Goal: Task Accomplishment & Management: Manage account settings

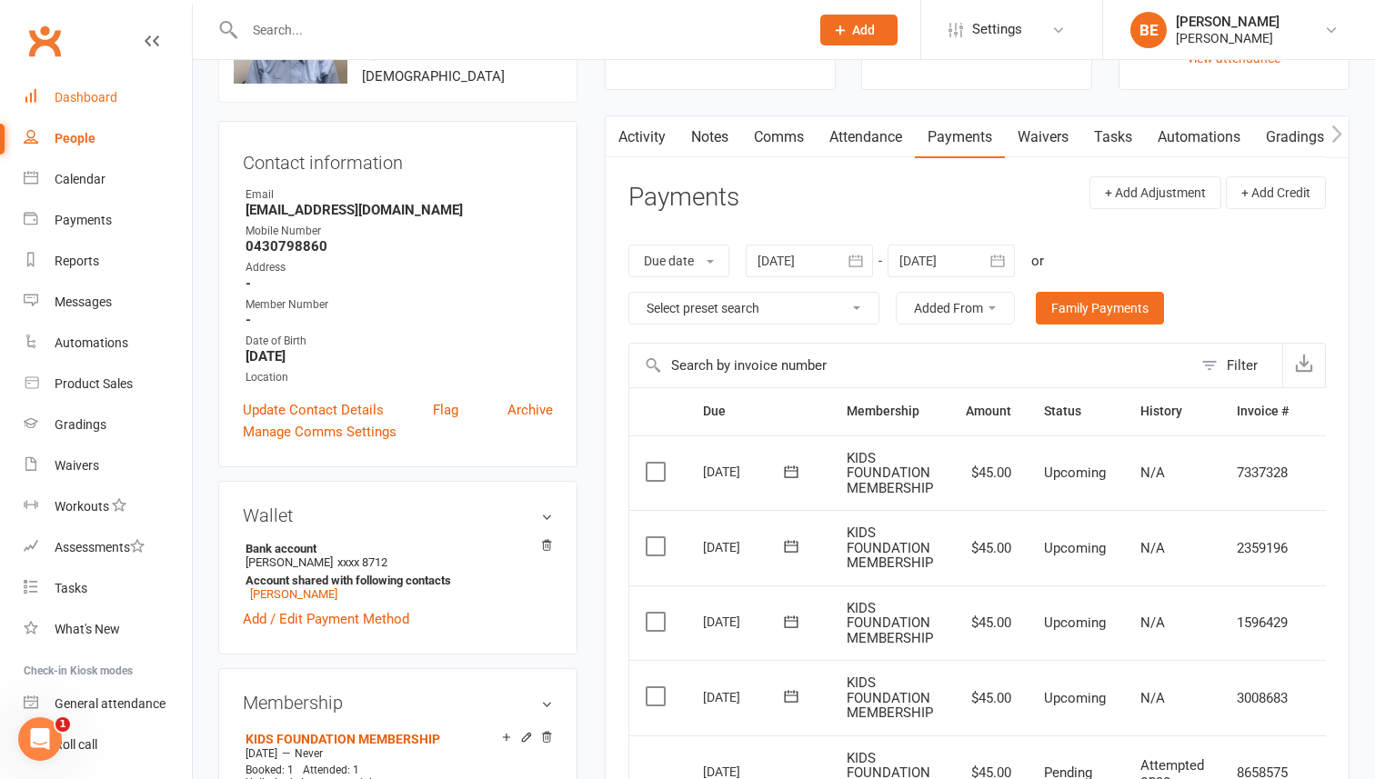
click at [94, 100] on div "Dashboard" at bounding box center [86, 97] width 63 height 15
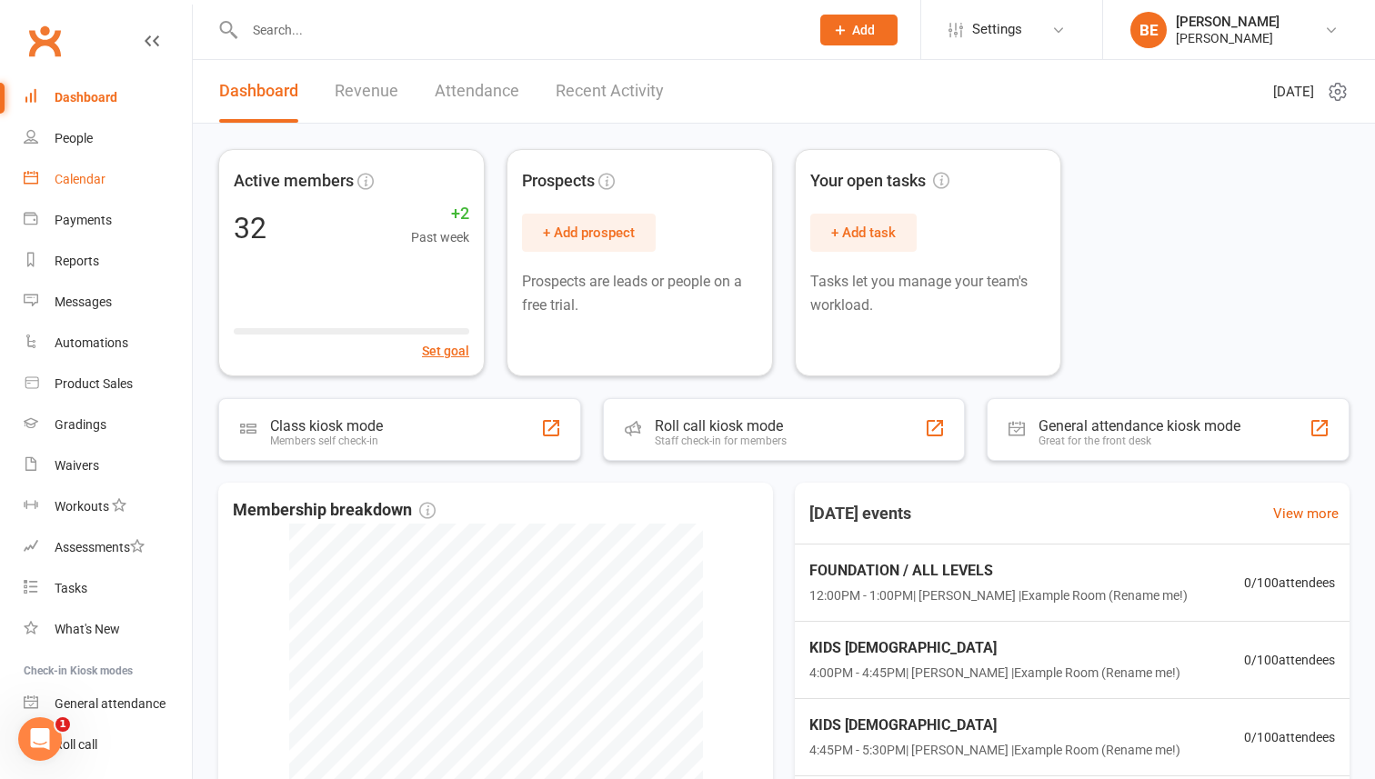
click at [86, 177] on div "Calendar" at bounding box center [80, 179] width 51 height 15
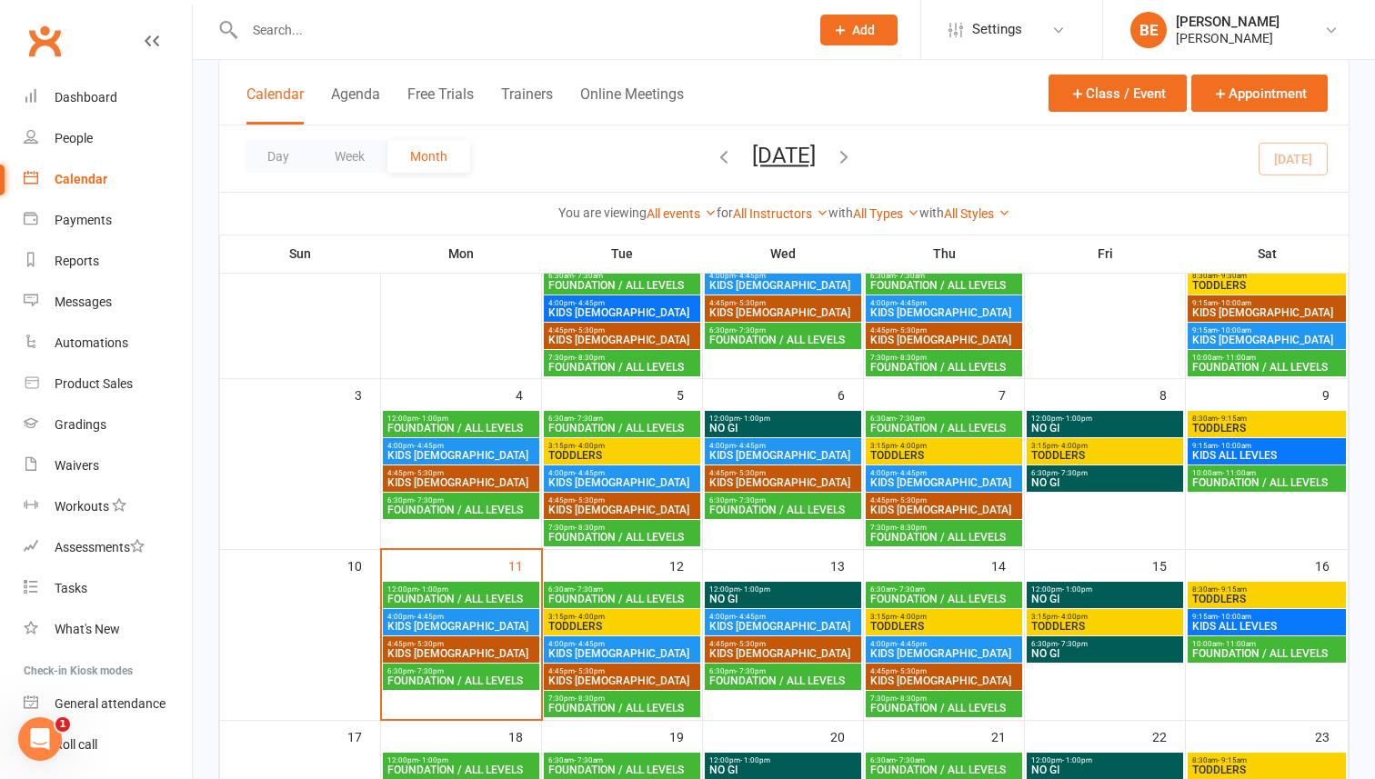
scroll to position [155, 0]
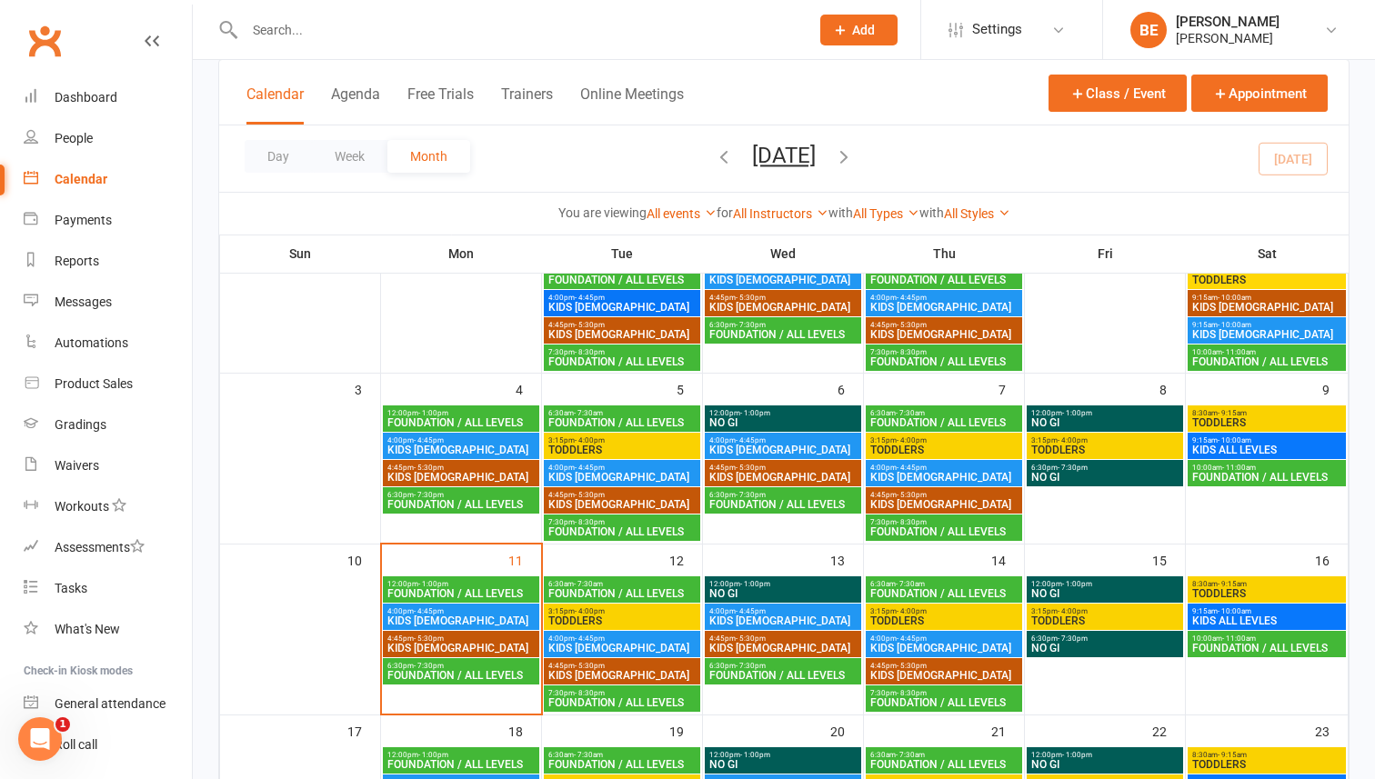
click at [610, 436] on span "3:15pm - 4:00pm" at bounding box center [621, 440] width 149 height 8
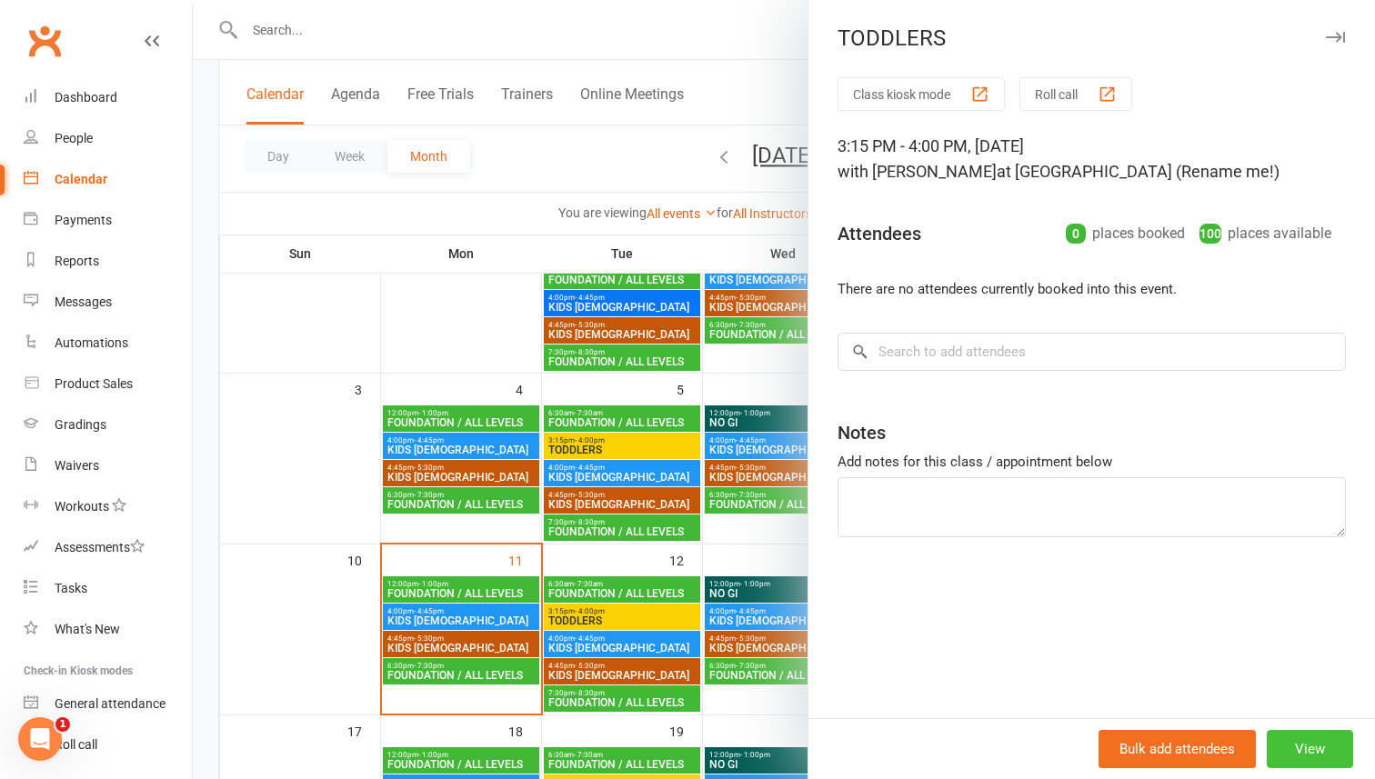
click at [1319, 746] on button "View" at bounding box center [1309, 749] width 86 height 38
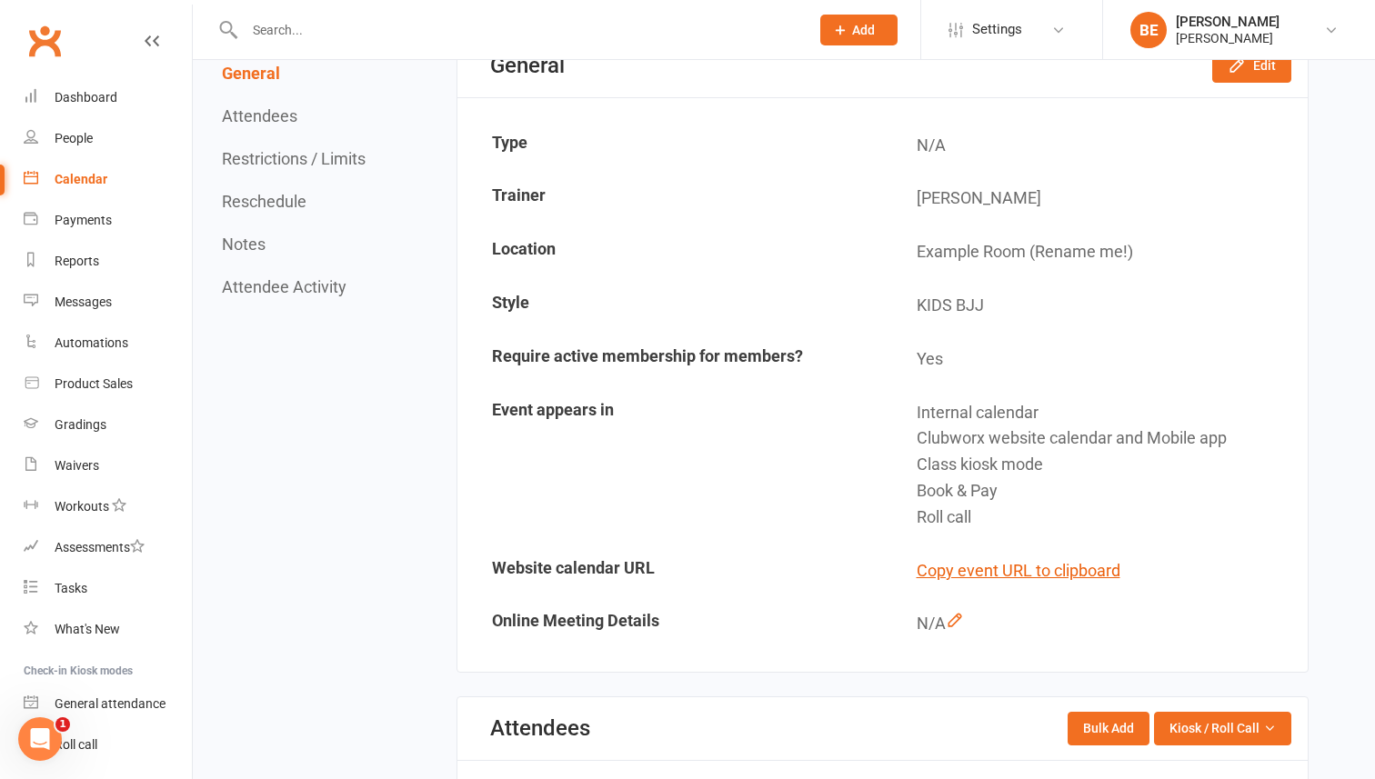
scroll to position [182, 0]
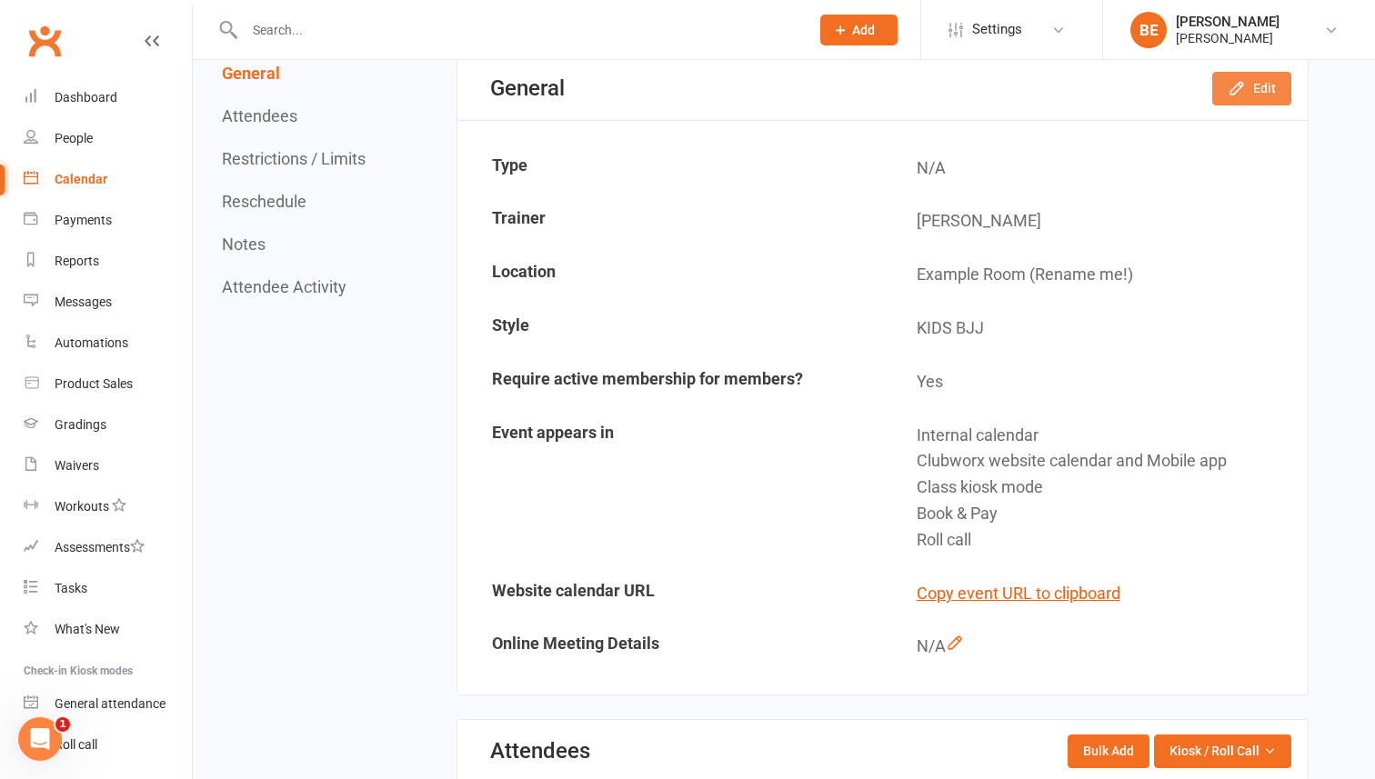
click at [1262, 94] on button "Edit" at bounding box center [1251, 88] width 79 height 33
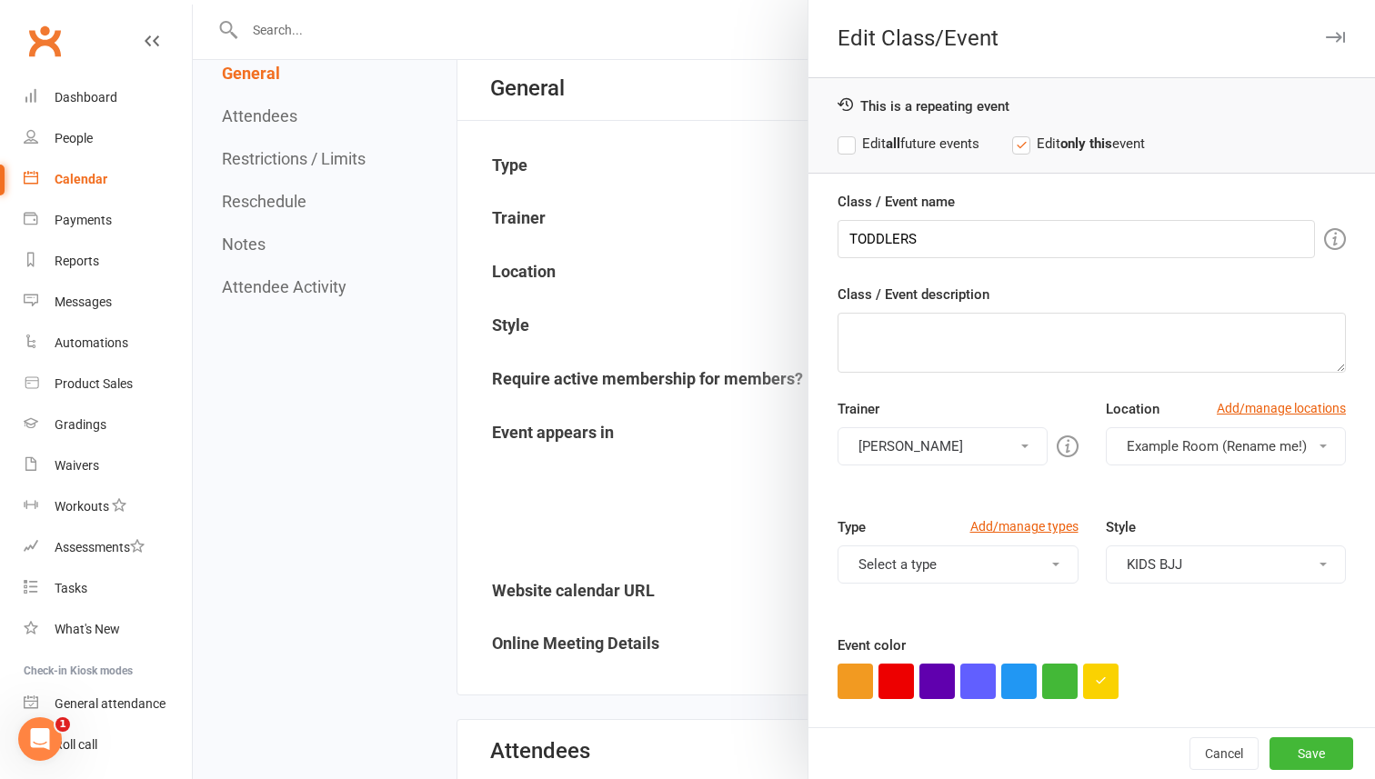
scroll to position [43, 0]
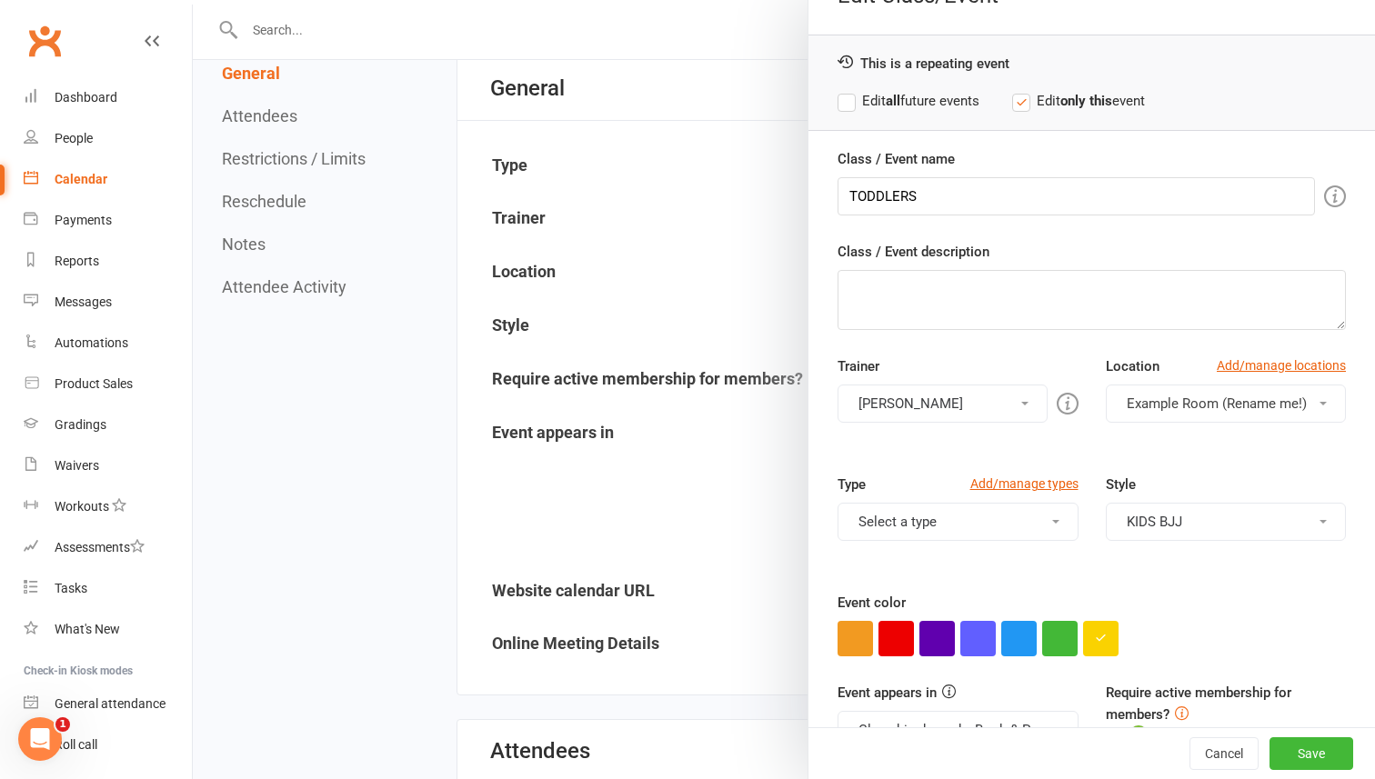
click at [1327, 404] on button "Example Room (Rename me!)" at bounding box center [1226, 404] width 241 height 38
click at [1305, 365] on link "Add/manage locations" at bounding box center [1280, 365] width 129 height 20
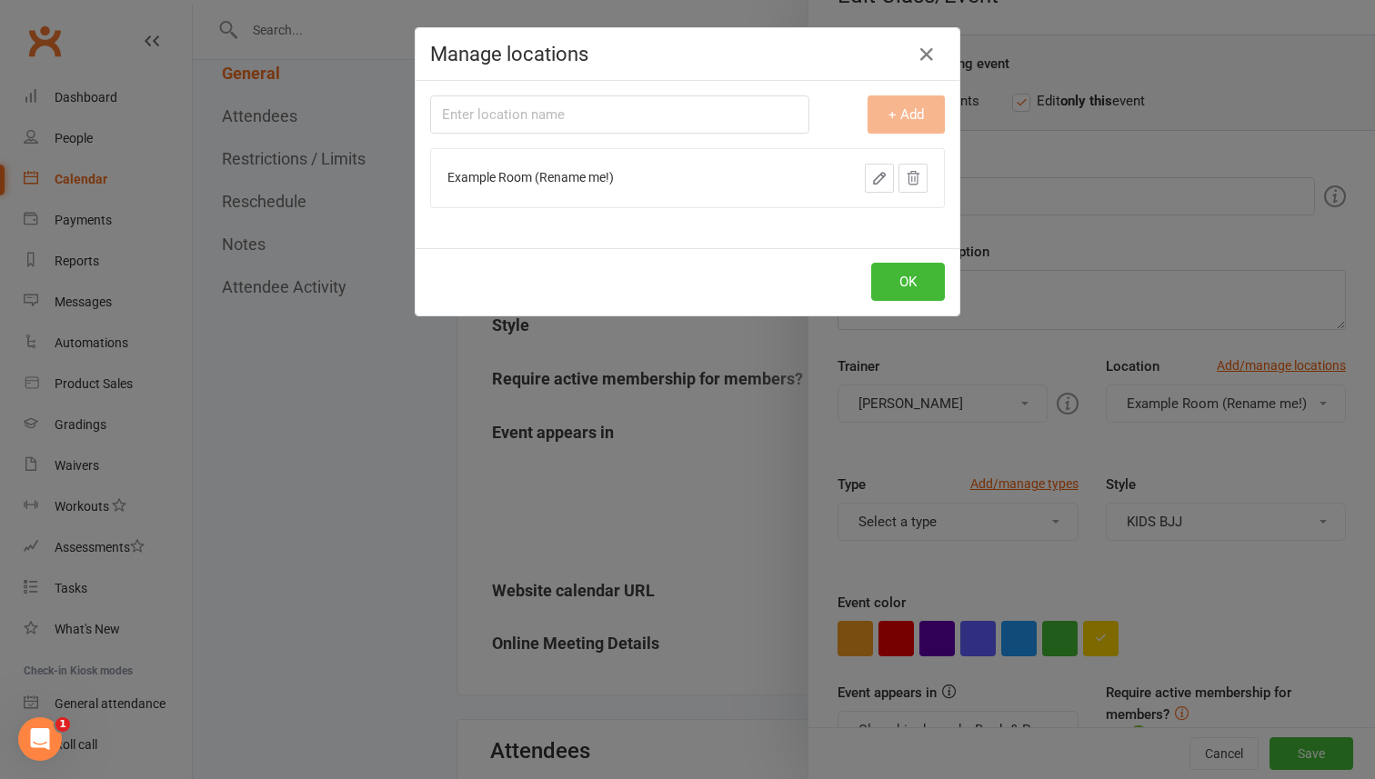
click at [623, 105] on input "text" at bounding box center [619, 114] width 379 height 38
type input "BJJ Mat"
click at [913, 122] on button "+ Add" at bounding box center [905, 114] width 77 height 38
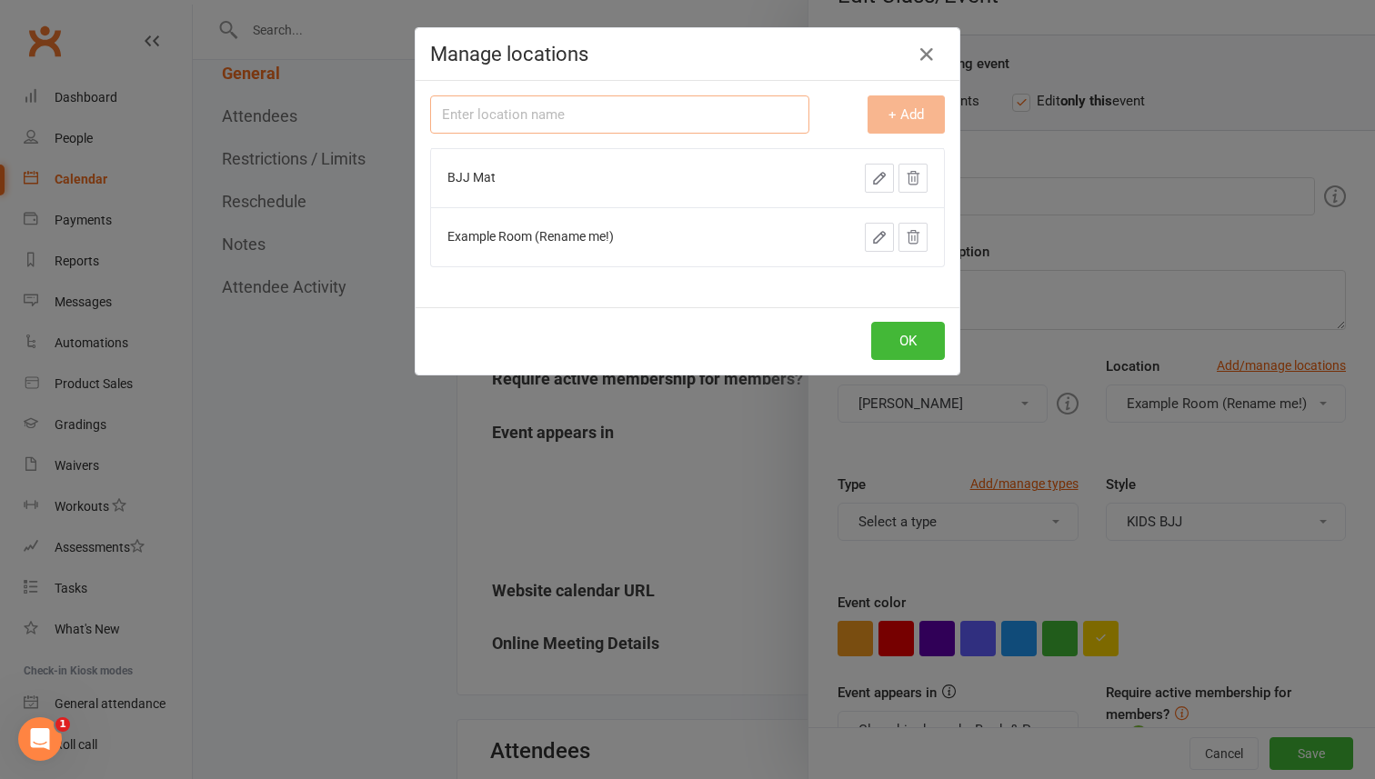
click at [608, 114] on input "text" at bounding box center [619, 114] width 379 height 38
type input "Wing Chun mat"
click at [914, 120] on button "+ Add" at bounding box center [905, 114] width 77 height 38
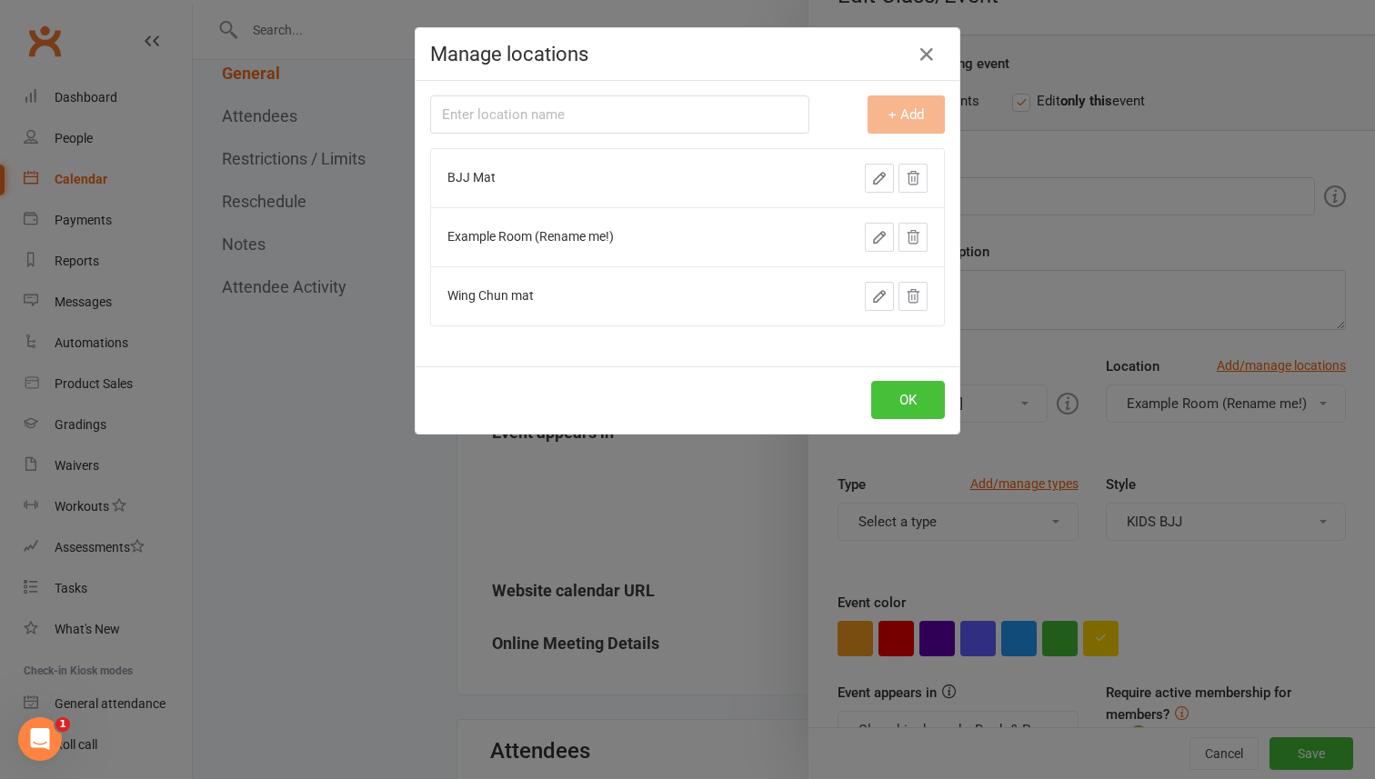
click at [902, 399] on button "OK" at bounding box center [908, 400] width 74 height 38
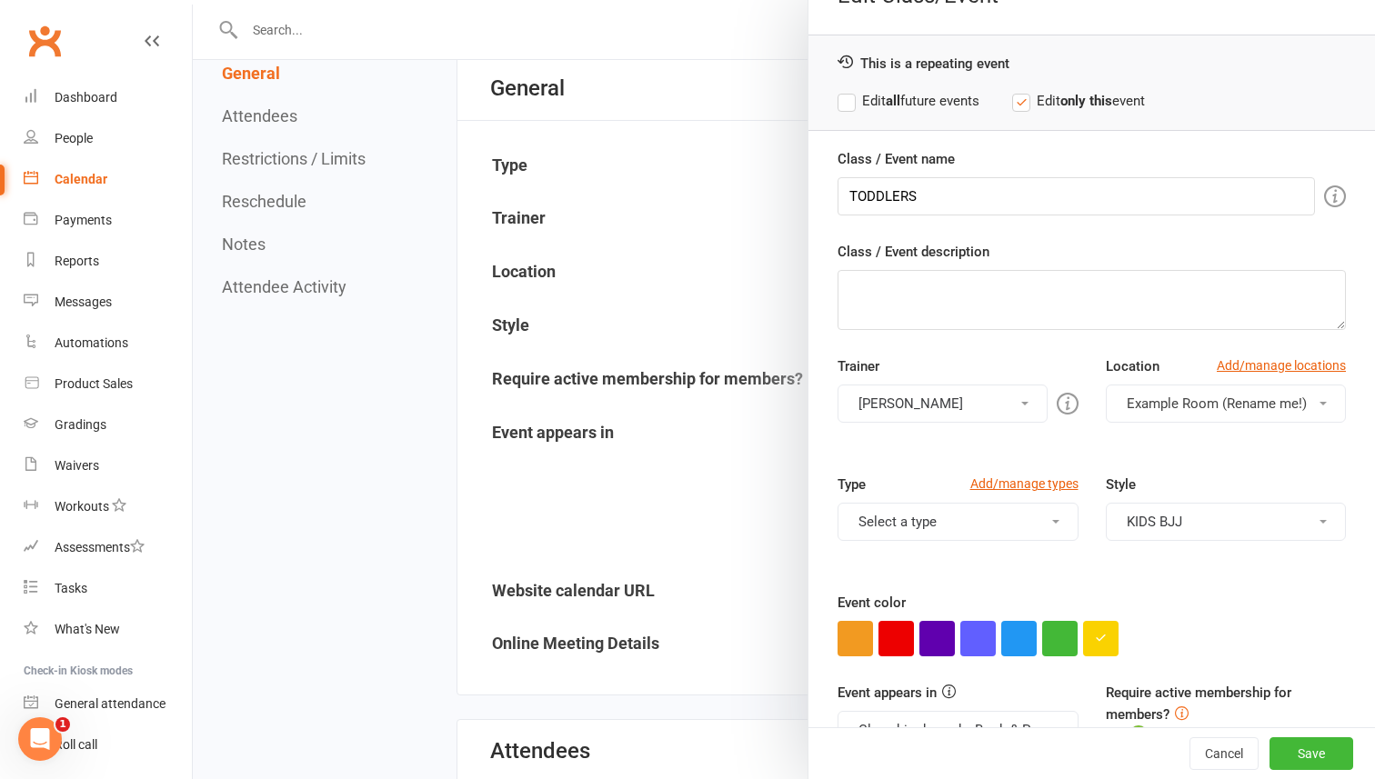
click at [1321, 407] on button "Example Room (Rename me!)" at bounding box center [1226, 404] width 241 height 38
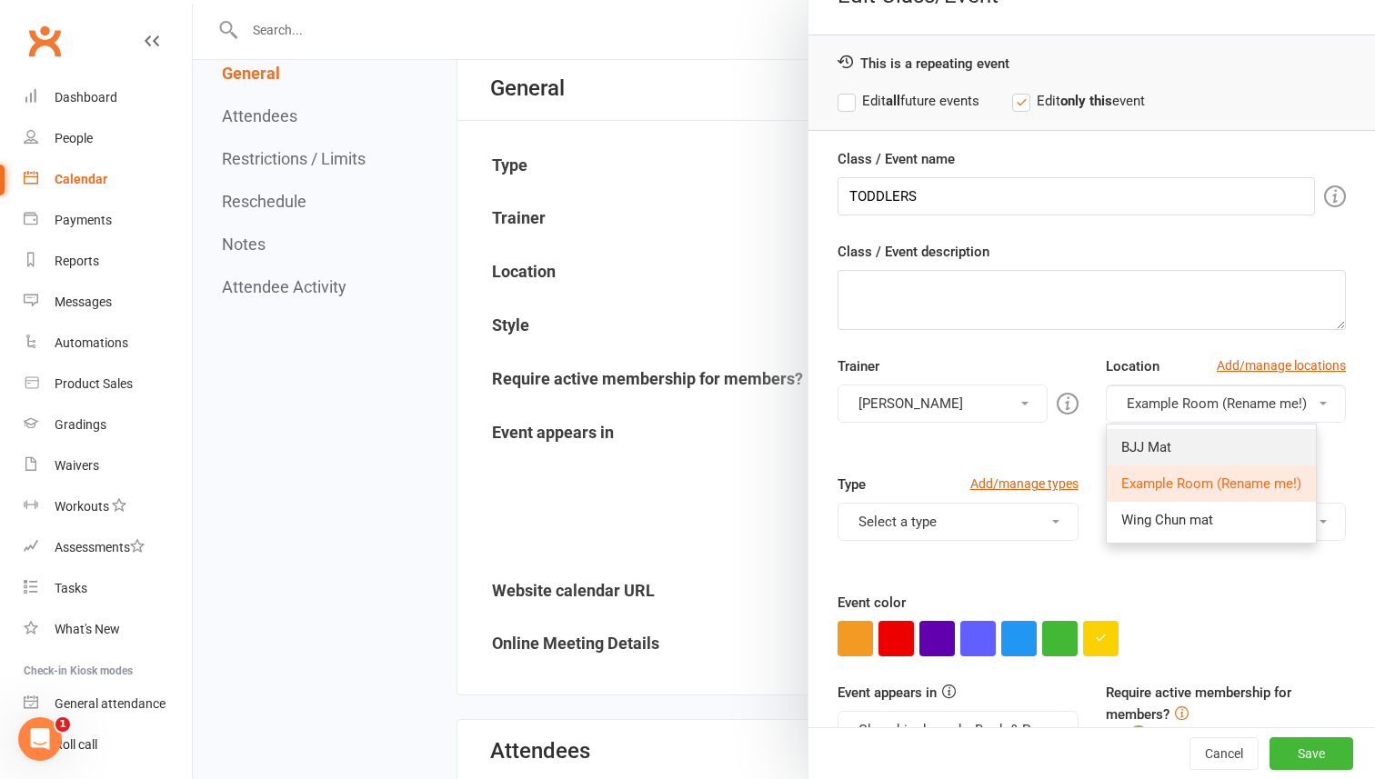
click at [1255, 442] on link "BJJ Mat" at bounding box center [1210, 447] width 209 height 36
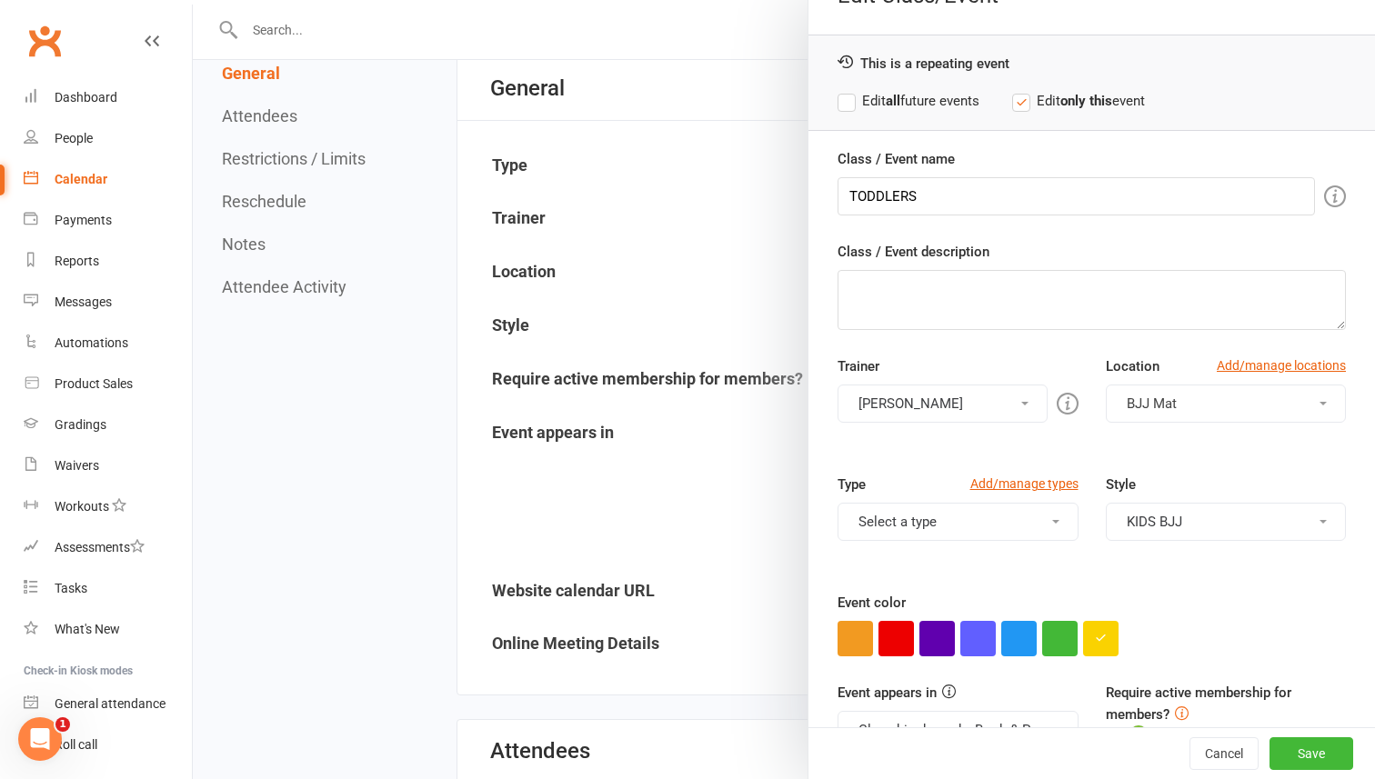
scroll to position [90, 0]
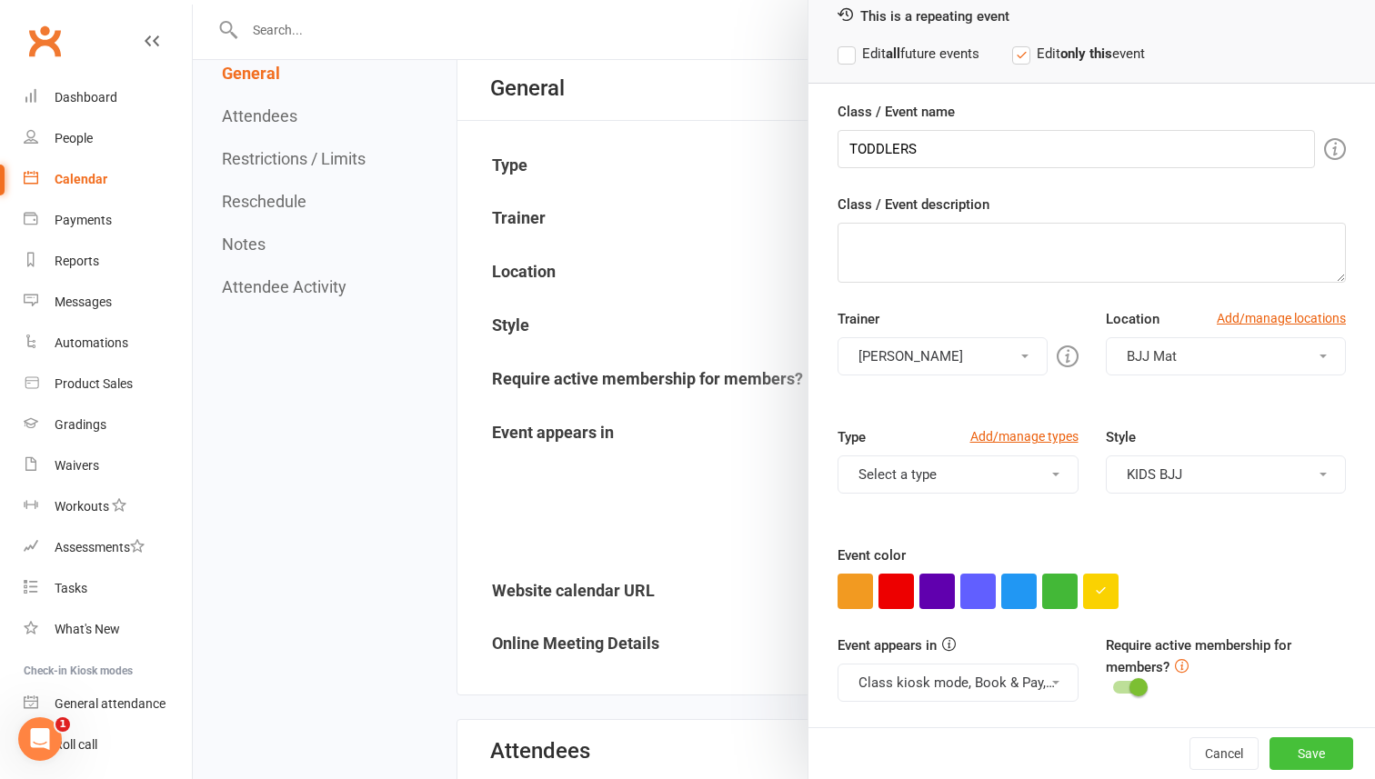
click at [1314, 746] on button "Save" at bounding box center [1311, 753] width 84 height 33
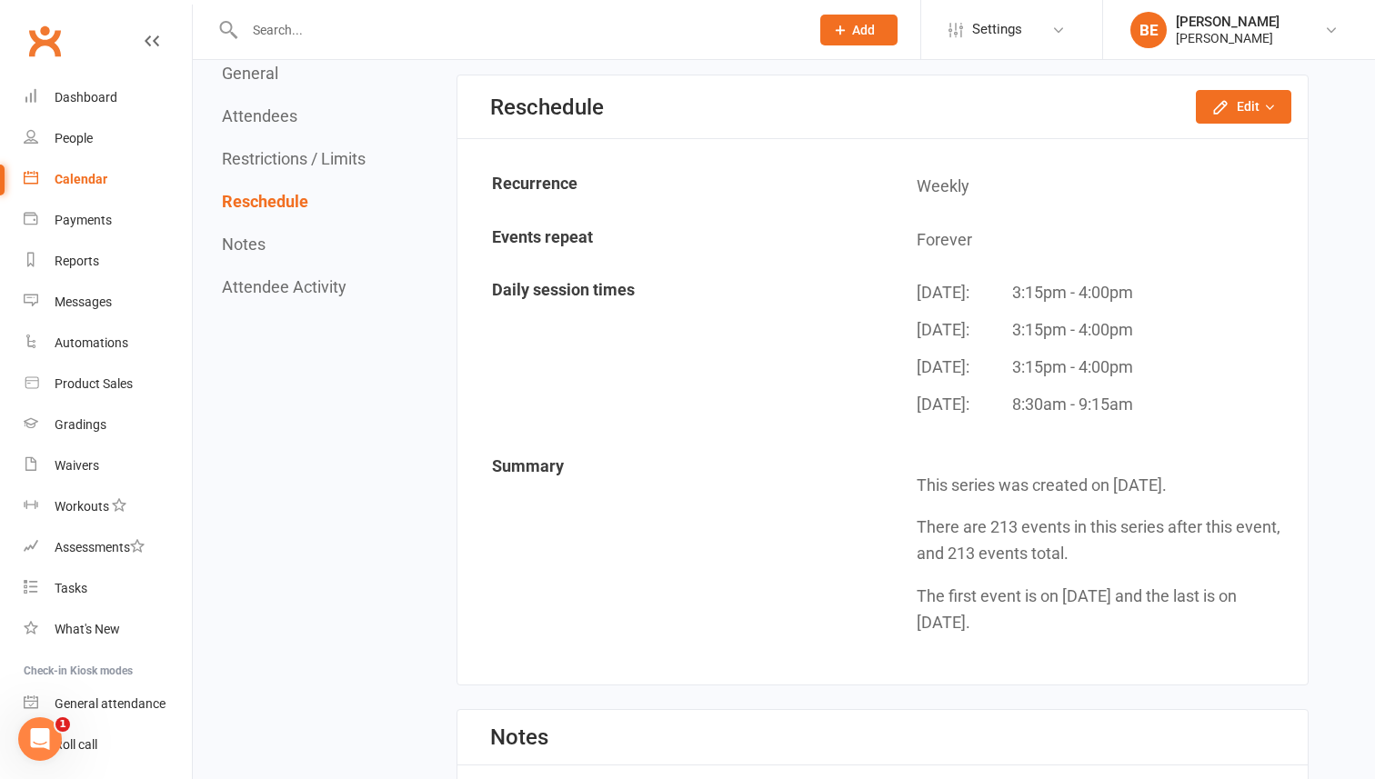
scroll to position [1562, 0]
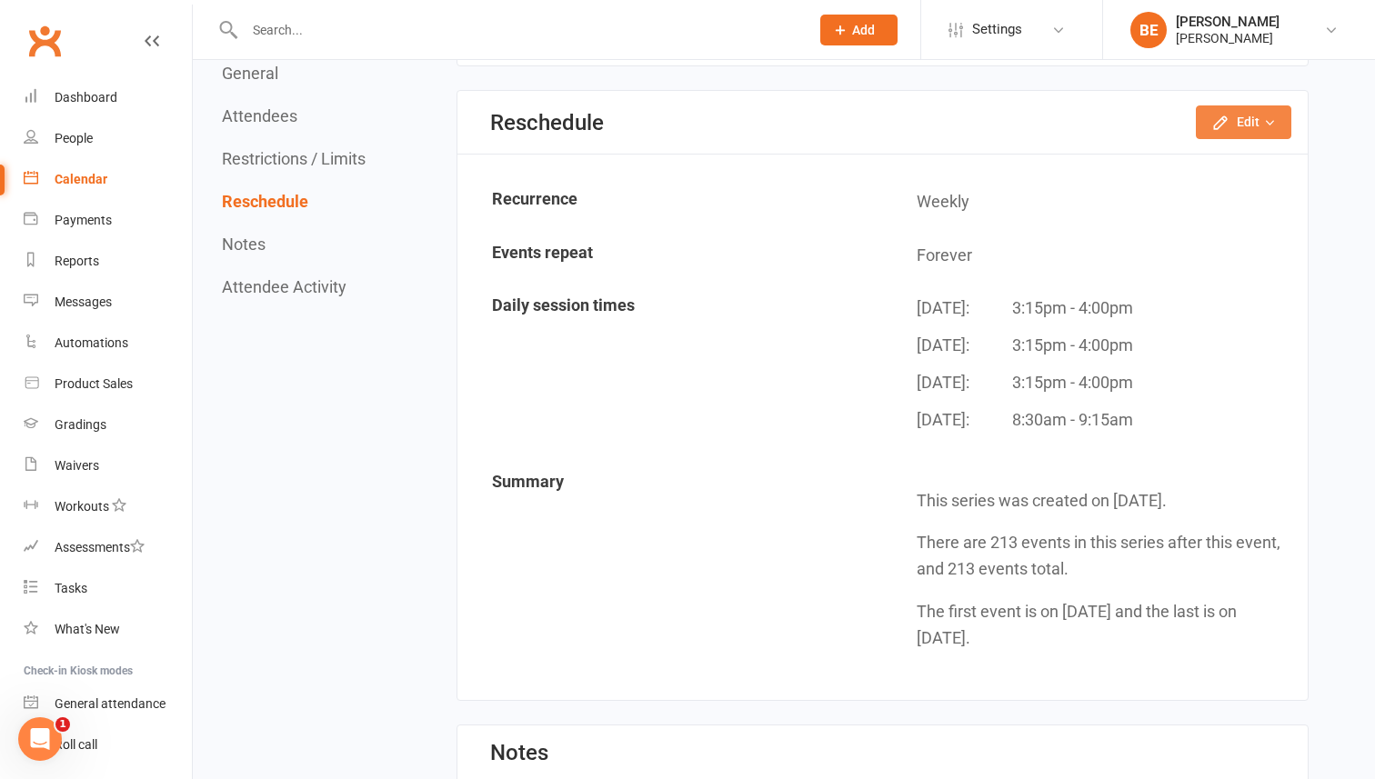
click at [1255, 125] on button "Edit" at bounding box center [1243, 121] width 95 height 33
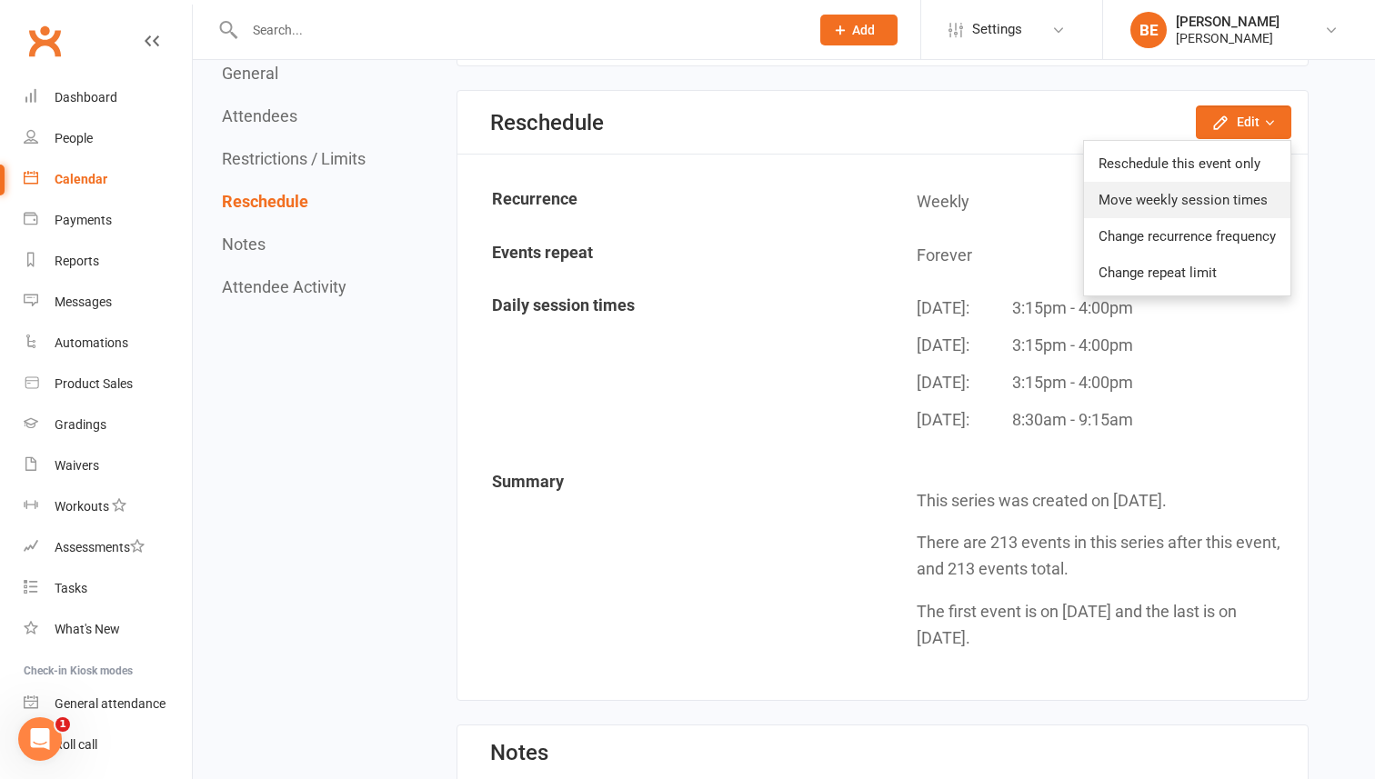
click at [1199, 200] on link "Move weekly session times" at bounding box center [1187, 200] width 206 height 36
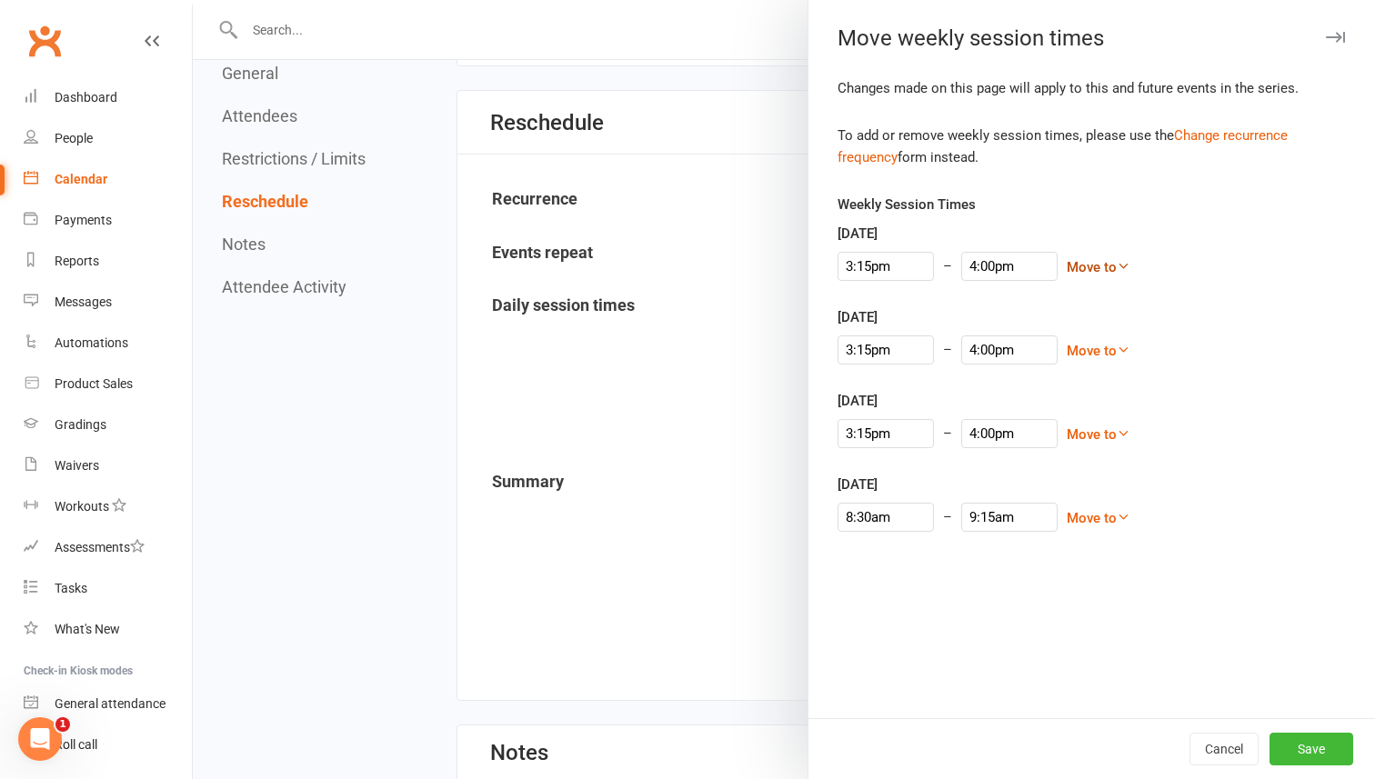
click at [1116, 265] on icon at bounding box center [1123, 266] width 14 height 14
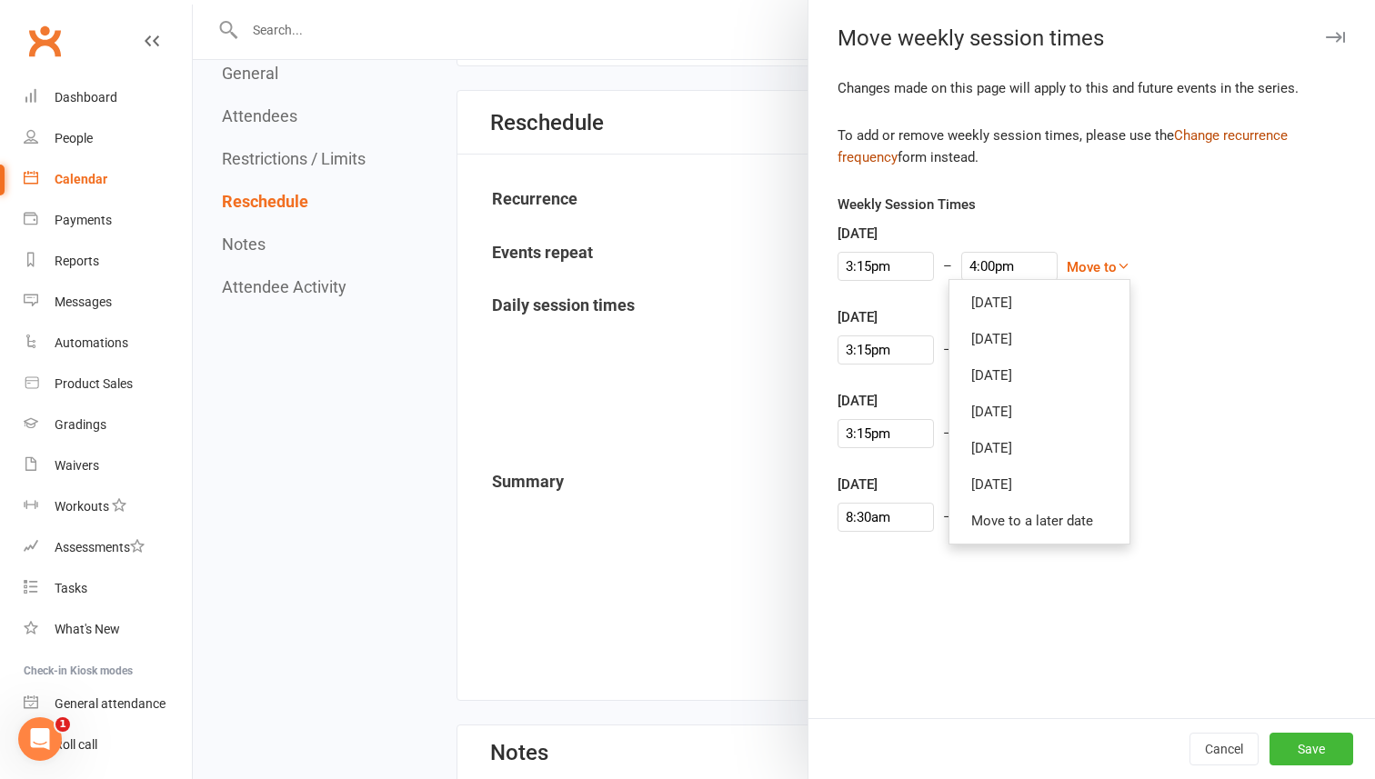
click at [1227, 132] on link "Change recurrence frequency" at bounding box center [1062, 146] width 450 height 38
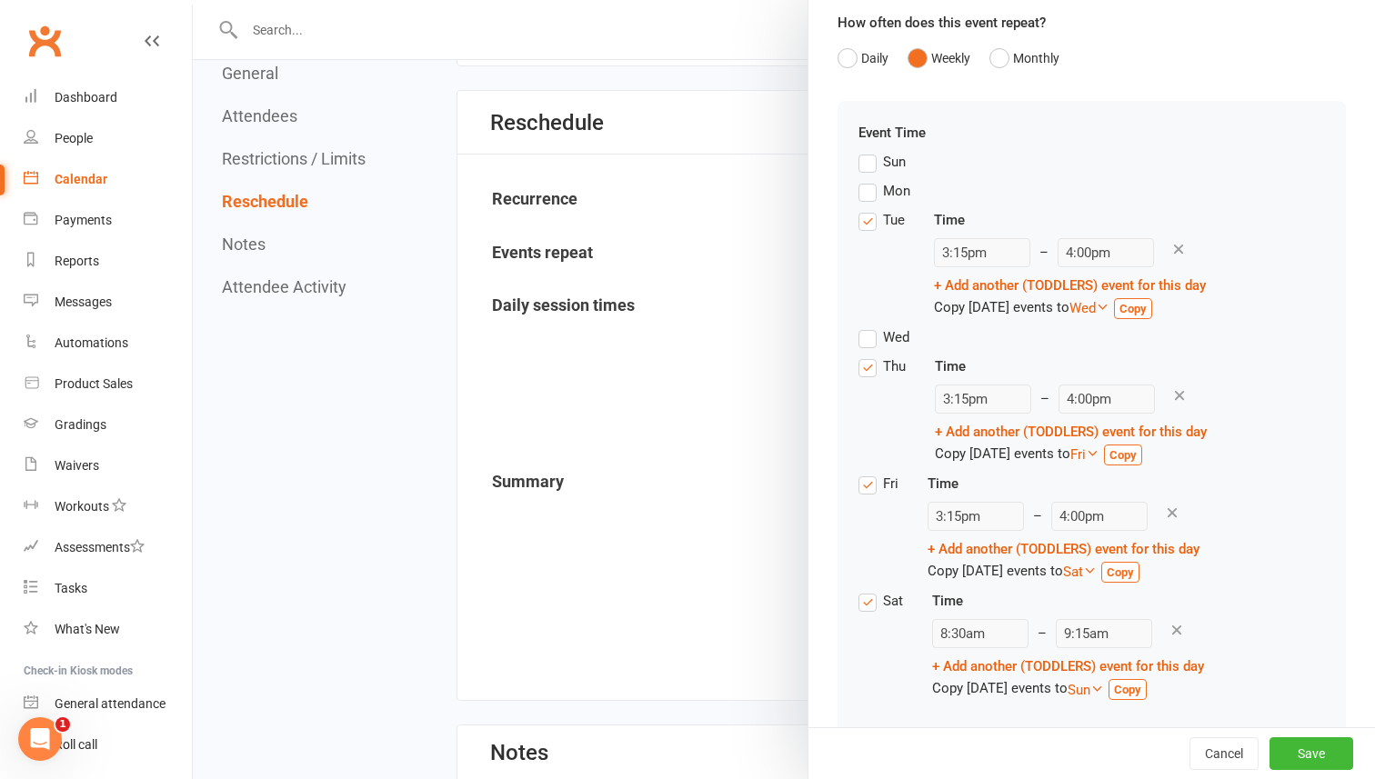
scroll to position [140, 0]
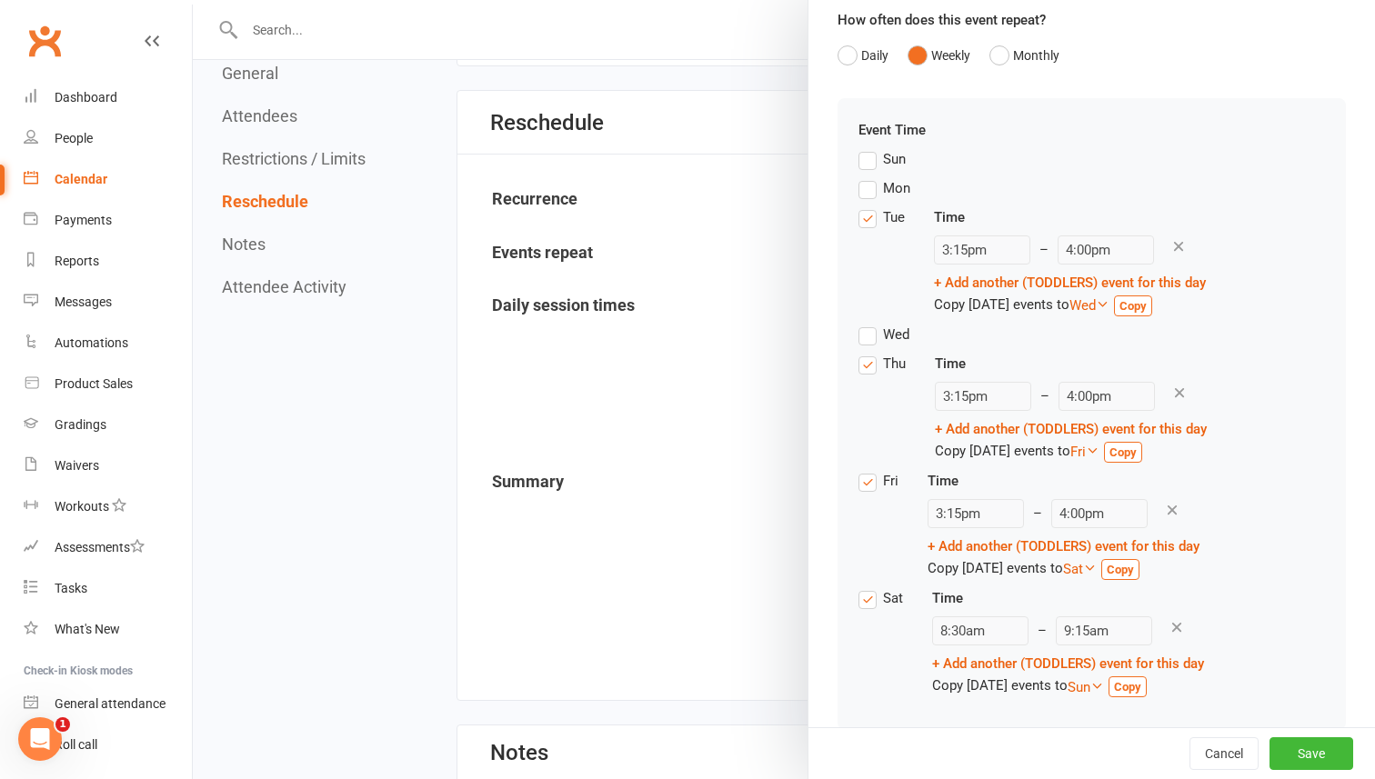
click at [869, 217] on label "Tue" at bounding box center [881, 217] width 46 height 22
click at [869, 206] on input "Tue" at bounding box center [864, 206] width 12 height 0
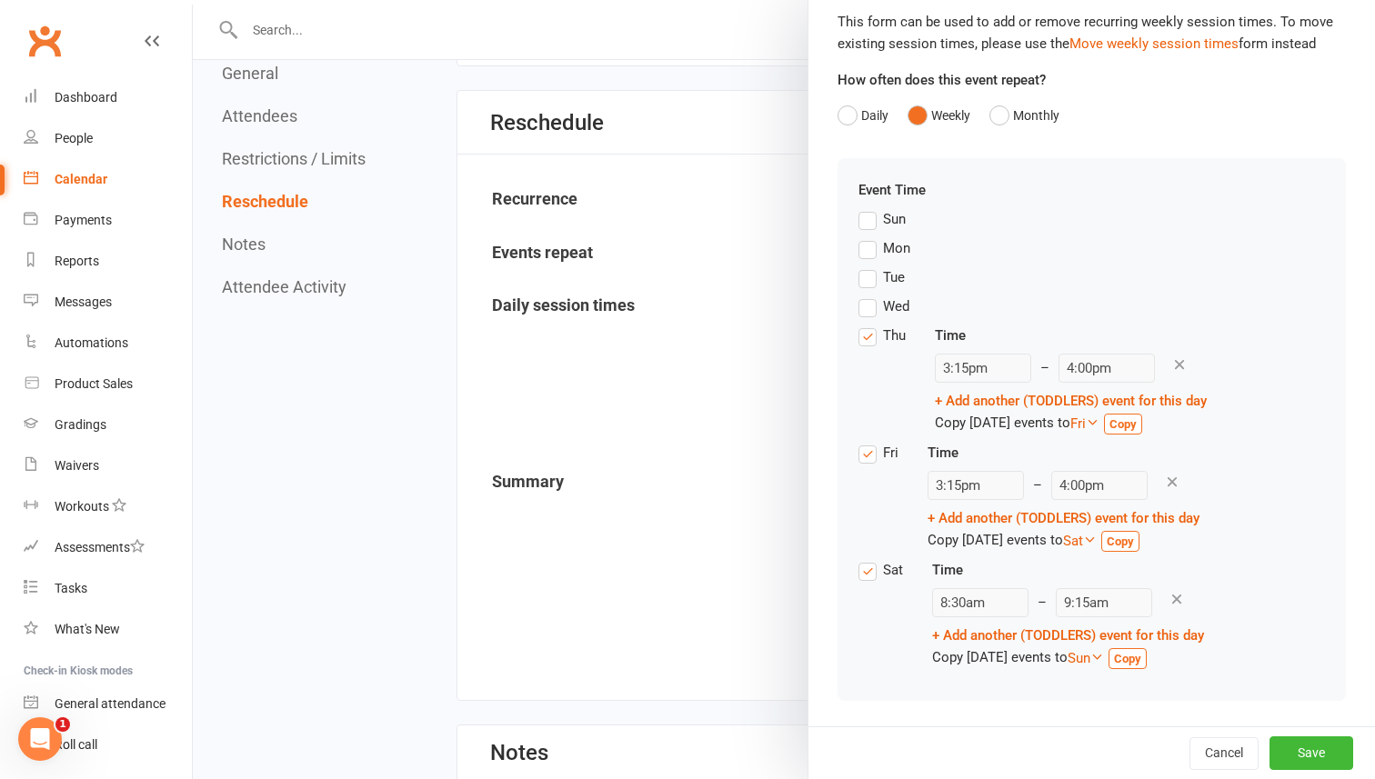
click at [869, 457] on label "Fri" at bounding box center [878, 453] width 40 height 22
click at [869, 442] on input "Fri" at bounding box center [864, 442] width 12 height 0
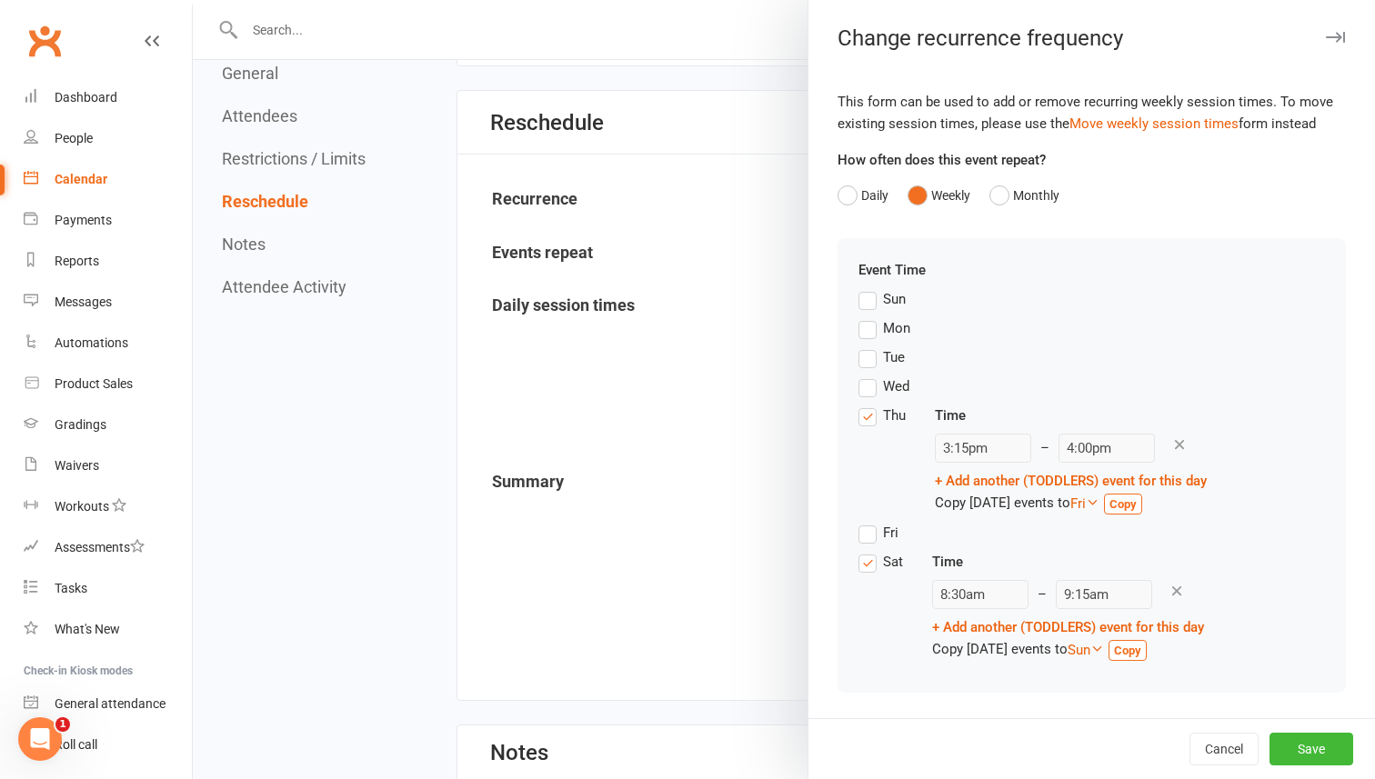
click at [866, 331] on label "Mon" at bounding box center [884, 328] width 52 height 22
click at [866, 317] on input "Mon" at bounding box center [864, 317] width 12 height 0
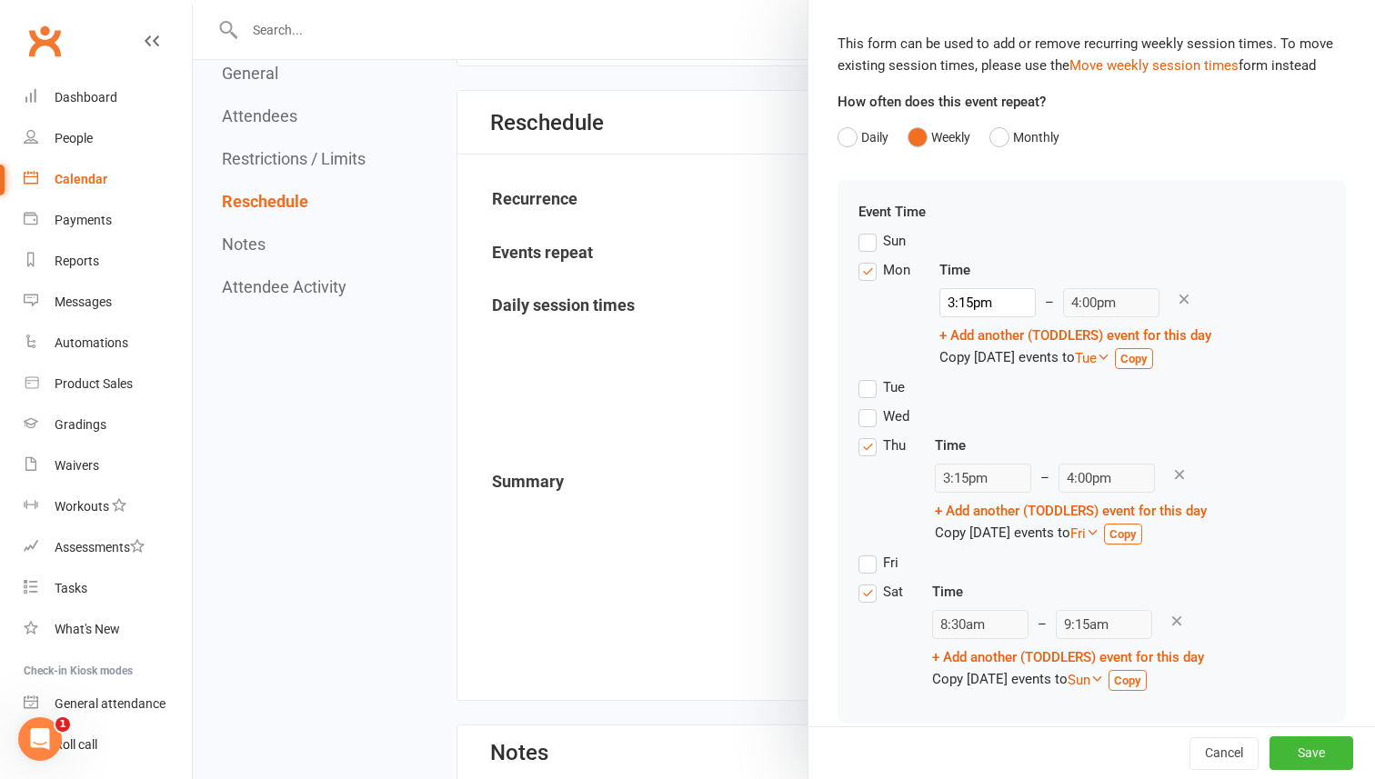
scroll to position [80, 0]
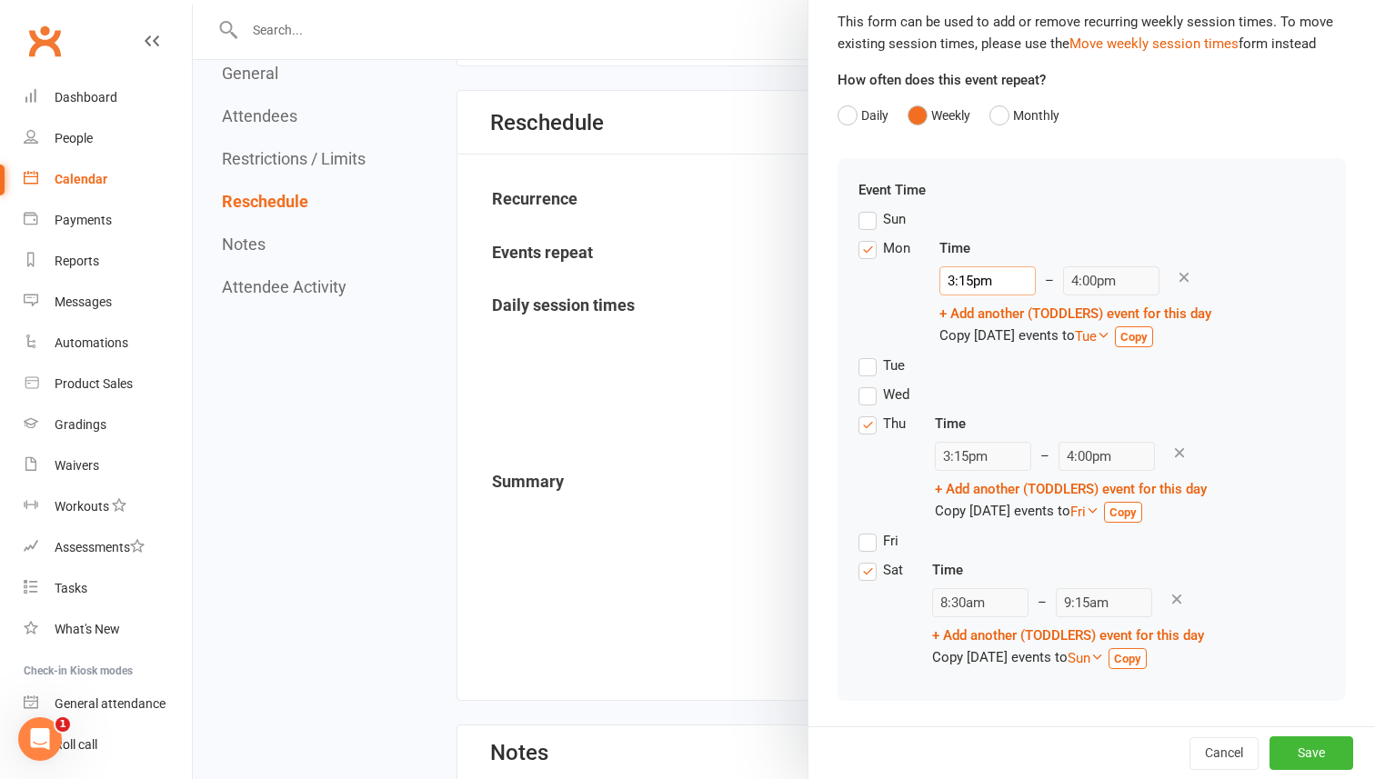
click at [956, 281] on input "3:15pm" at bounding box center [987, 280] width 96 height 29
type input "4:00pm"
type input "4:45pm"
click at [960, 422] on li "4:00pm" at bounding box center [983, 418] width 87 height 27
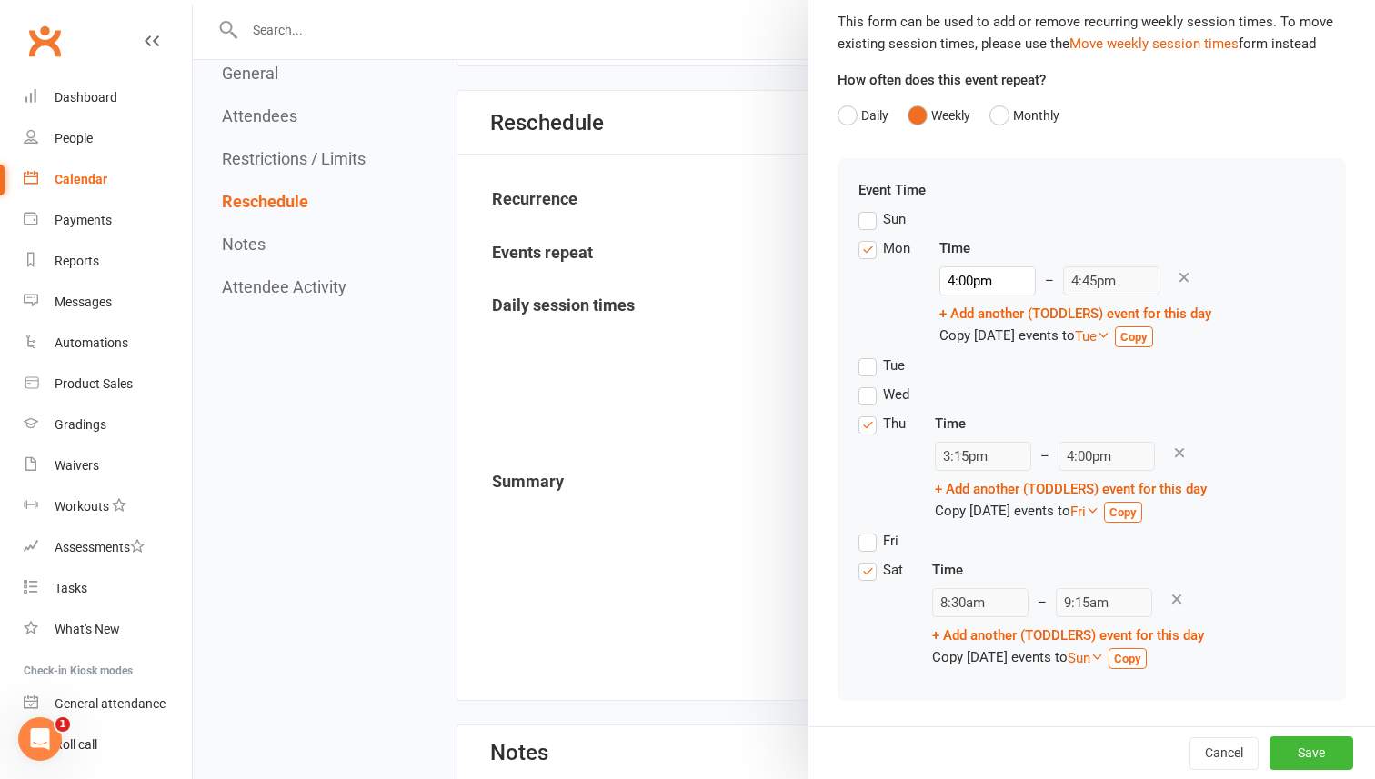
click at [1281, 232] on div "Sun" at bounding box center [1091, 222] width 466 height 29
click at [866, 399] on label "Wed" at bounding box center [883, 395] width 51 height 22
click at [866, 384] on input "Wed" at bounding box center [864, 384] width 12 height 0
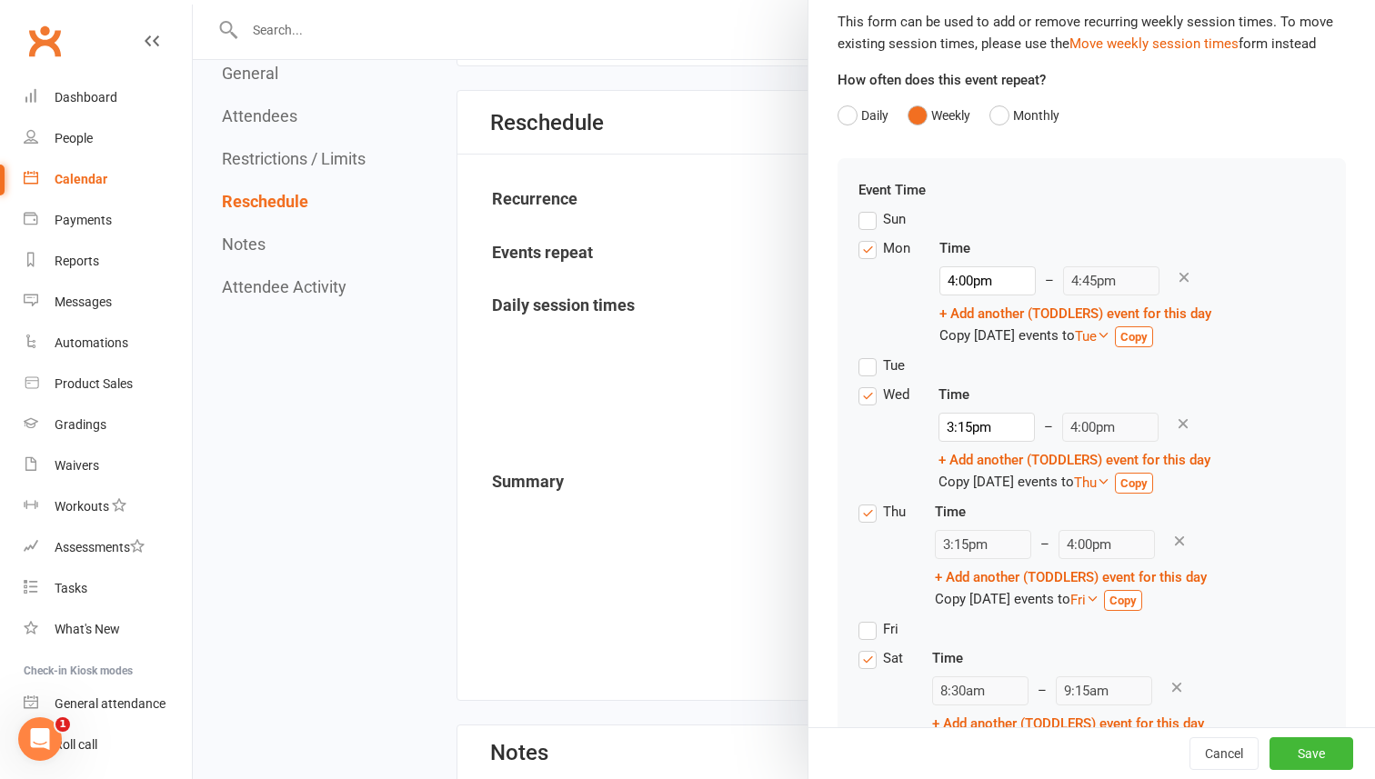
click at [862, 402] on label "Wed" at bounding box center [883, 395] width 51 height 22
click at [862, 384] on input "Wed" at bounding box center [864, 384] width 12 height 0
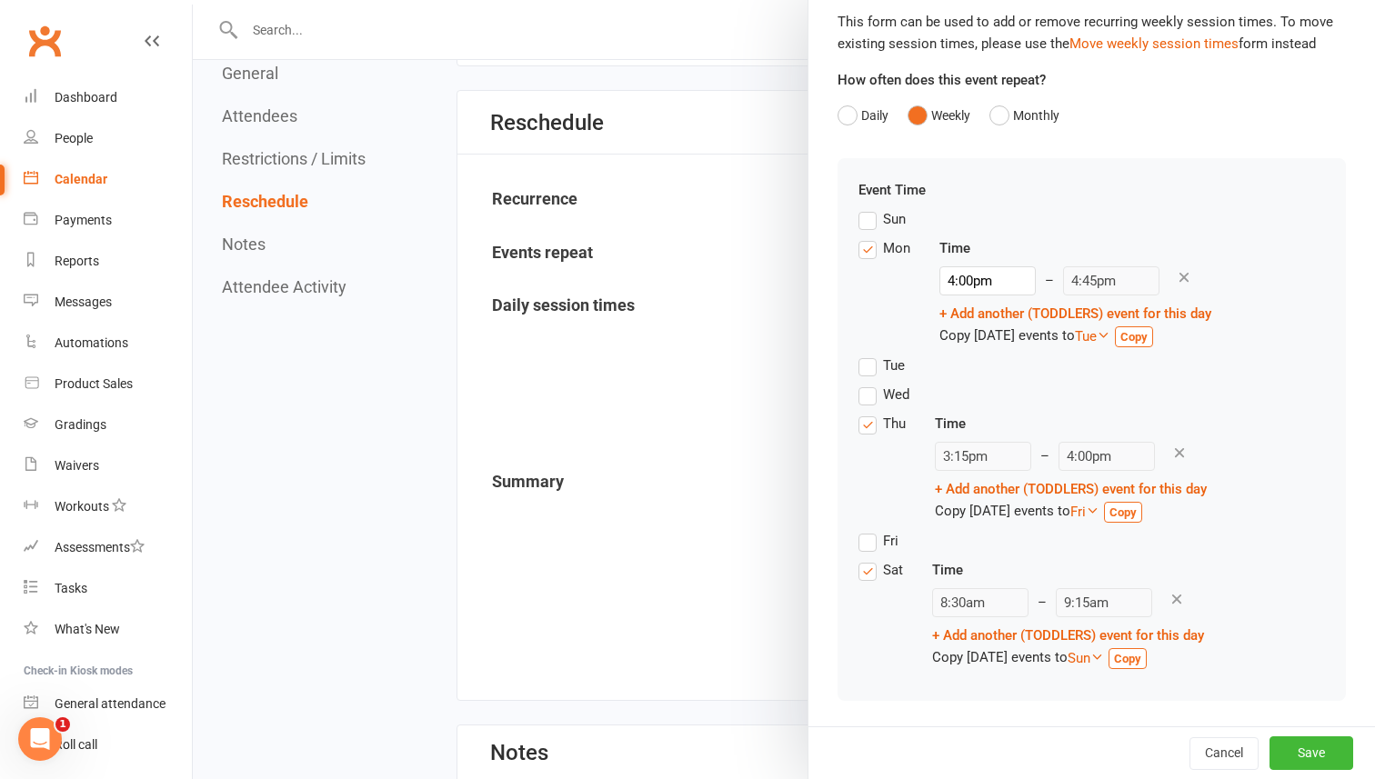
click at [1171, 453] on icon at bounding box center [1179, 453] width 16 height 16
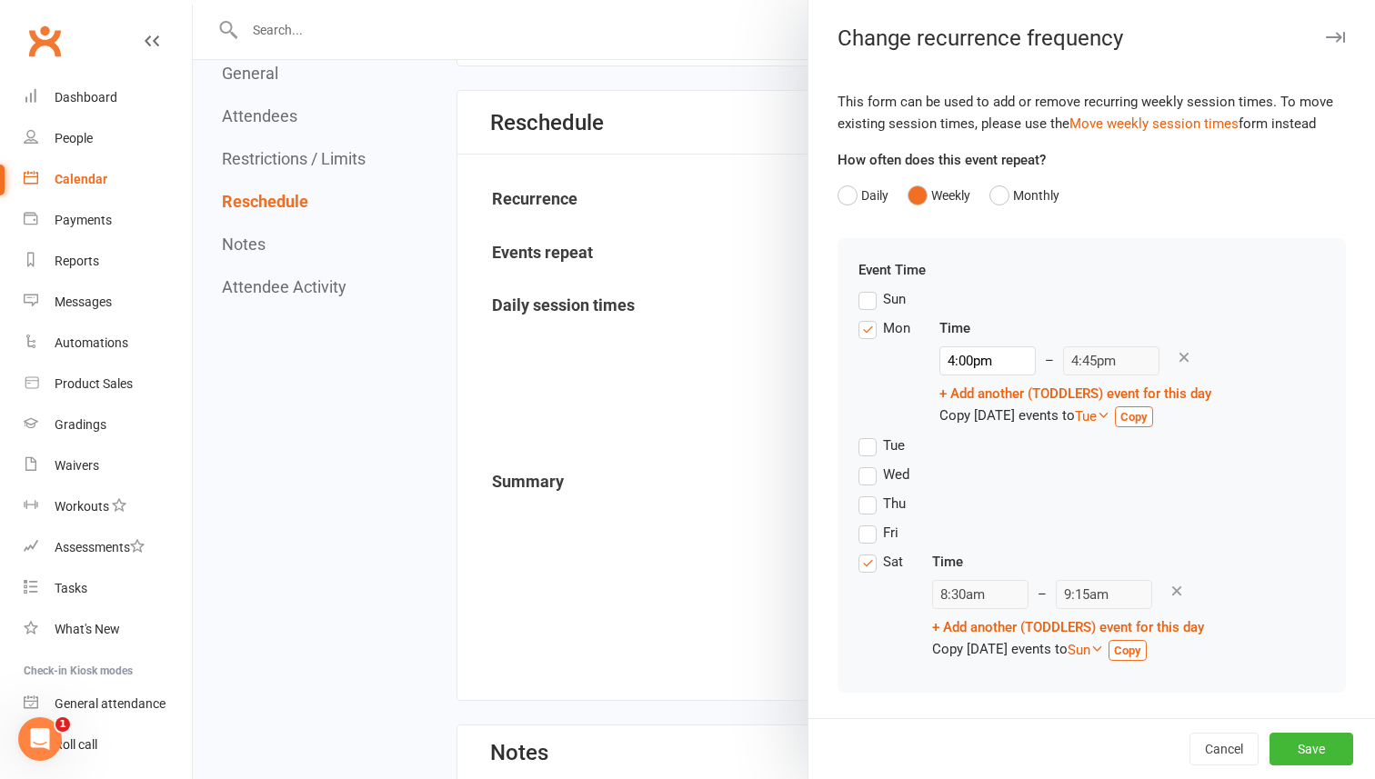
click at [870, 505] on label "Thu" at bounding box center [881, 504] width 47 height 22
click at [870, 493] on input "Thu" at bounding box center [864, 493] width 12 height 0
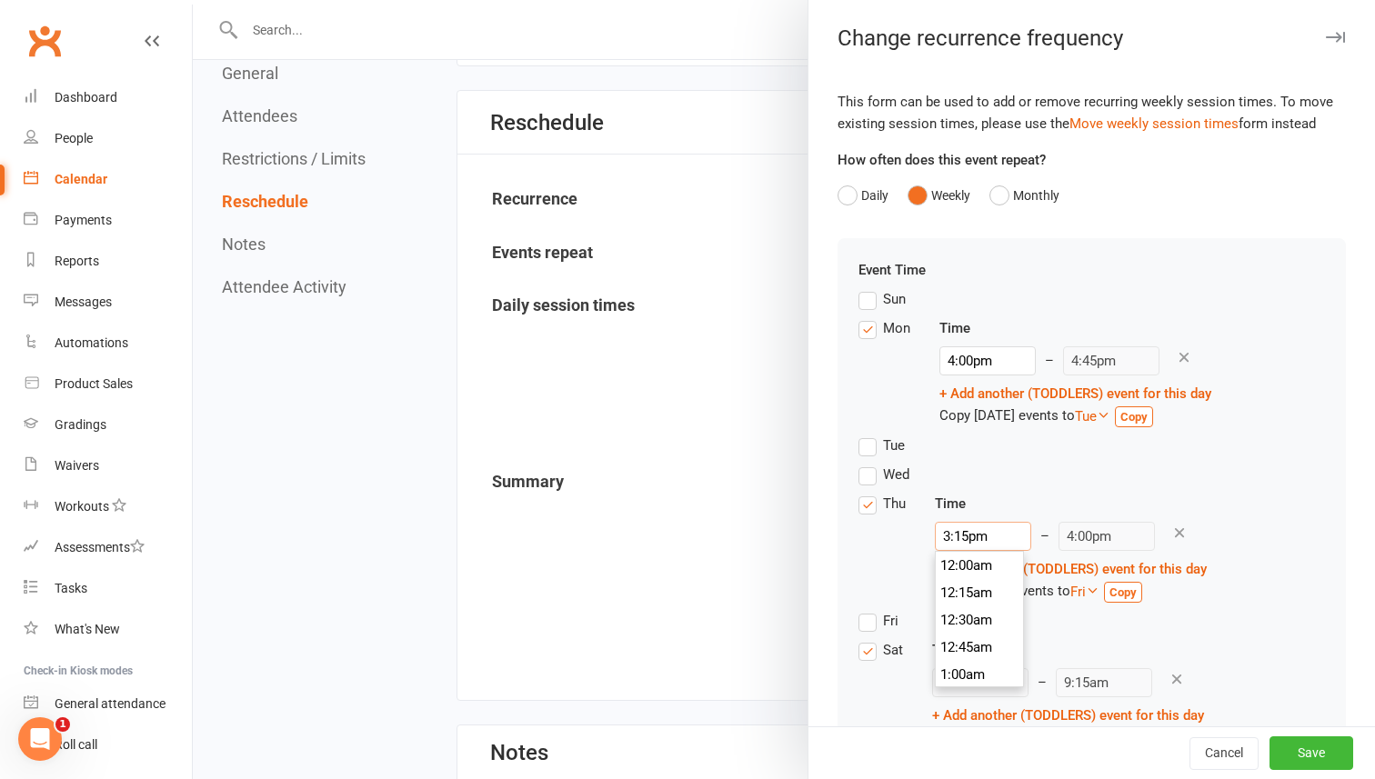
click at [962, 541] on input "3:15pm" at bounding box center [983, 536] width 96 height 29
type input "4:00pm"
type input "4:45pm"
click at [950, 668] on li "4:00pm" at bounding box center [979, 674] width 87 height 27
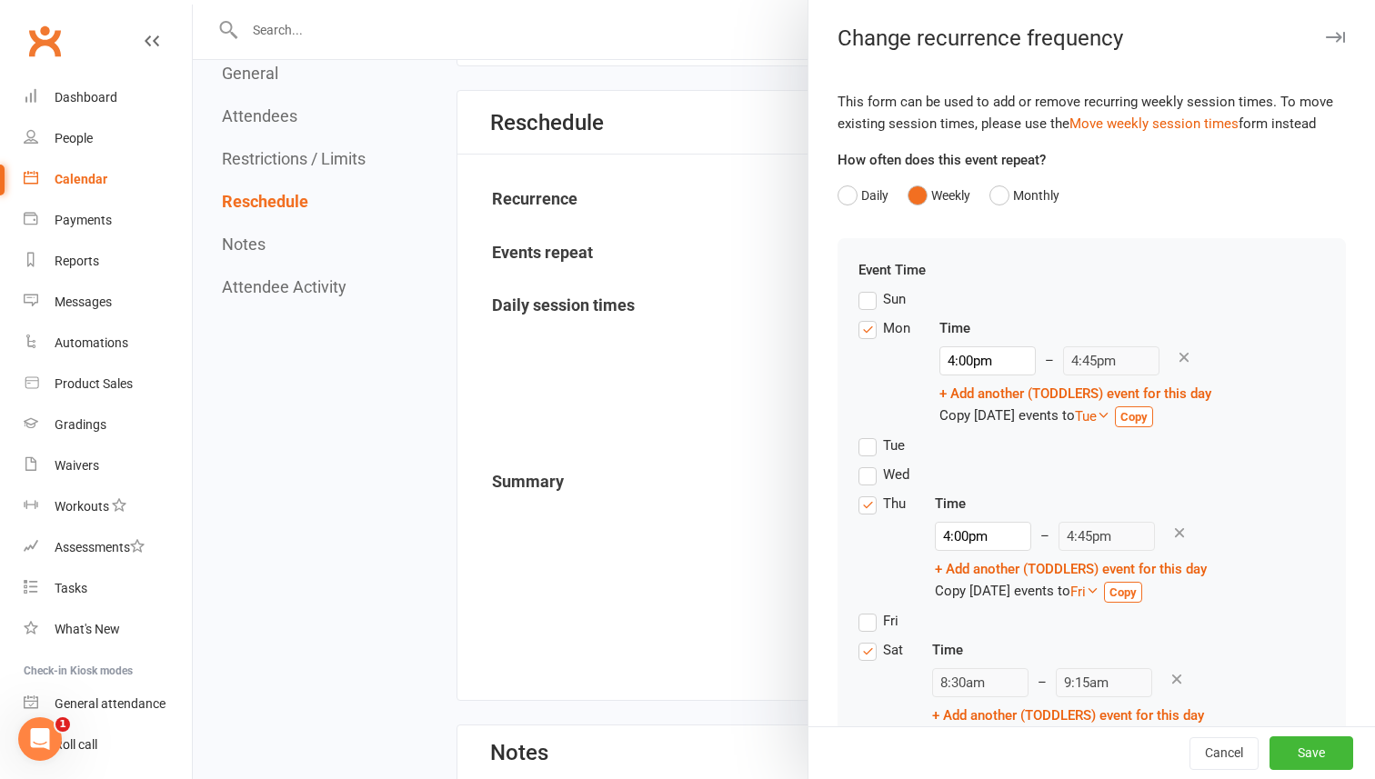
click at [1168, 680] on icon at bounding box center [1176, 679] width 16 height 16
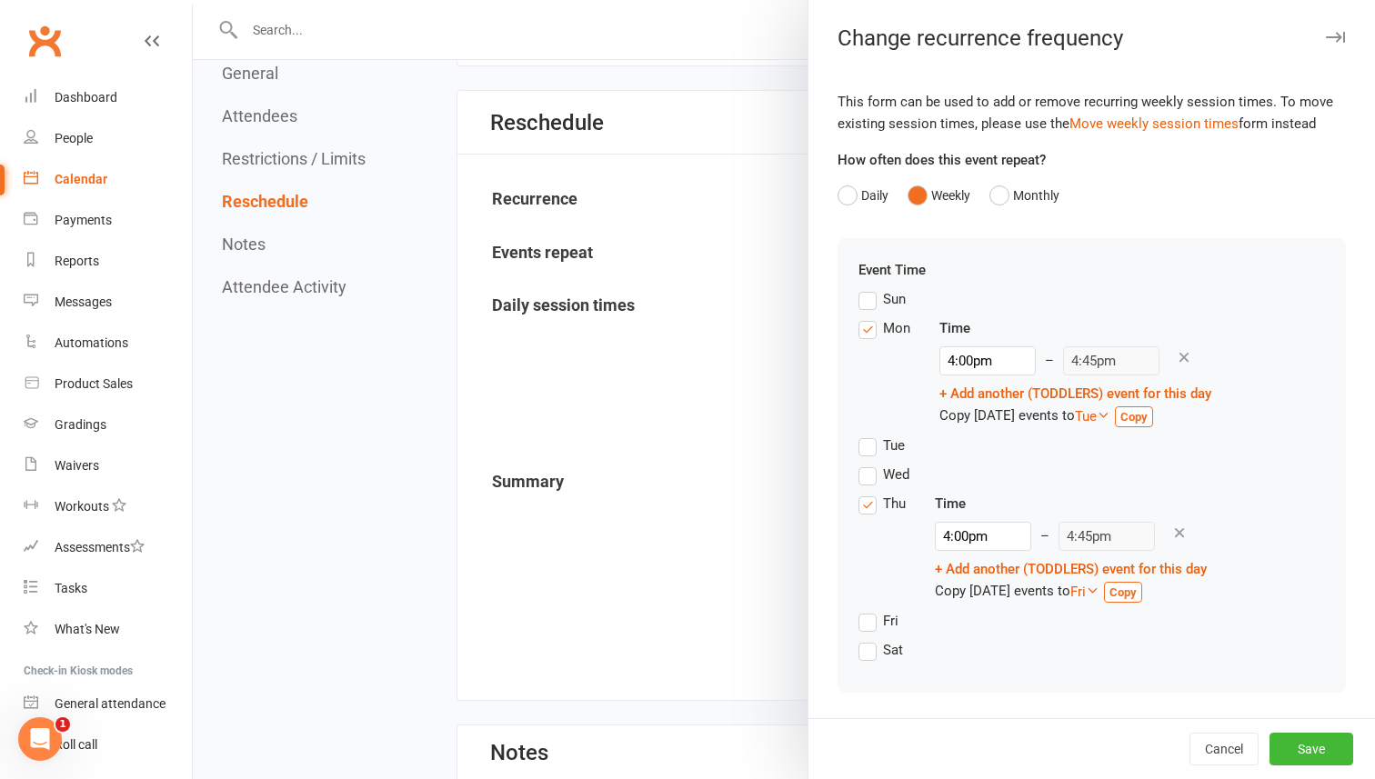
click at [863, 650] on label "Sat" at bounding box center [880, 650] width 45 height 22
click at [863, 639] on input "Sat" at bounding box center [864, 639] width 12 height 0
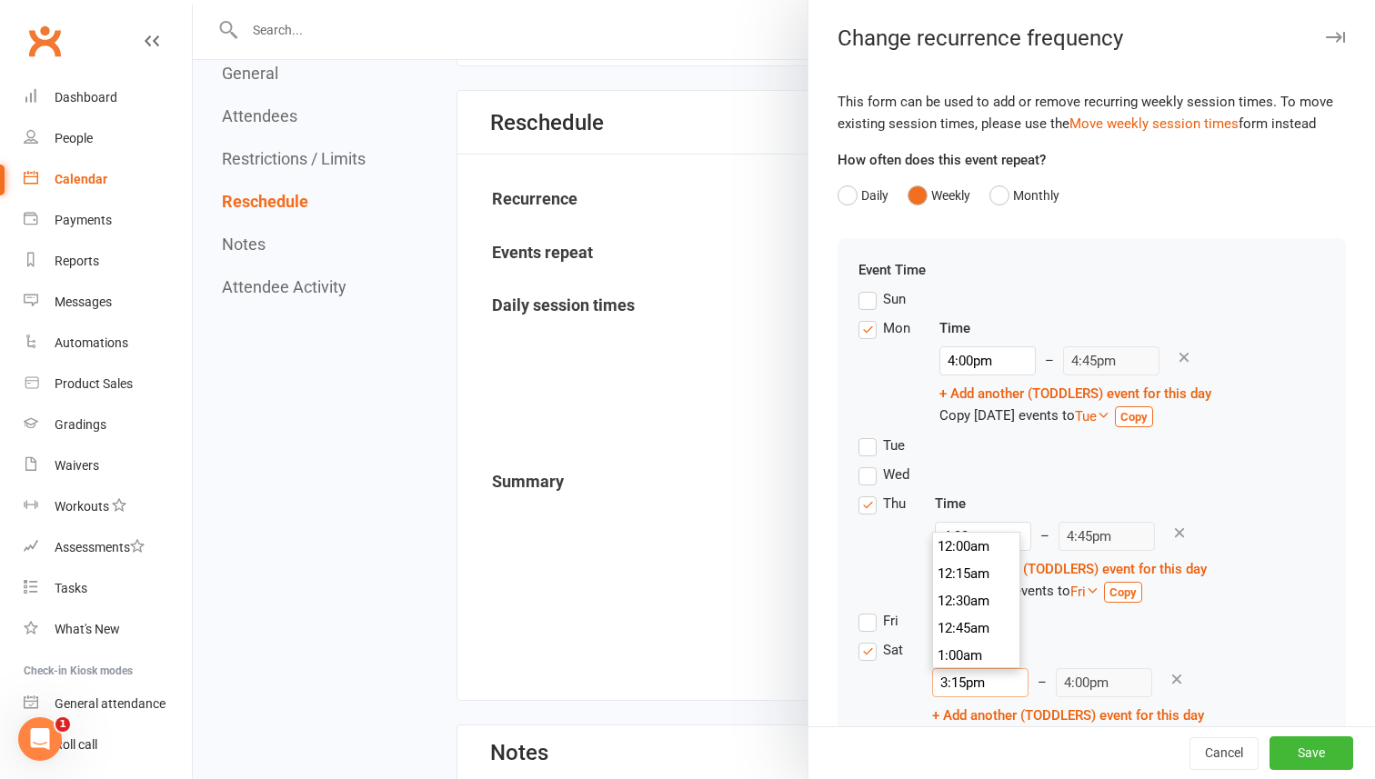
click at [975, 686] on input "3:15pm" at bounding box center [980, 682] width 96 height 29
type input "9:15am"
type input "10:00am"
click at [959, 576] on li "9:15am" at bounding box center [976, 574] width 87 height 27
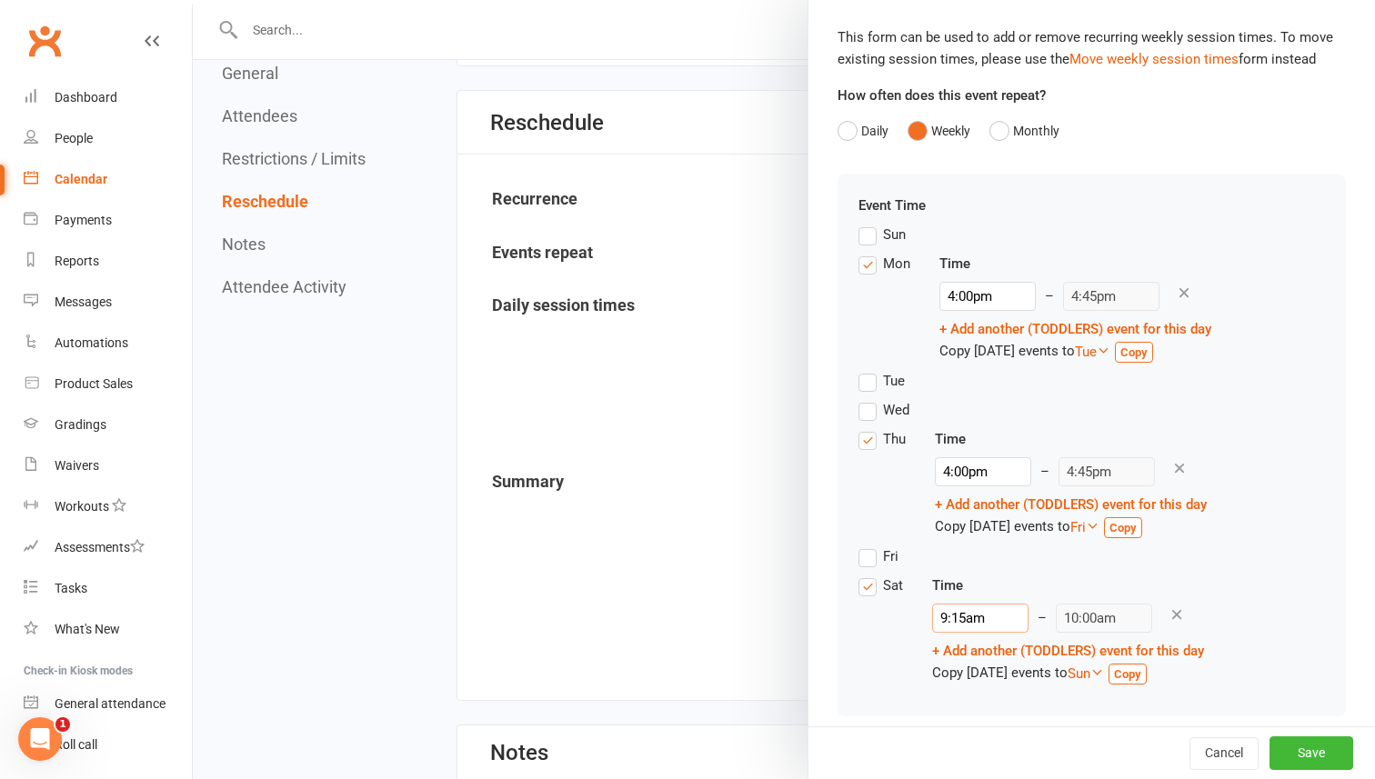
scroll to position [80, 0]
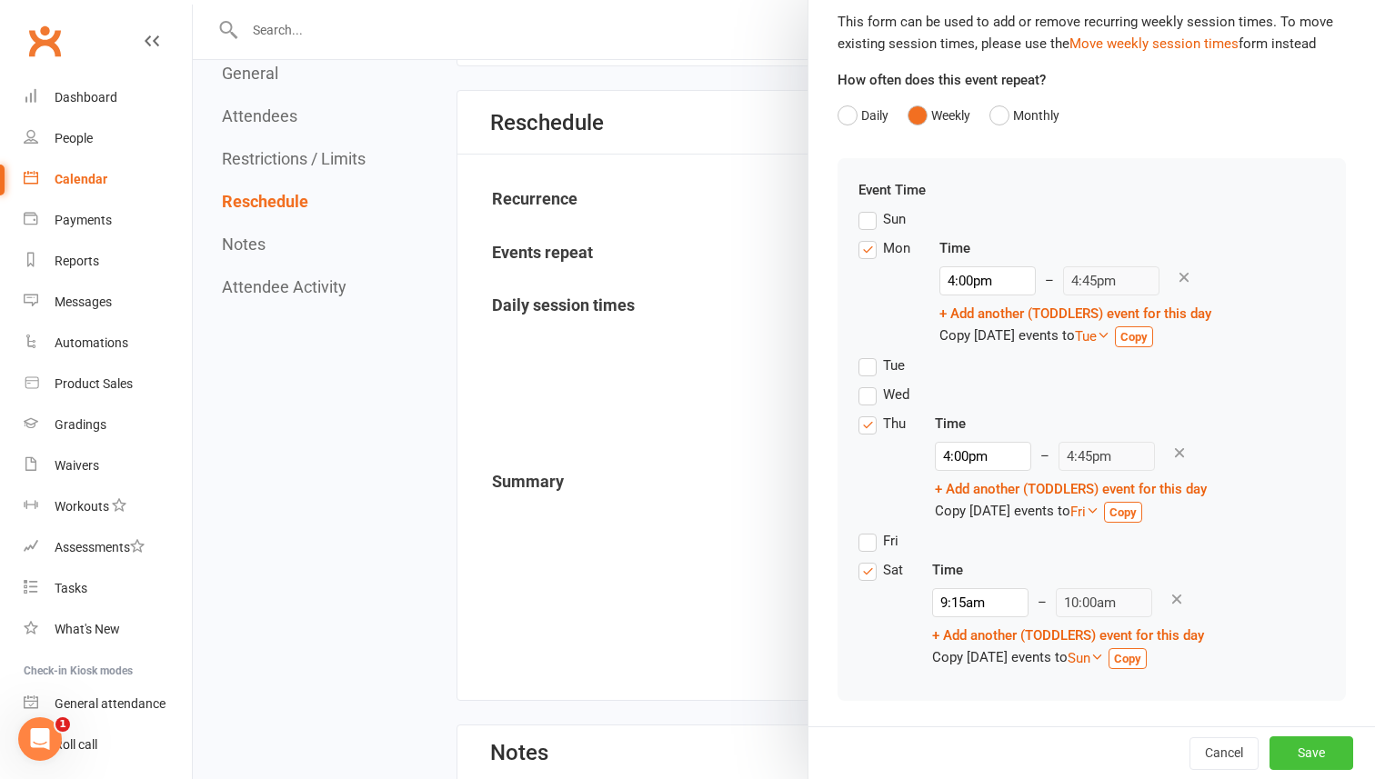
click at [1299, 755] on button "Save" at bounding box center [1311, 752] width 84 height 33
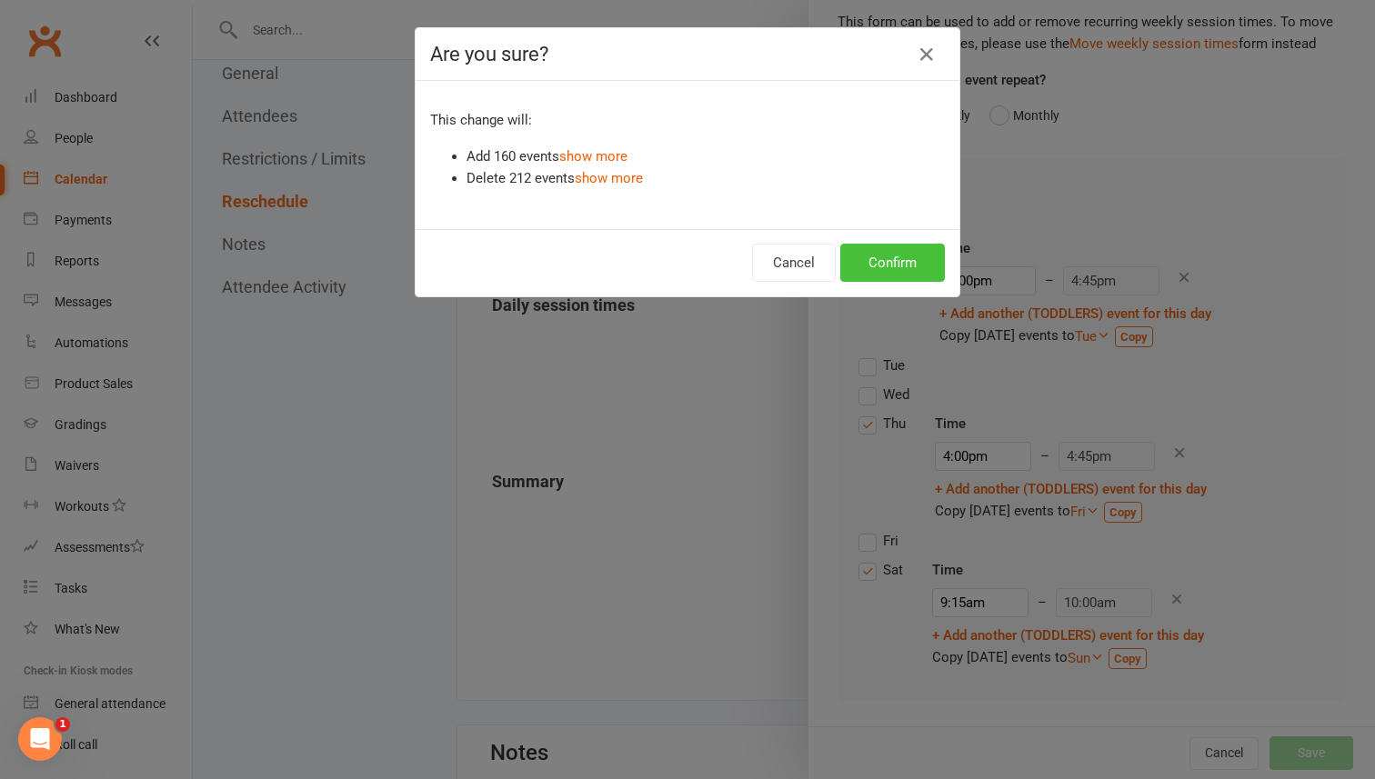
click at [907, 265] on button "Confirm" at bounding box center [892, 263] width 105 height 38
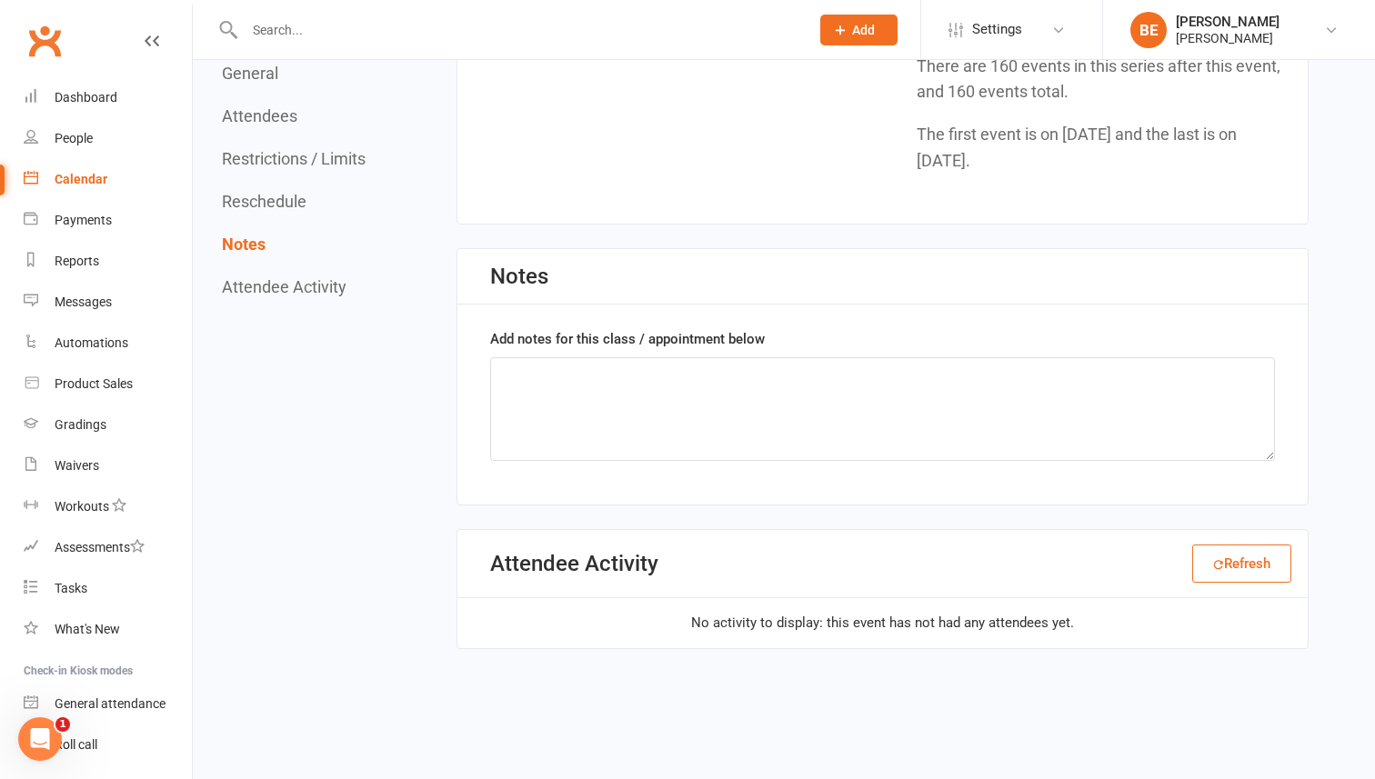
scroll to position [2012, 0]
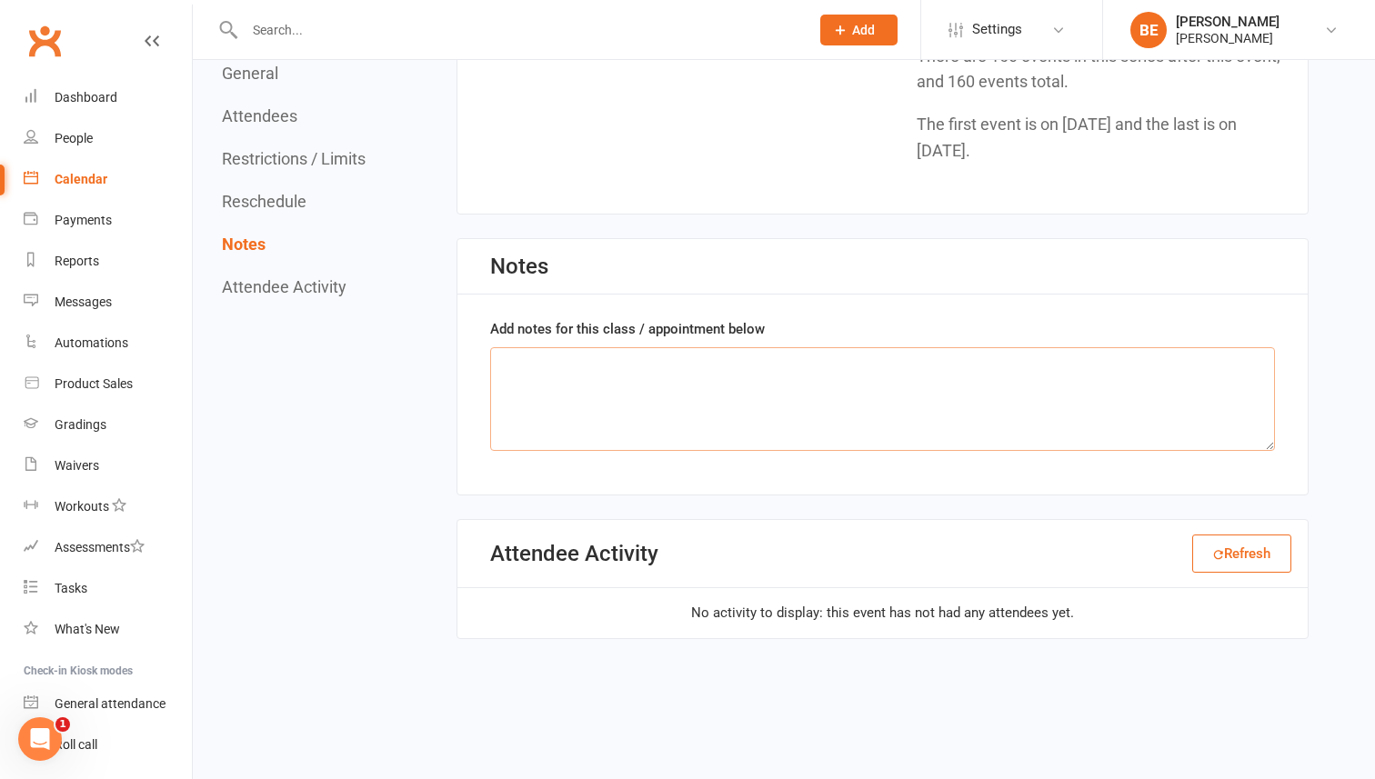
click at [576, 393] on textarea at bounding box center [882, 399] width 785 height 104
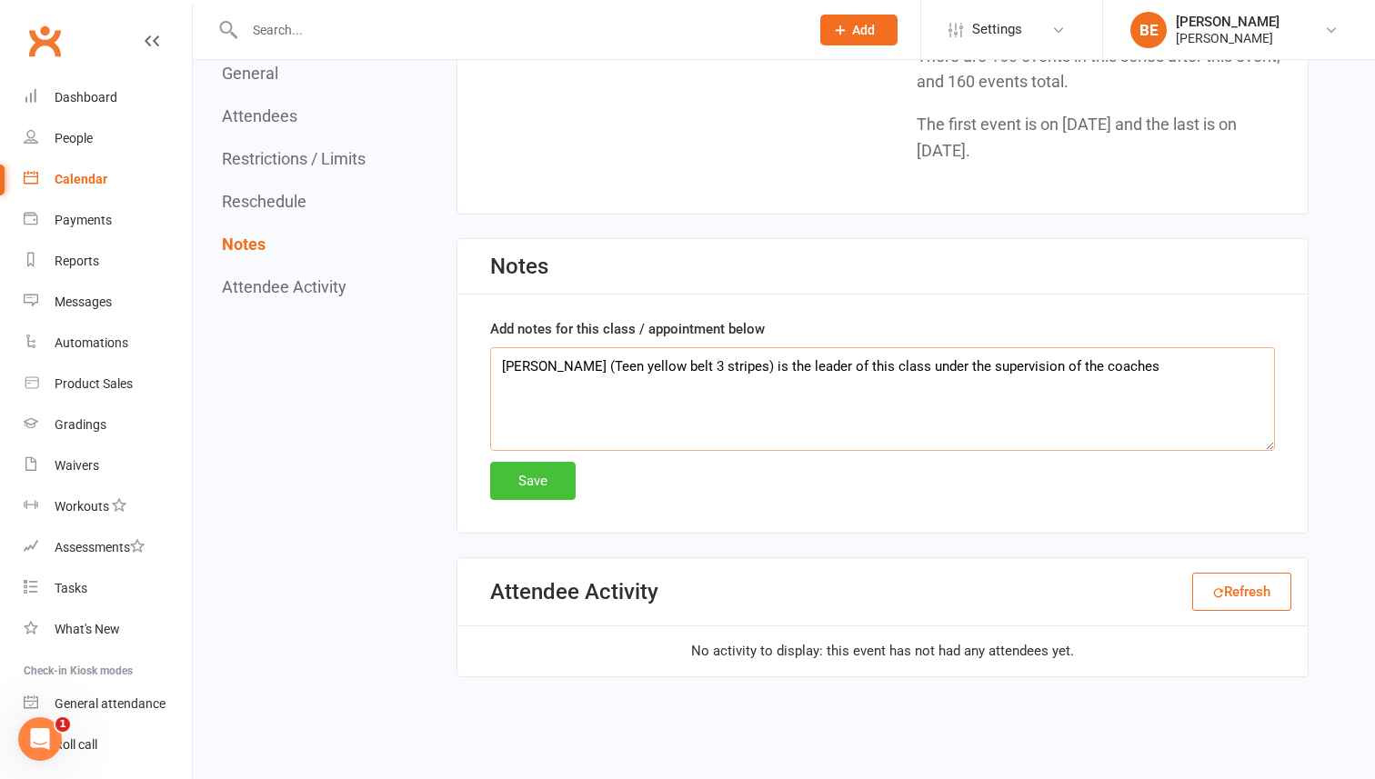
type textarea "[PERSON_NAME] (Teen yellow belt 3 stripes) is the leader of this class under th…"
click at [516, 477] on button "Save" at bounding box center [532, 481] width 85 height 38
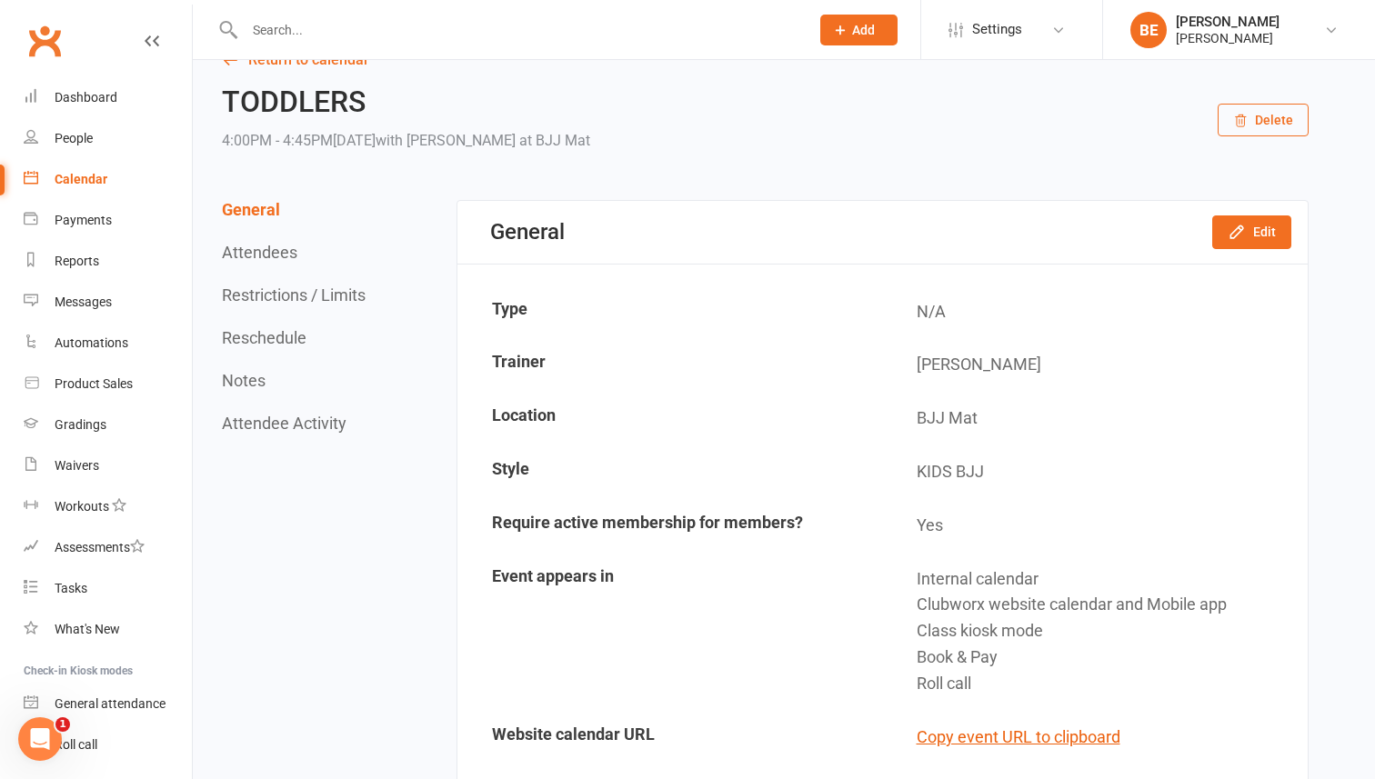
scroll to position [0, 0]
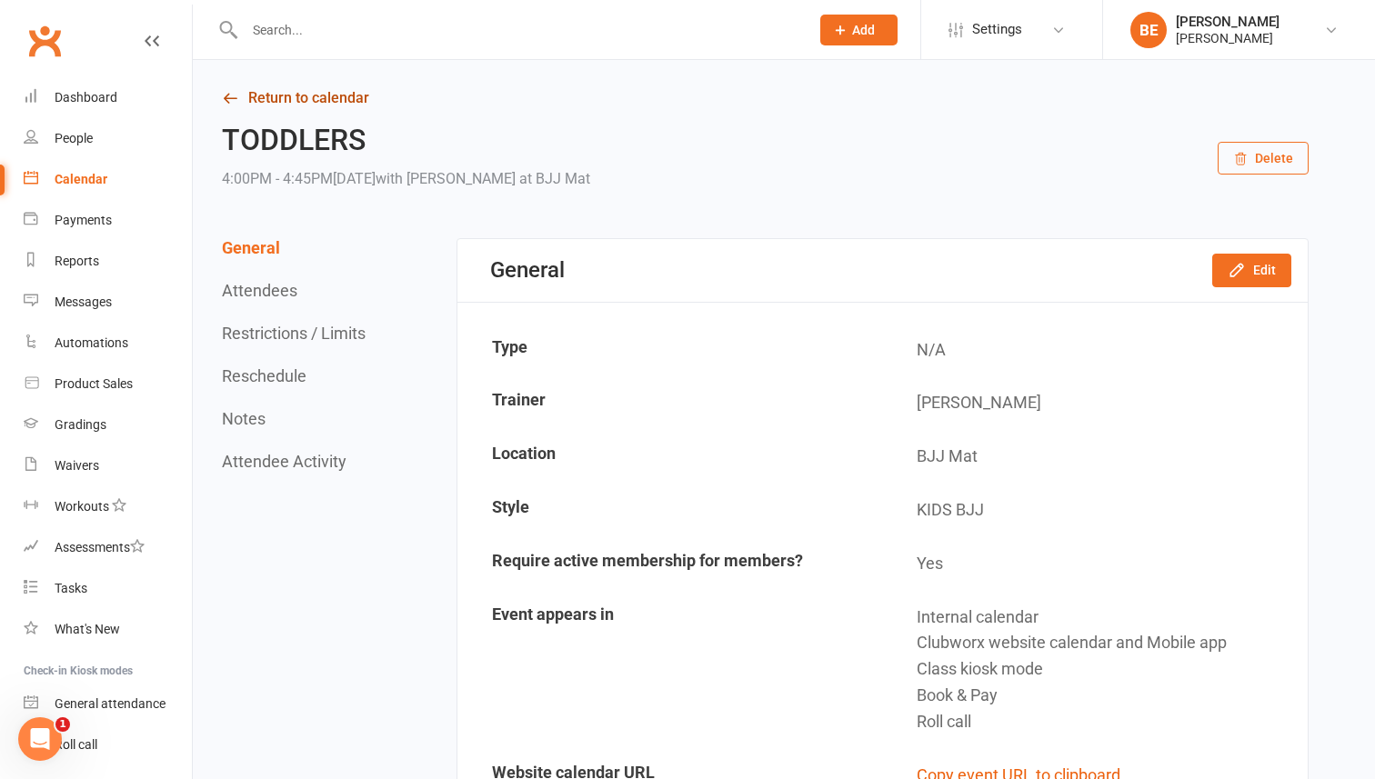
click at [227, 96] on icon at bounding box center [230, 98] width 16 height 16
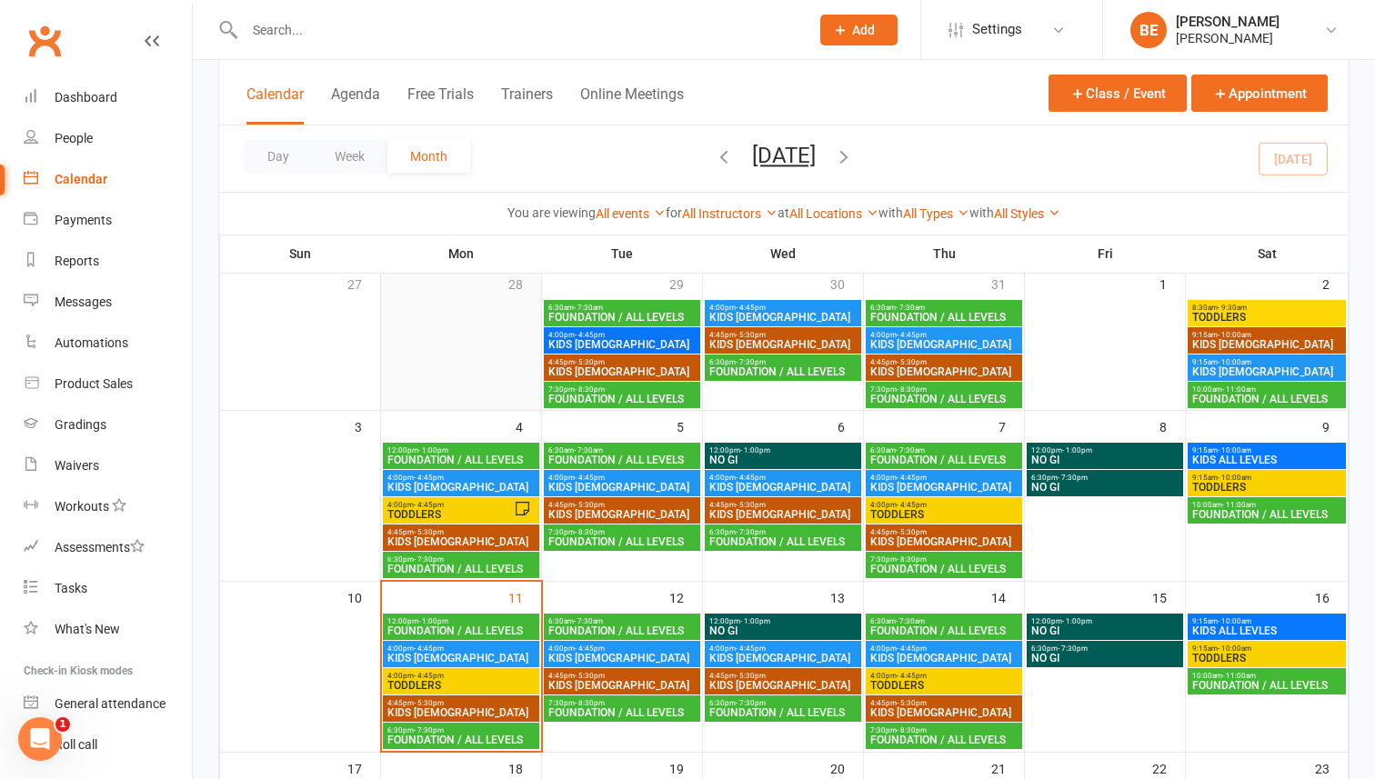
scroll to position [131, 0]
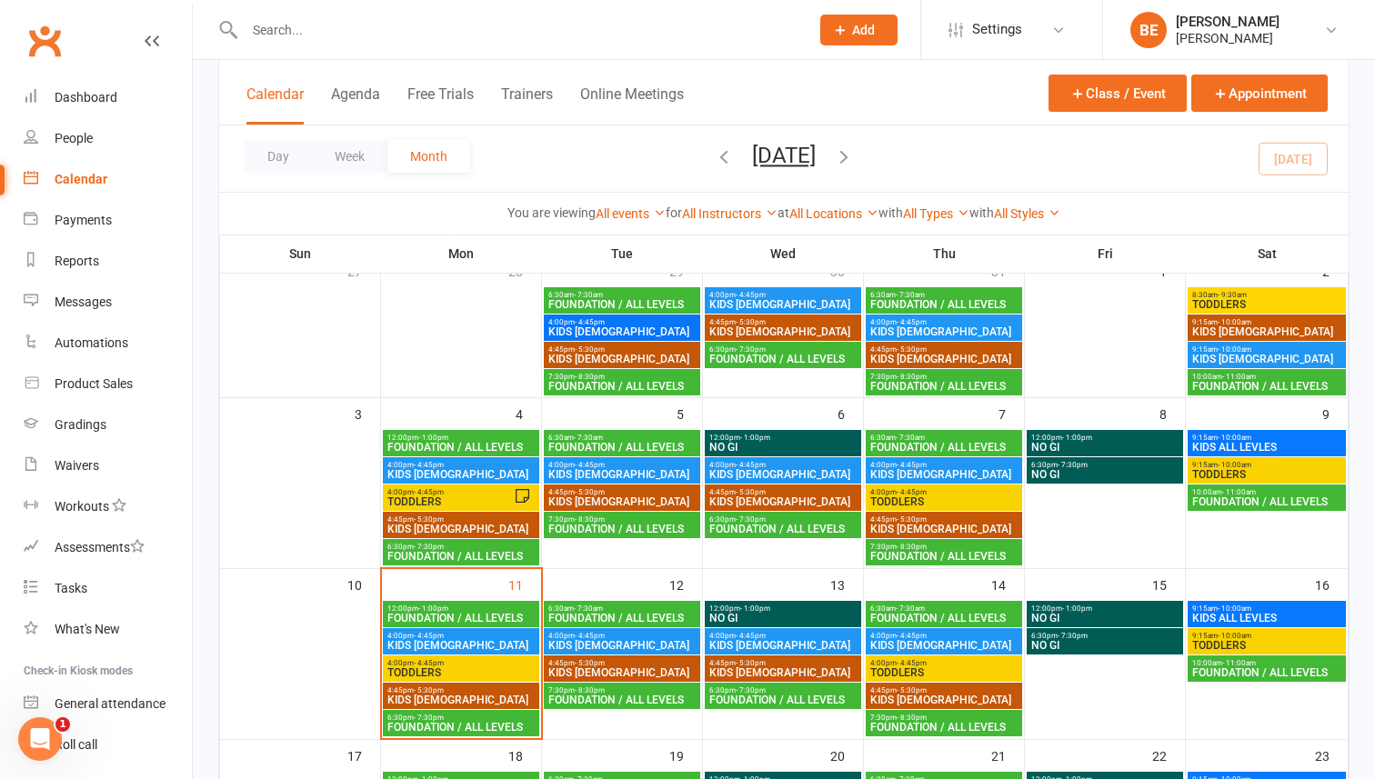
click at [466, 552] on span "FOUNDATION / ALL LEVELS" at bounding box center [460, 556] width 149 height 11
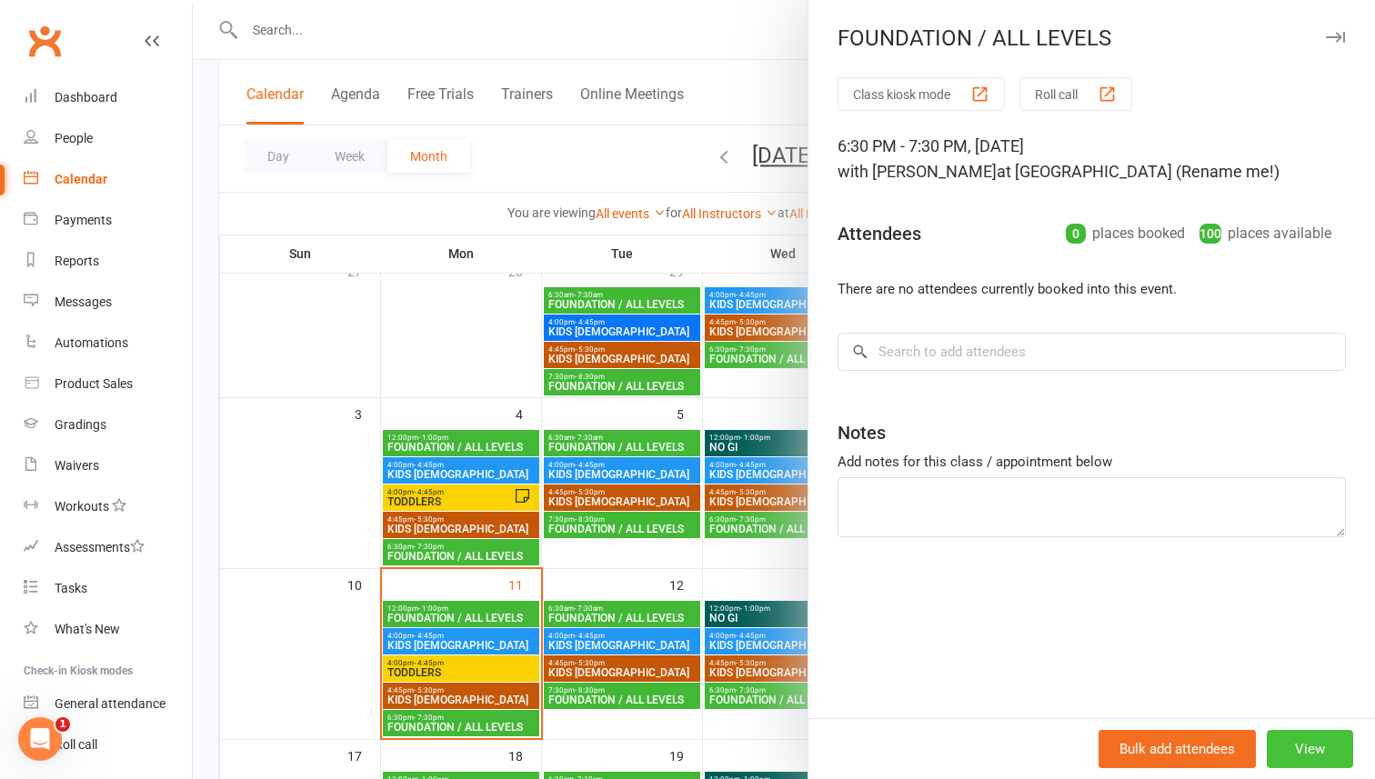
click at [1309, 748] on button "View" at bounding box center [1309, 749] width 86 height 38
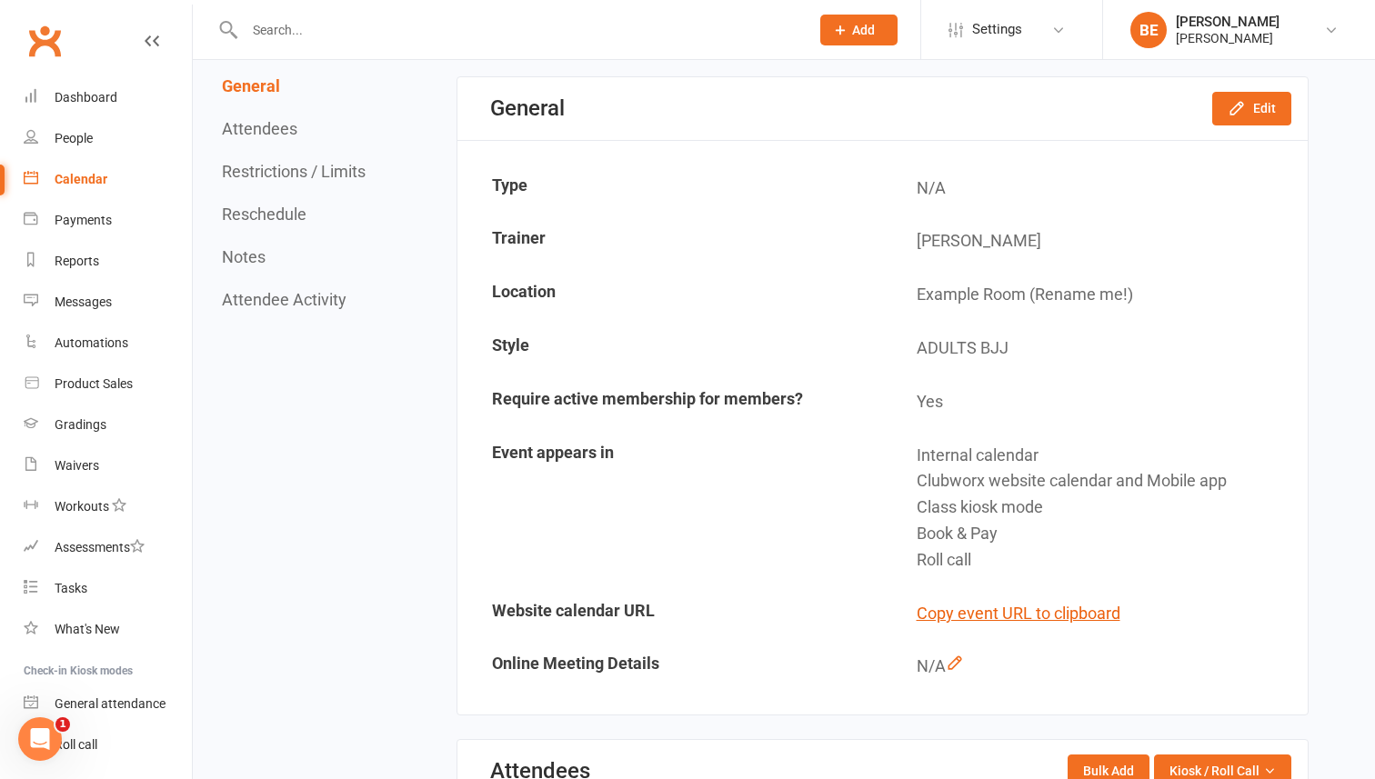
scroll to position [161, 0]
click at [1251, 120] on button "Edit" at bounding box center [1251, 109] width 79 height 33
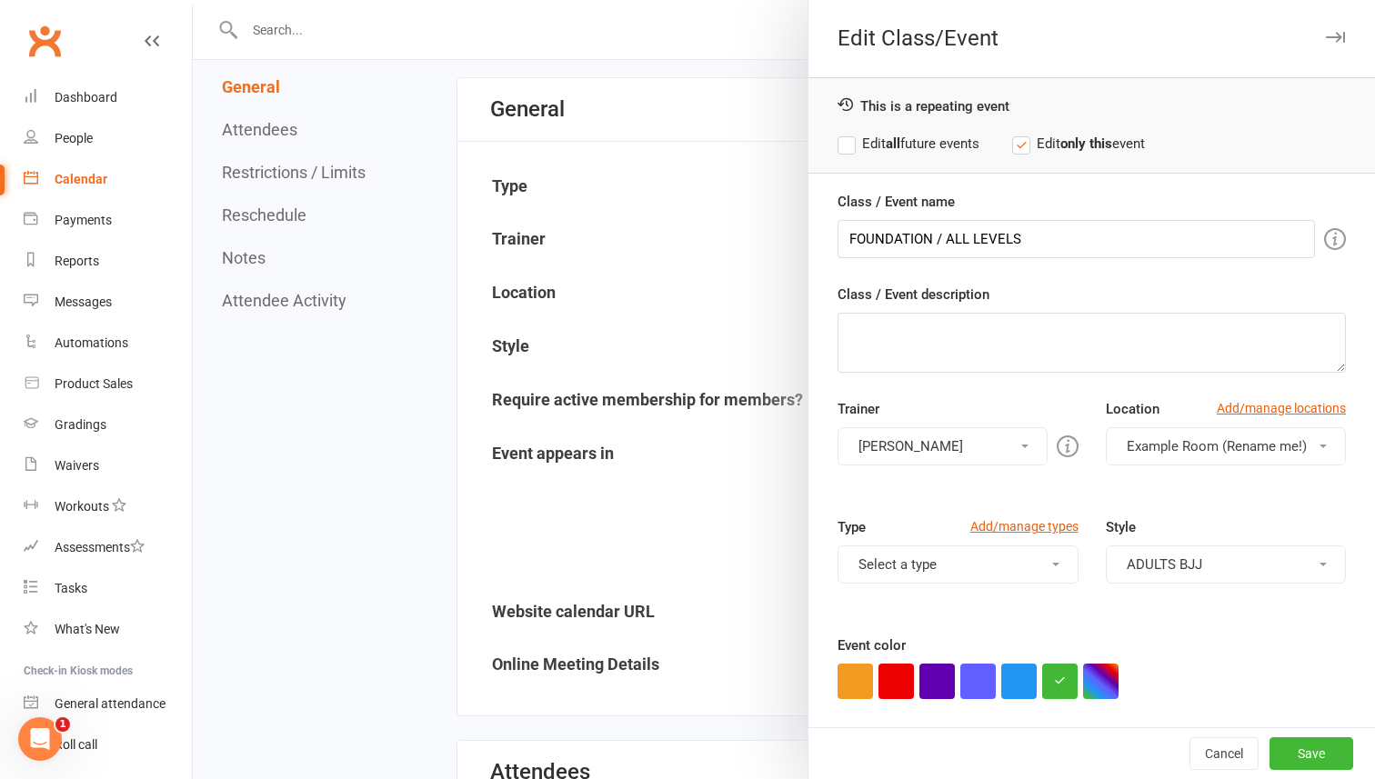
click at [850, 145] on label "Edit all future events" at bounding box center [908, 144] width 142 height 22
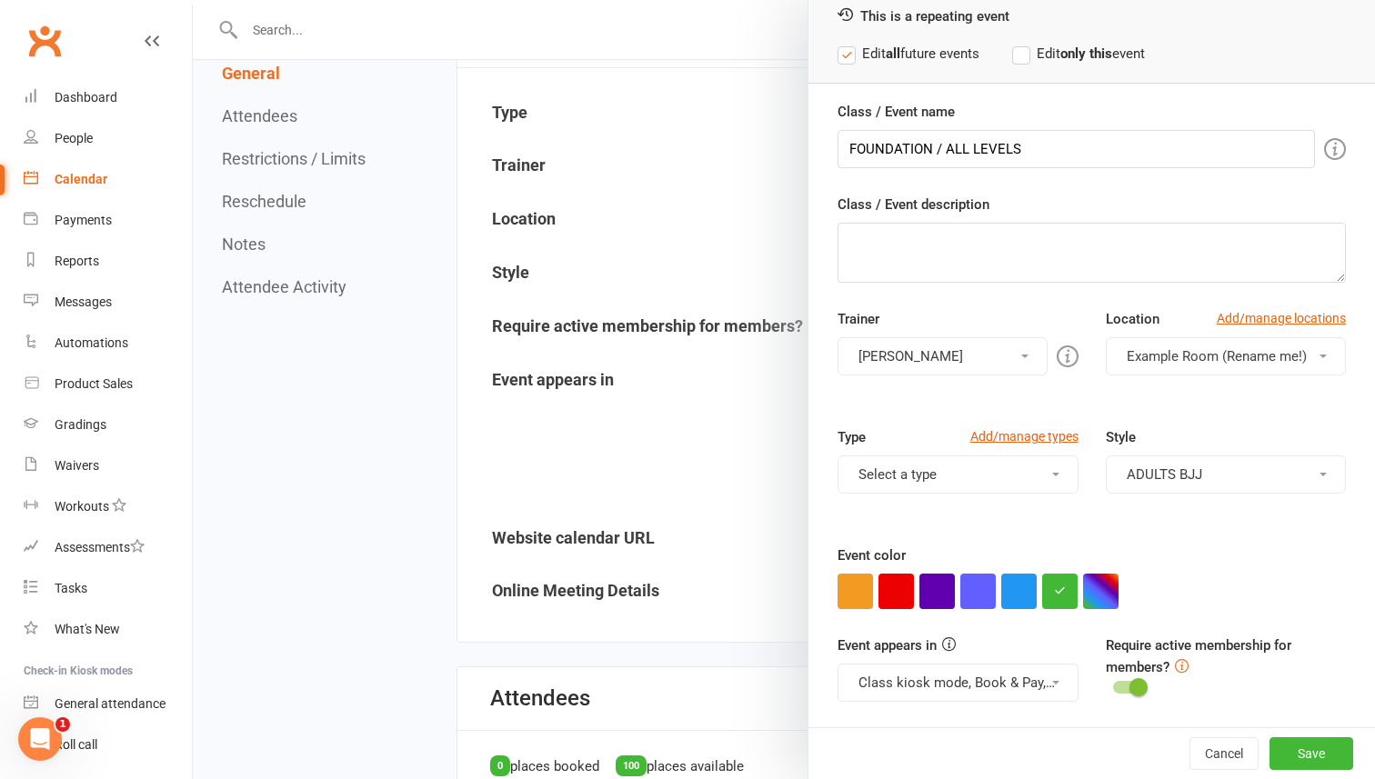
scroll to position [235, 0]
click at [1324, 364] on button "Example Room (Rename me!)" at bounding box center [1226, 356] width 241 height 38
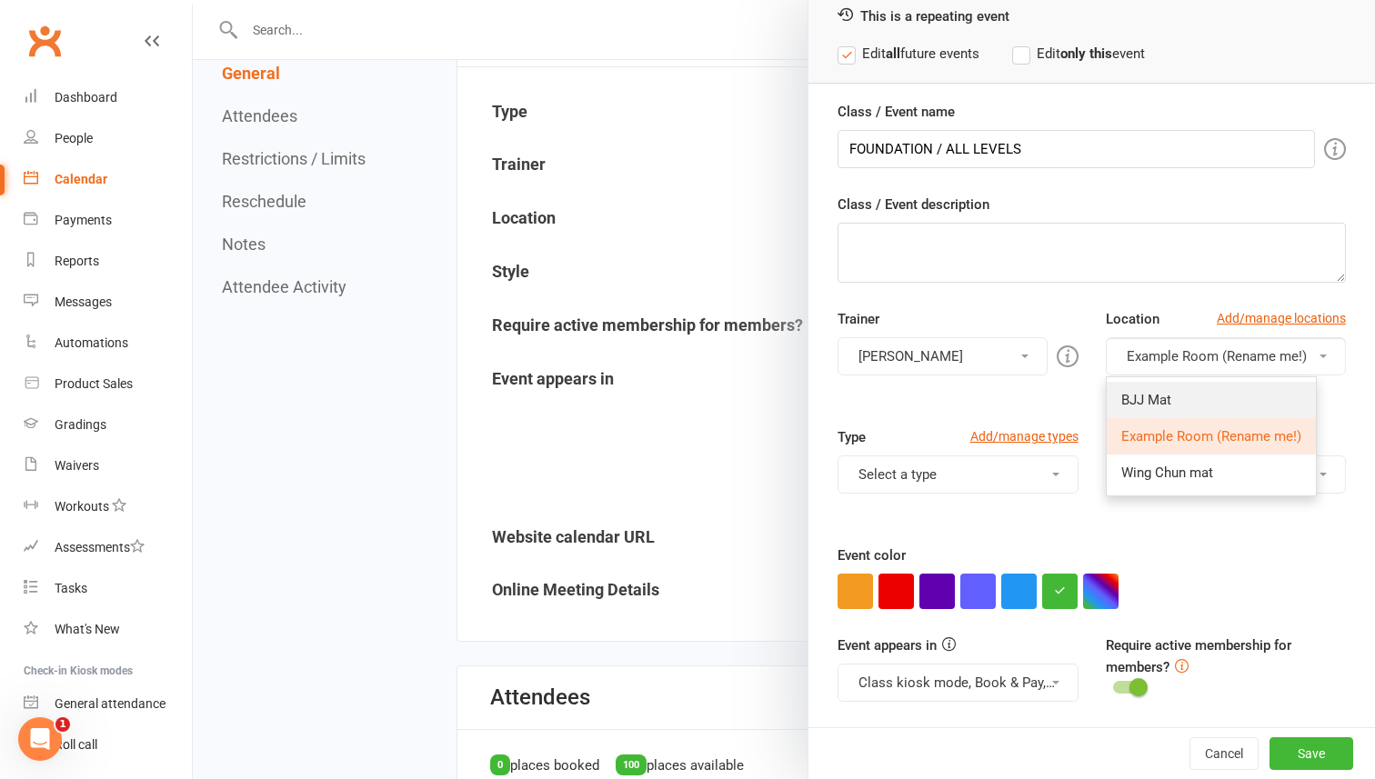
click at [1251, 398] on link "BJJ Mat" at bounding box center [1210, 400] width 209 height 36
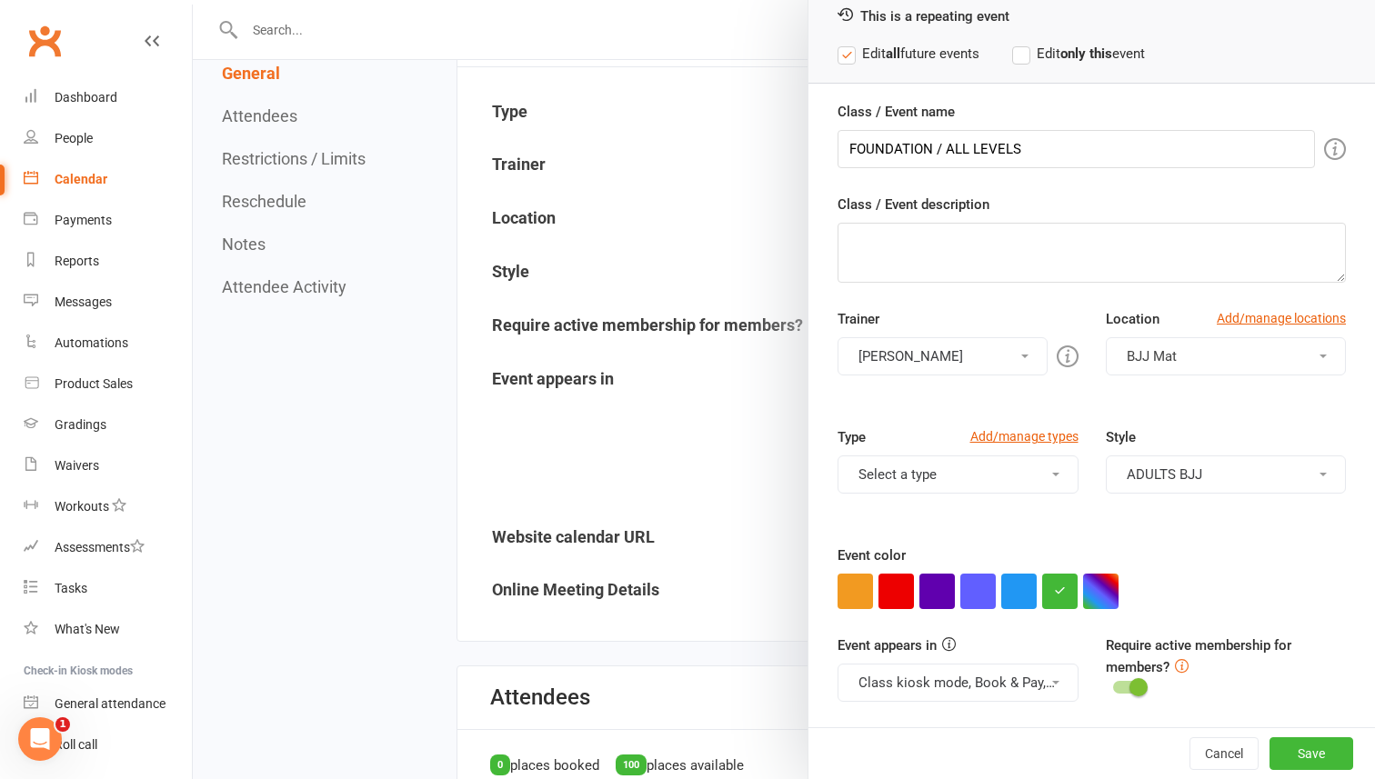
click at [1061, 478] on button "Select a type" at bounding box center [957, 474] width 241 height 38
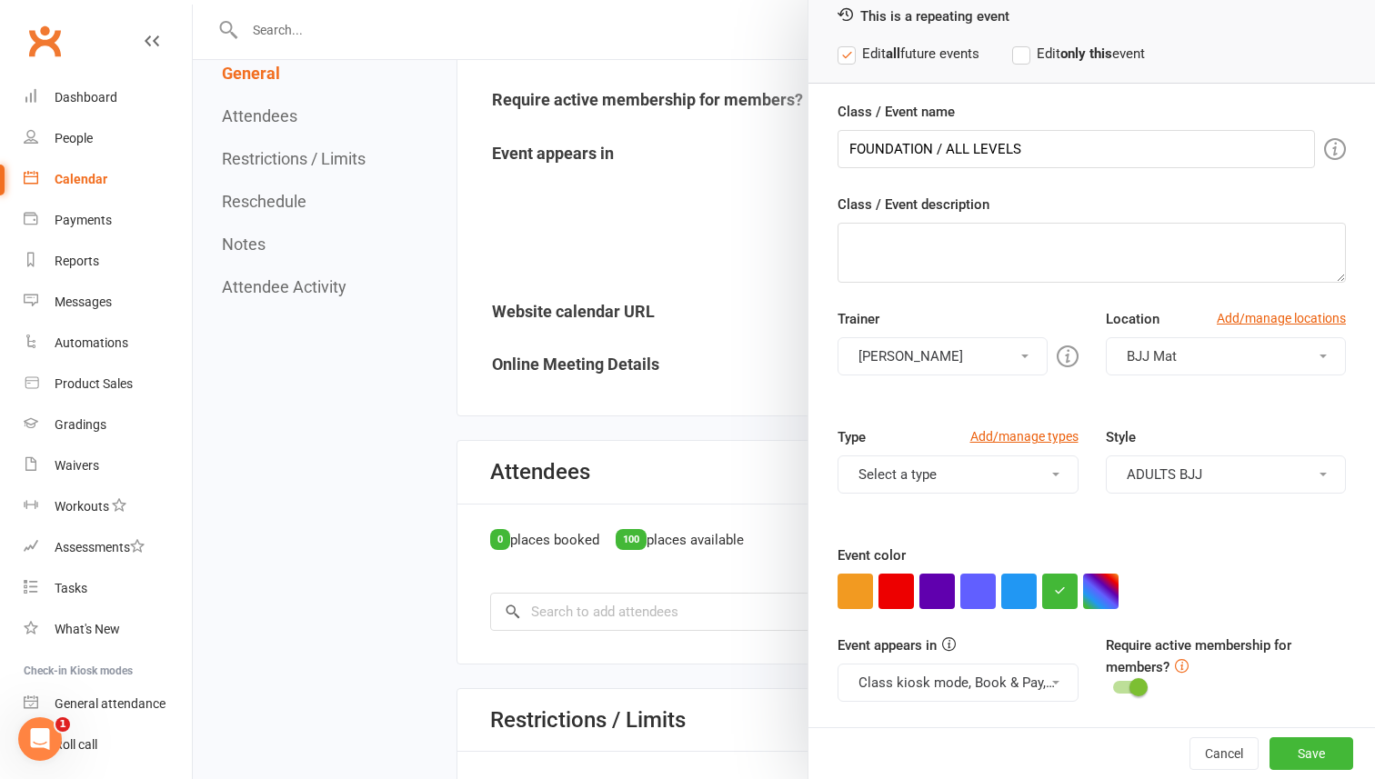
scroll to position [465, 0]
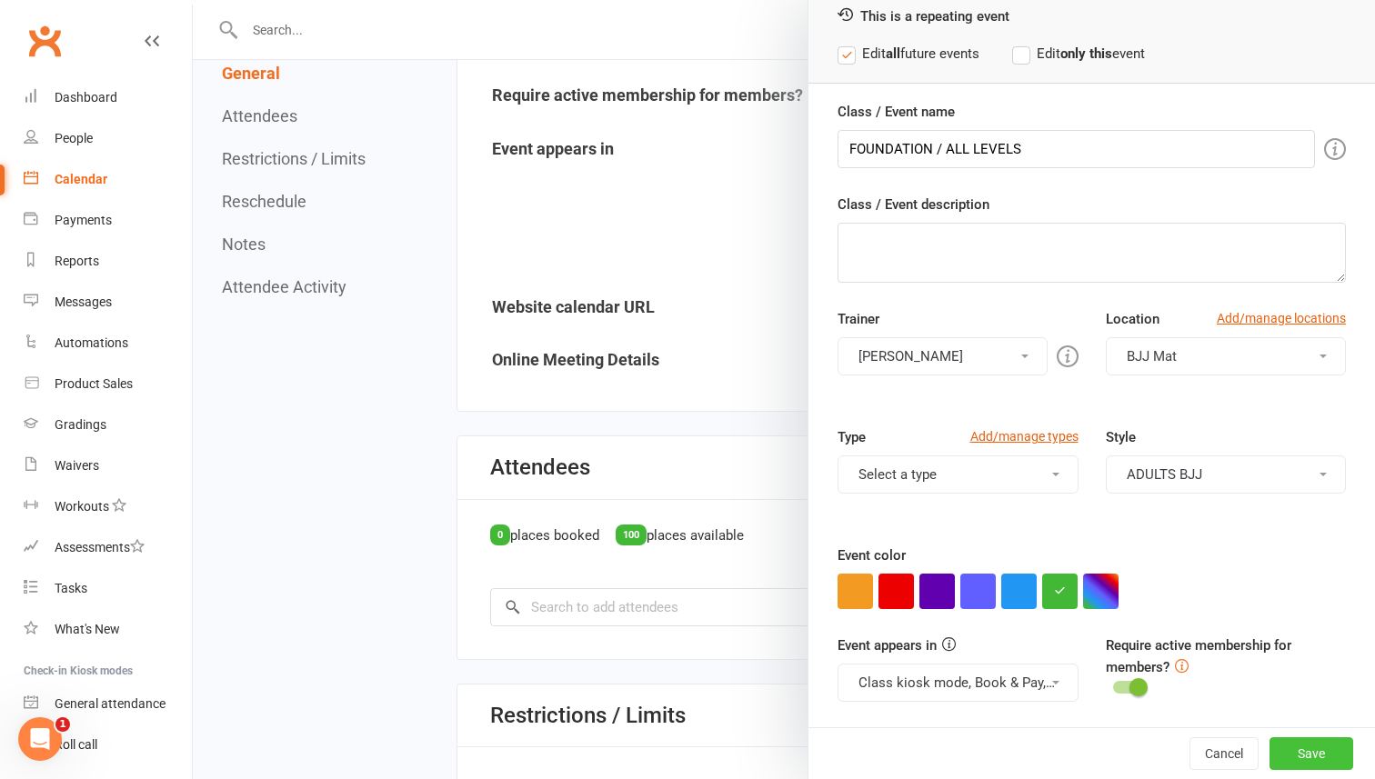
click at [1309, 750] on button "Save" at bounding box center [1311, 753] width 84 height 33
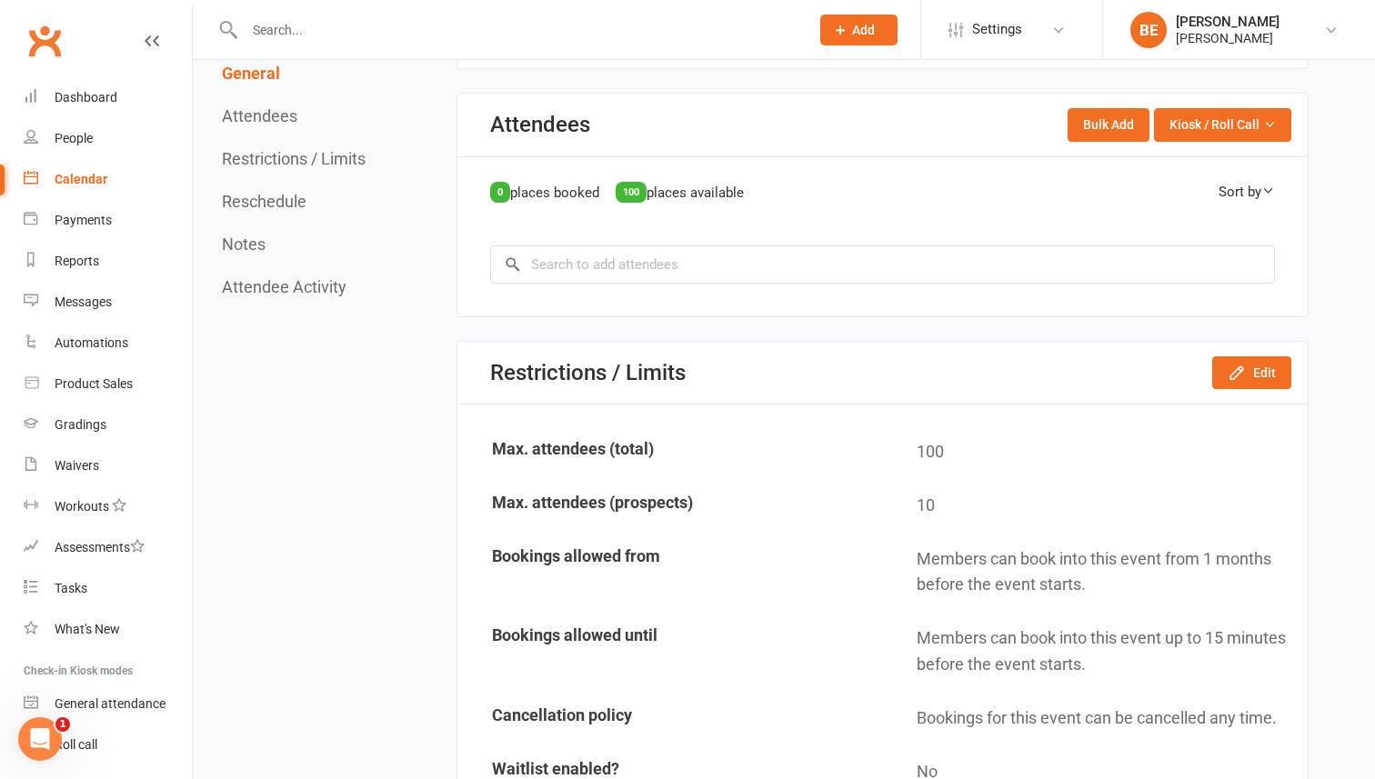
scroll to position [815, 0]
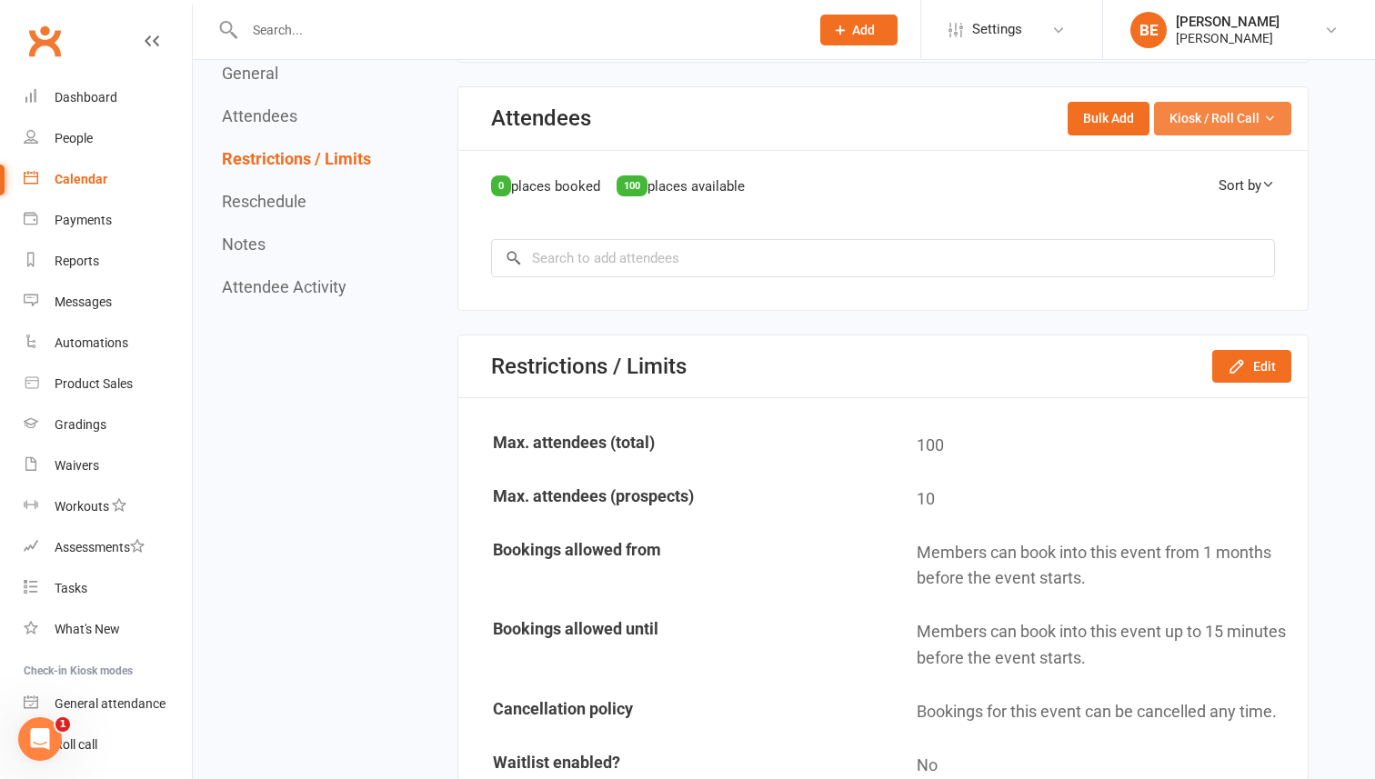
click at [1269, 117] on icon "button" at bounding box center [1269, 118] width 13 height 13
click at [961, 208] on div "0 places booked 100 places available Sort by First Name Last Name × No results" at bounding box center [883, 226] width 784 height 103
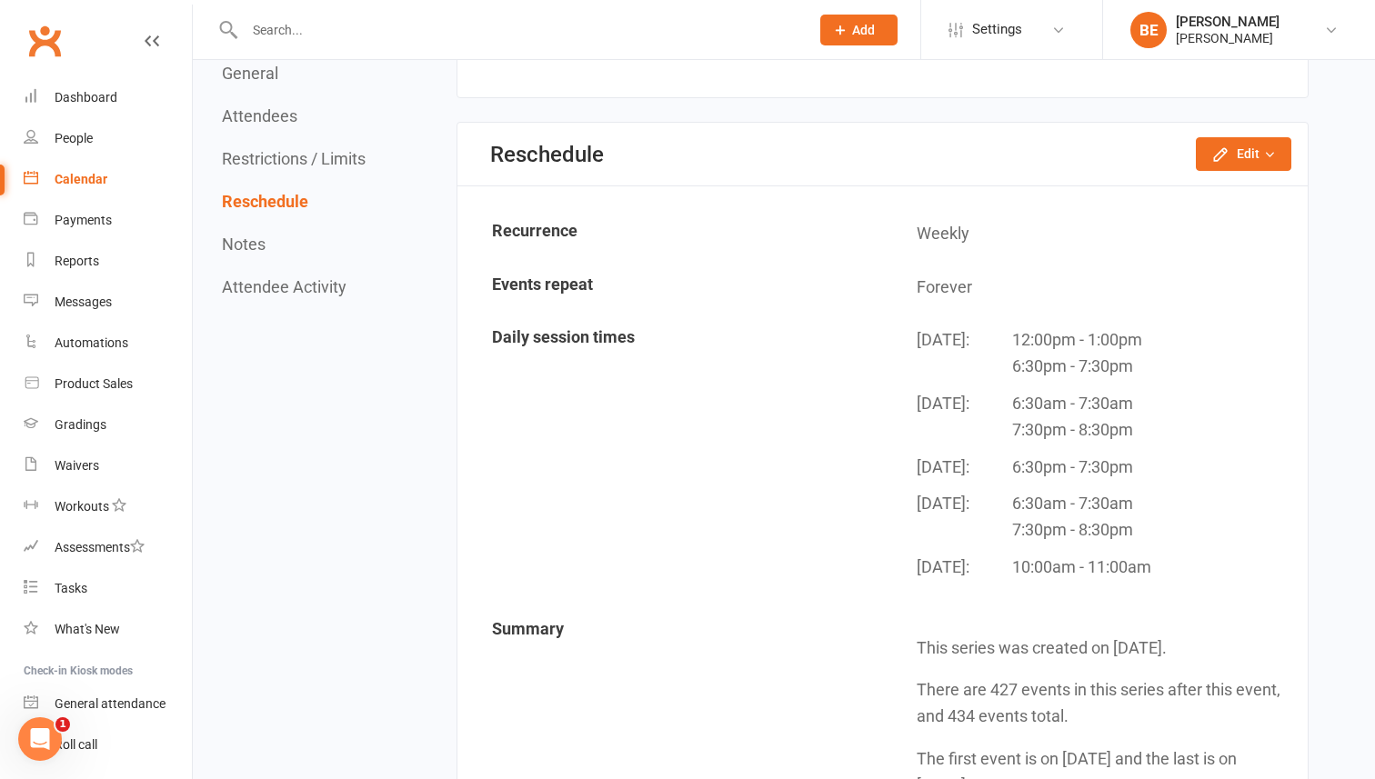
scroll to position [1467, 0]
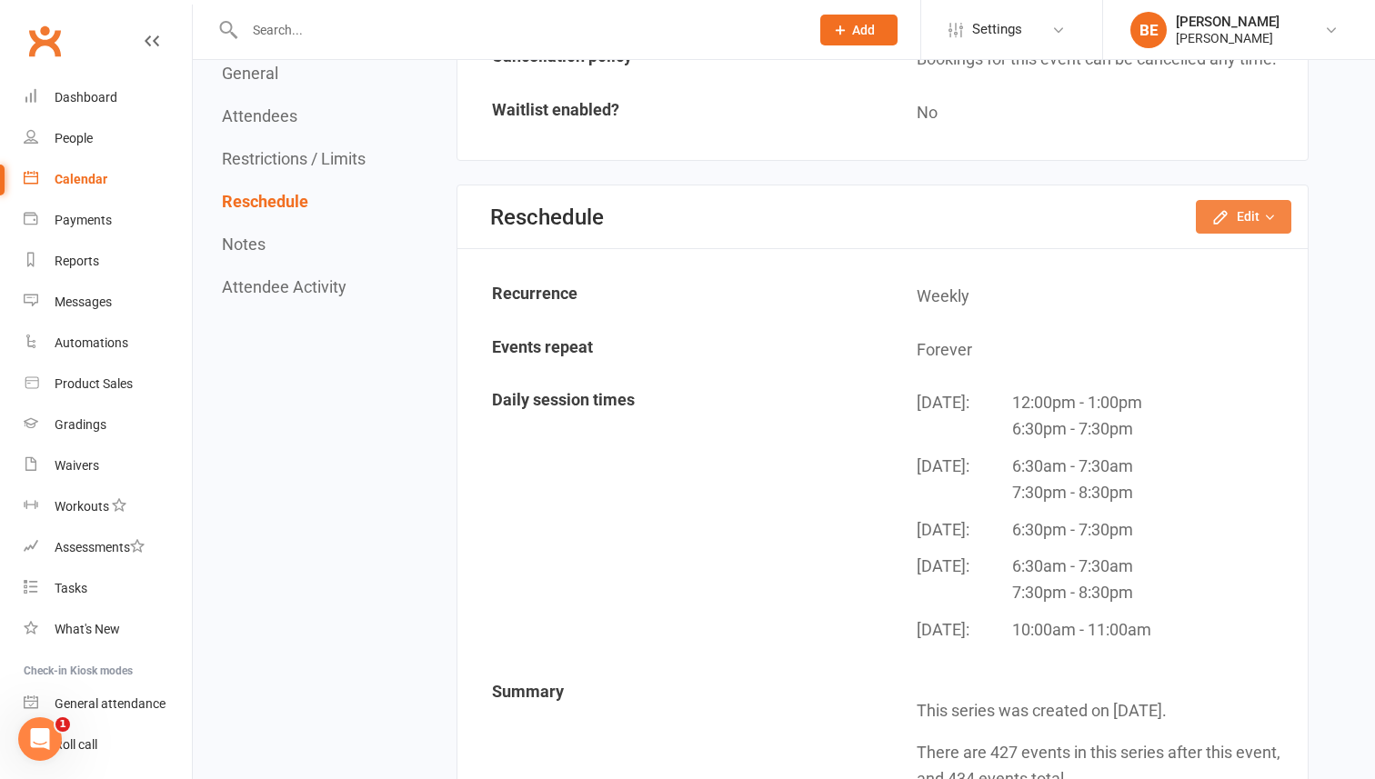
click at [1271, 220] on icon "button" at bounding box center [1269, 217] width 13 height 13
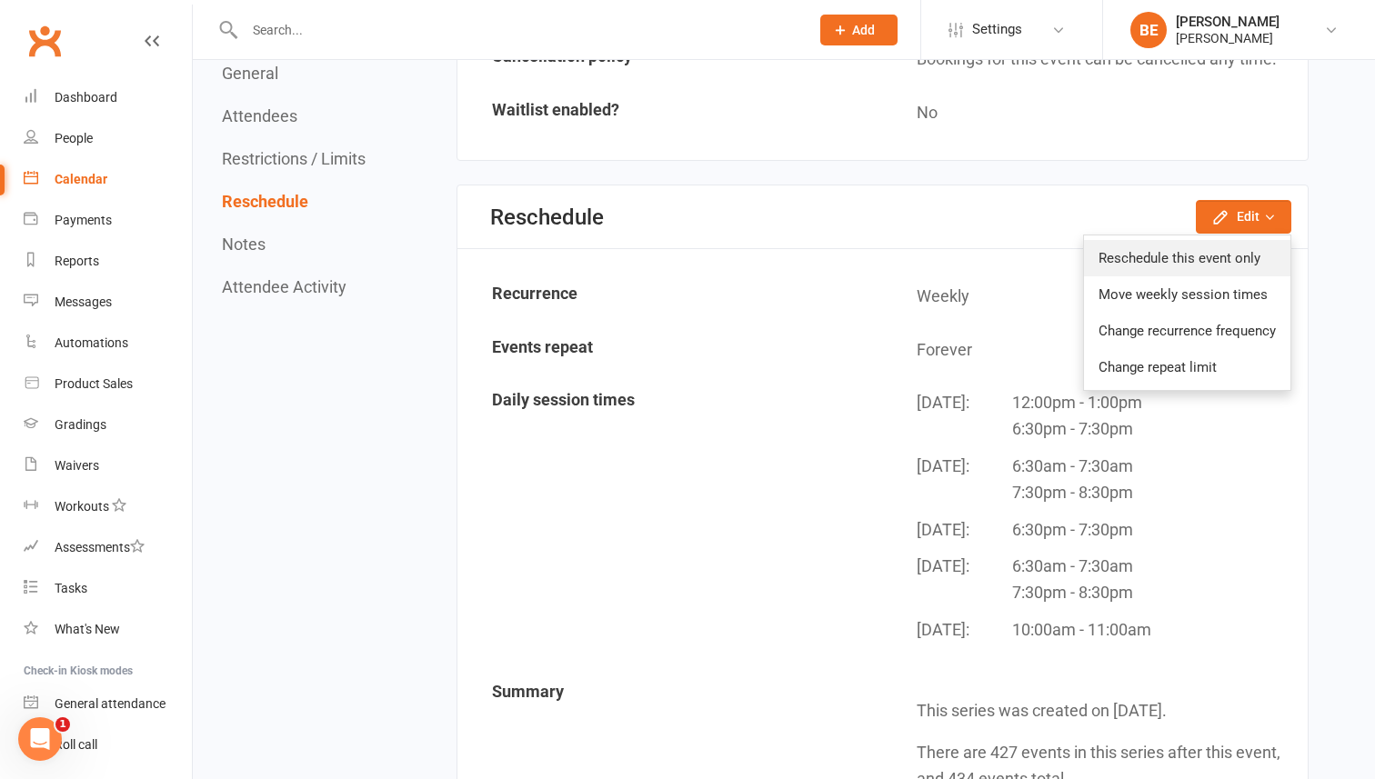
click at [1146, 263] on link "Reschedule this event only" at bounding box center [1187, 258] width 206 height 36
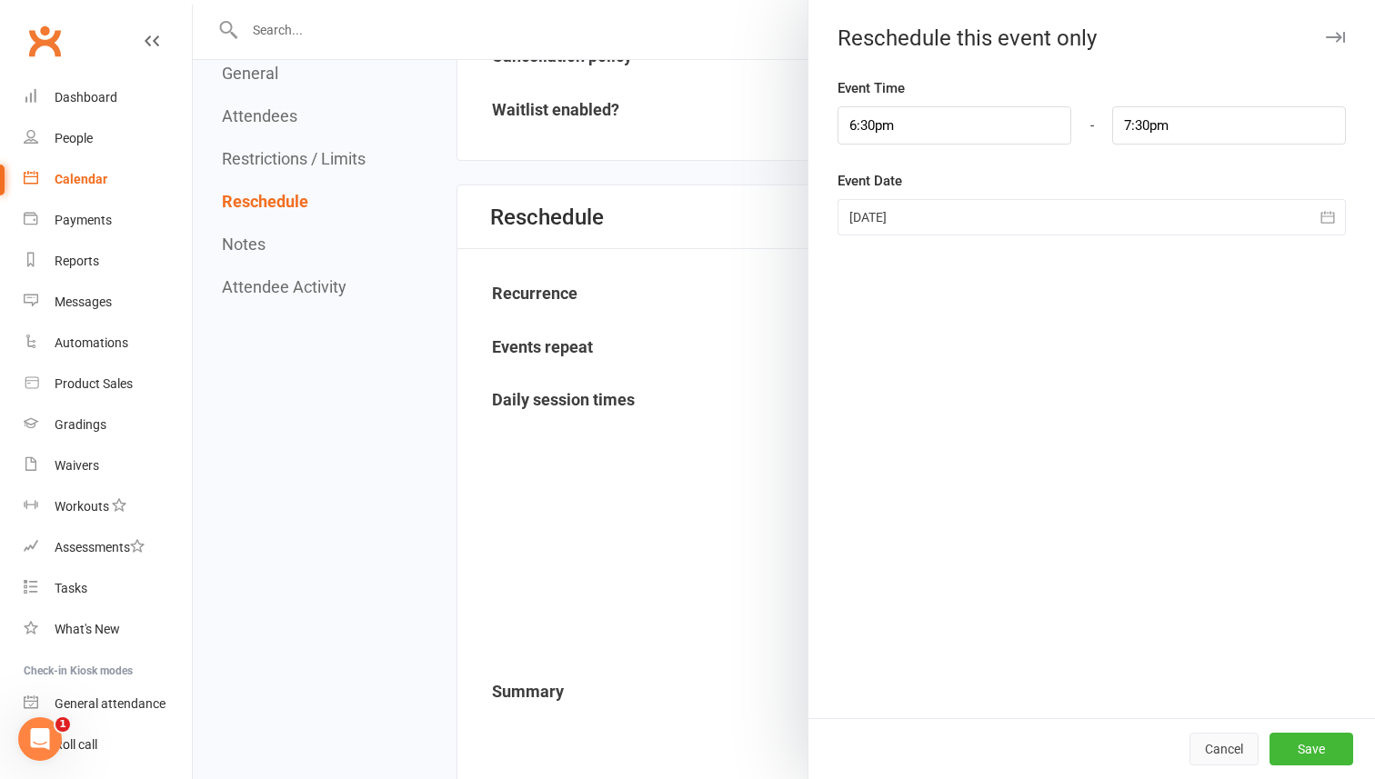
click at [1212, 754] on button "Cancel" at bounding box center [1223, 749] width 69 height 33
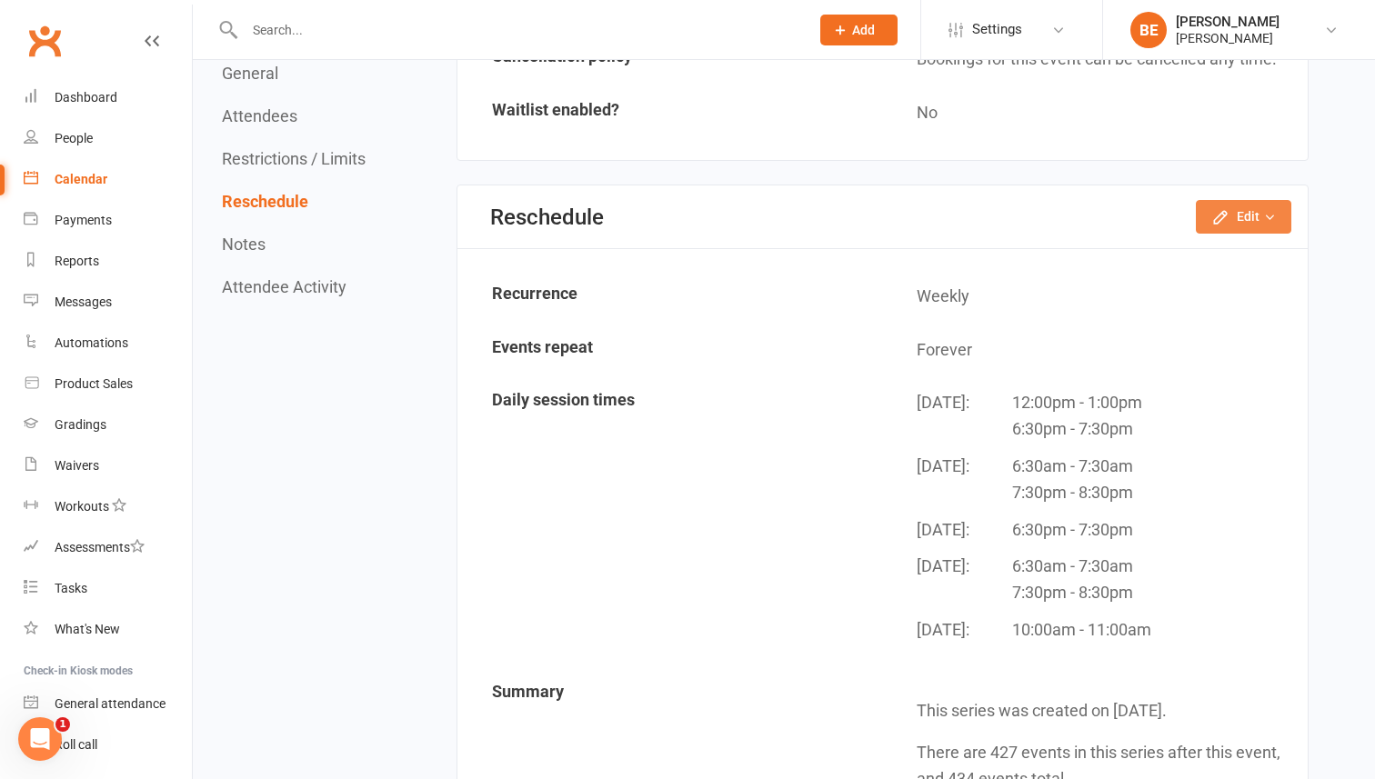
click at [1263, 211] on icon "button" at bounding box center [1269, 217] width 13 height 13
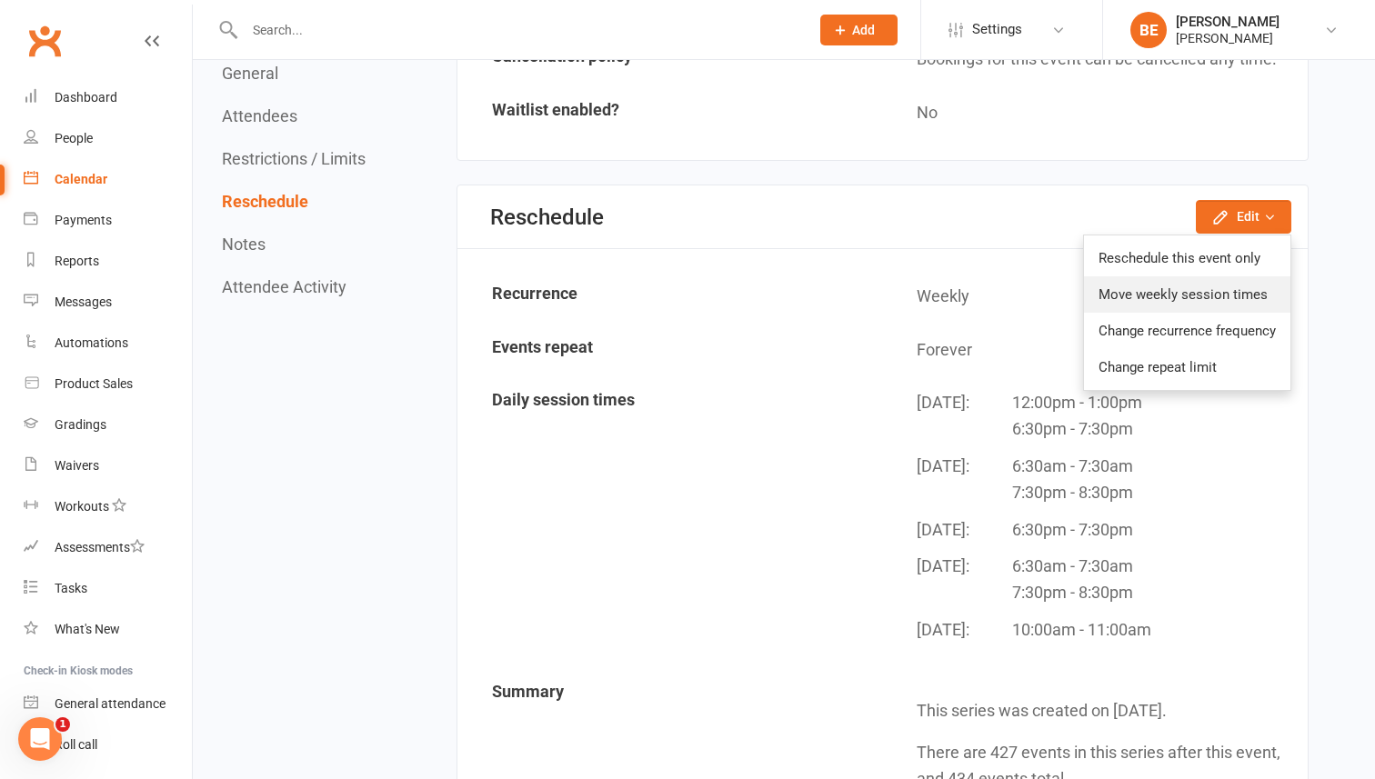
click at [1196, 293] on link "Move weekly session times" at bounding box center [1187, 294] width 206 height 36
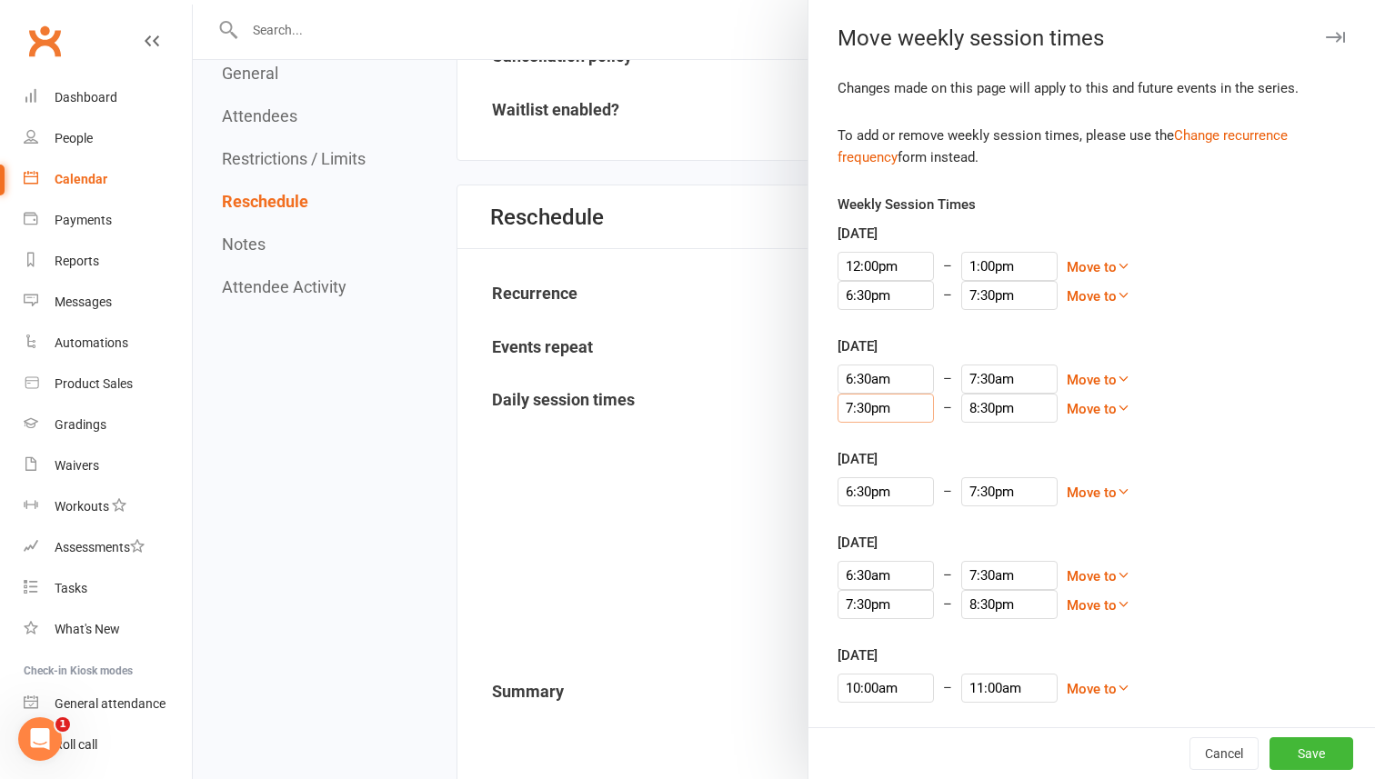
click at [900, 408] on input "7:30pm" at bounding box center [885, 408] width 96 height 29
type input "6:30pm"
type input "7:30pm"
click at [864, 476] on li "6:30pm" at bounding box center [881, 474] width 87 height 27
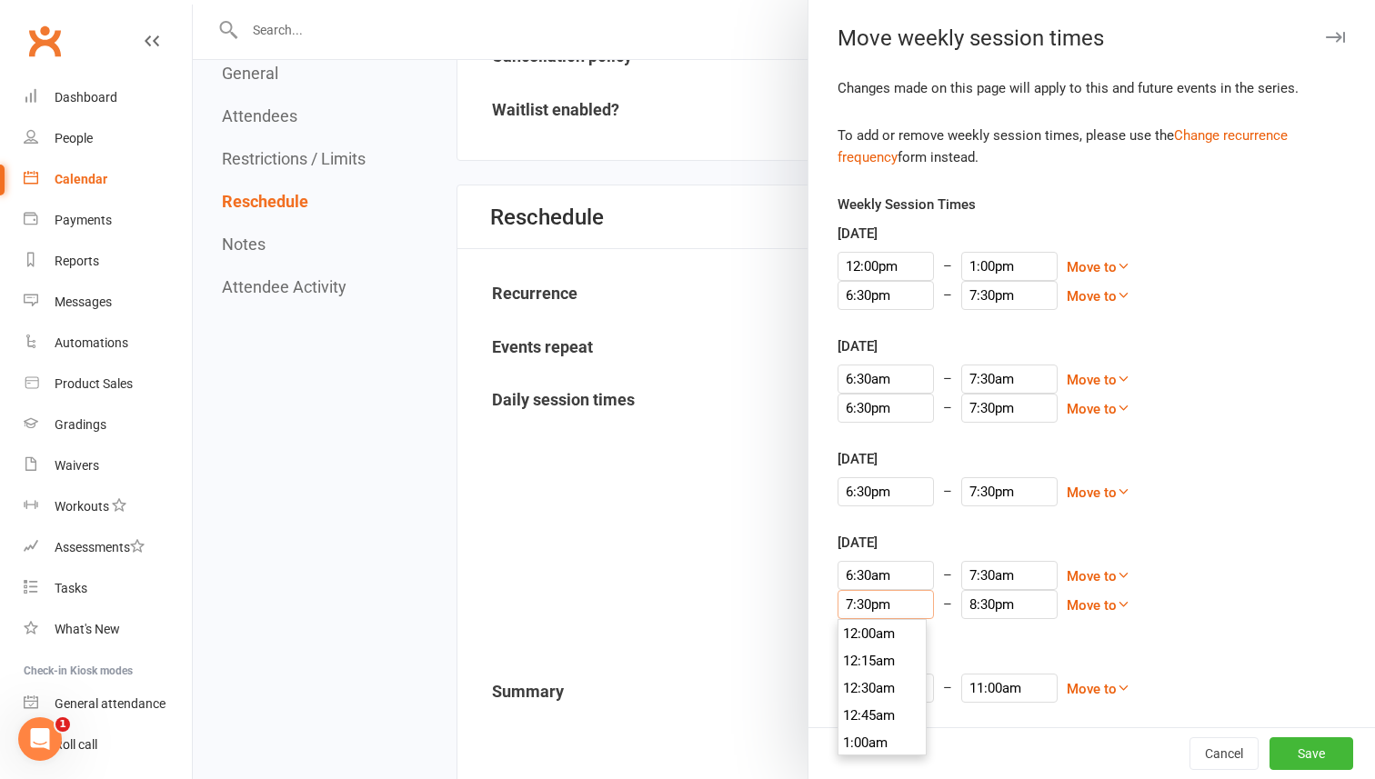
click at [891, 605] on input "7:30pm" at bounding box center [885, 604] width 96 height 29
type input "6:30pm"
type input "7:30pm"
click at [865, 673] on li "6:30pm" at bounding box center [881, 675] width 87 height 27
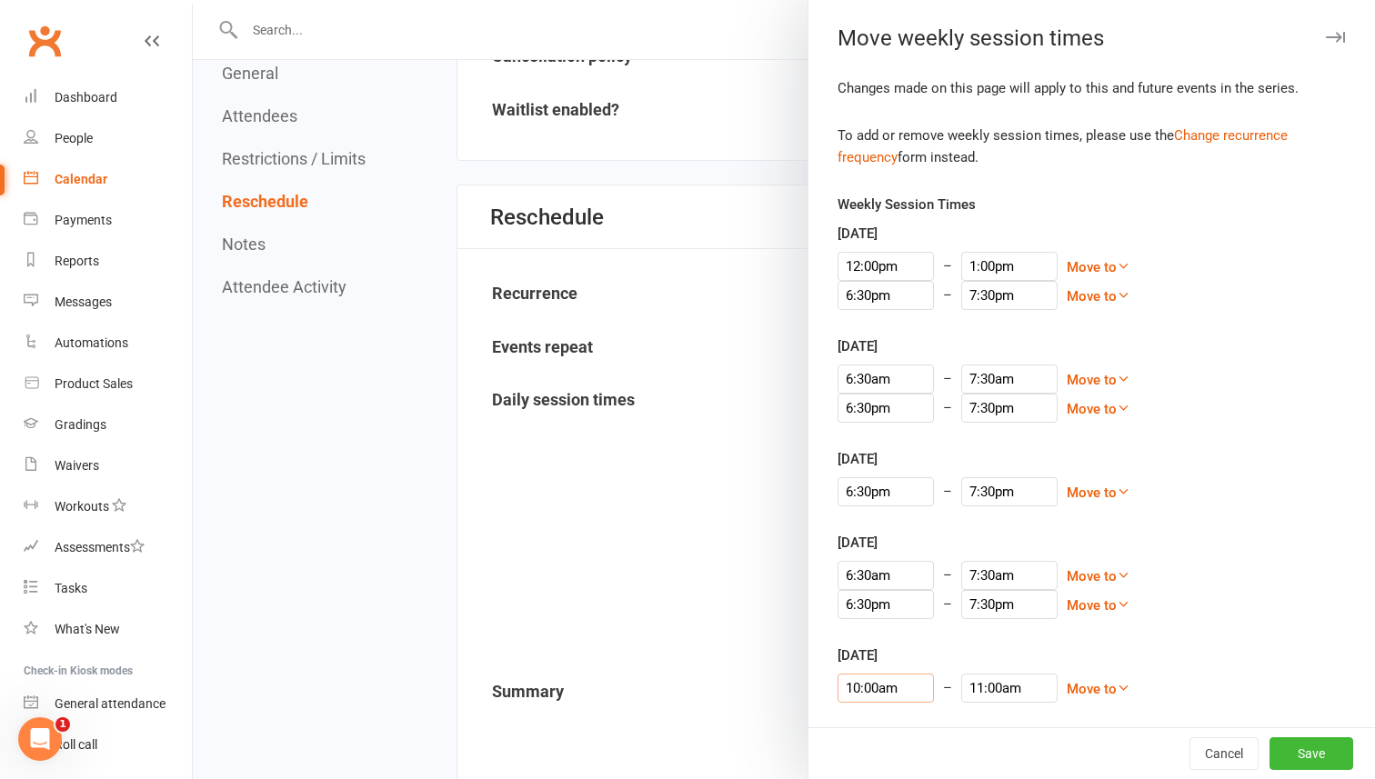
click at [874, 690] on input "10:00am" at bounding box center [885, 688] width 96 height 29
type input "12:00pm"
click at [873, 627] on li "12:00pm" at bounding box center [881, 628] width 87 height 27
click at [961, 688] on input "1:00pm" at bounding box center [1009, 688] width 96 height 29
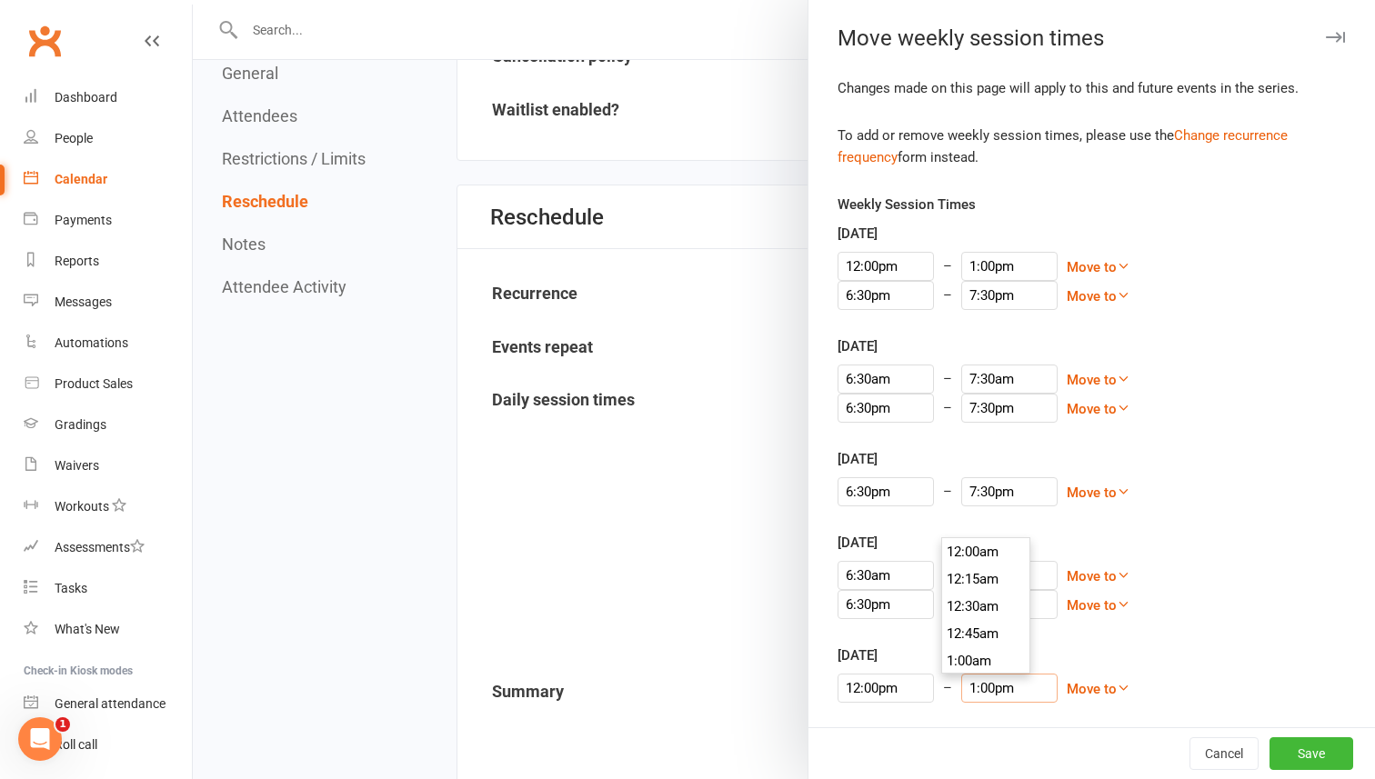
scroll to position [1391, 0]
type input "12:45pm"
click at [996, 548] on li "12:45pm" at bounding box center [985, 551] width 87 height 27
click at [1299, 750] on button "Save" at bounding box center [1311, 753] width 84 height 33
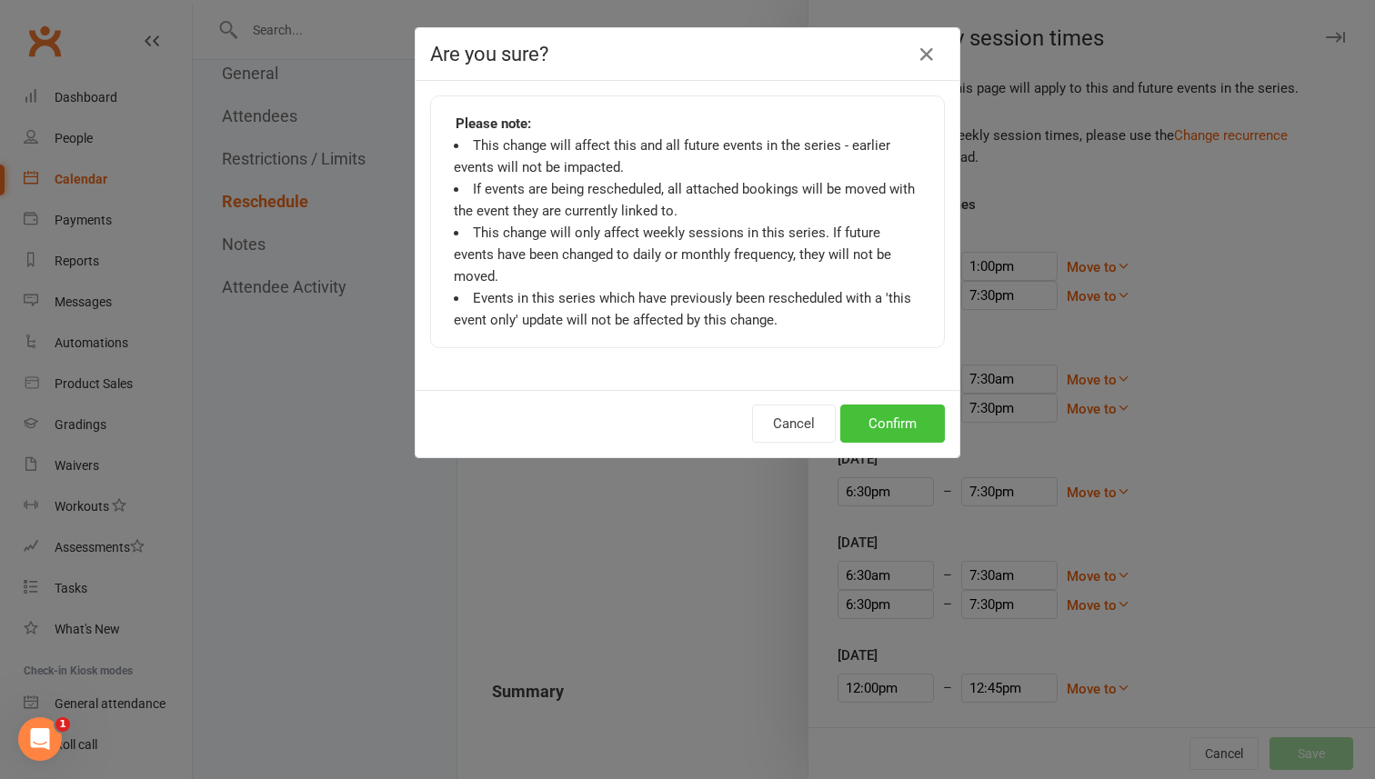
click at [881, 405] on button "Confirm" at bounding box center [892, 424] width 105 height 38
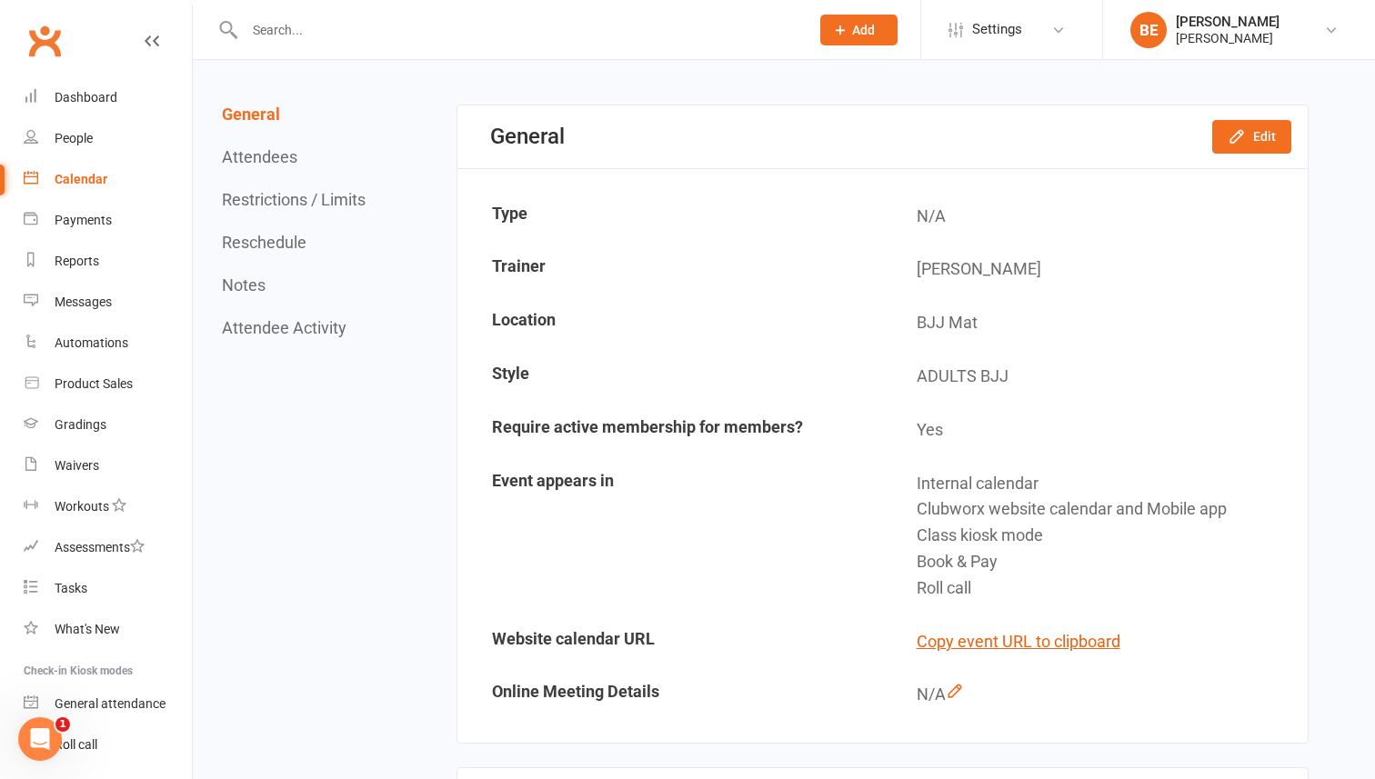
scroll to position [0, 0]
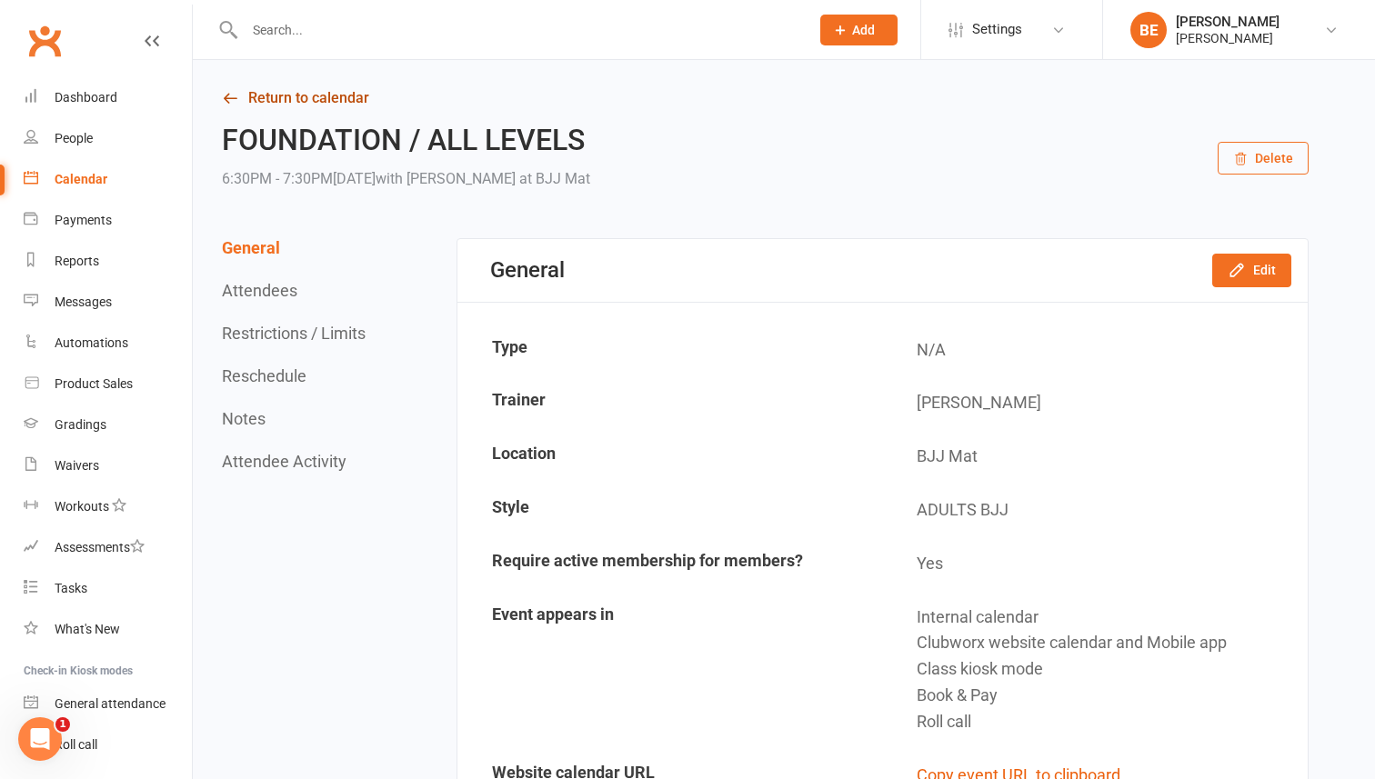
click at [224, 92] on icon at bounding box center [230, 98] width 16 height 16
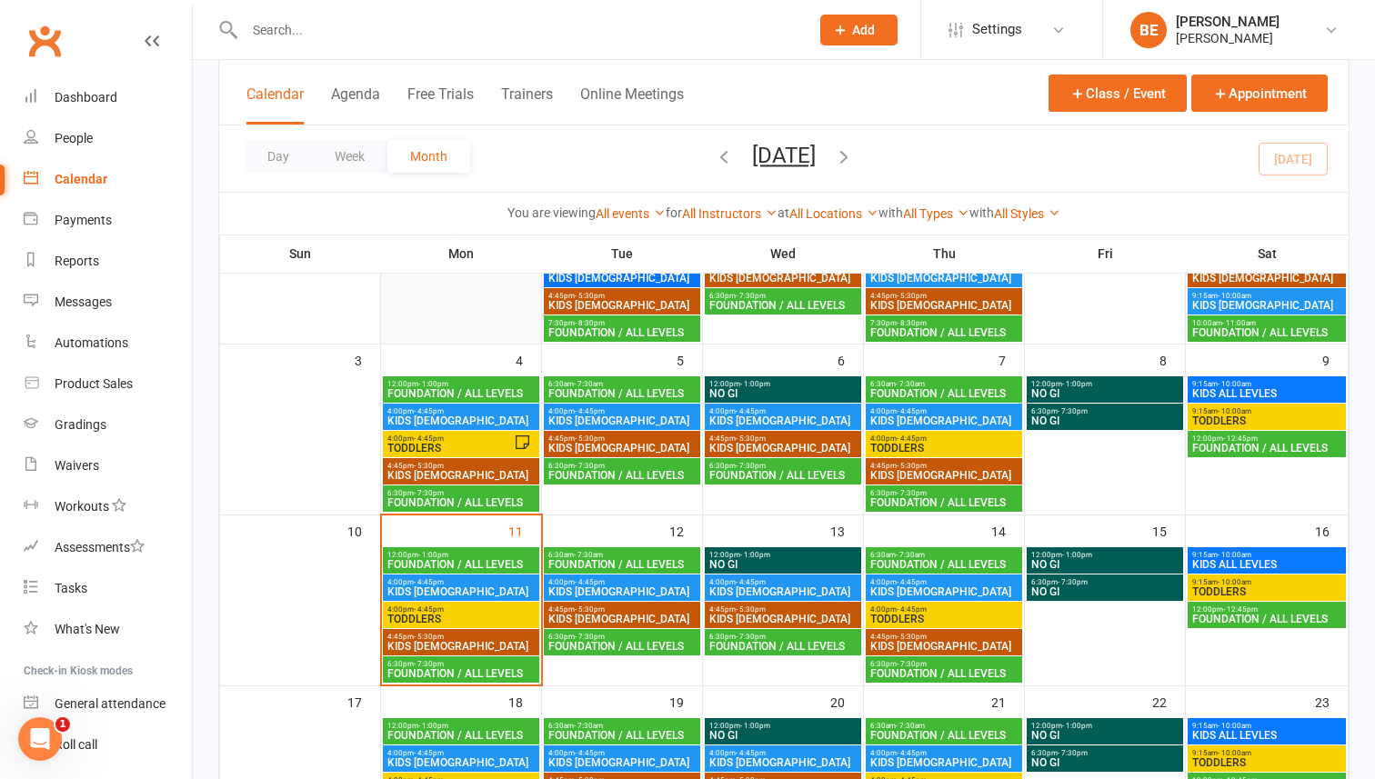
scroll to position [184, 0]
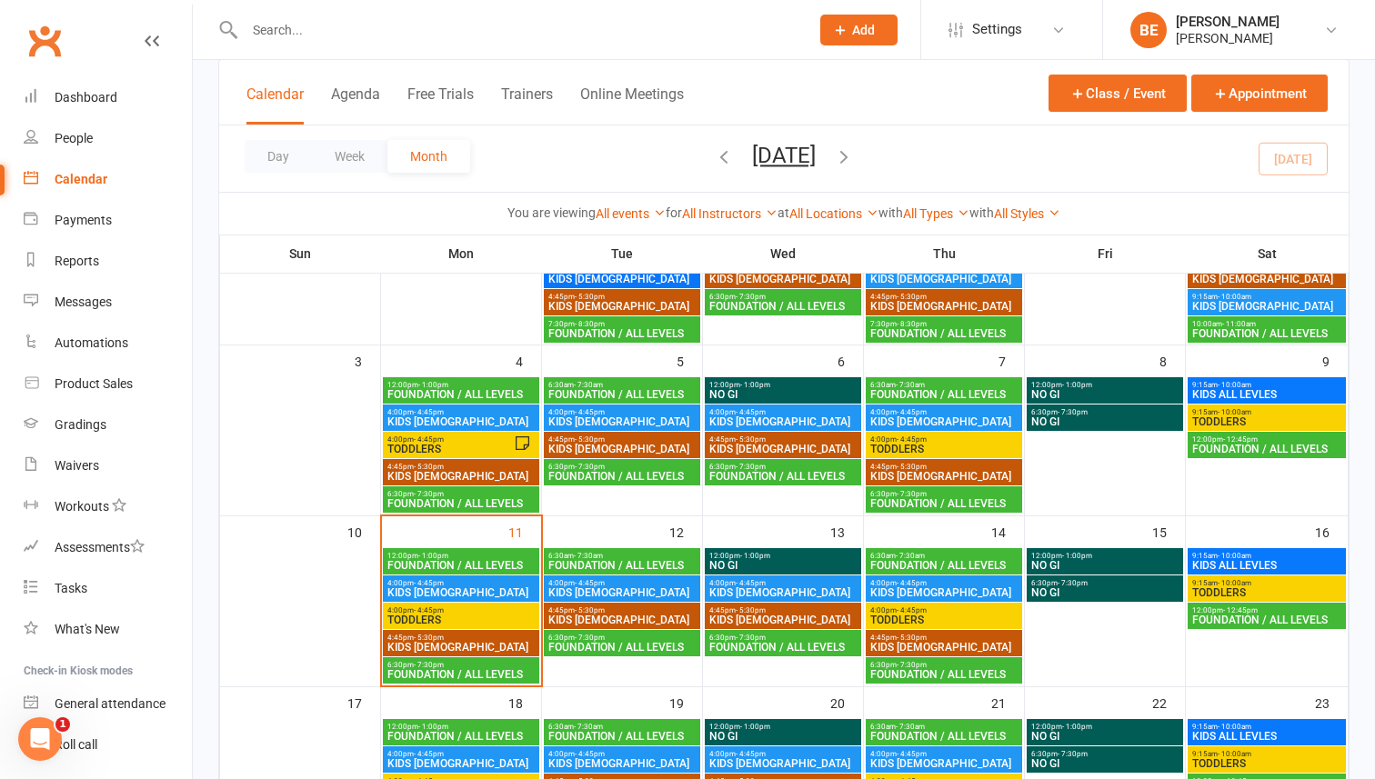
click at [740, 388] on span "- 1:00pm" at bounding box center [755, 385] width 30 height 8
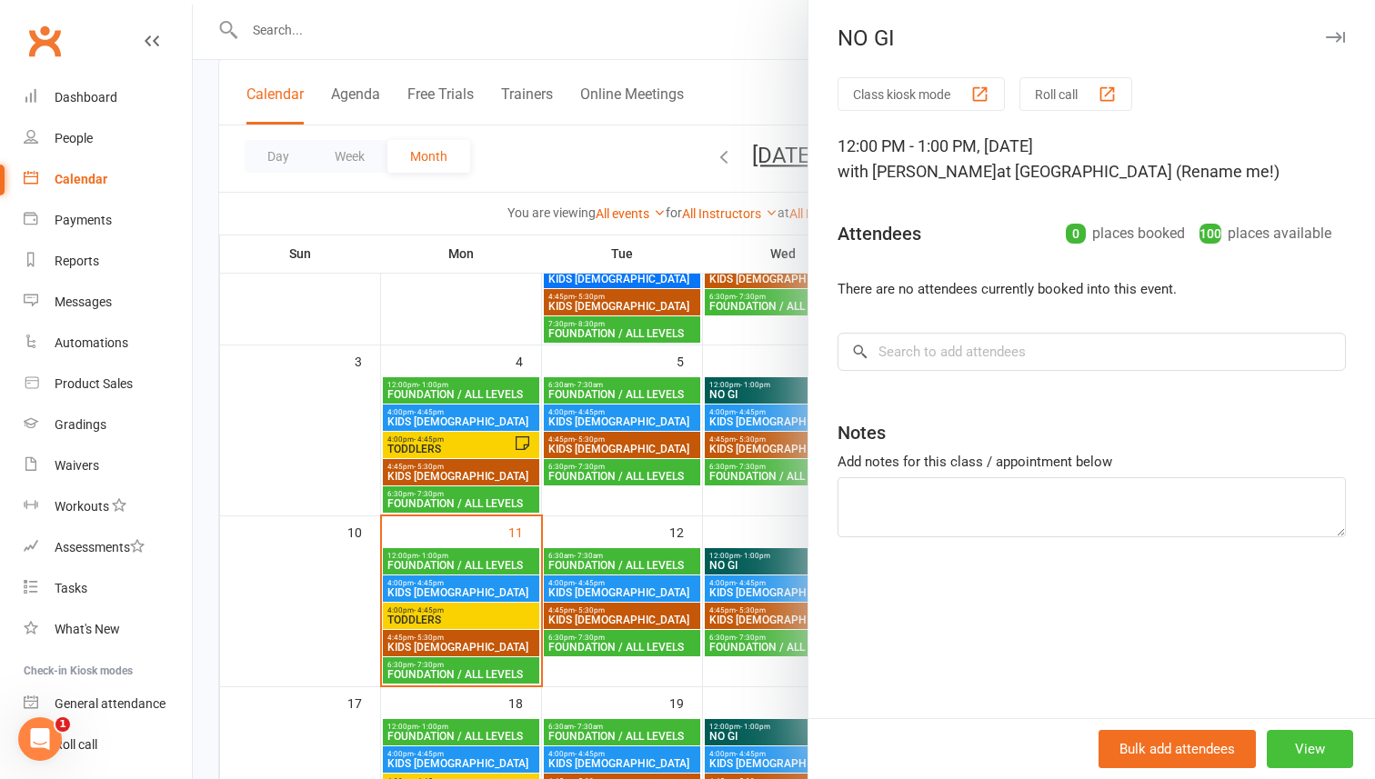
click at [1310, 754] on button "View" at bounding box center [1309, 749] width 86 height 38
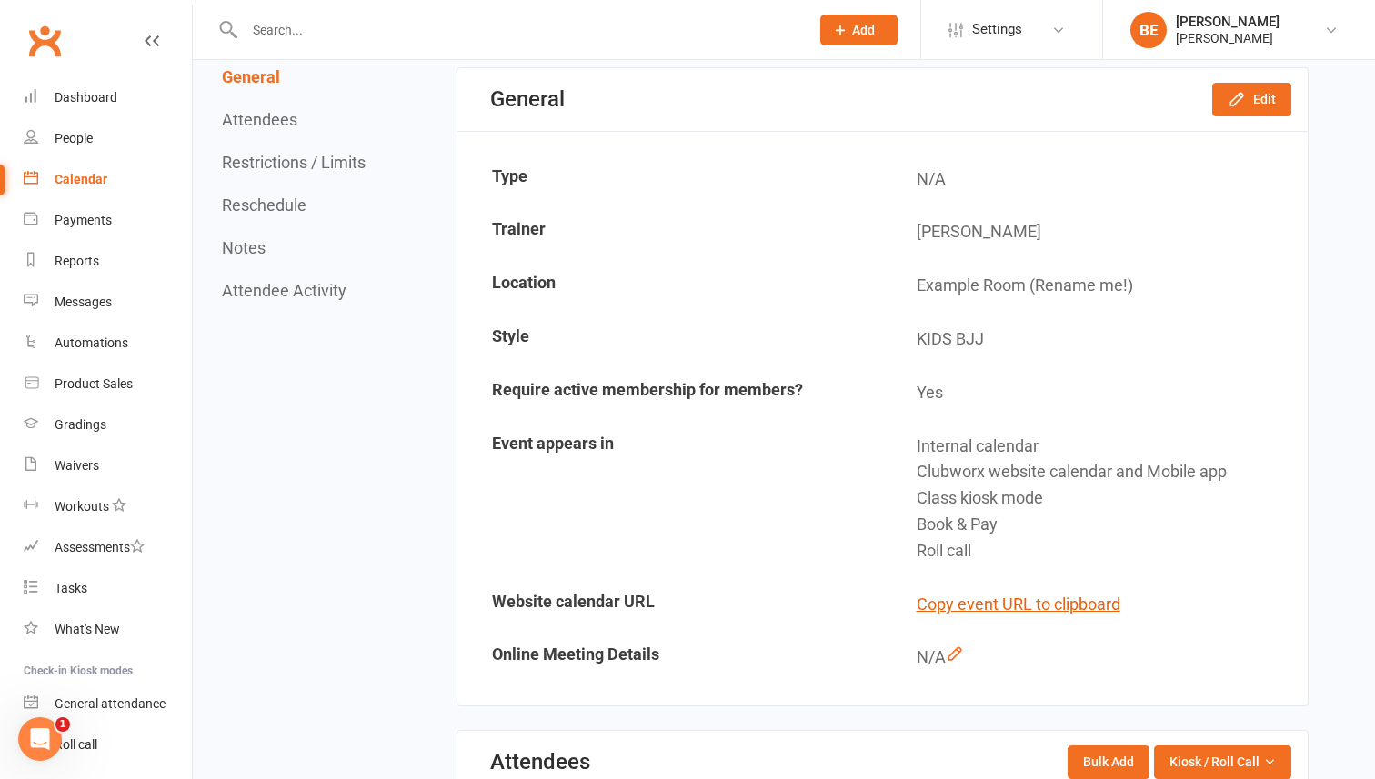
scroll to position [176, 0]
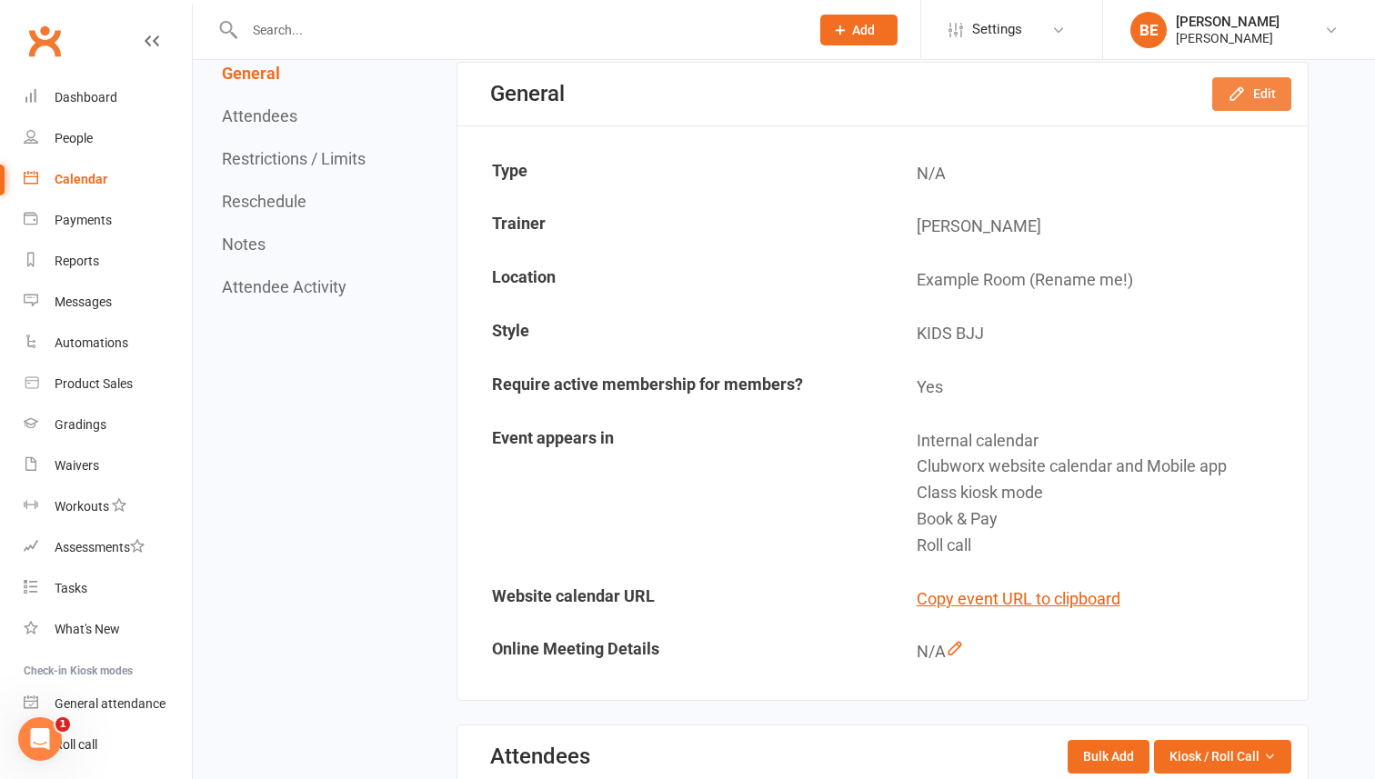
click at [1244, 100] on icon "button" at bounding box center [1236, 94] width 18 height 18
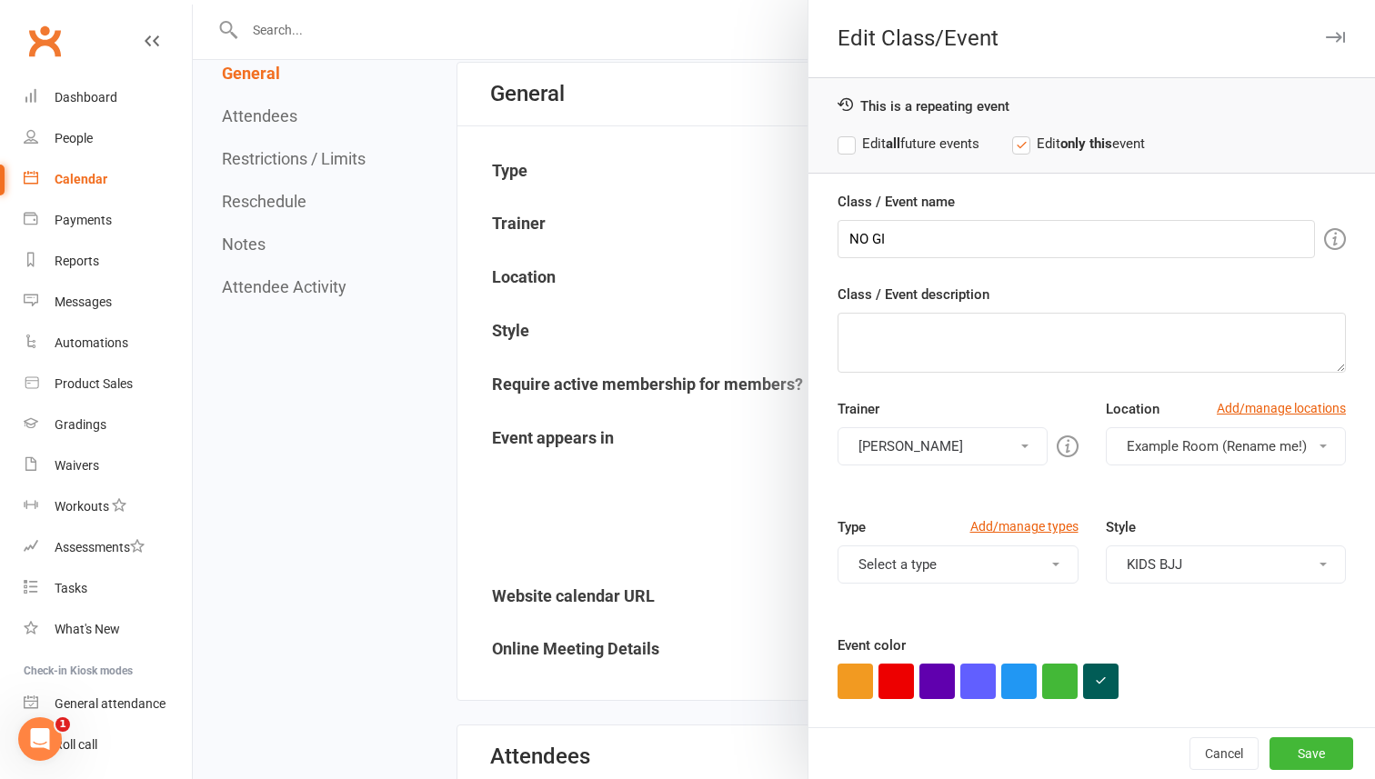
click at [843, 146] on label "Edit all future events" at bounding box center [908, 144] width 142 height 22
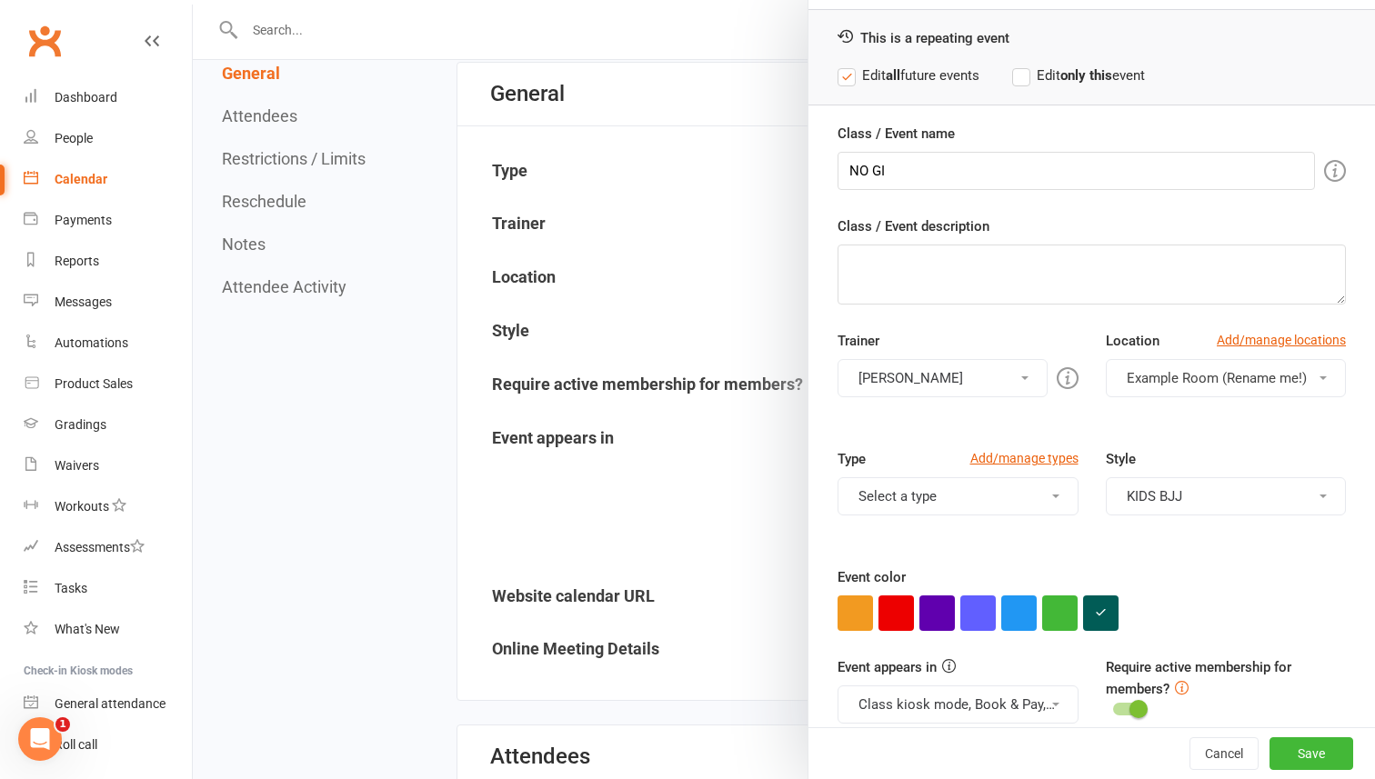
scroll to position [90, 0]
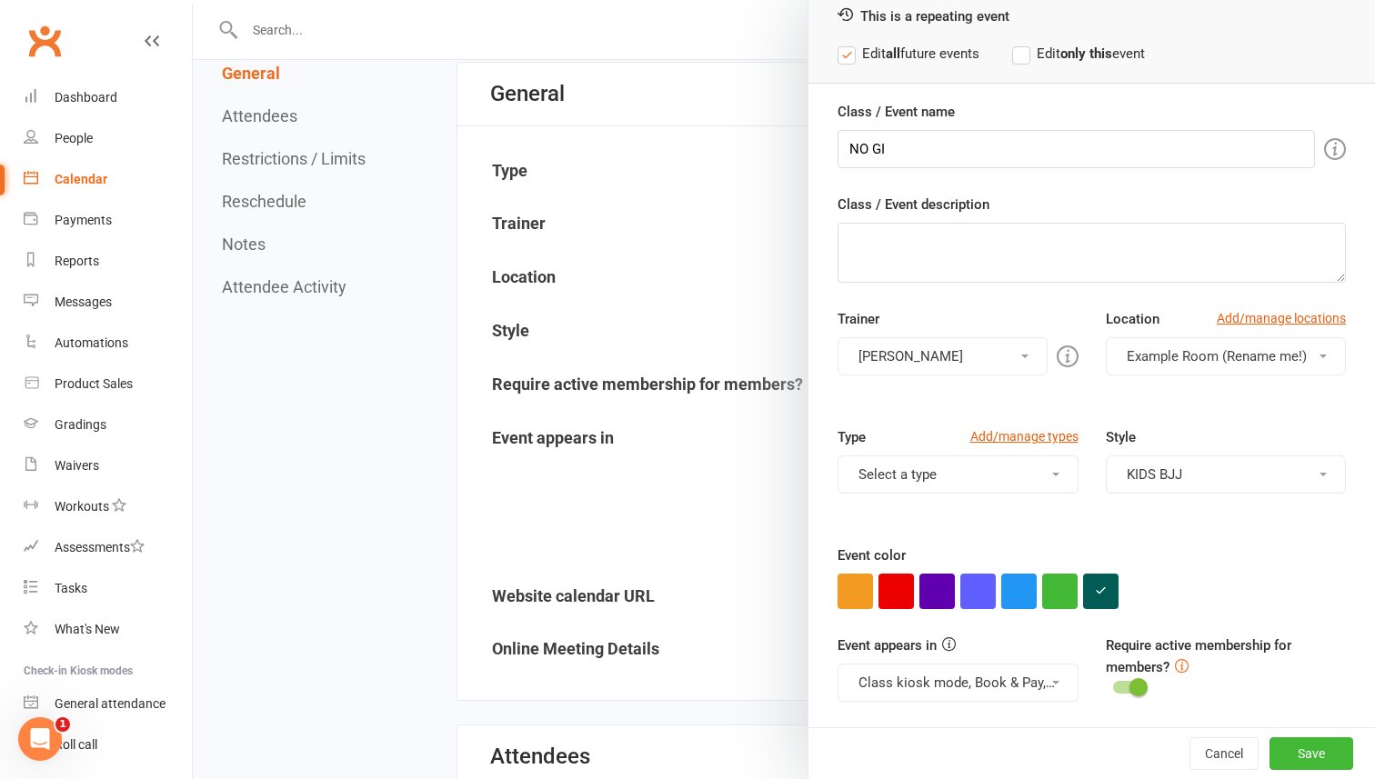
click at [1323, 355] on span "button" at bounding box center [1322, 357] width 7 height 4
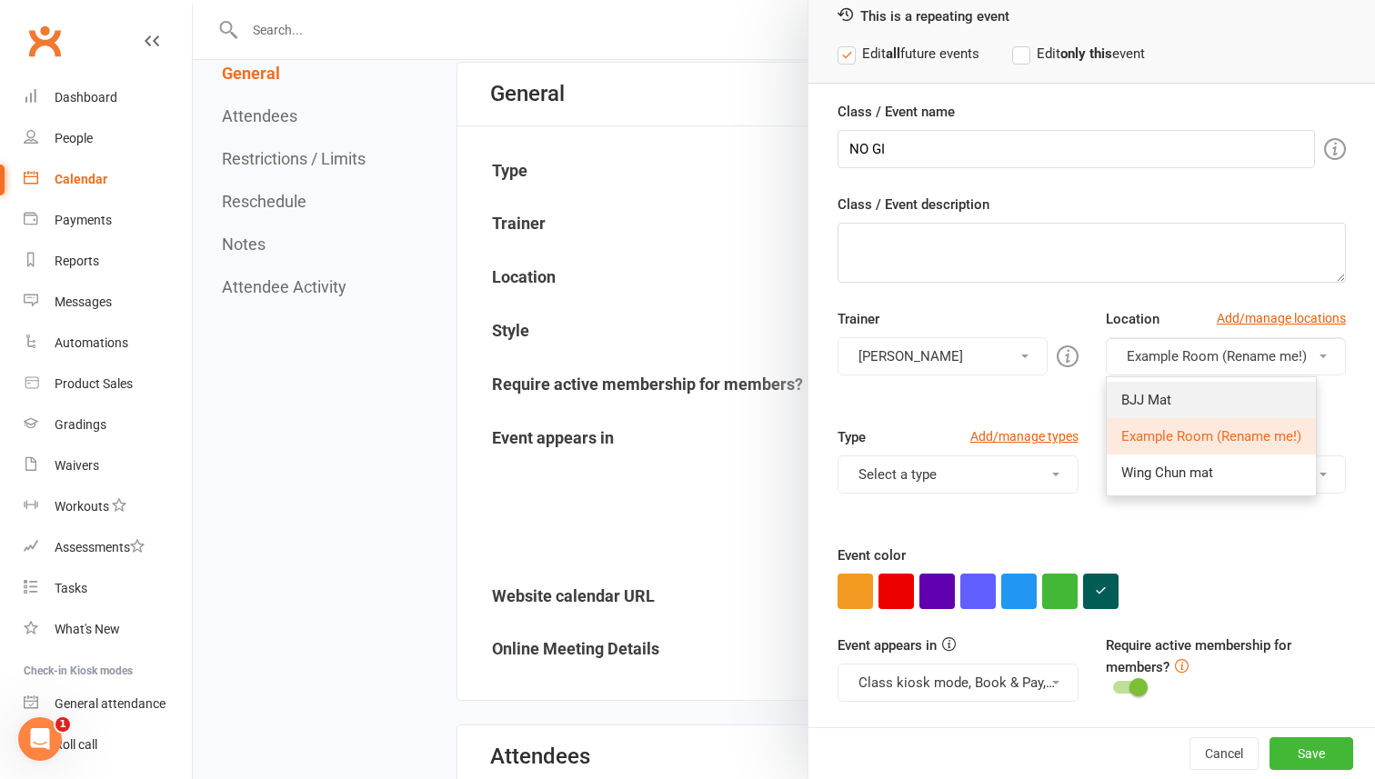
click at [1198, 410] on link "BJJ Mat" at bounding box center [1210, 400] width 209 height 36
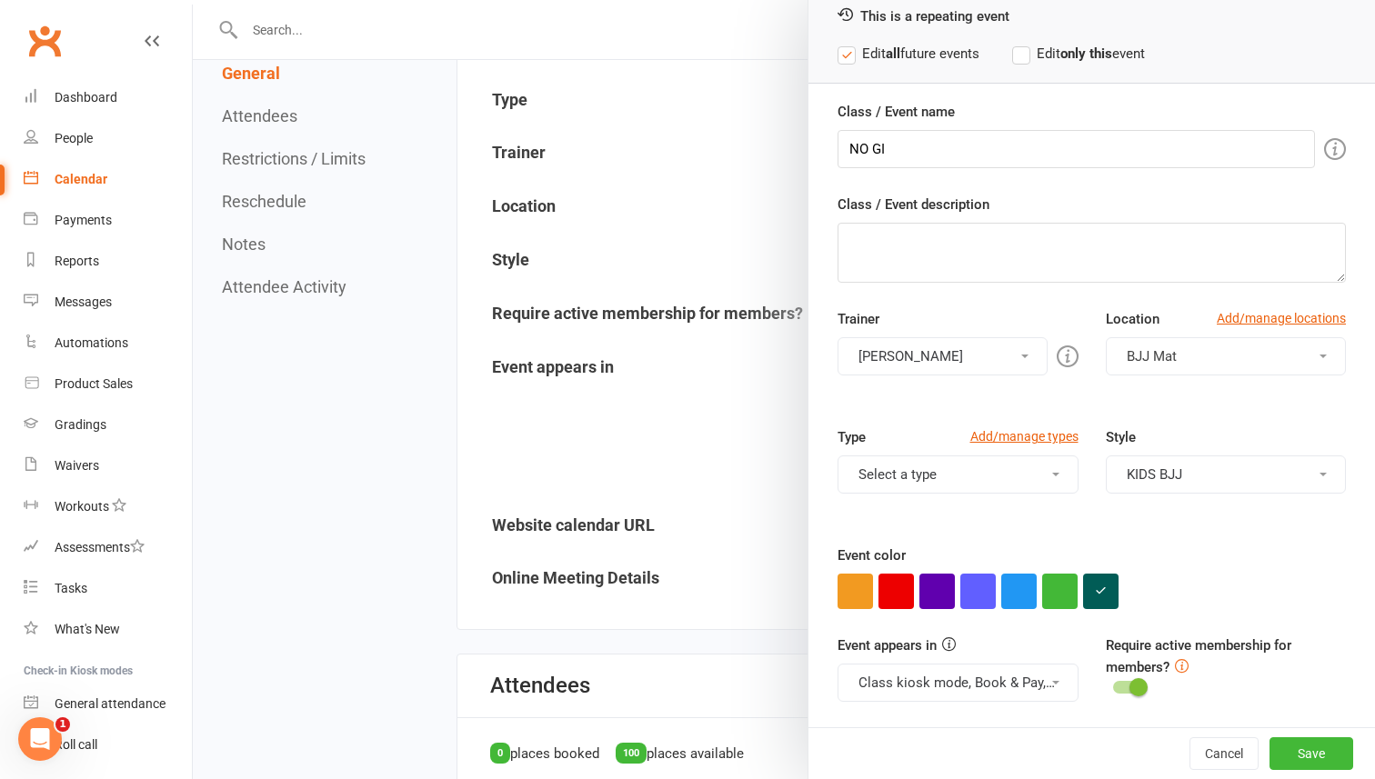
scroll to position [249, 0]
click at [1326, 477] on button "KIDS BJJ" at bounding box center [1226, 474] width 241 height 38
click at [1200, 507] on link "ADULTS BJJ" at bounding box center [1225, 518] width 239 height 36
click at [1321, 474] on span at bounding box center [1322, 475] width 7 height 4
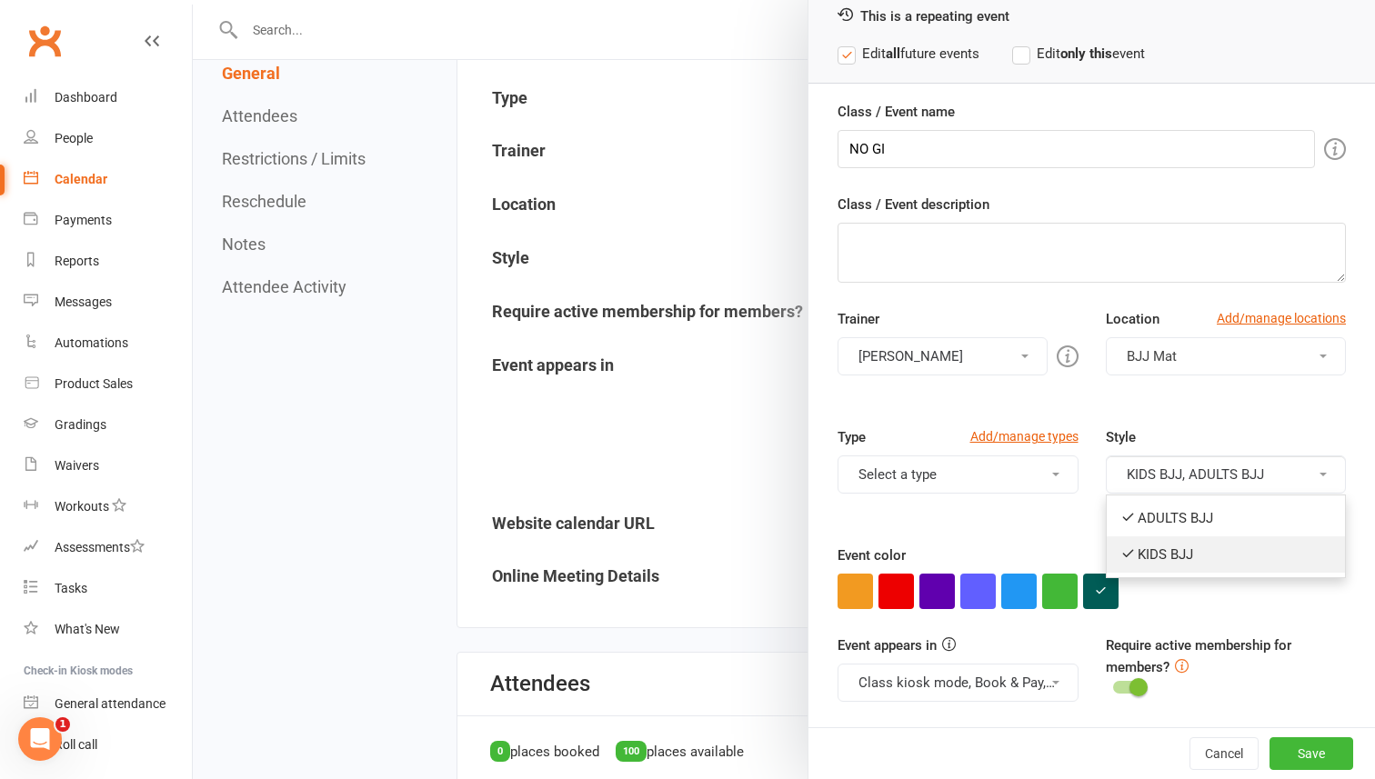
click at [1155, 556] on link "KIDS BJJ" at bounding box center [1225, 554] width 239 height 36
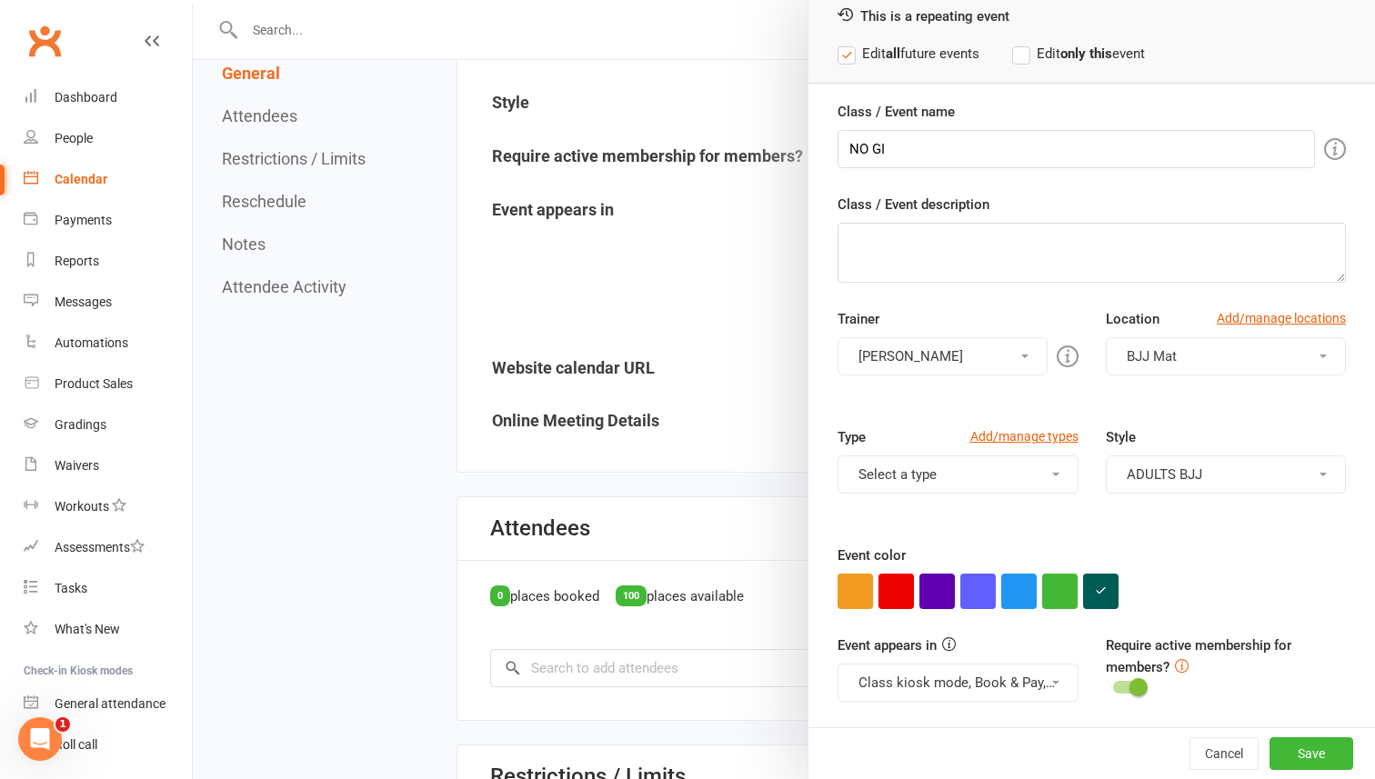
scroll to position [406, 0]
click at [1320, 754] on button "Save" at bounding box center [1311, 753] width 84 height 33
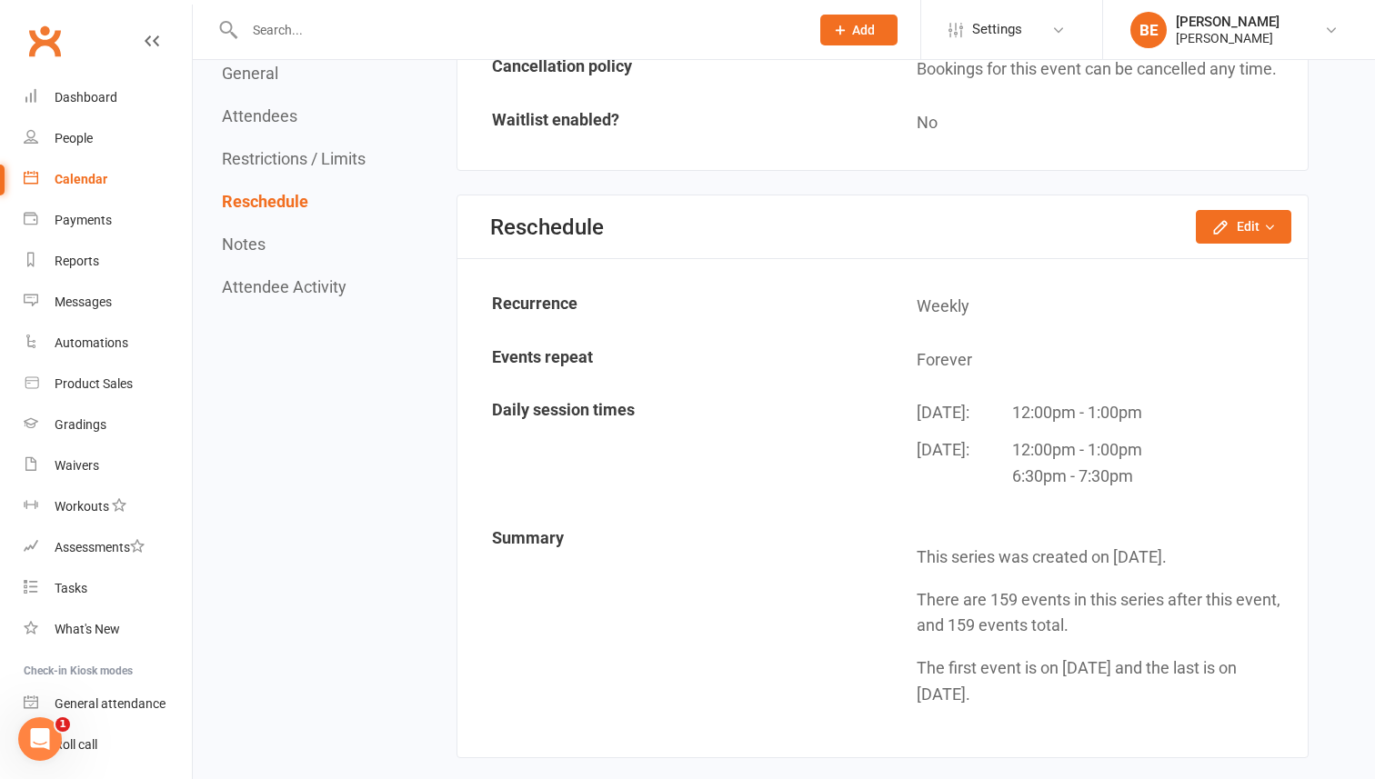
scroll to position [1526, 0]
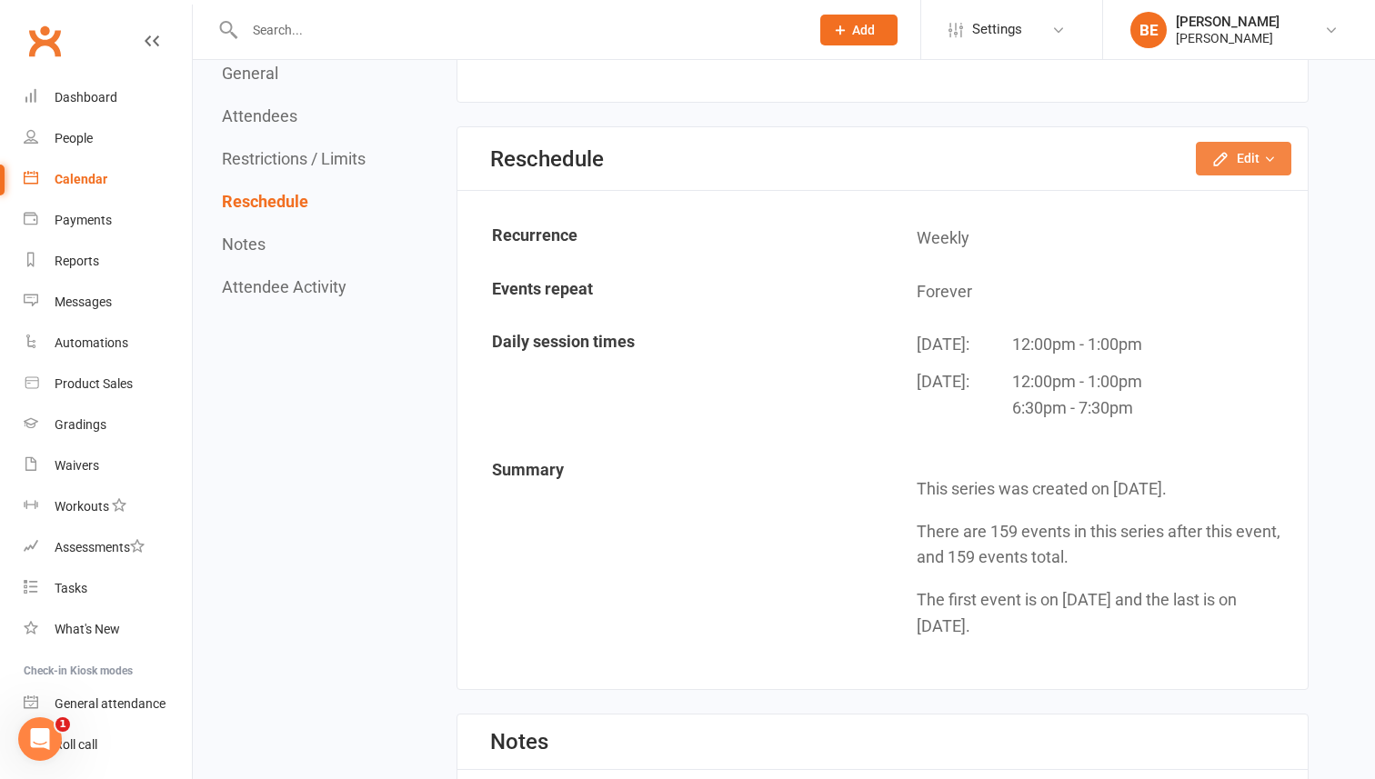
click at [1253, 156] on button "Edit" at bounding box center [1243, 158] width 95 height 33
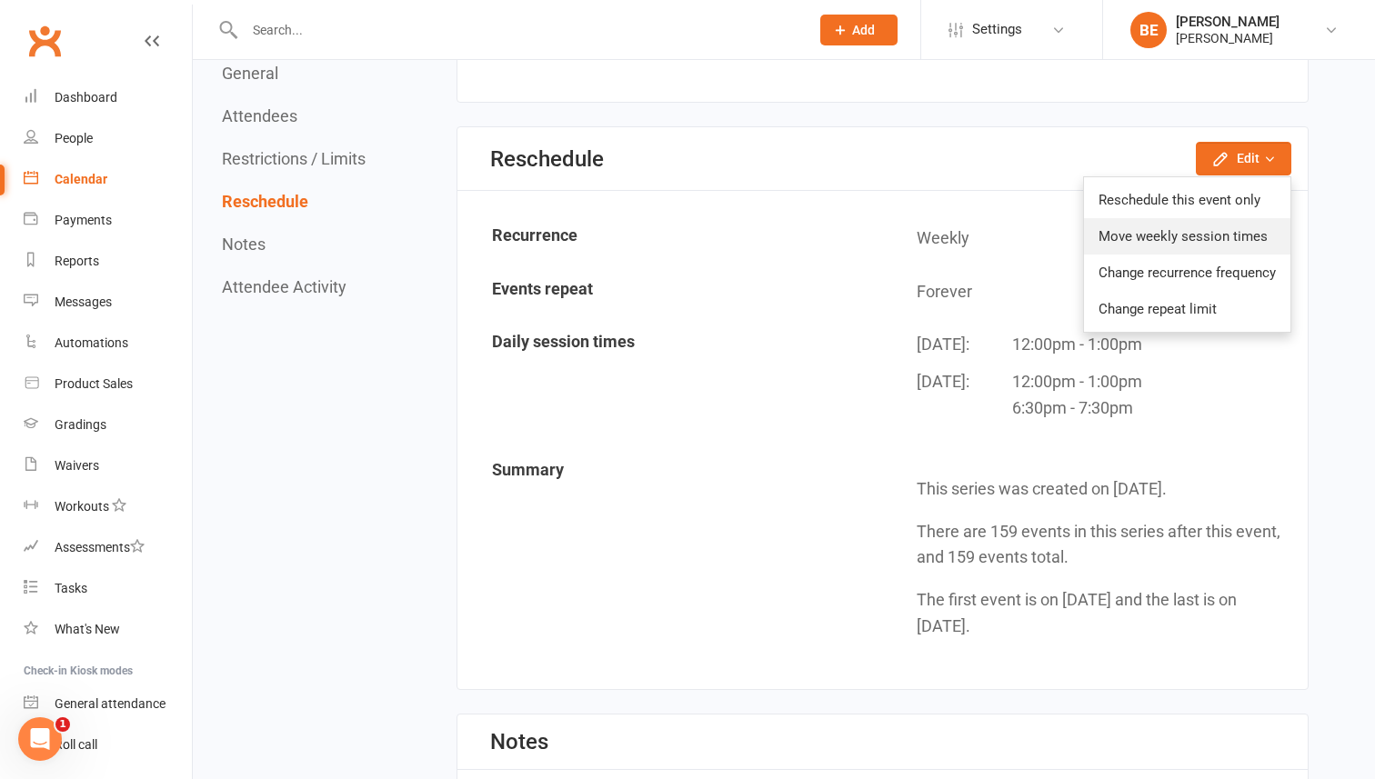
click at [1199, 238] on link "Move weekly session times" at bounding box center [1187, 236] width 206 height 36
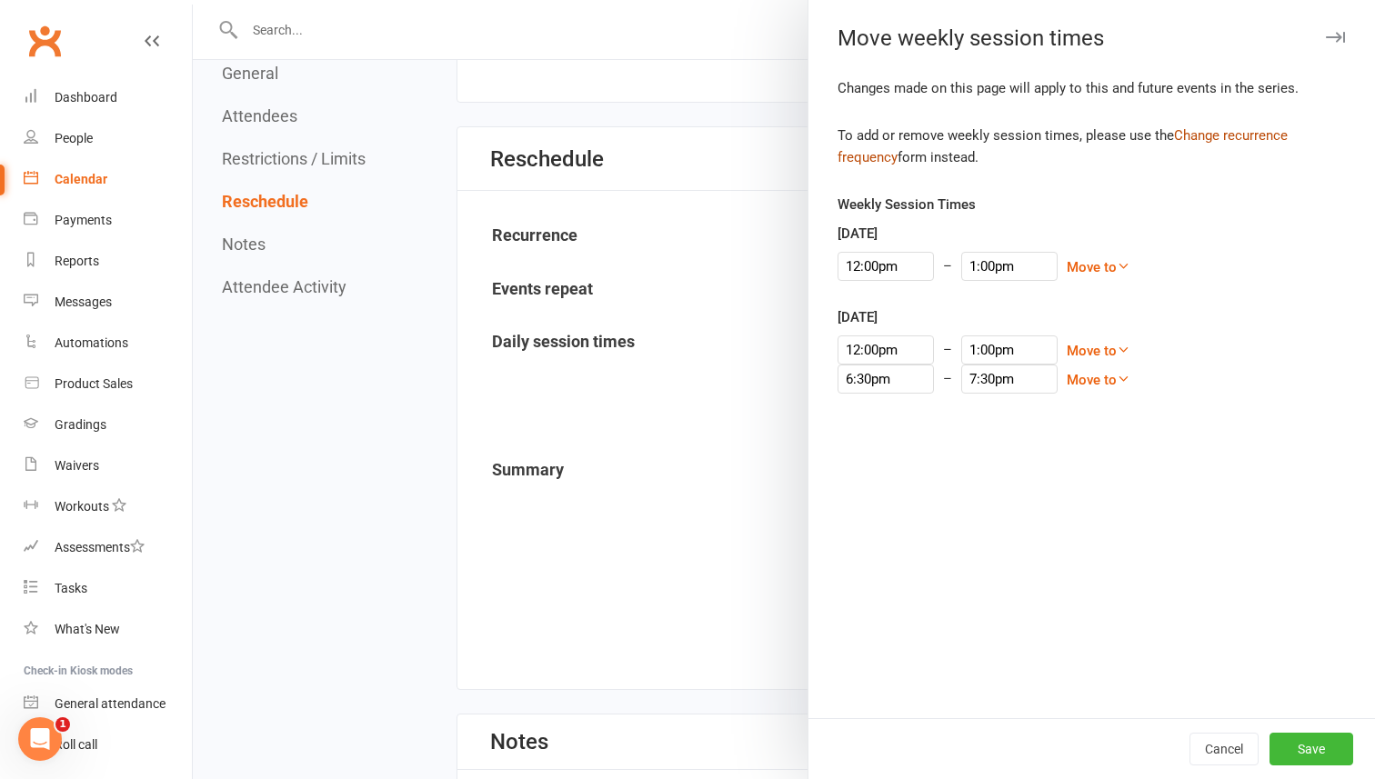
click at [1235, 133] on link "Change recurrence frequency" at bounding box center [1062, 146] width 450 height 38
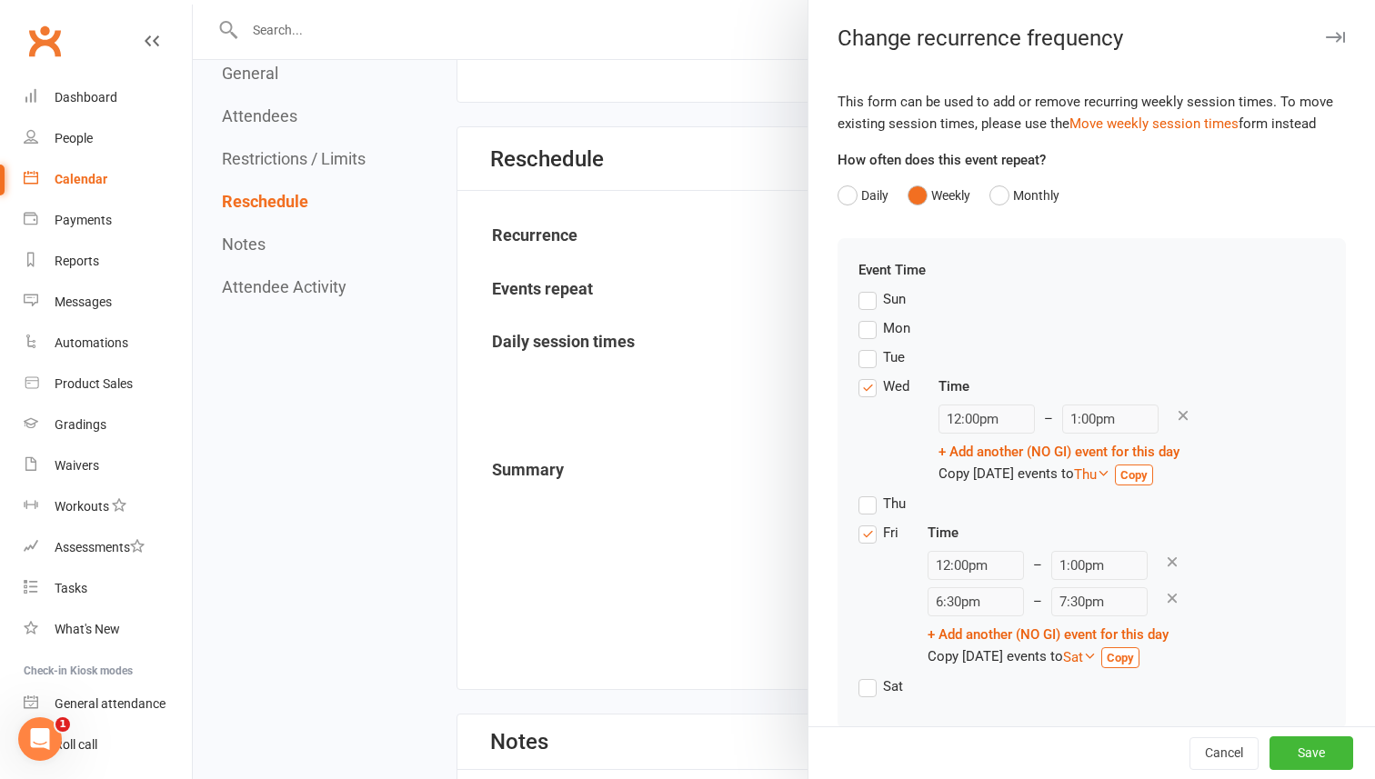
scroll to position [28, 0]
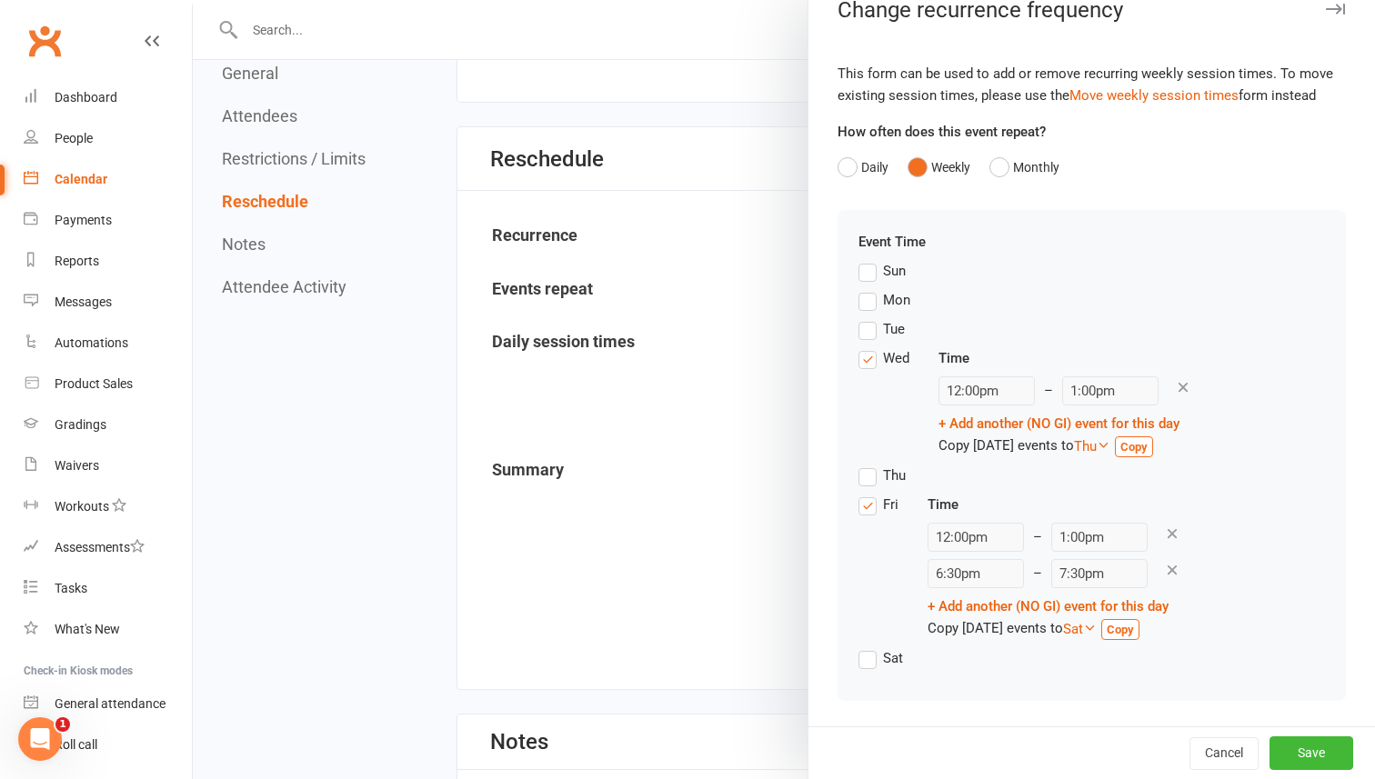
click at [1164, 574] on icon at bounding box center [1172, 570] width 16 height 16
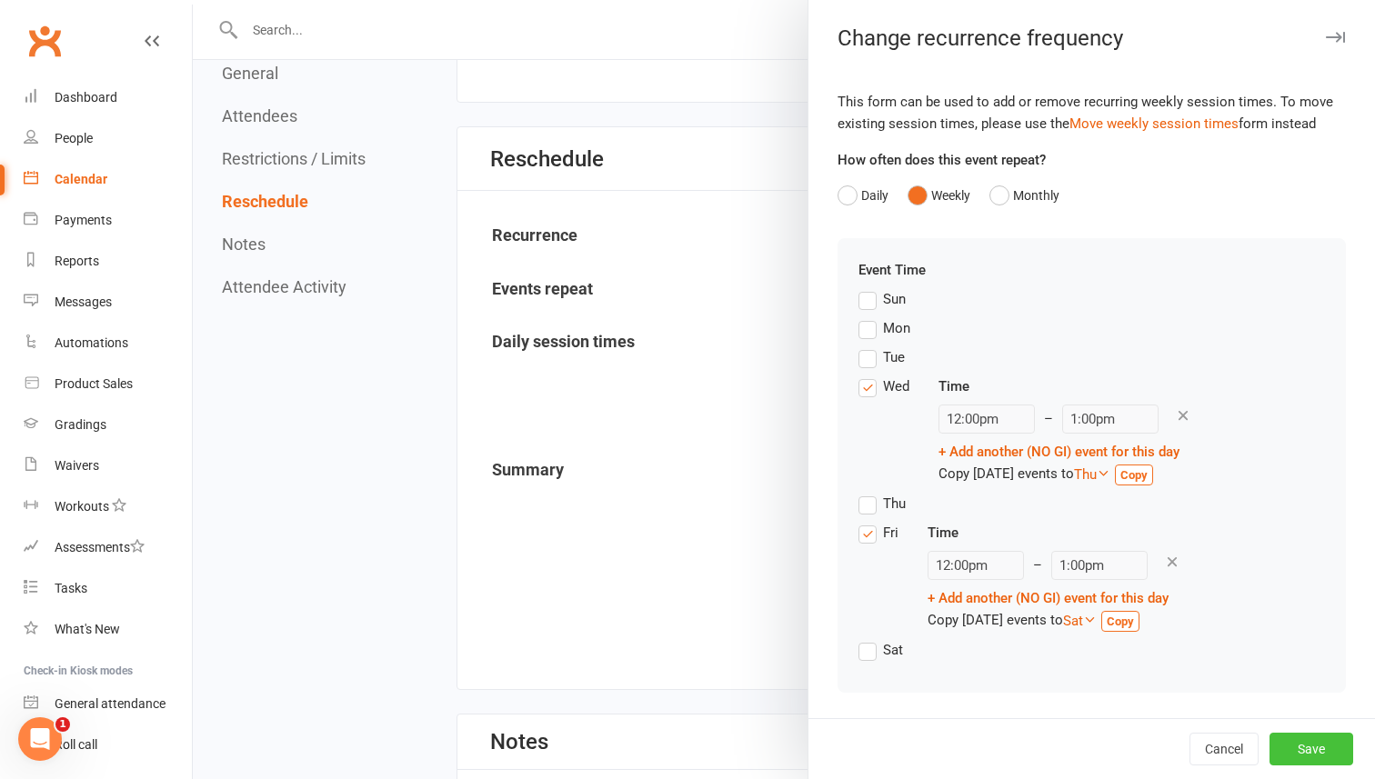
click at [1318, 752] on button "Save" at bounding box center [1311, 749] width 84 height 33
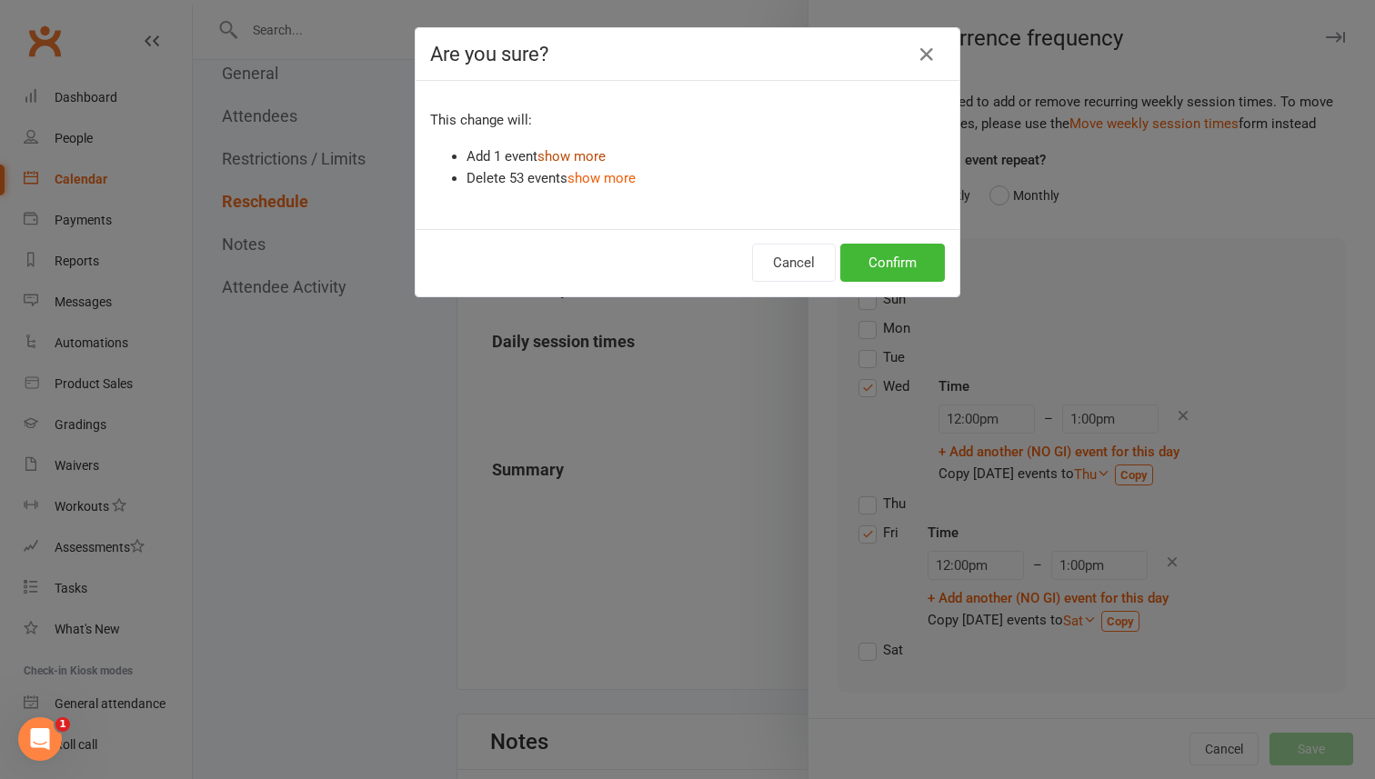
click at [588, 152] on link "show more" at bounding box center [571, 156] width 68 height 16
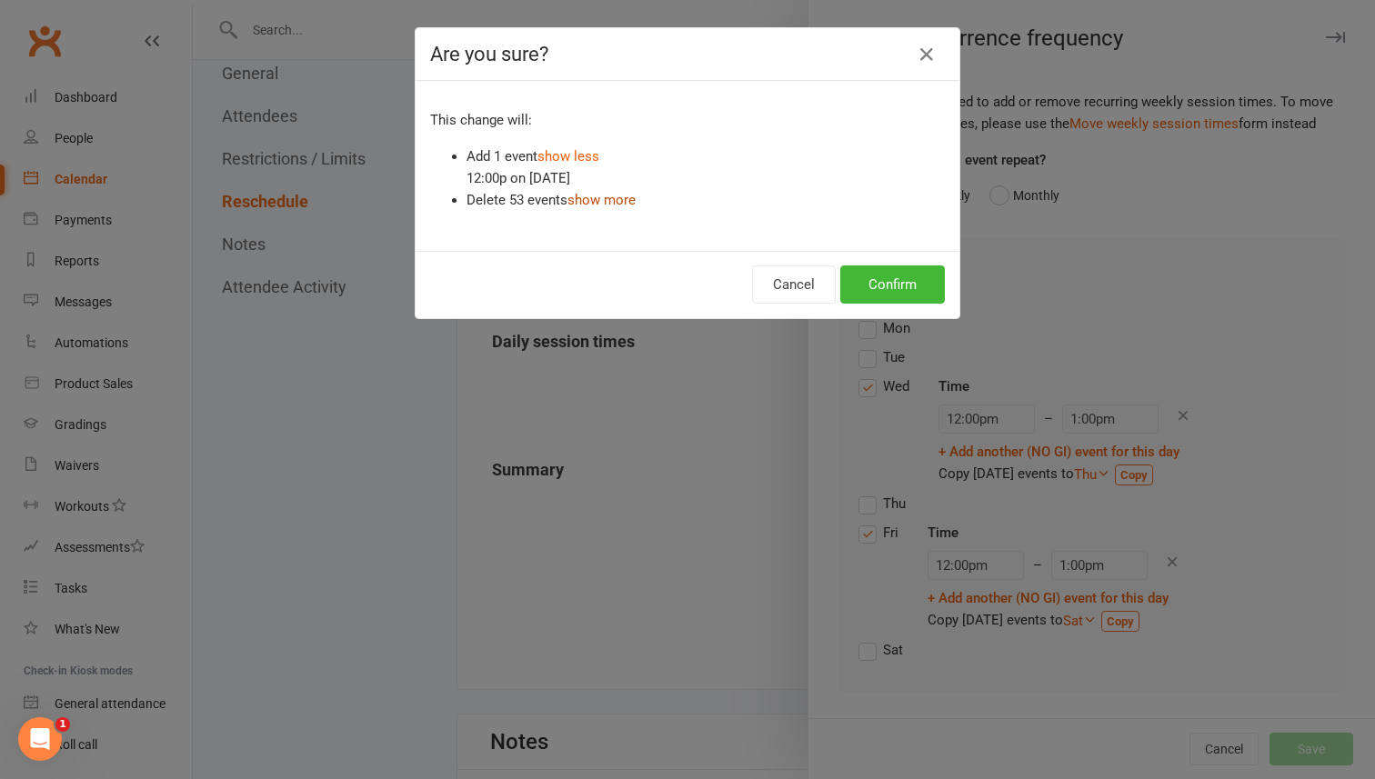
click at [611, 203] on link "show more" at bounding box center [601, 200] width 68 height 16
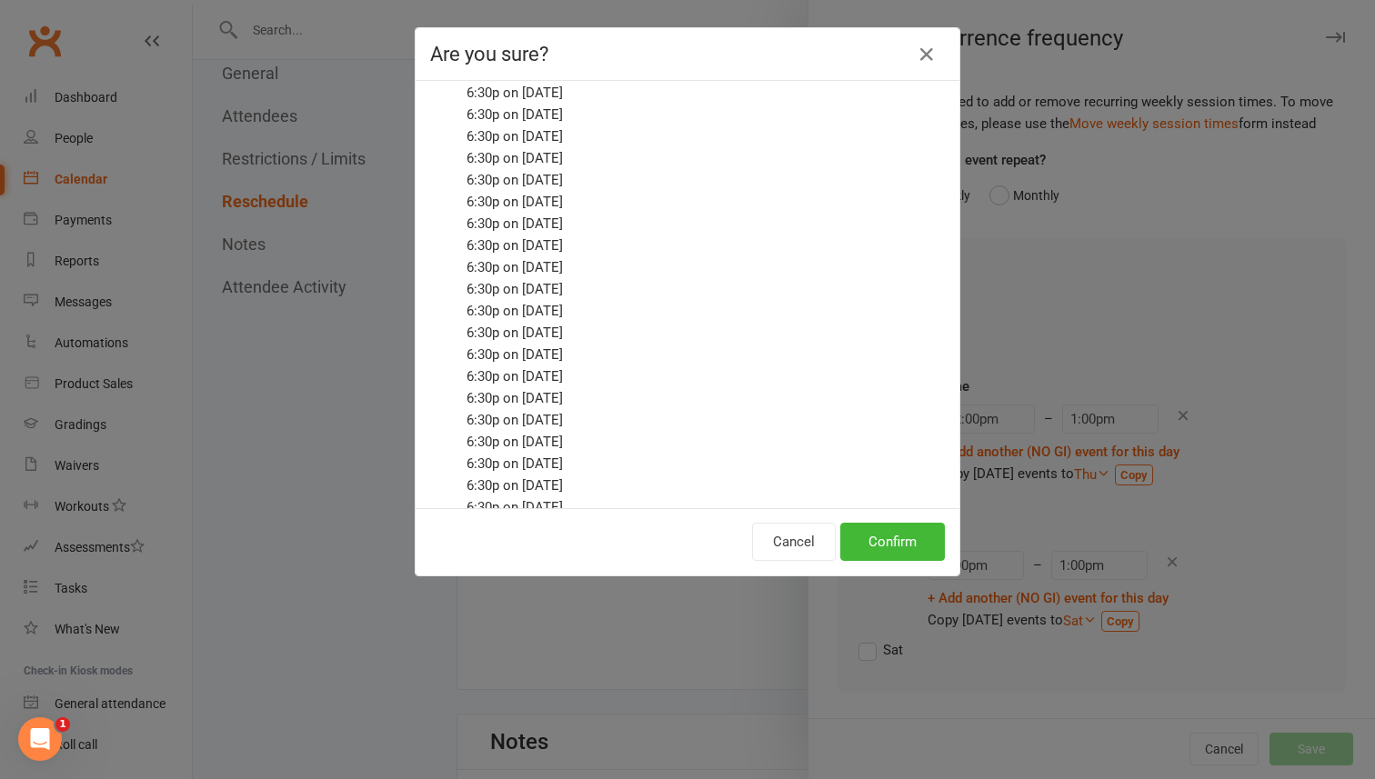
scroll to position [899, 0]
click at [896, 548] on button "Confirm" at bounding box center [892, 542] width 105 height 38
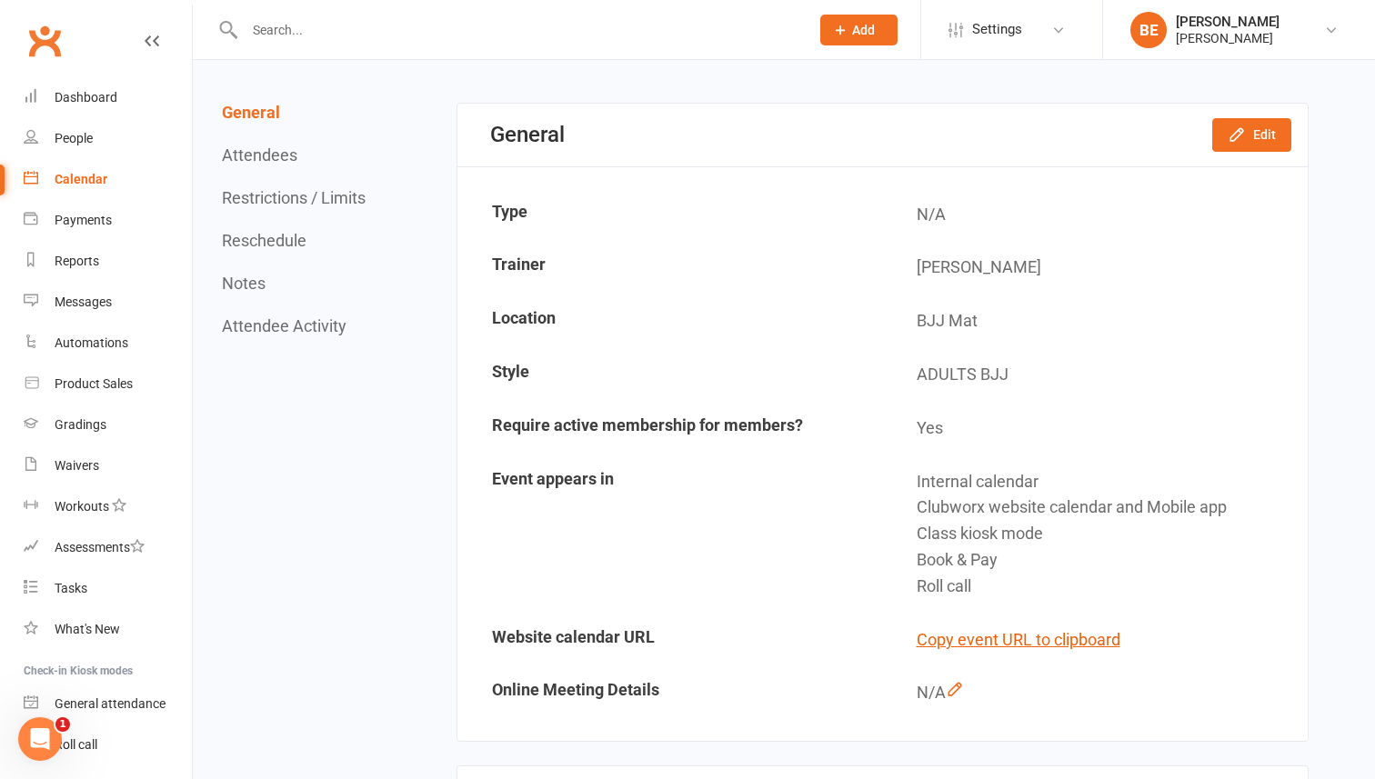
scroll to position [0, 0]
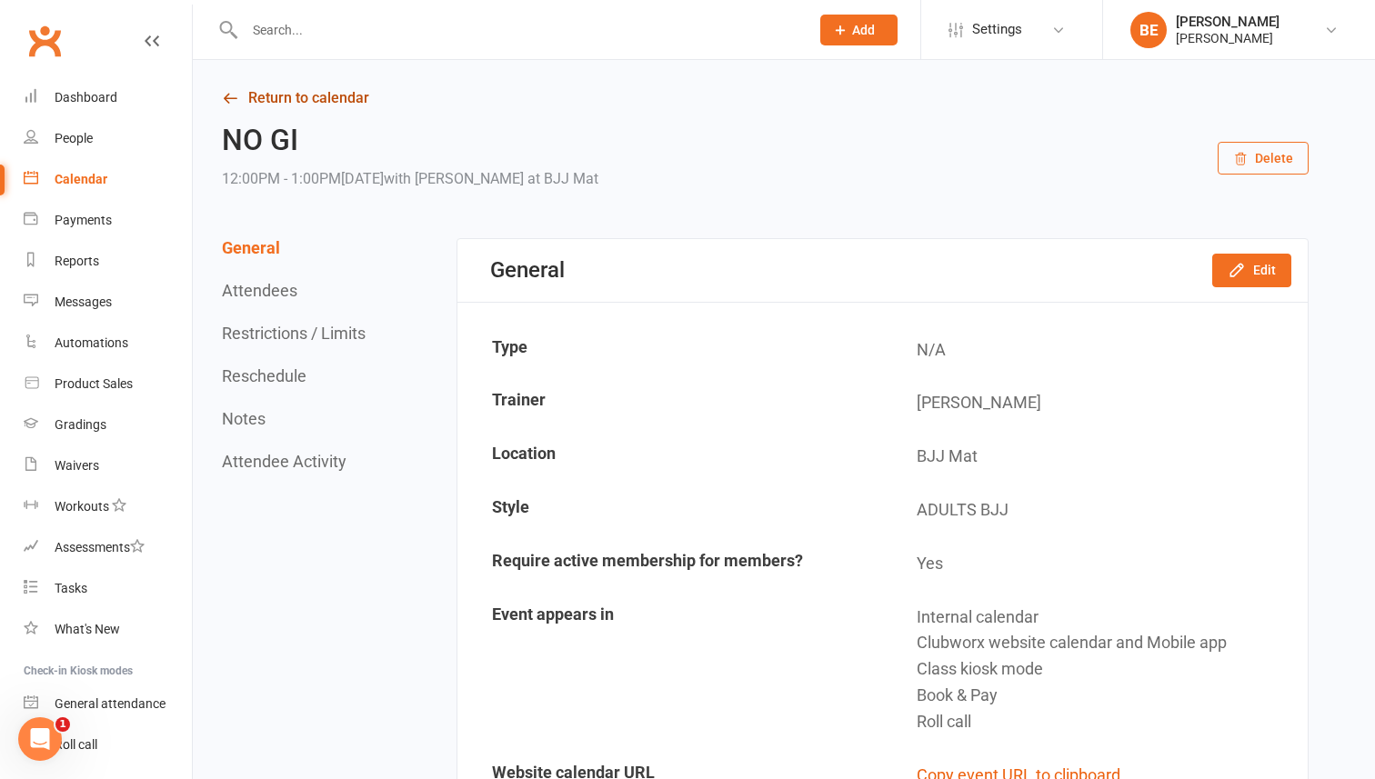
click at [249, 97] on link "Return to calendar" at bounding box center [765, 97] width 1086 height 25
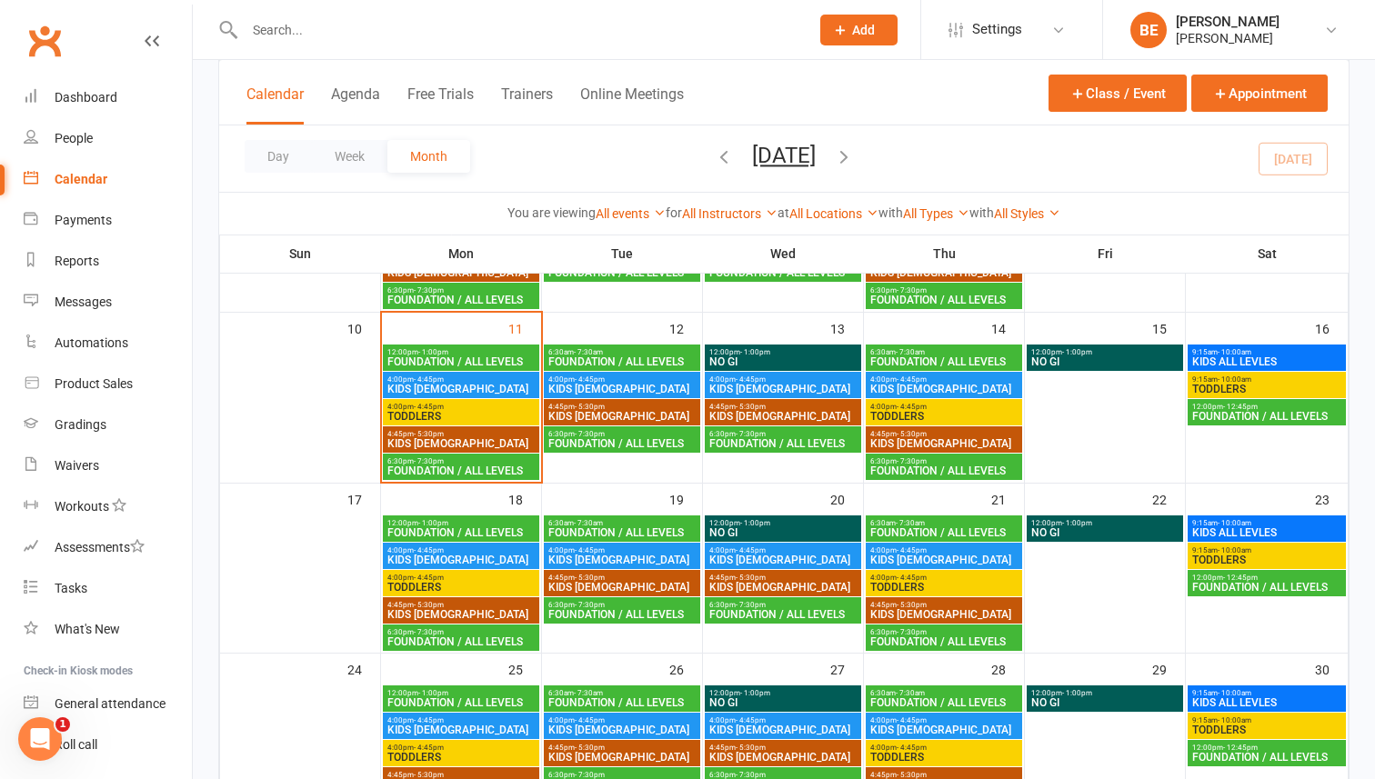
scroll to position [385, 0]
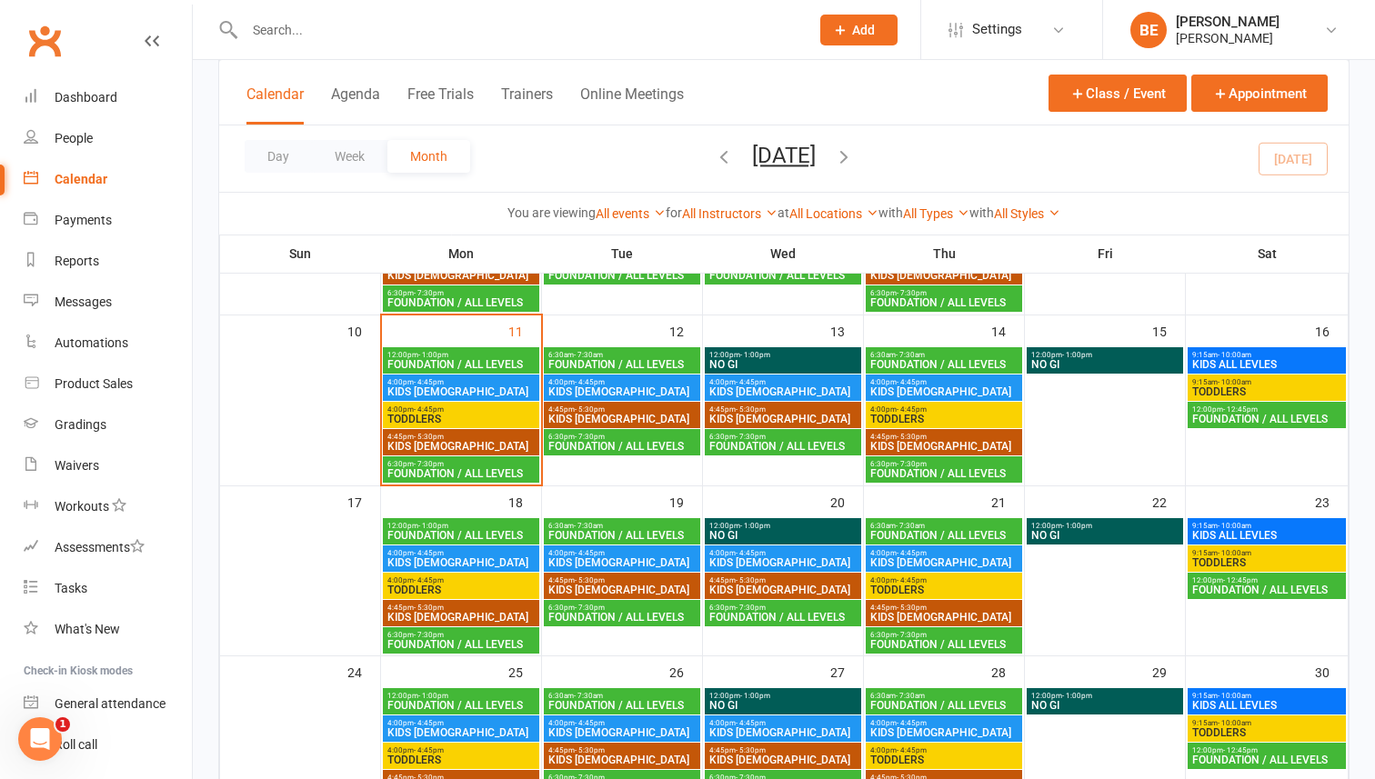
click at [1246, 359] on span "KIDS ALL LEVLES" at bounding box center [1266, 364] width 151 height 11
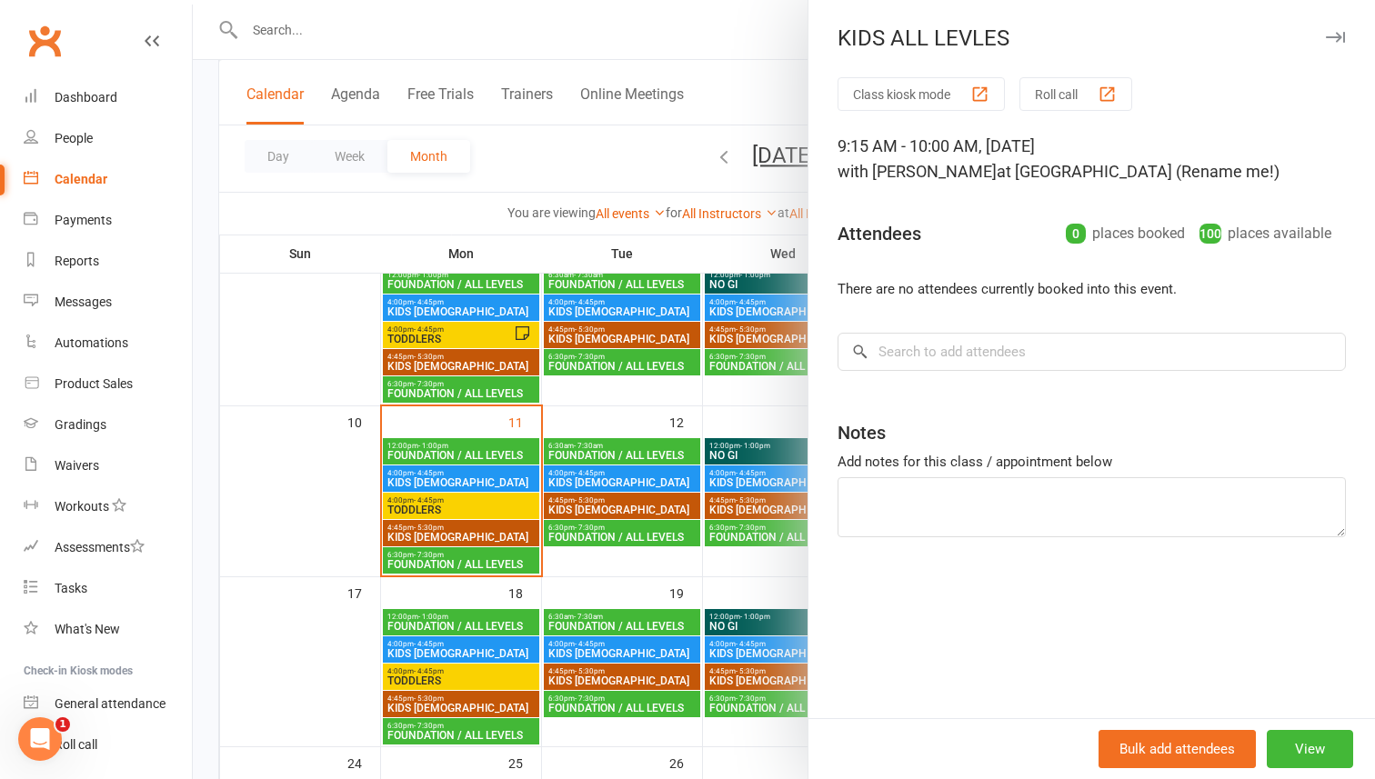
scroll to position [261, 0]
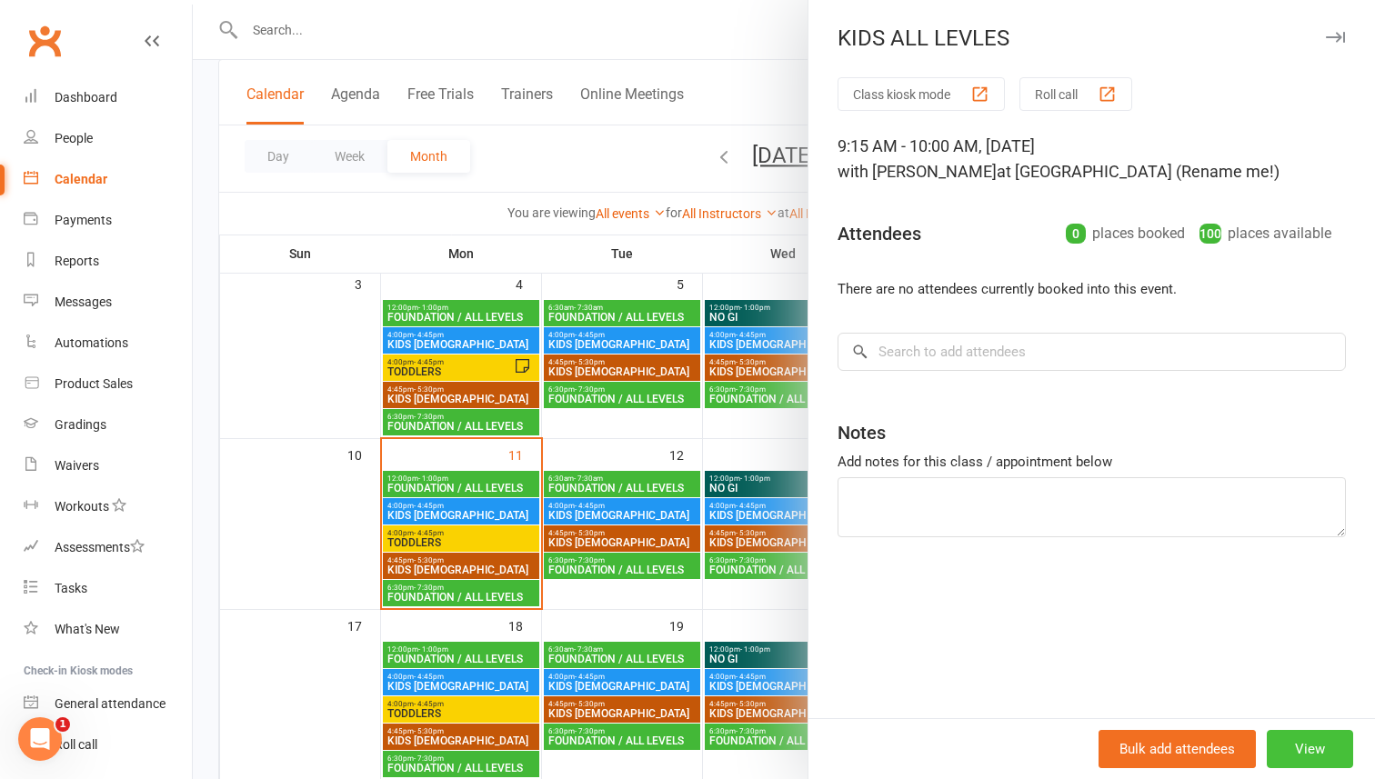
click at [1311, 738] on button "View" at bounding box center [1309, 749] width 86 height 38
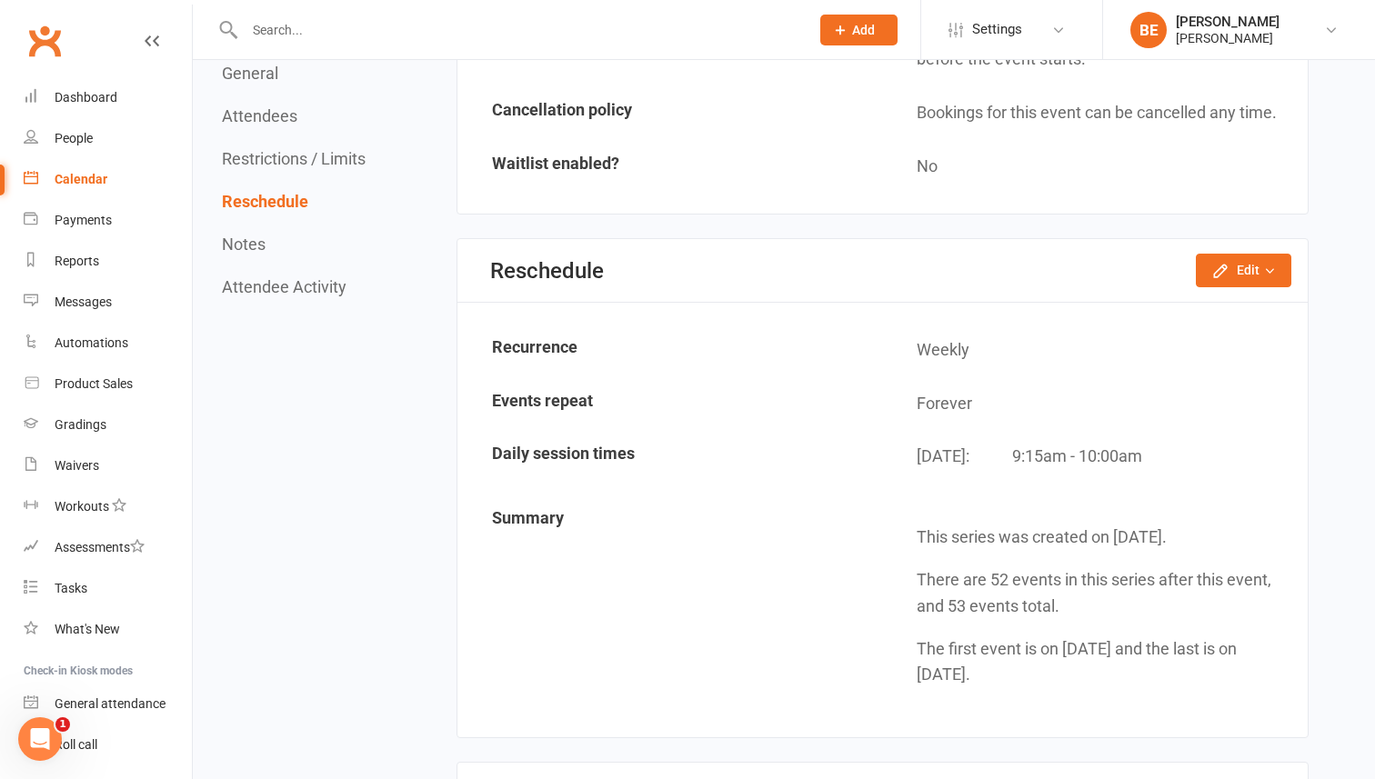
scroll to position [1425, 0]
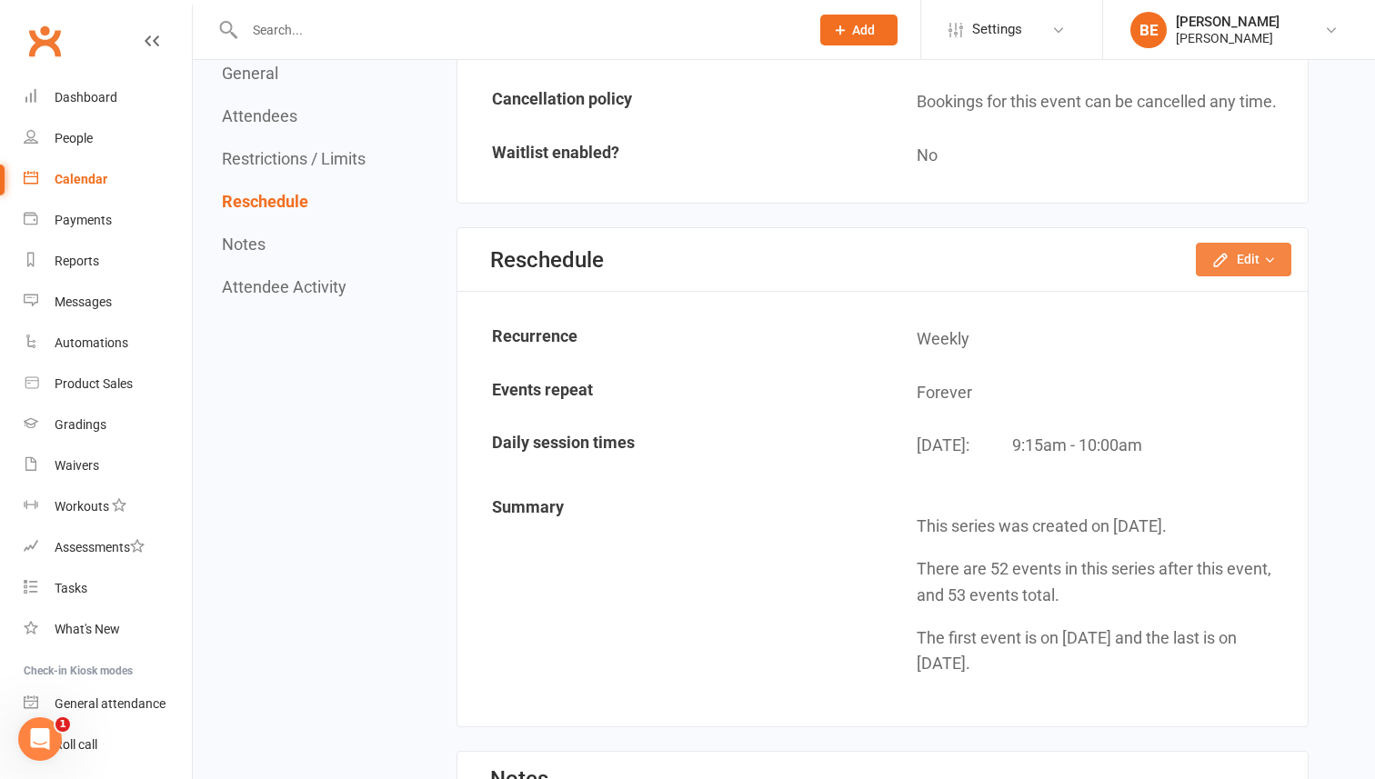
click at [1257, 255] on button "Edit" at bounding box center [1243, 259] width 95 height 33
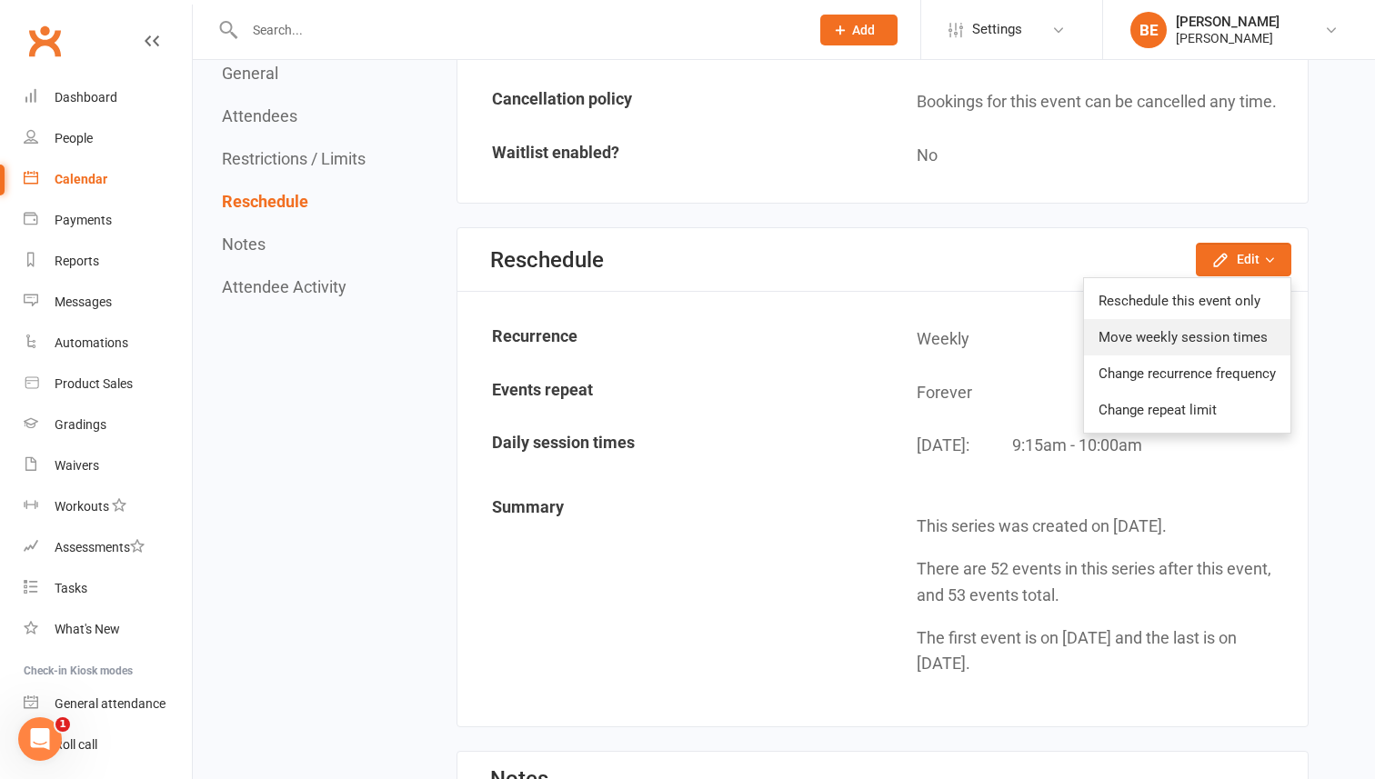
click at [1196, 337] on link "Move weekly session times" at bounding box center [1187, 337] width 206 height 36
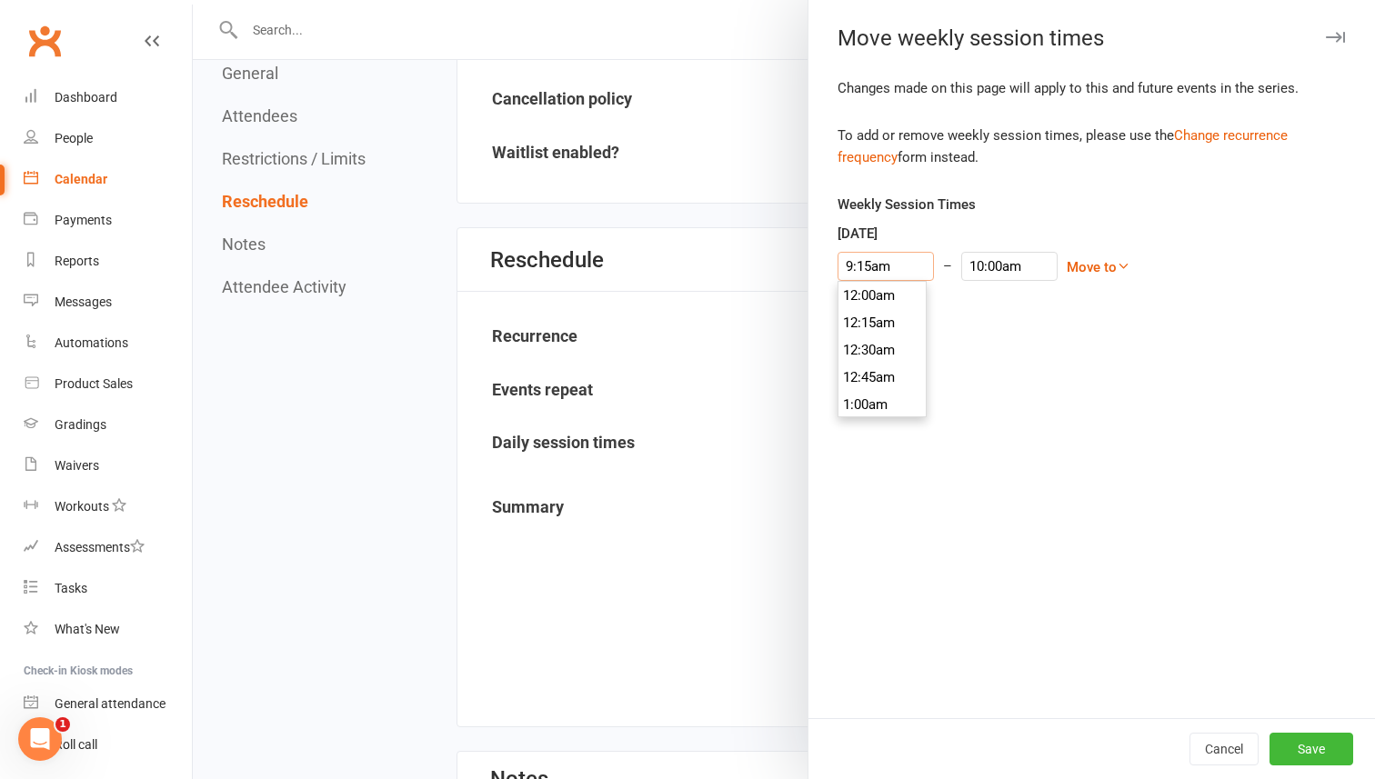
scroll to position [982, 0]
click at [902, 268] on input "9:15am" at bounding box center [885, 266] width 96 height 29
click at [1116, 265] on icon at bounding box center [1123, 266] width 14 height 14
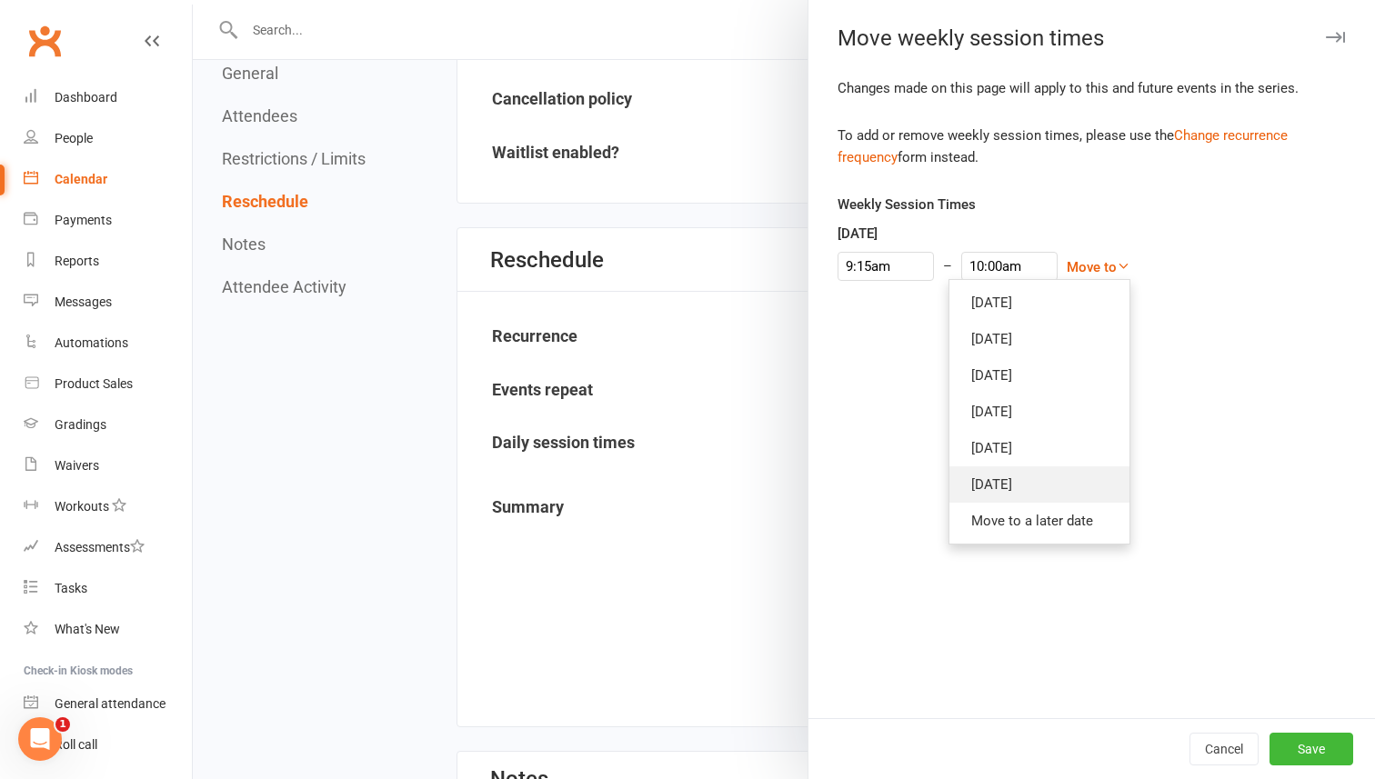
click at [956, 485] on link "[DATE]" at bounding box center [1039, 484] width 180 height 36
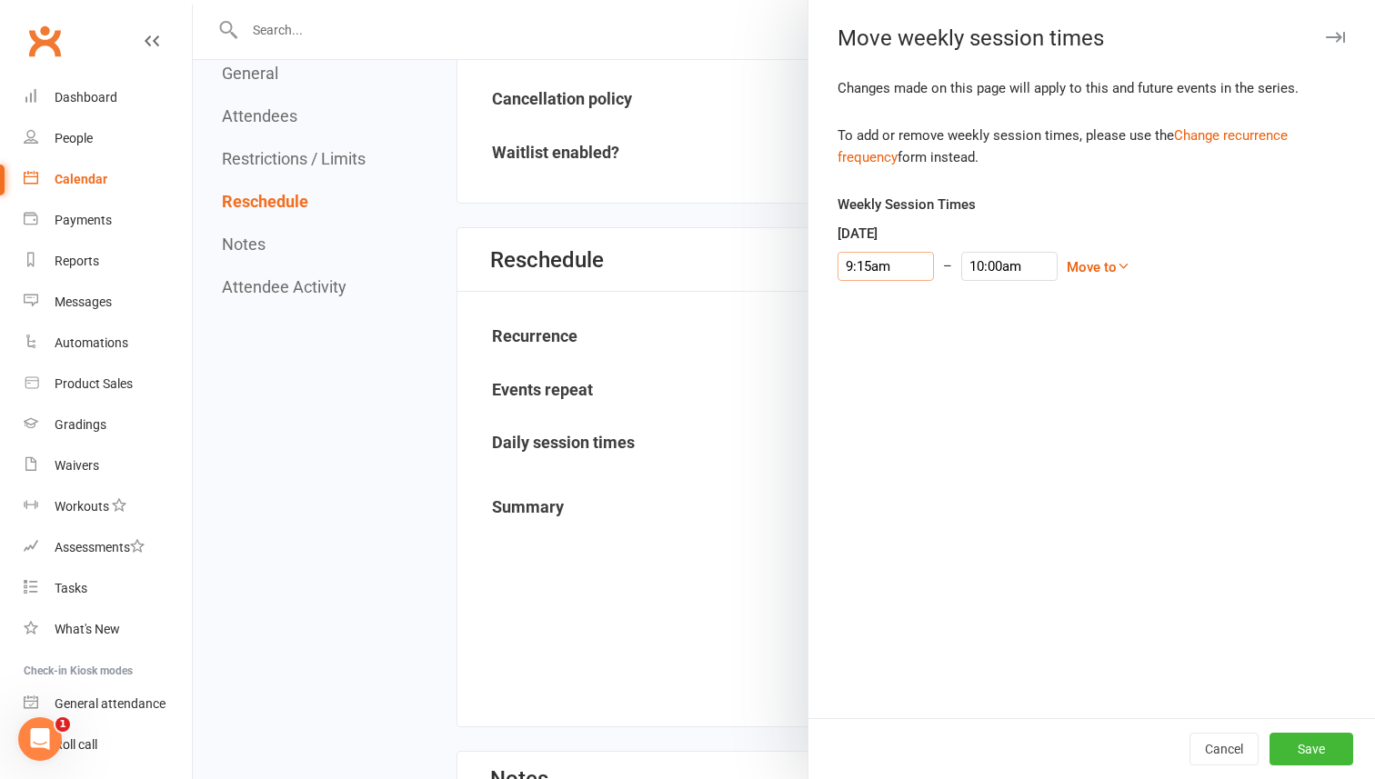
click at [888, 264] on input "9:15am" at bounding box center [885, 266] width 96 height 29
type input "5:15pm"
click at [865, 335] on li "5:15pm" at bounding box center [881, 335] width 87 height 27
click at [966, 271] on input "6:00pm" at bounding box center [1009, 266] width 96 height 29
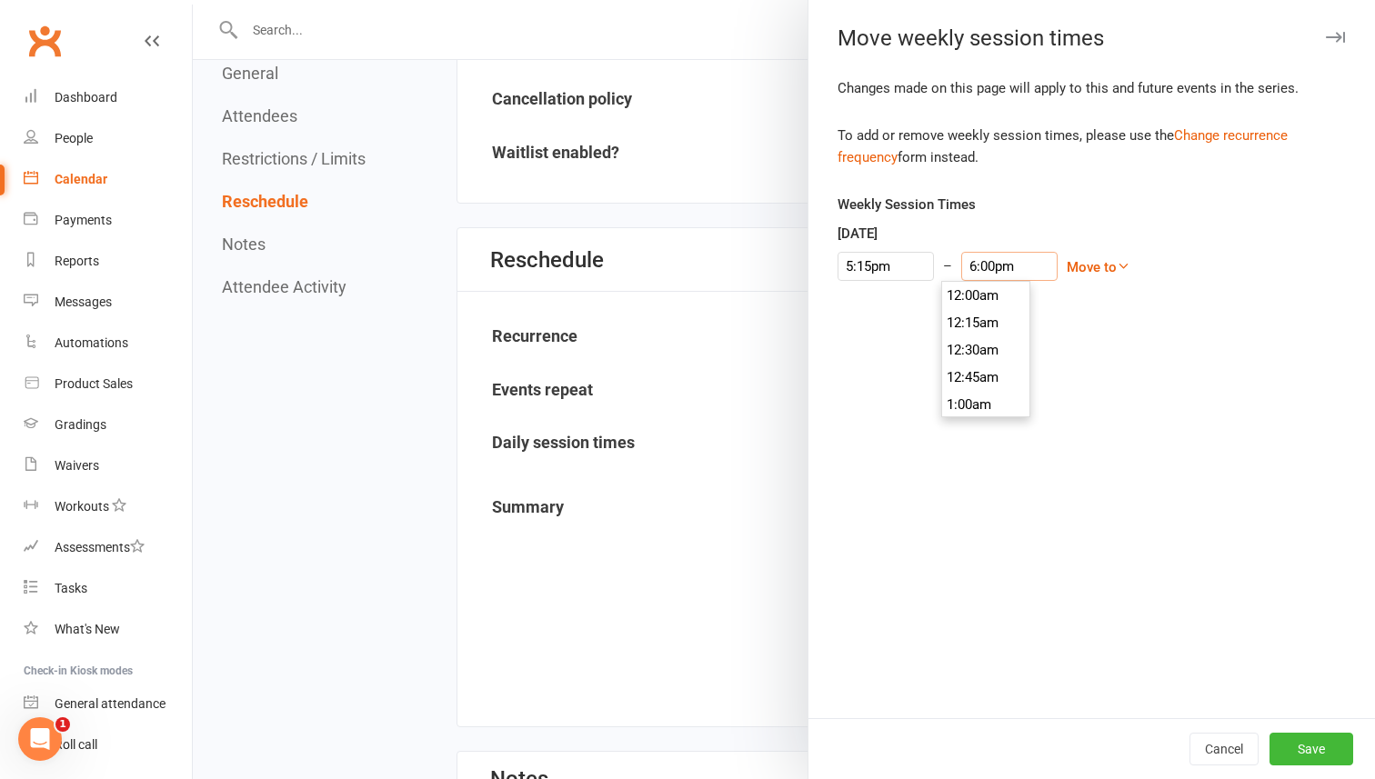
scroll to position [1937, 0]
type input "6:15pm"
click at [967, 354] on li "6:15pm" at bounding box center [985, 349] width 87 height 27
click at [1315, 746] on button "Save" at bounding box center [1311, 749] width 84 height 33
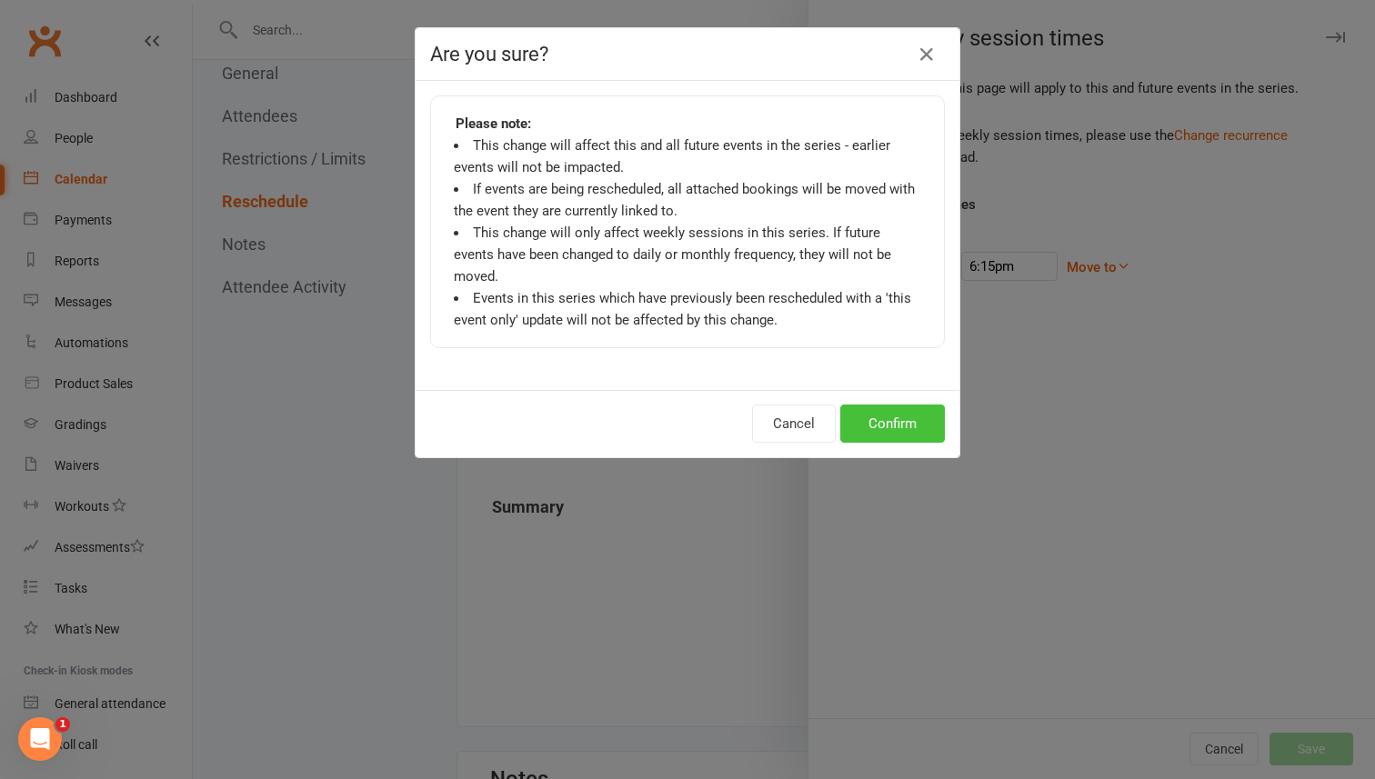
click at [885, 405] on button "Confirm" at bounding box center [892, 424] width 105 height 38
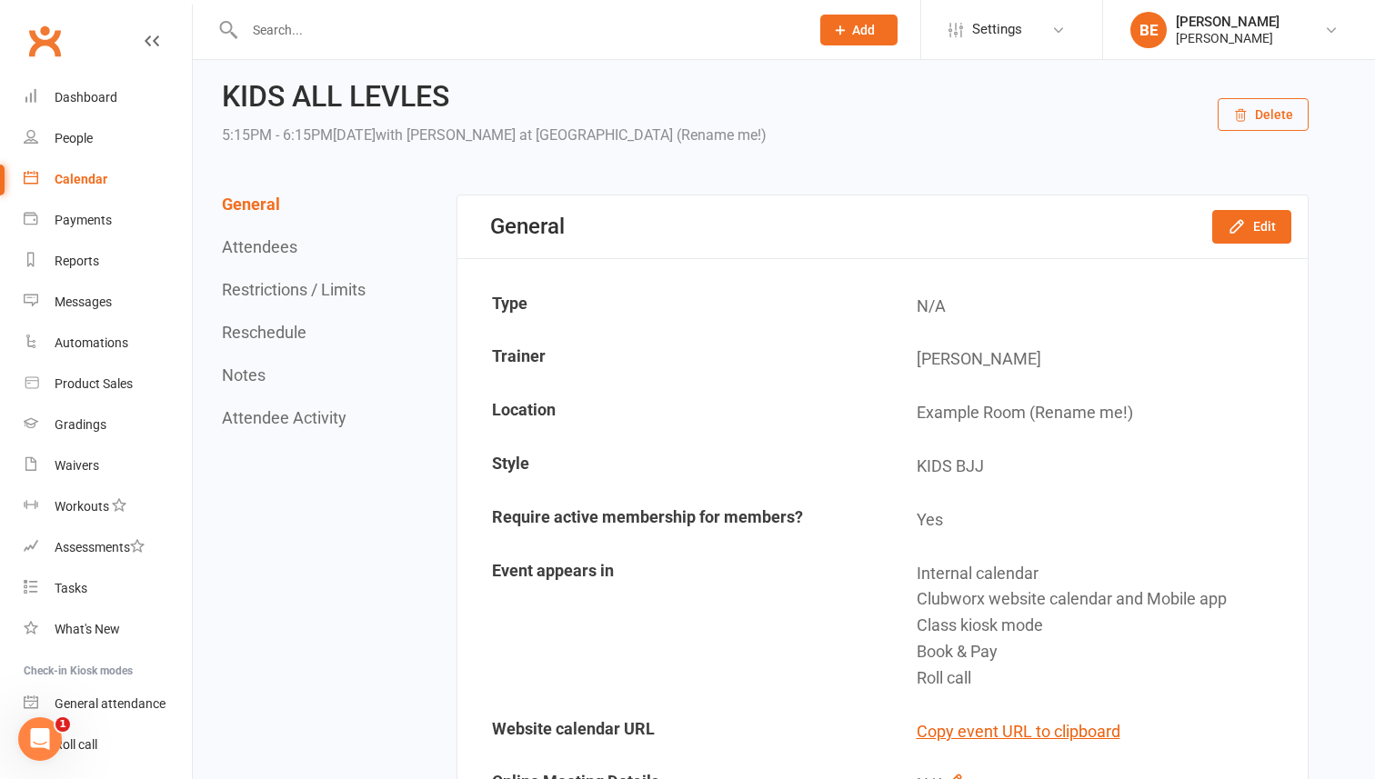
scroll to position [0, 0]
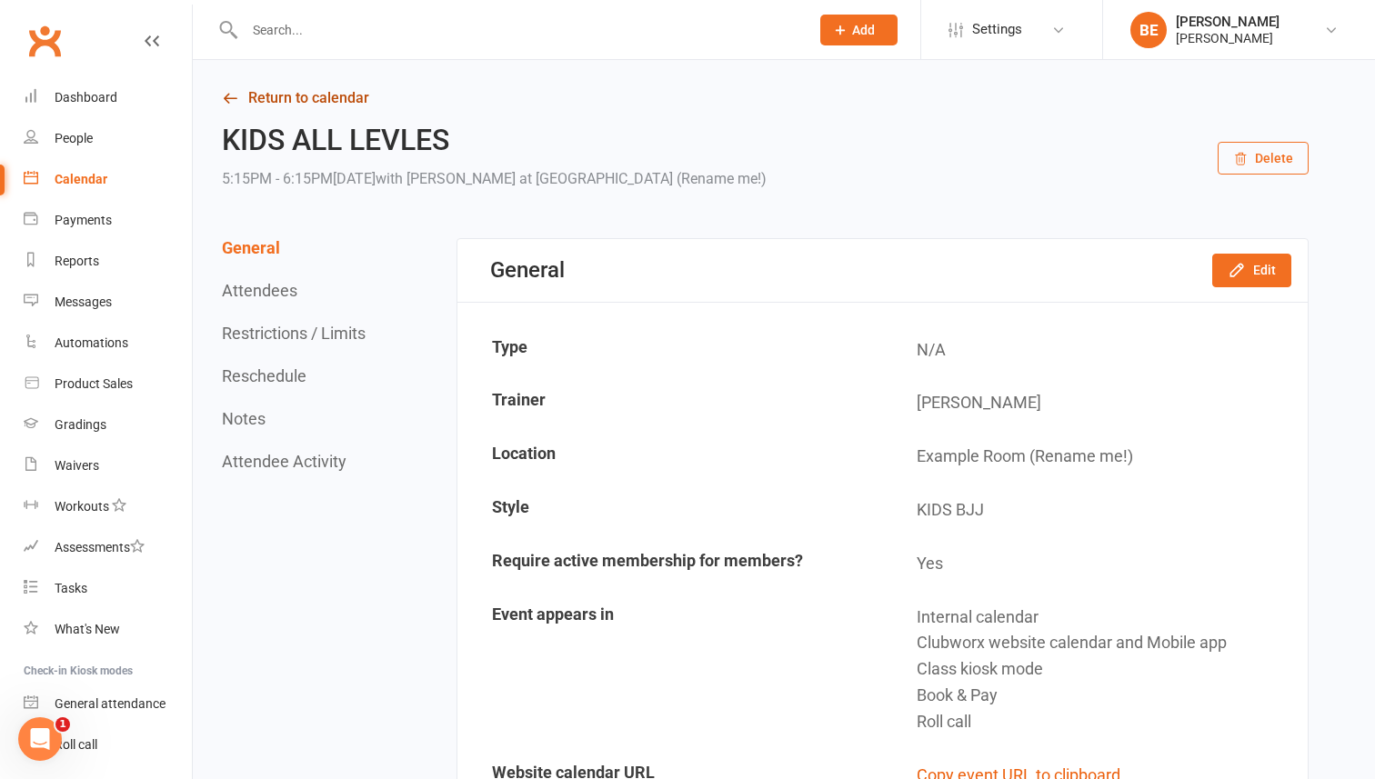
click at [262, 94] on link "Return to calendar" at bounding box center [765, 97] width 1086 height 25
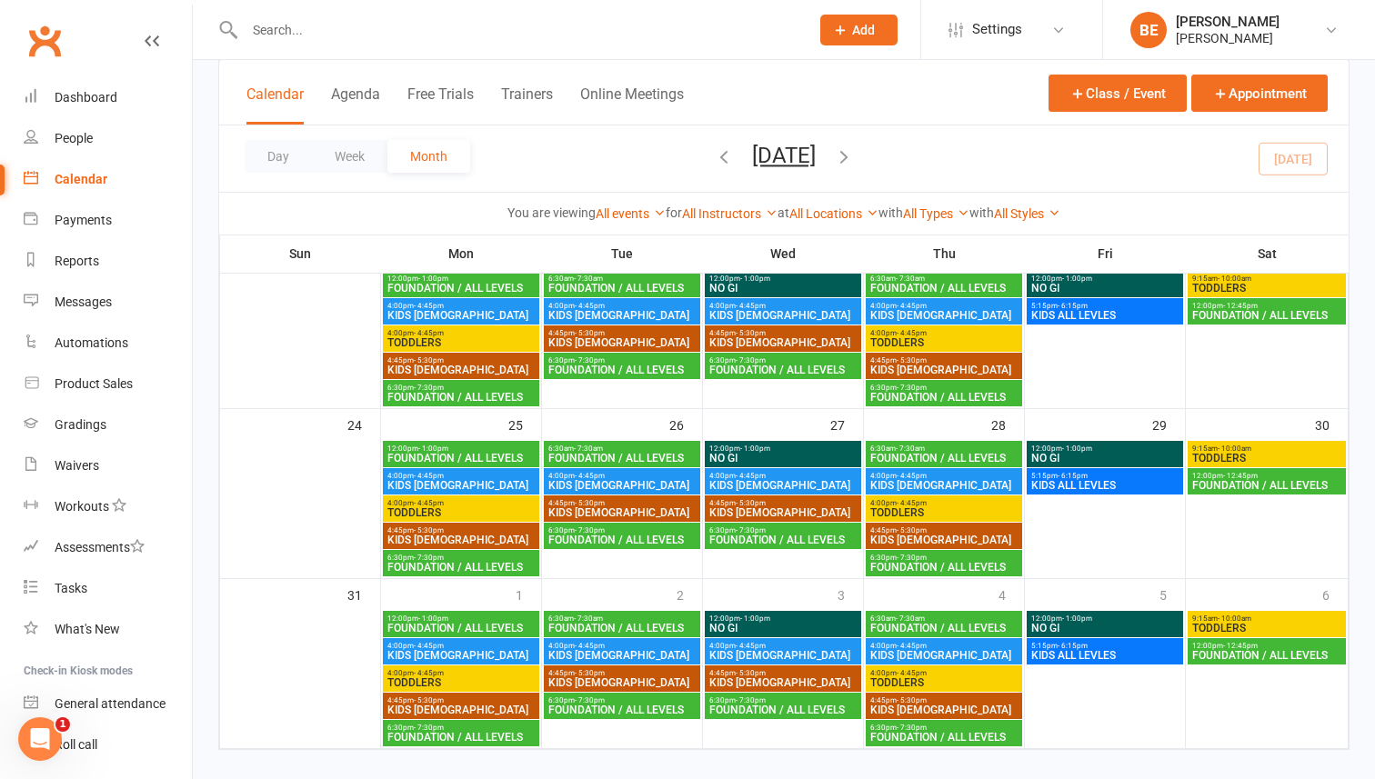
scroll to position [655, 0]
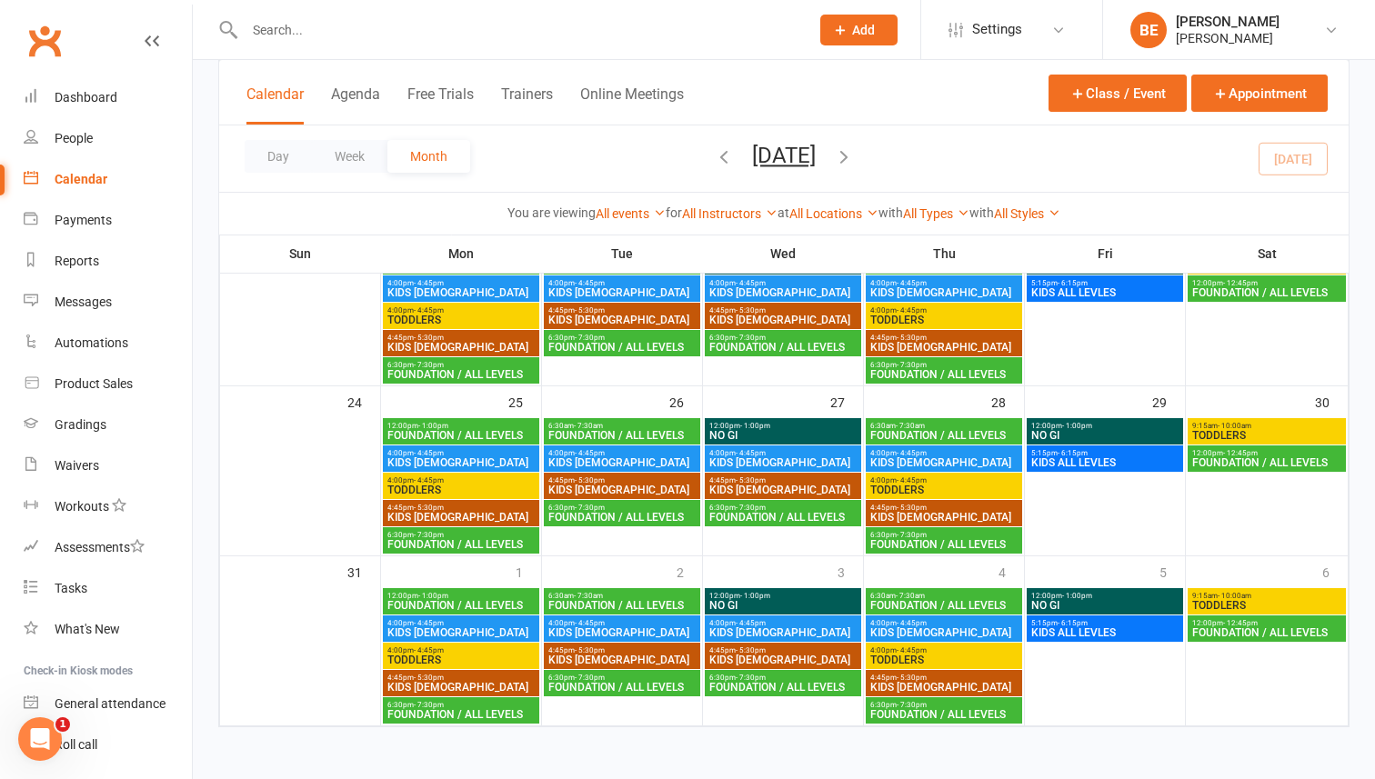
click at [917, 342] on span "KIDS [DEMOGRAPHIC_DATA]" at bounding box center [943, 347] width 149 height 11
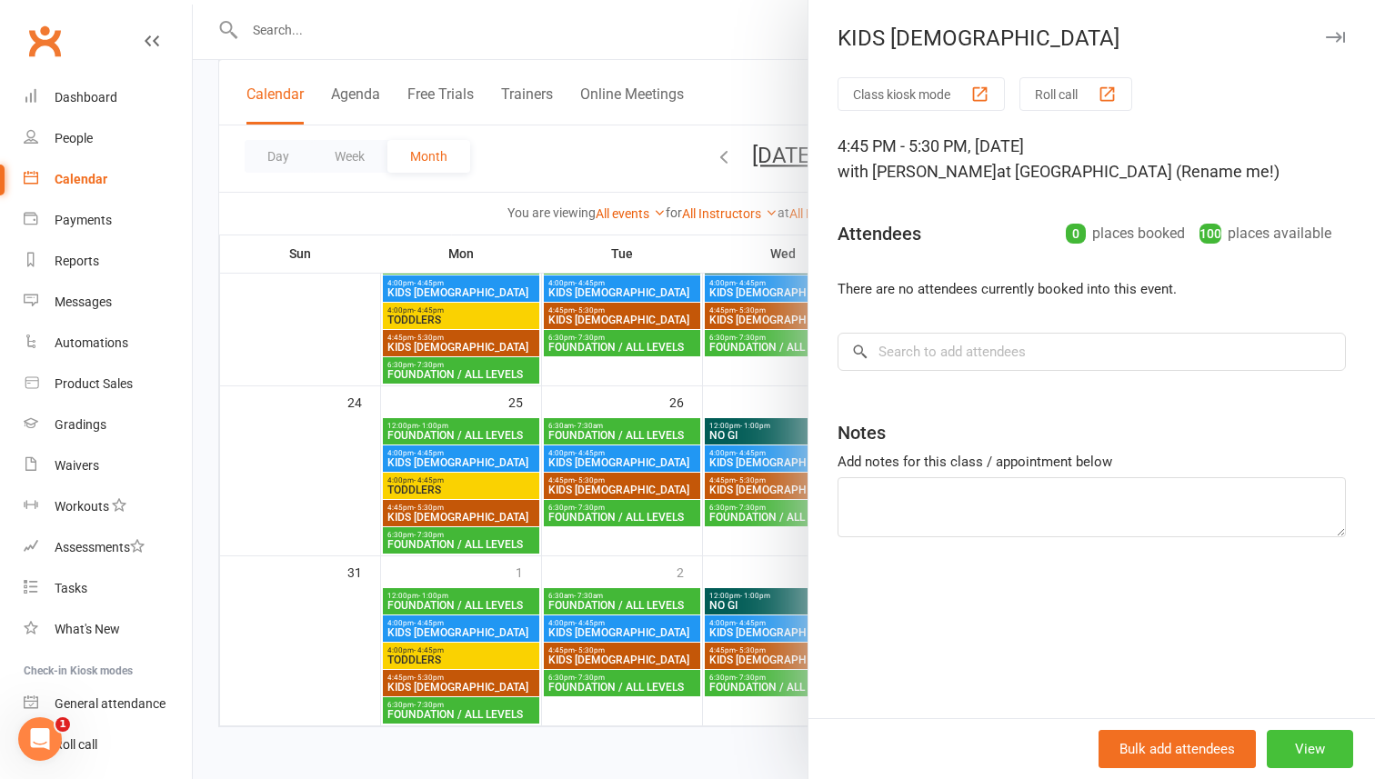
click at [1306, 741] on button "View" at bounding box center [1309, 749] width 86 height 38
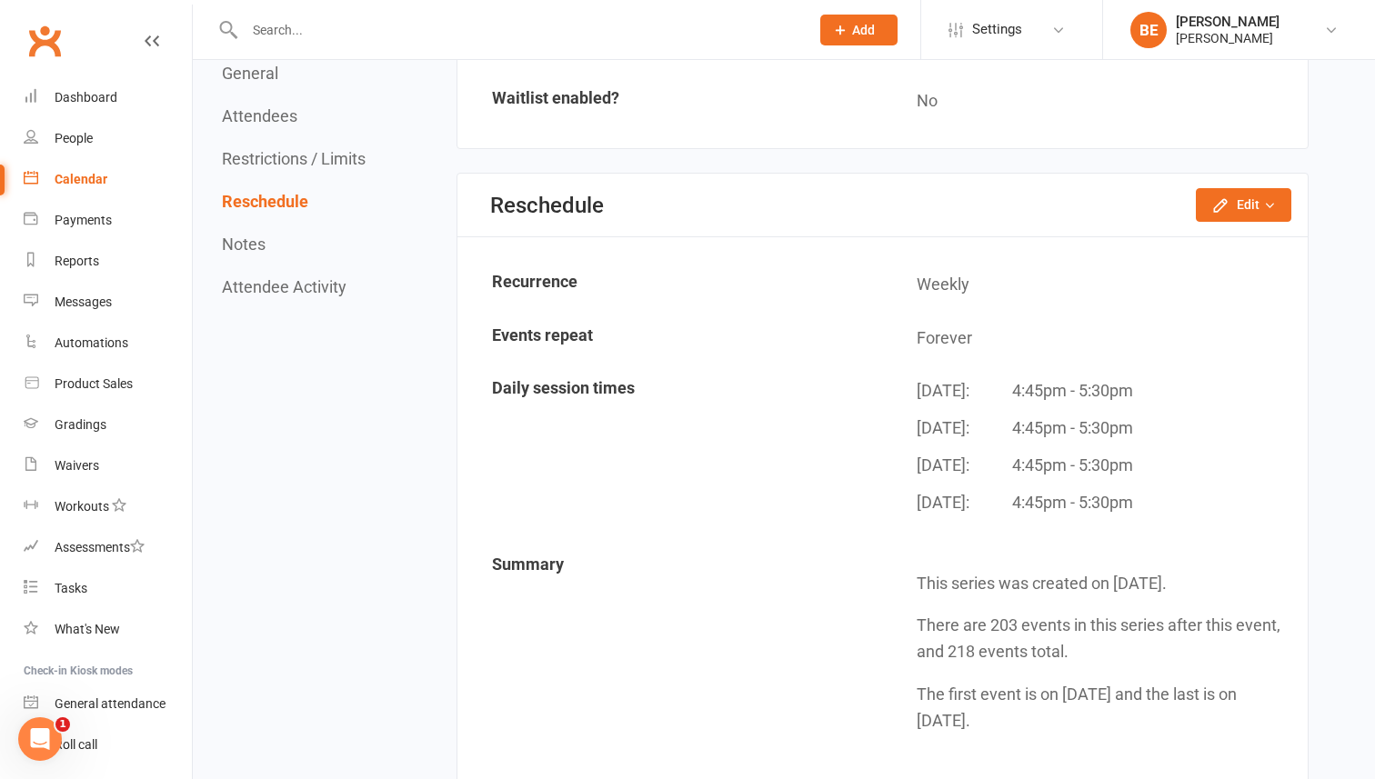
scroll to position [1494, 0]
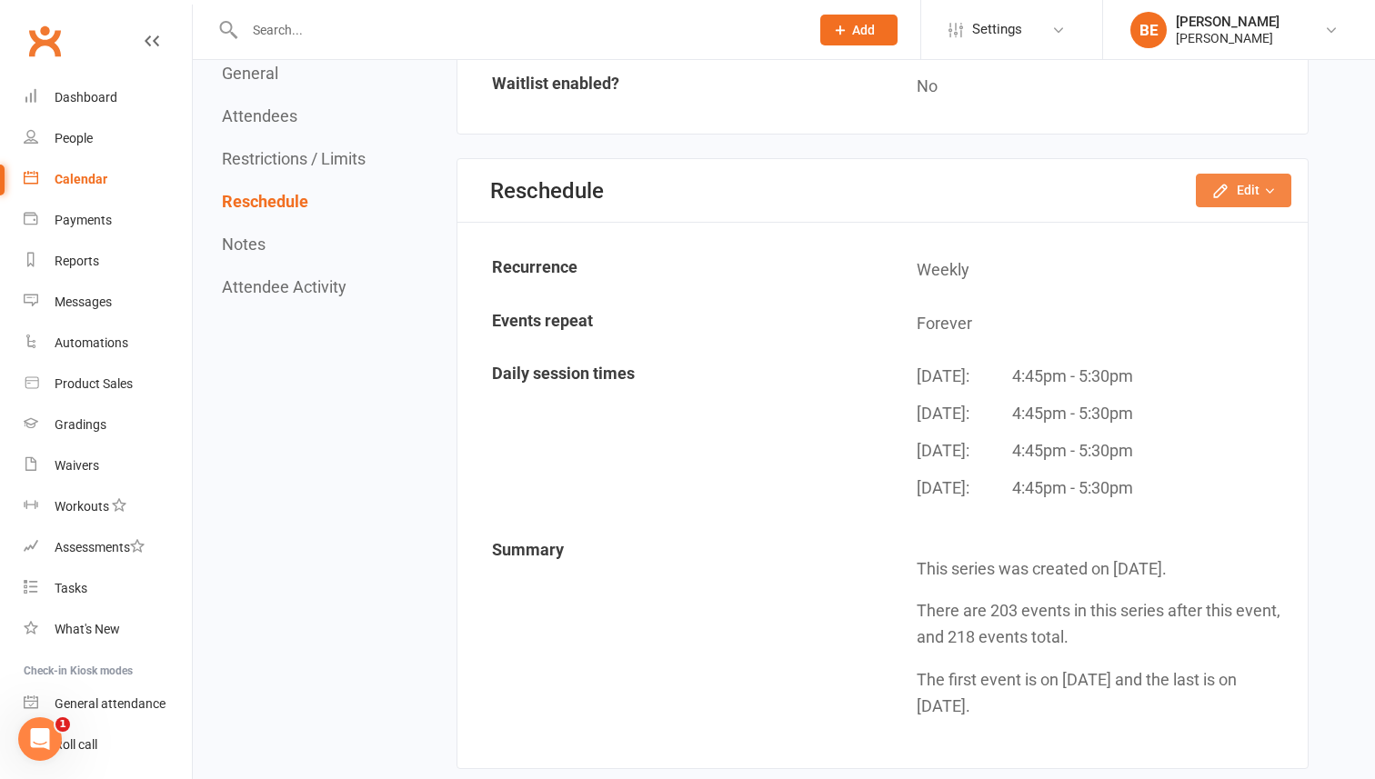
click at [1238, 196] on button "Edit" at bounding box center [1243, 190] width 95 height 33
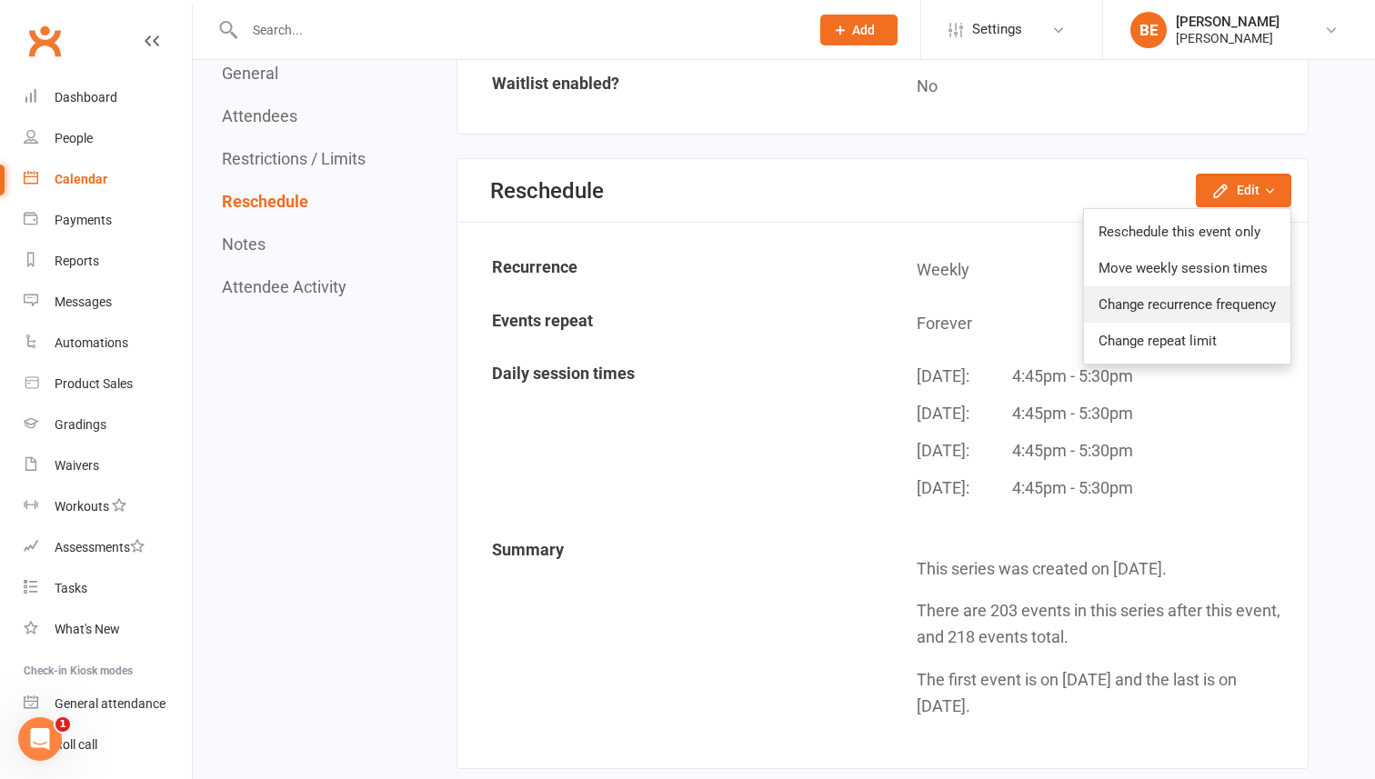
click at [1166, 308] on link "Change recurrence frequency" at bounding box center [1187, 304] width 206 height 36
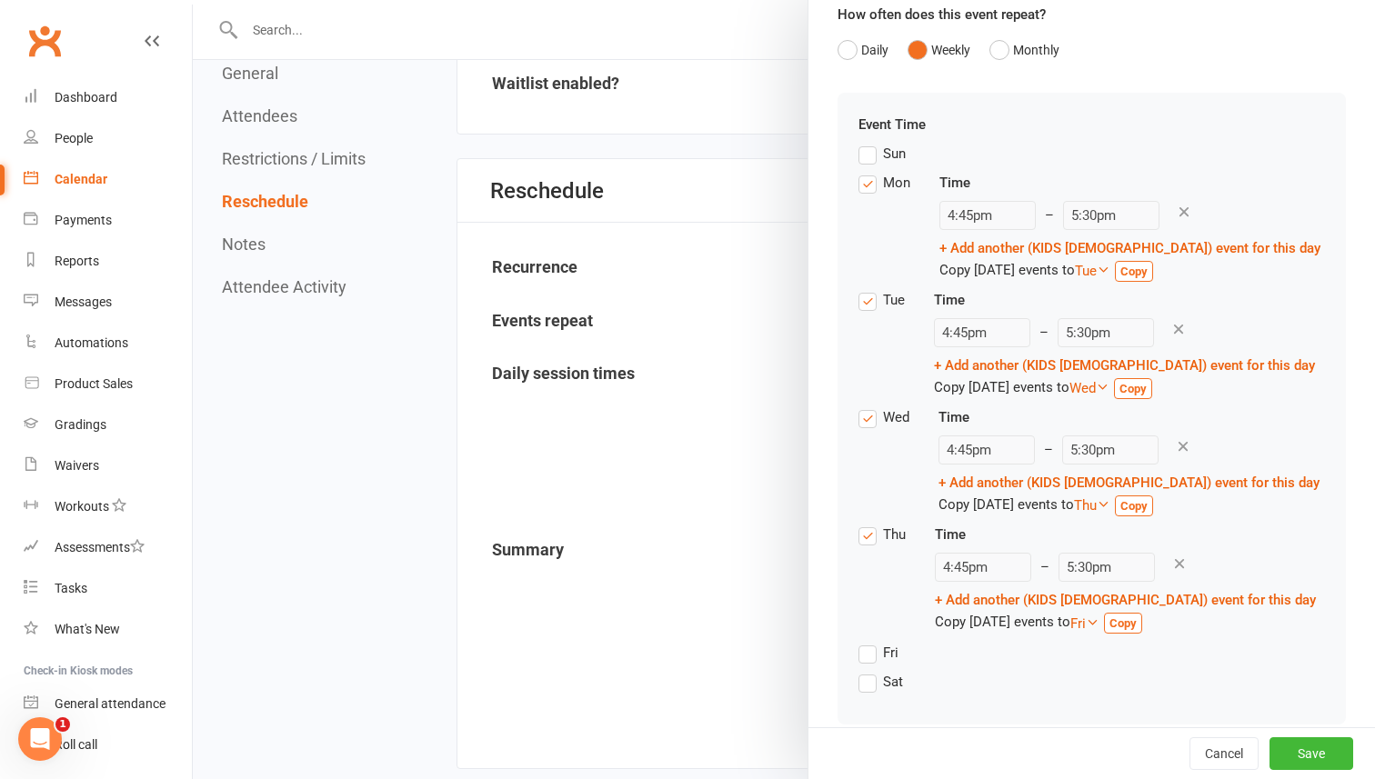
scroll to position [168, 0]
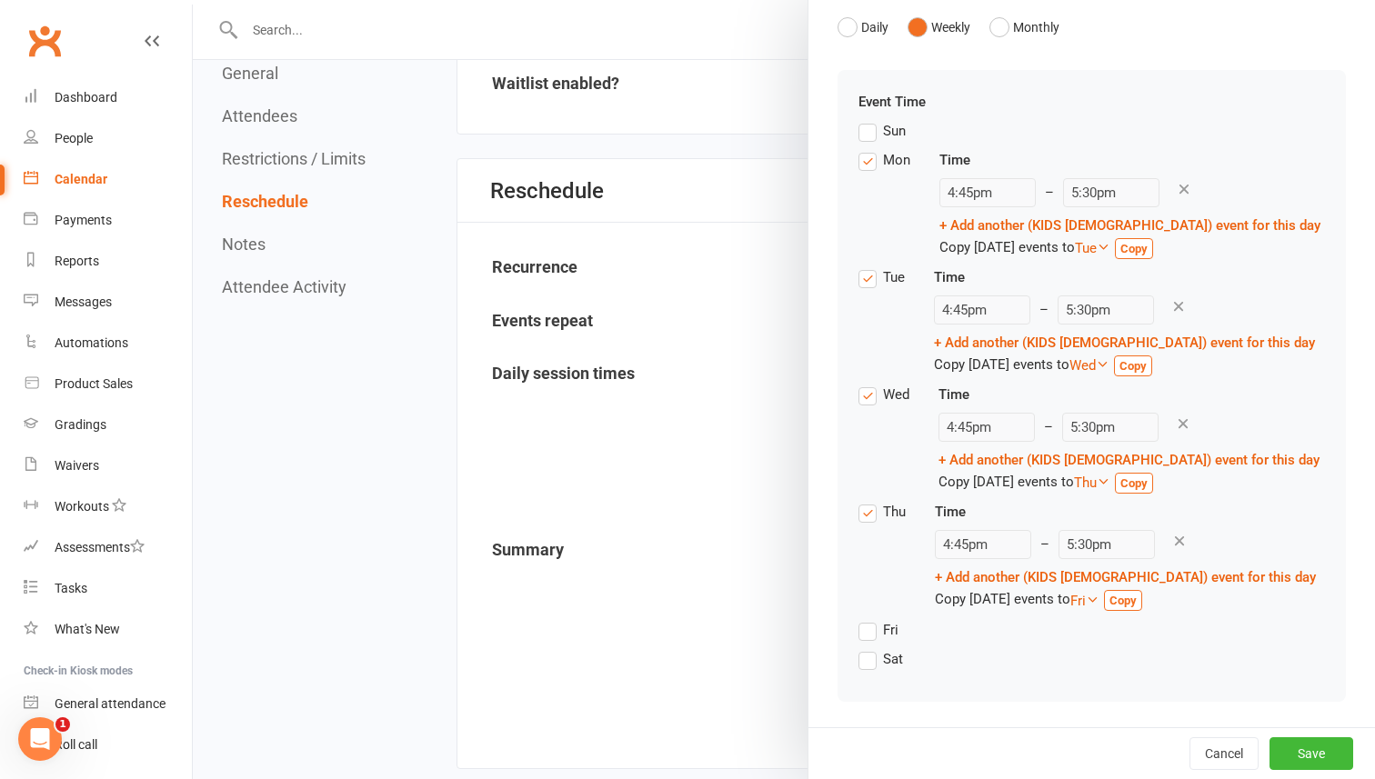
click at [873, 661] on label "Sat" at bounding box center [880, 659] width 45 height 22
click at [870, 648] on input "Sat" at bounding box center [864, 648] width 12 height 0
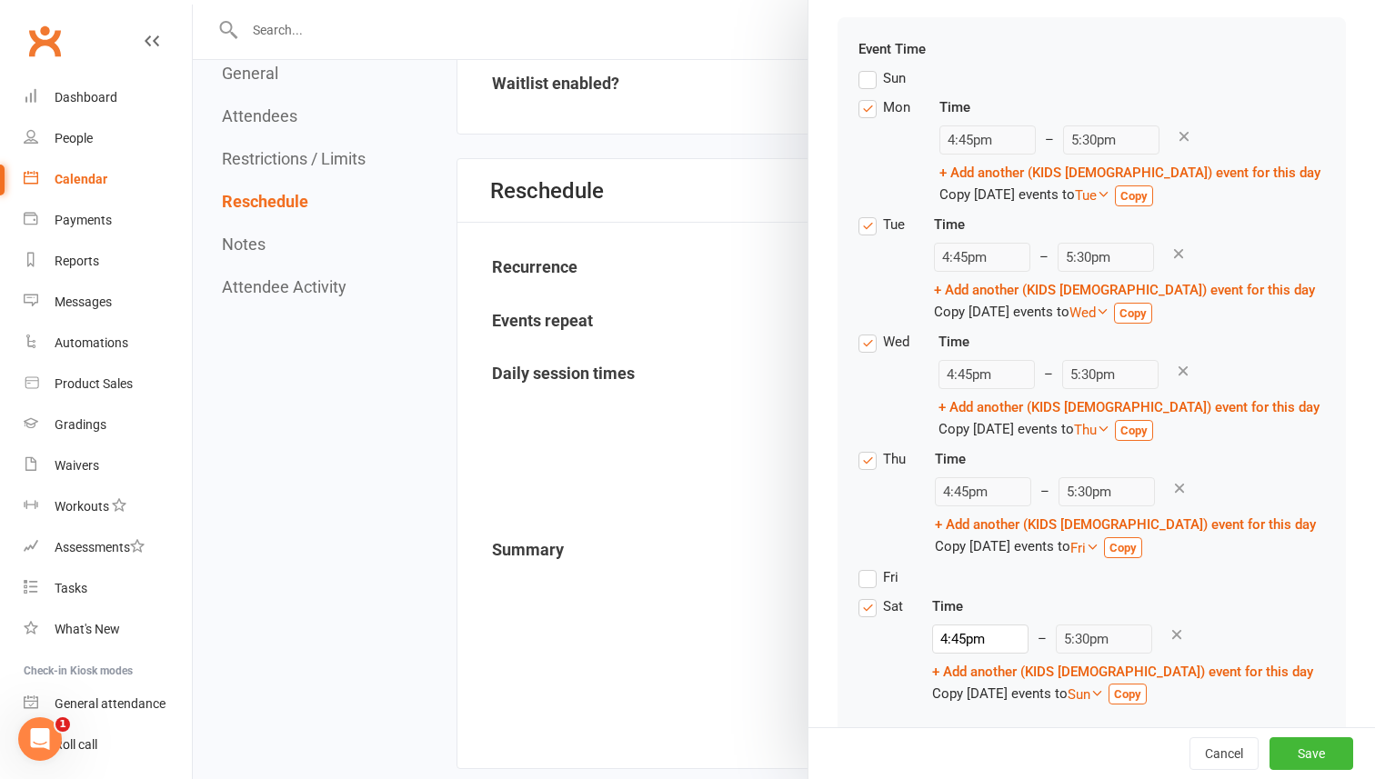
scroll to position [256, 0]
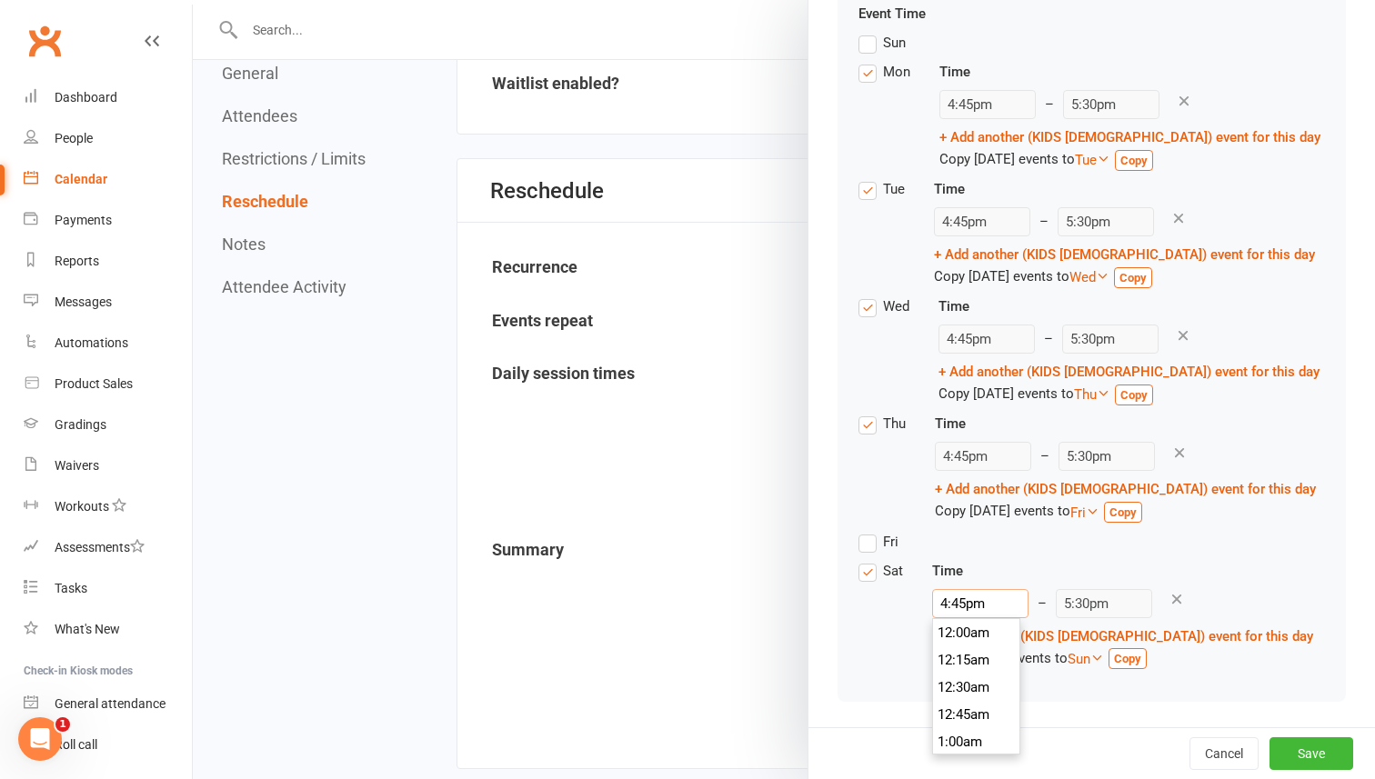
click at [984, 606] on input "4:45pm" at bounding box center [980, 603] width 96 height 29
type input "10:15am"
type input "11:00am"
click at [972, 666] on li "10:15am" at bounding box center [976, 666] width 87 height 27
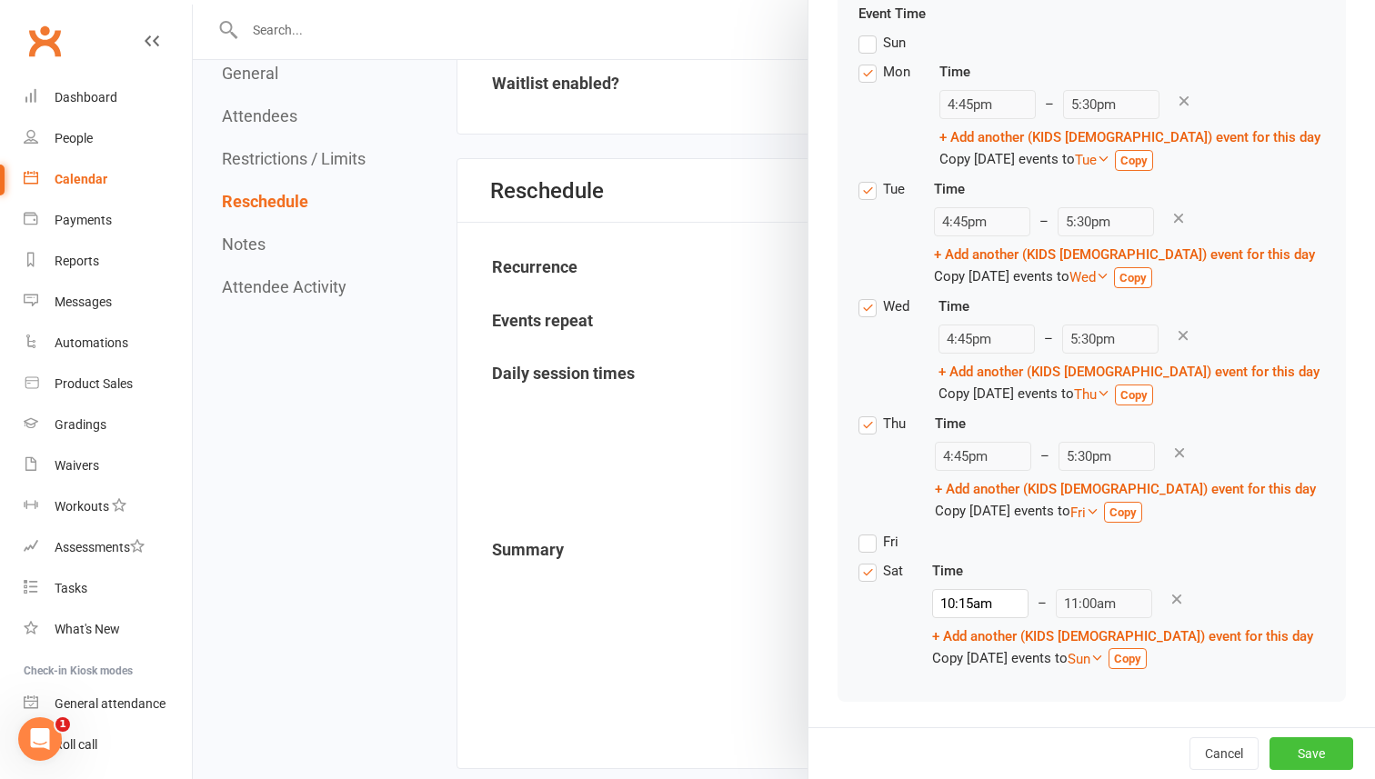
click at [1318, 754] on button "Save" at bounding box center [1311, 753] width 84 height 33
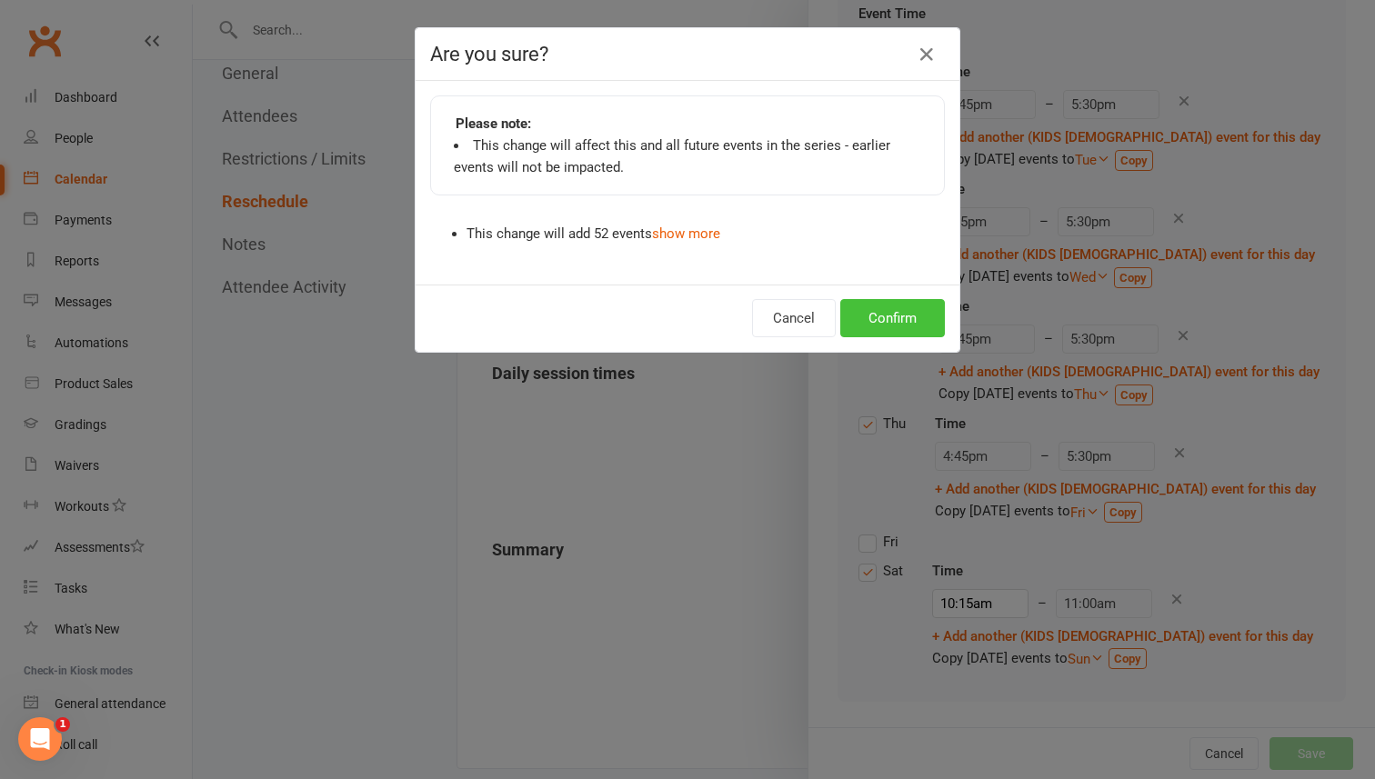
click at [901, 321] on button "Confirm" at bounding box center [892, 318] width 105 height 38
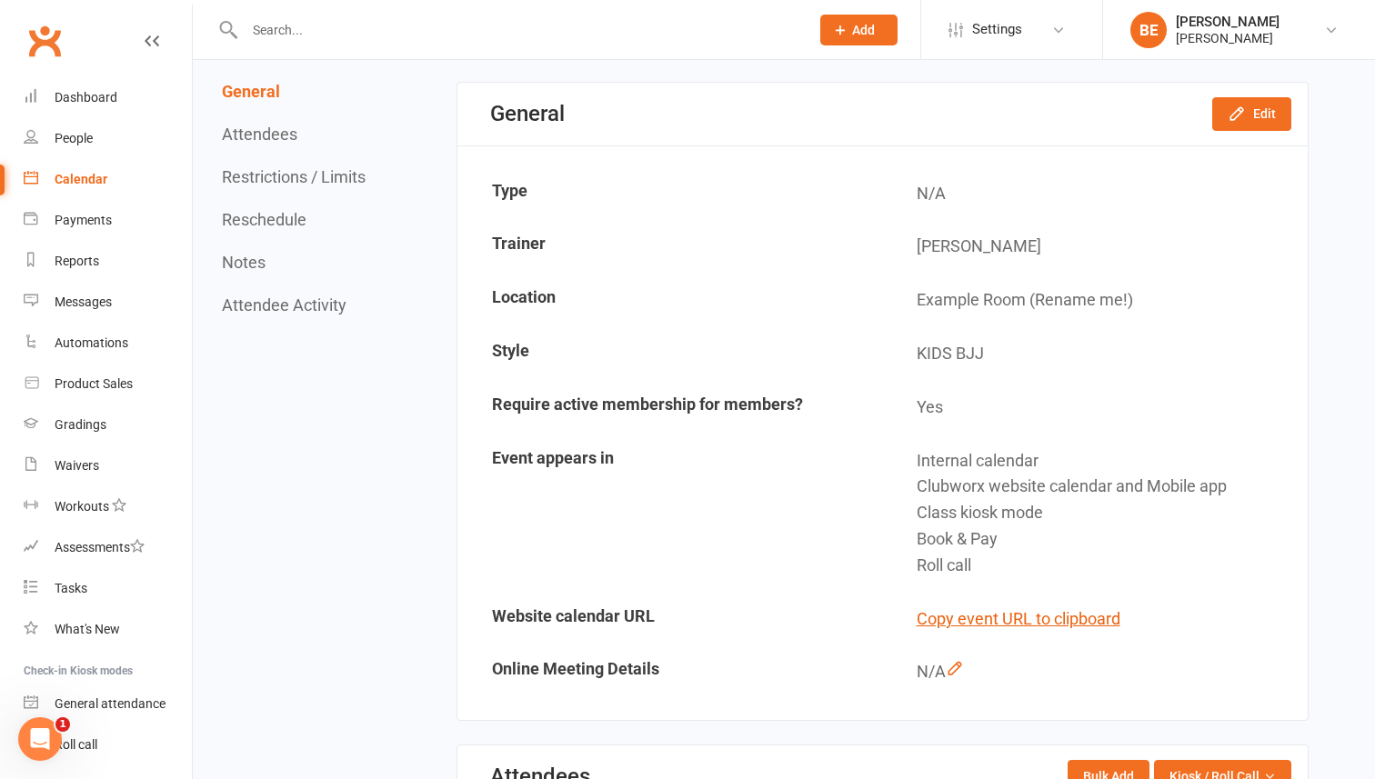
scroll to position [0, 0]
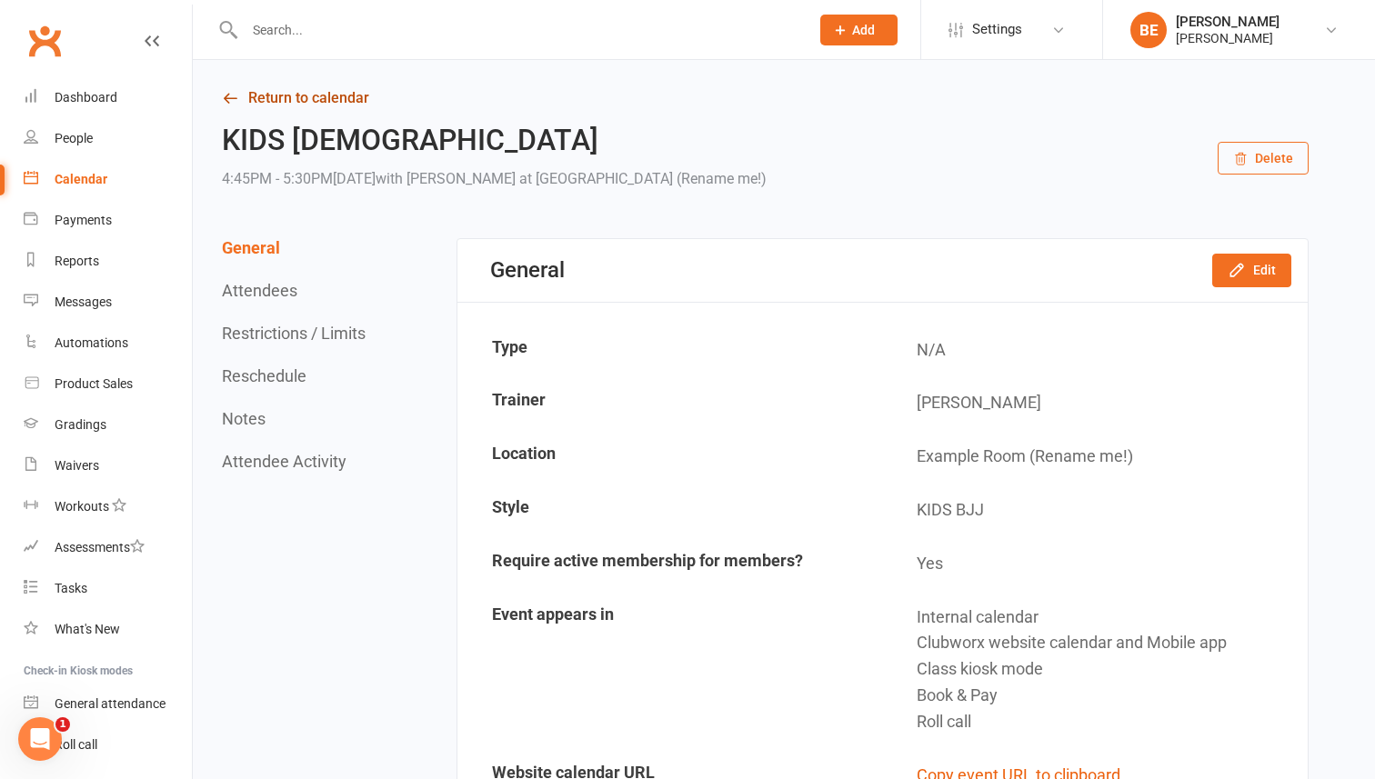
click at [271, 99] on link "Return to calendar" at bounding box center [765, 97] width 1086 height 25
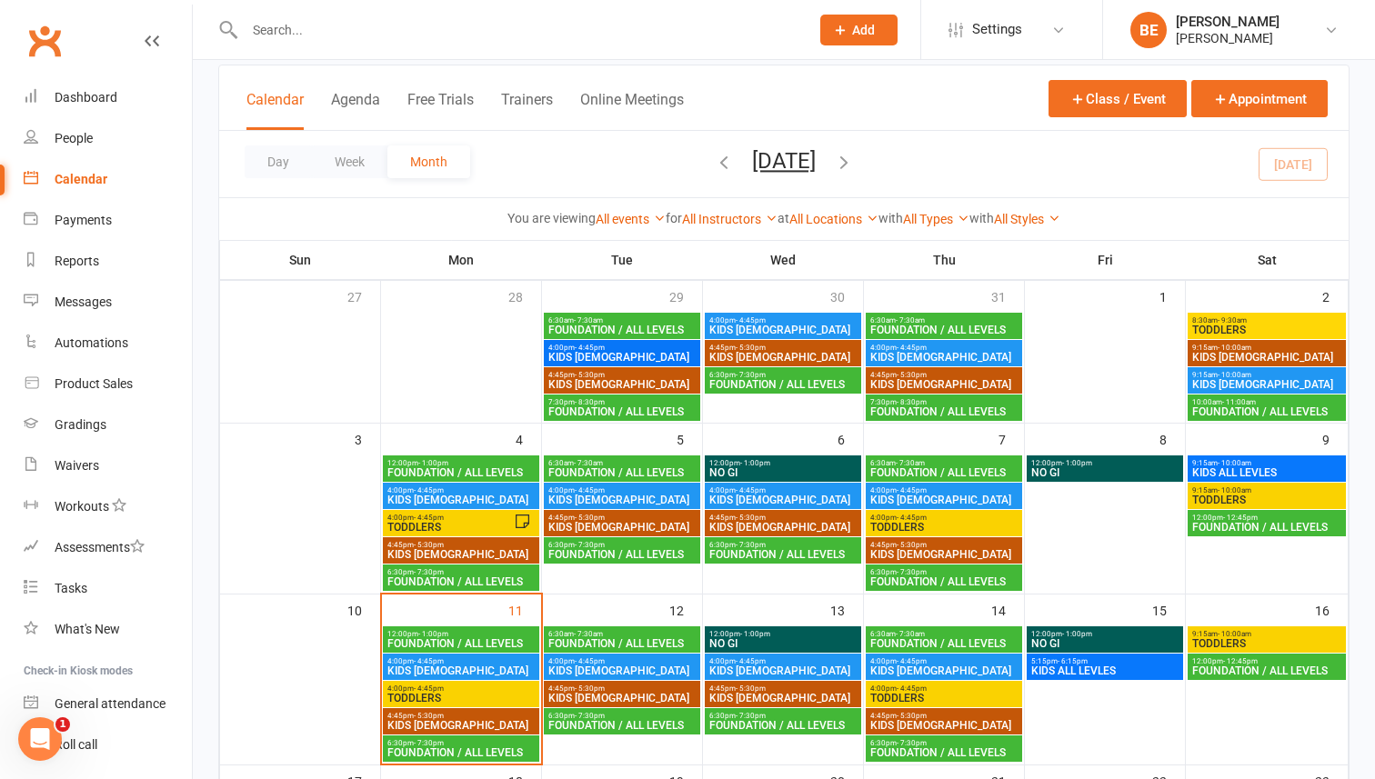
scroll to position [114, 0]
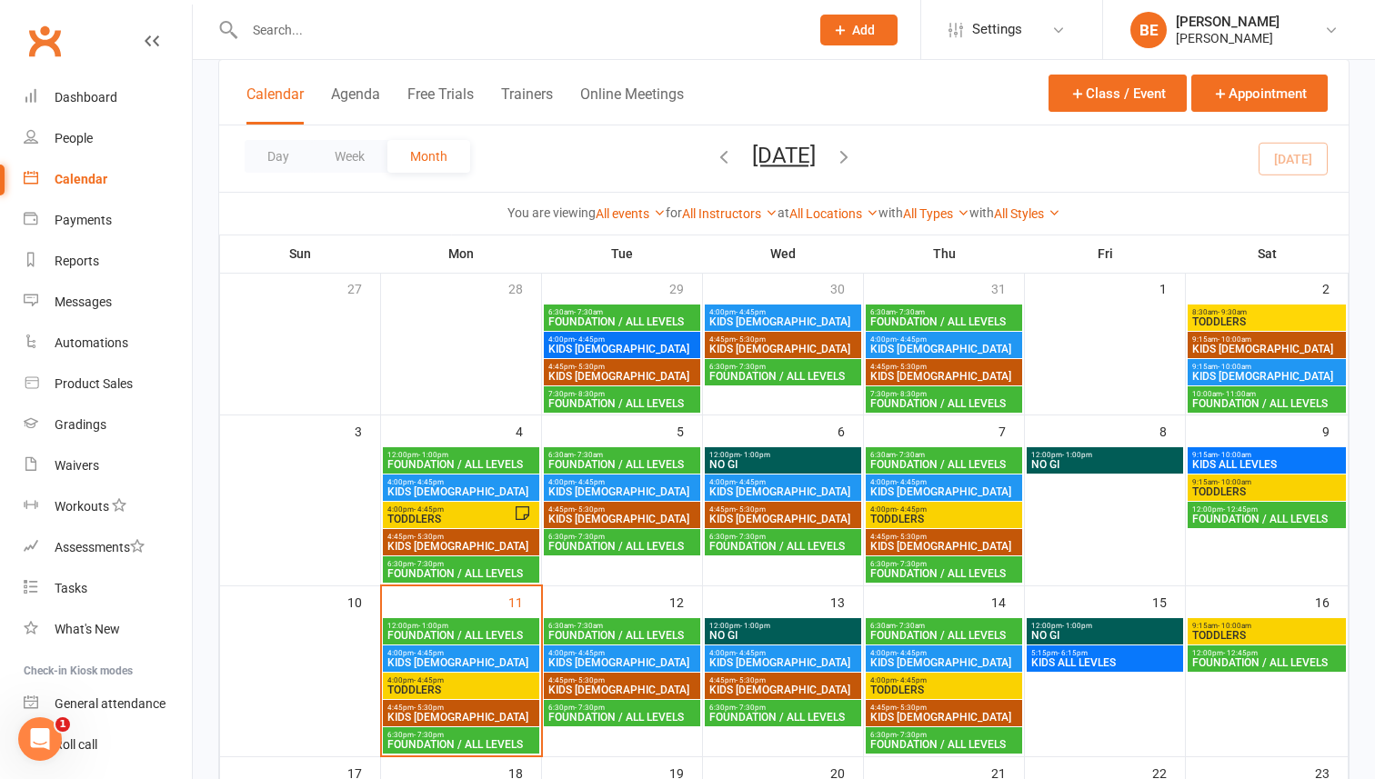
click at [1227, 345] on span "KIDS [DEMOGRAPHIC_DATA]" at bounding box center [1266, 349] width 151 height 11
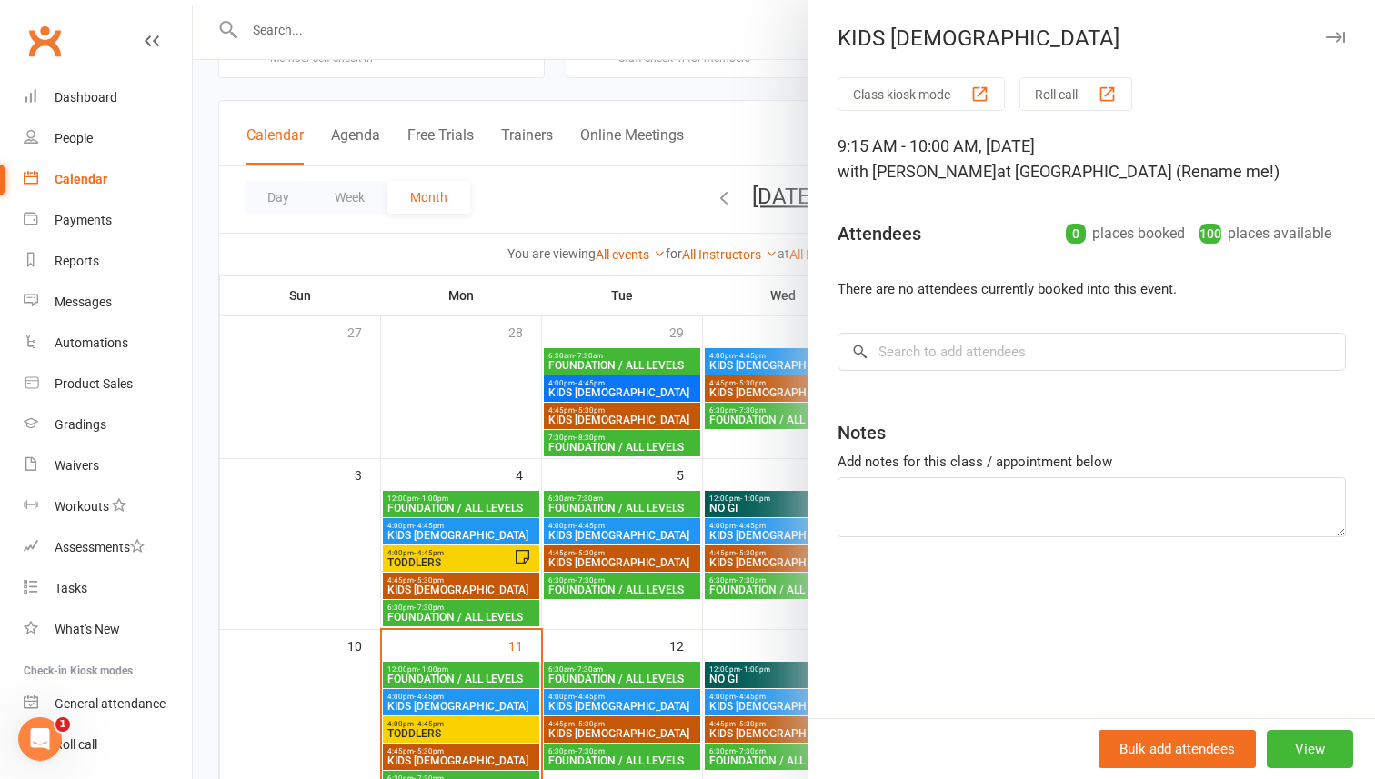
scroll to position [0, 0]
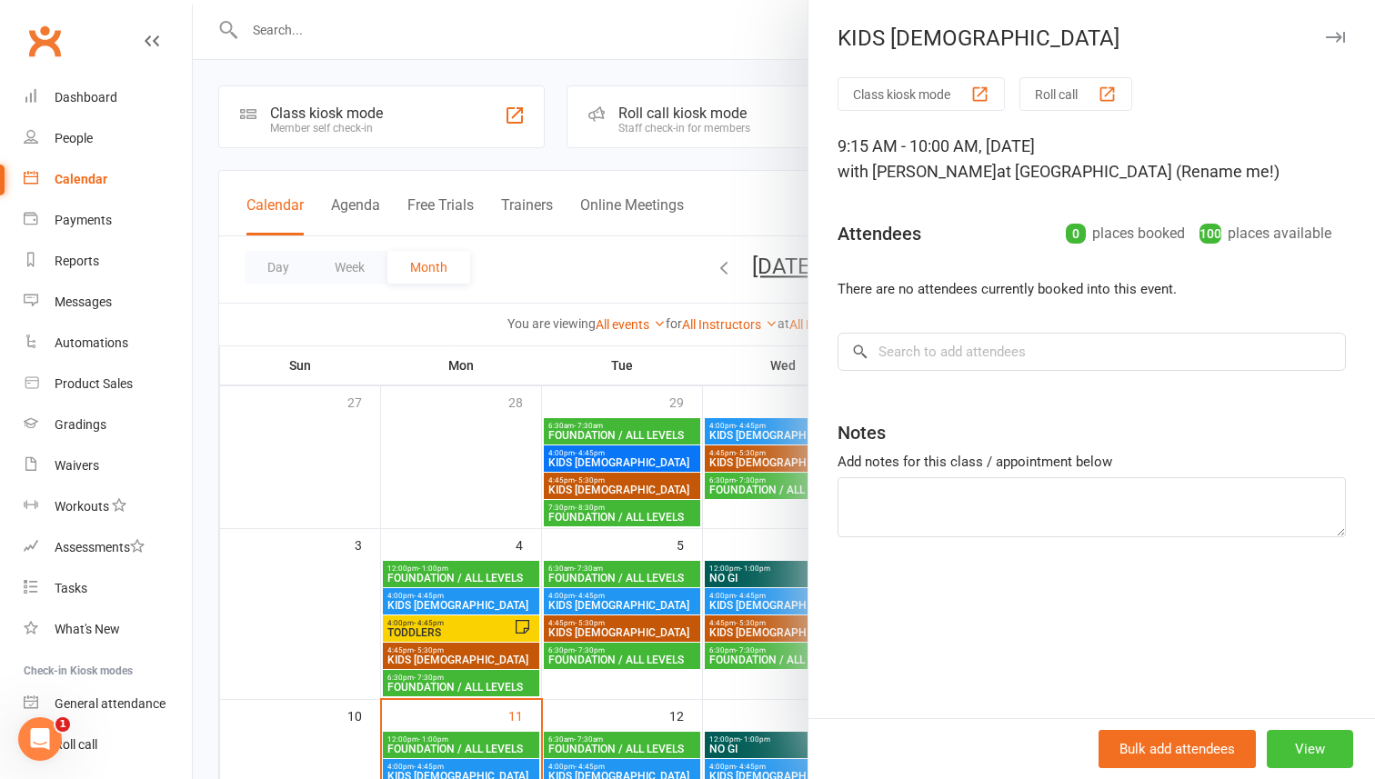
click at [1309, 743] on button "View" at bounding box center [1309, 749] width 86 height 38
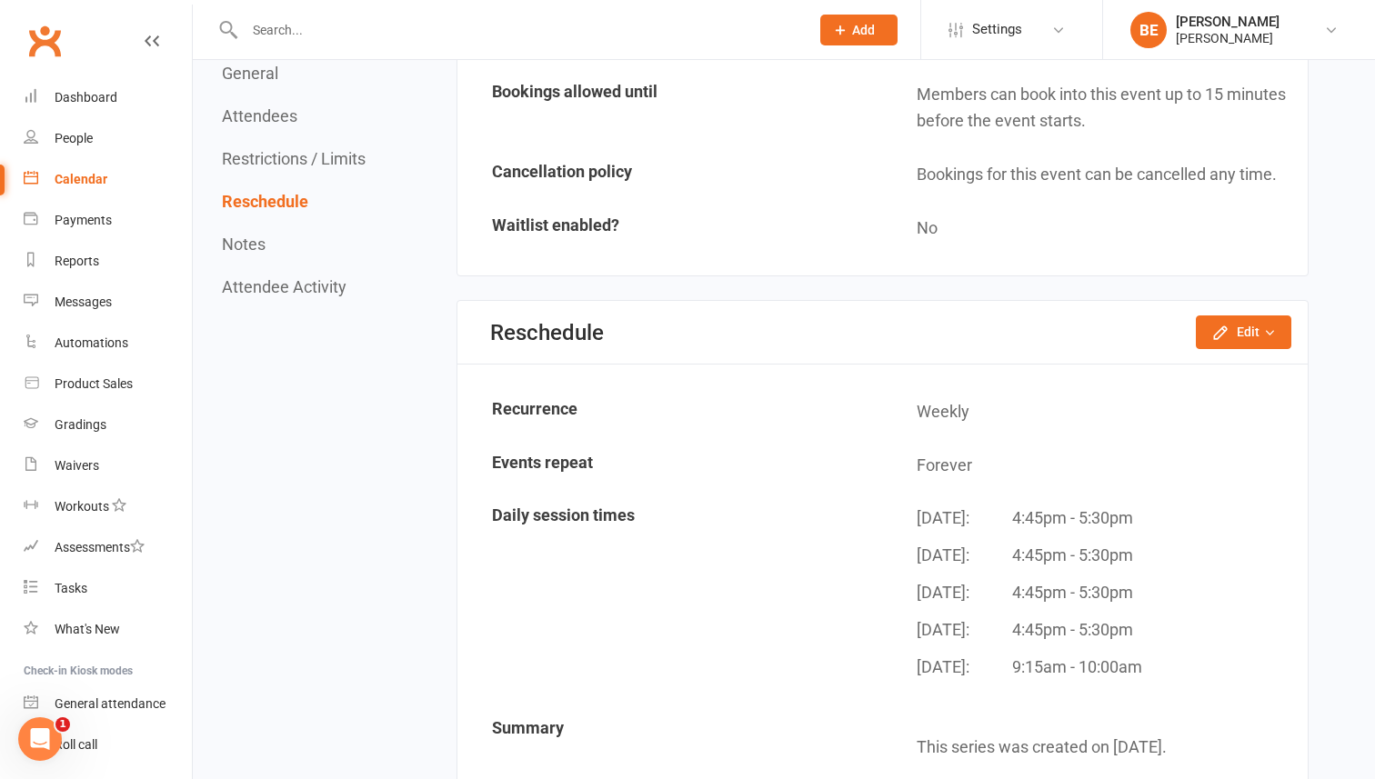
scroll to position [1355, 0]
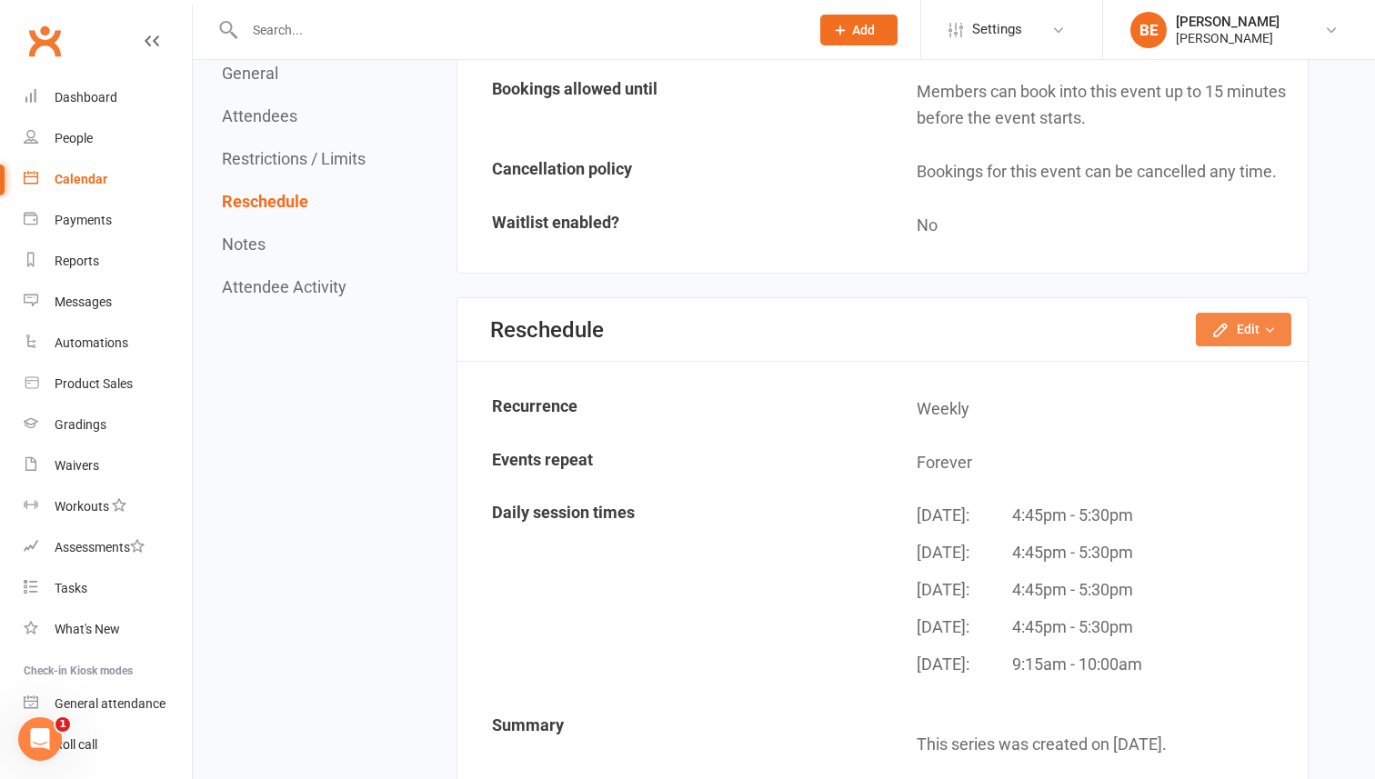
click at [1261, 327] on button "Edit" at bounding box center [1243, 329] width 95 height 33
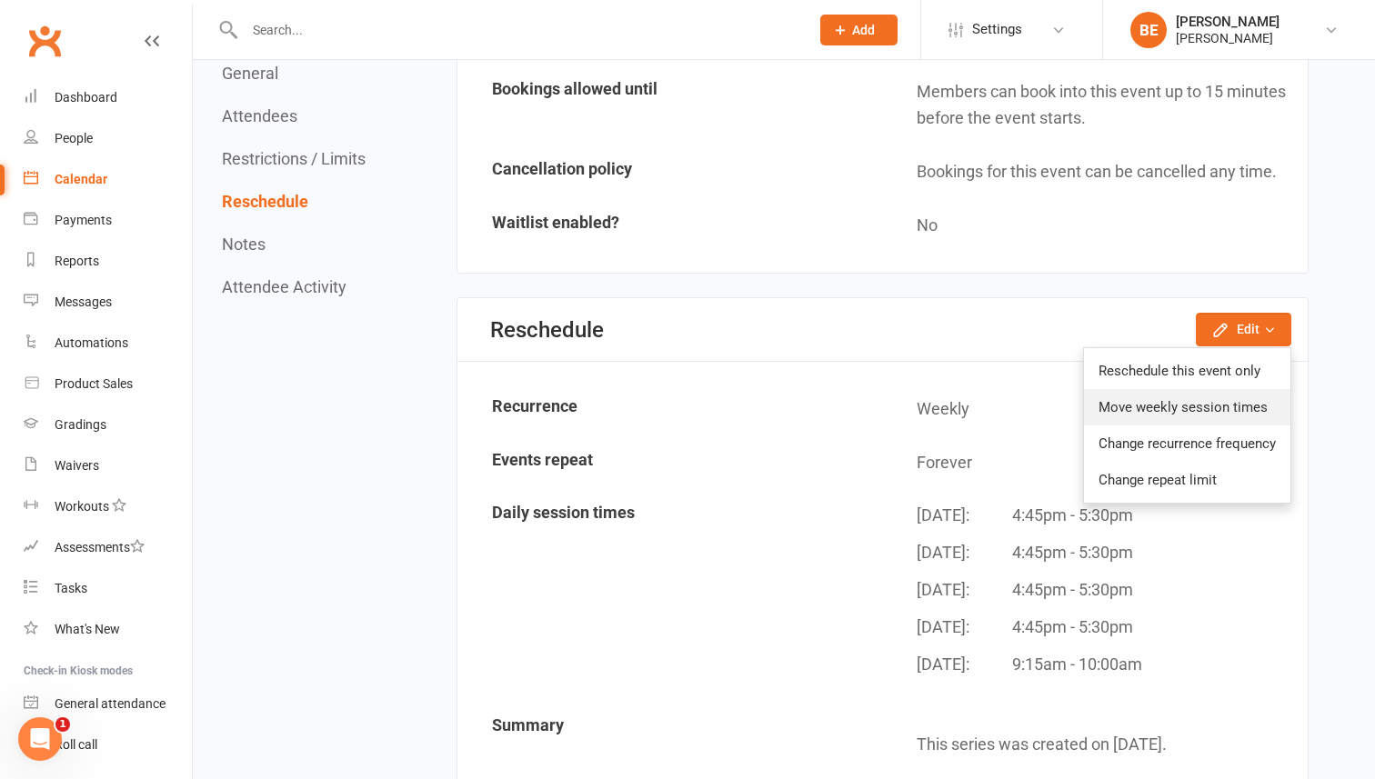
click at [1177, 399] on link "Move weekly session times" at bounding box center [1187, 407] width 206 height 36
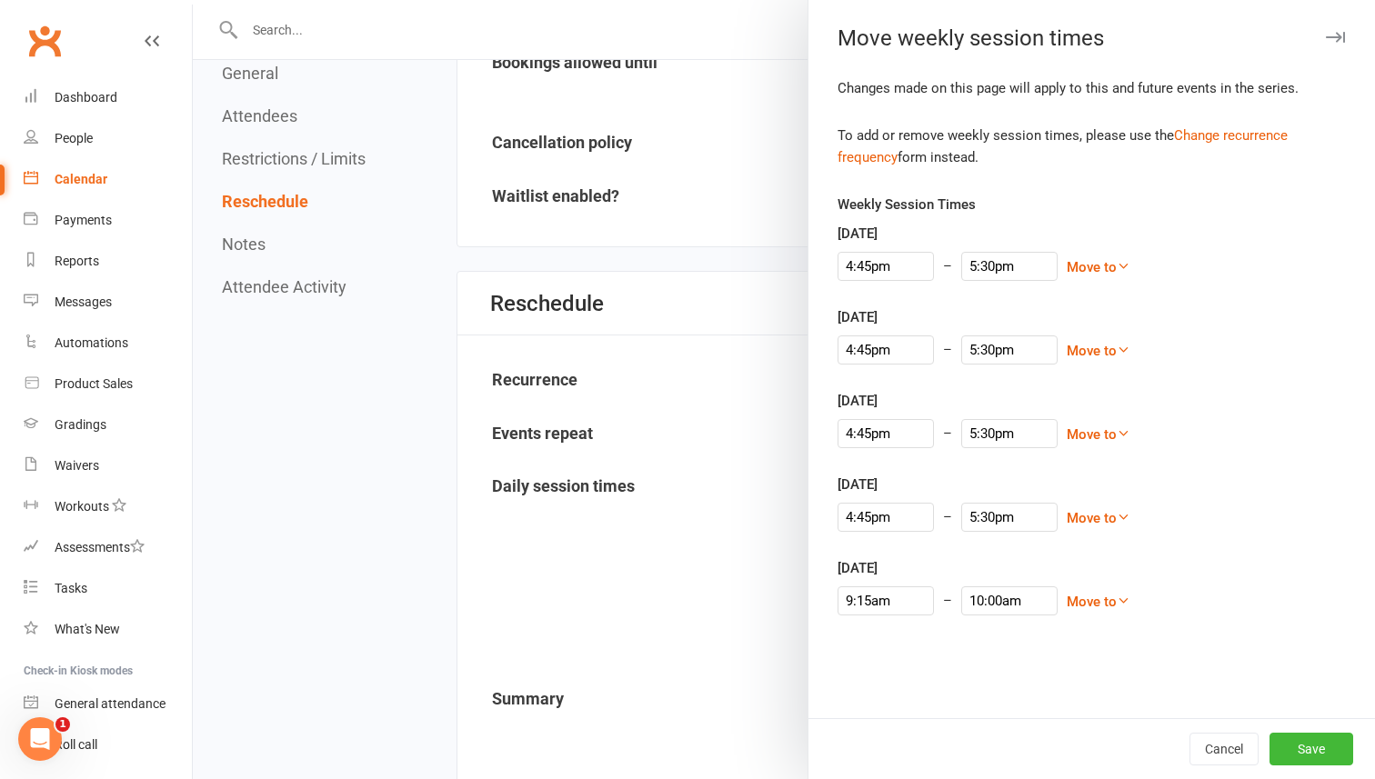
scroll to position [1399, 0]
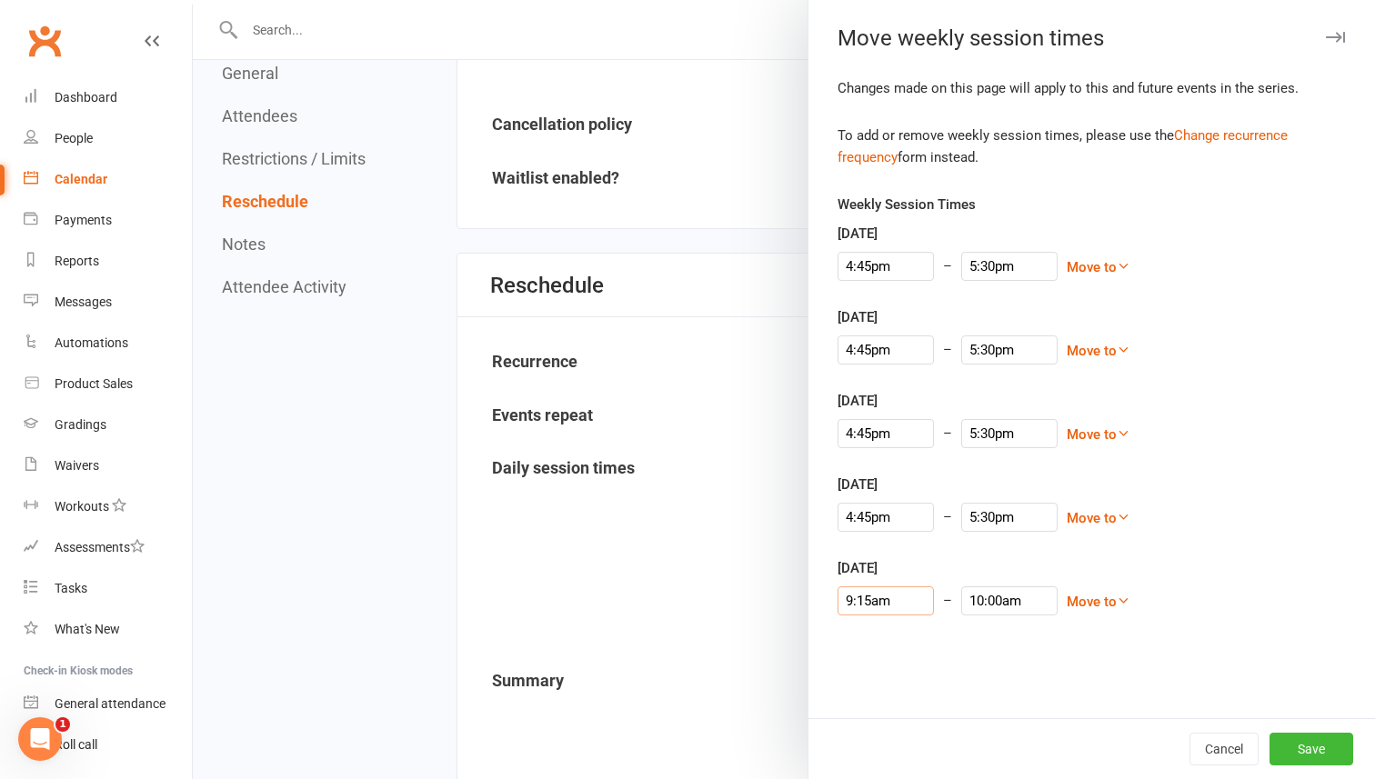
click at [876, 612] on input "9:15am" at bounding box center [885, 600] width 96 height 29
type input "10:15am"
type input "11:00am"
click at [873, 679] on li "10:15am" at bounding box center [881, 682] width 87 height 27
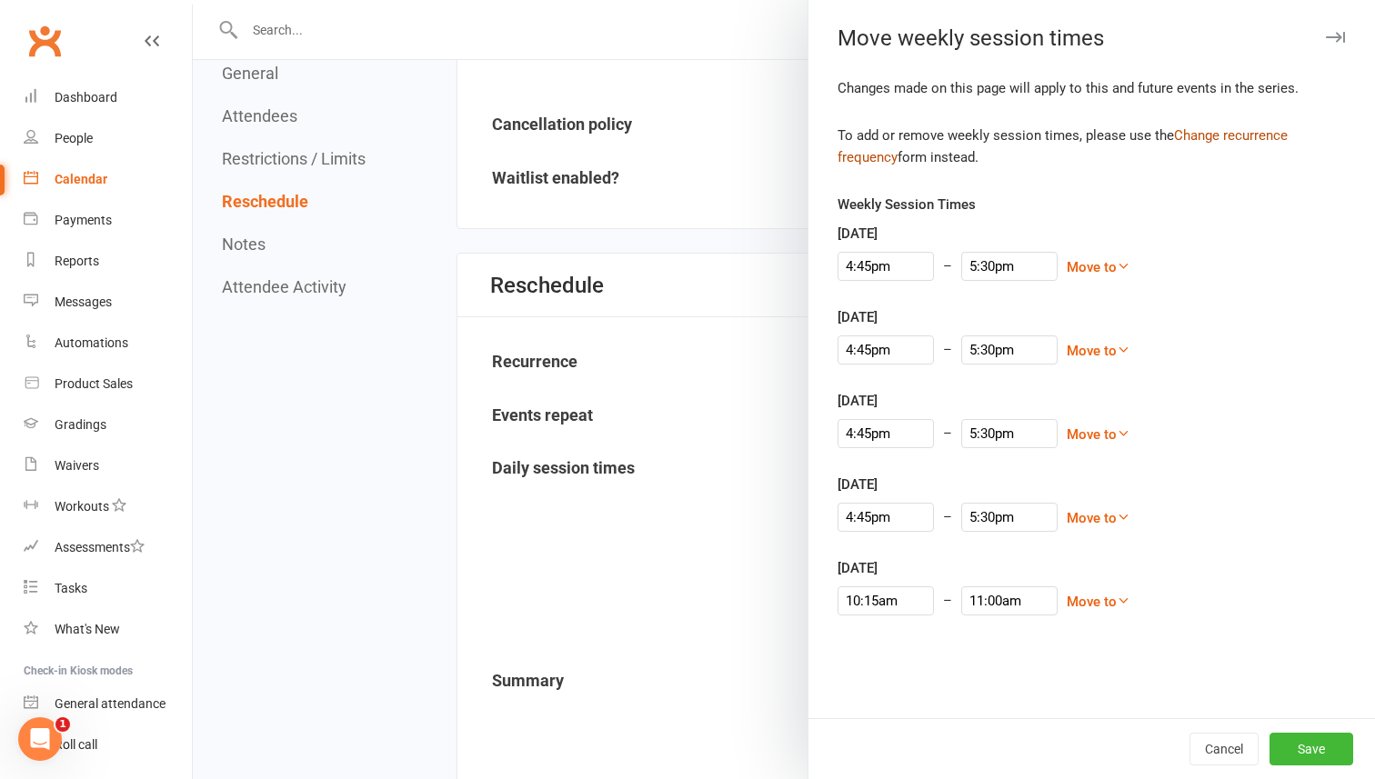
click at [1216, 135] on link "Change recurrence frequency" at bounding box center [1062, 146] width 450 height 38
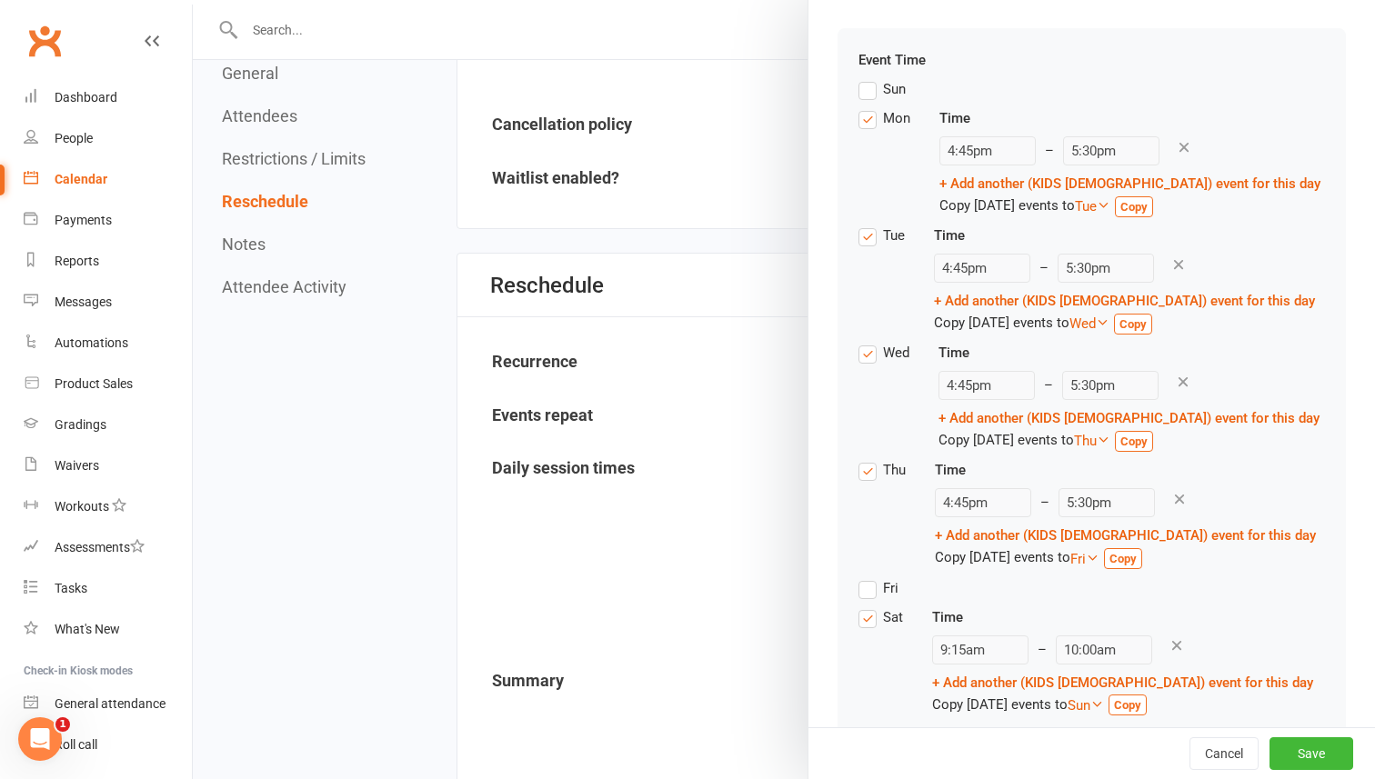
scroll to position [256, 0]
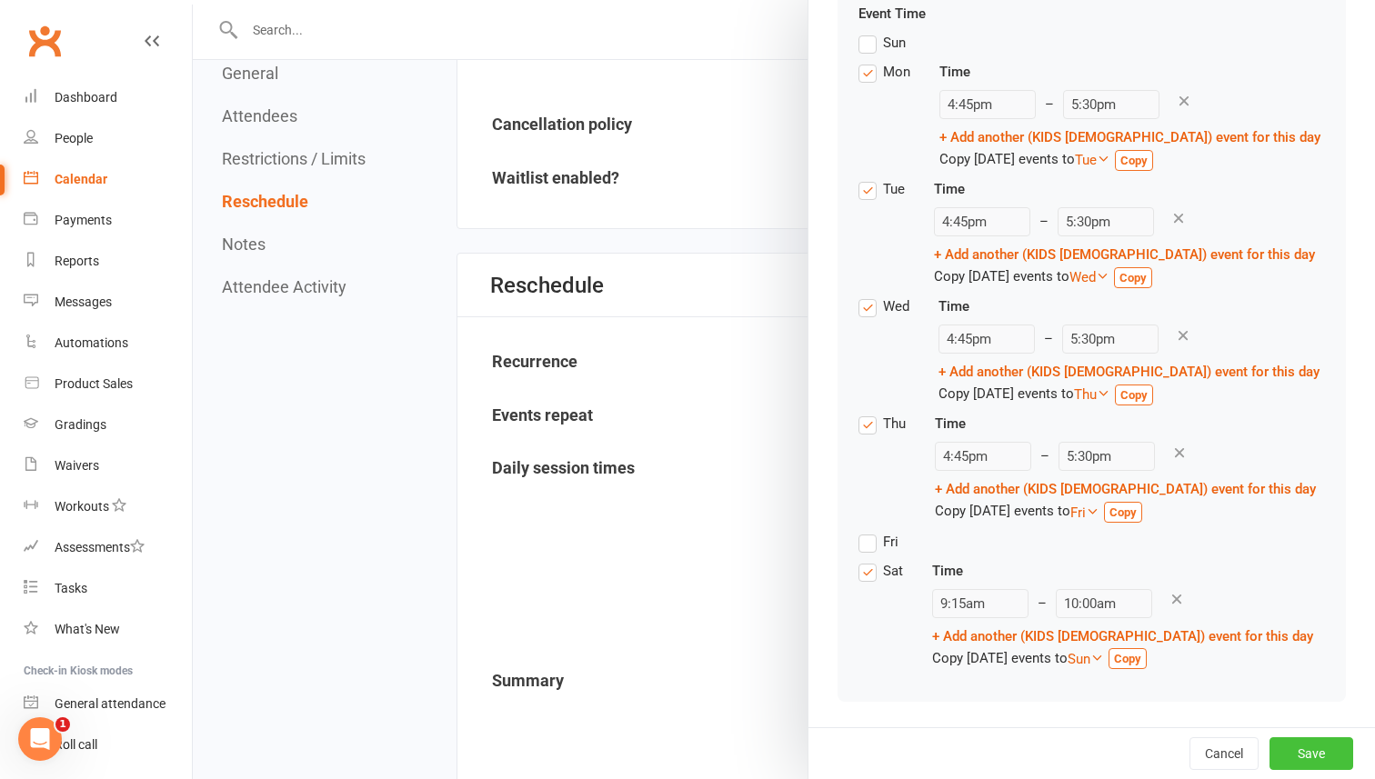
click at [1329, 751] on button "Save" at bounding box center [1311, 753] width 84 height 33
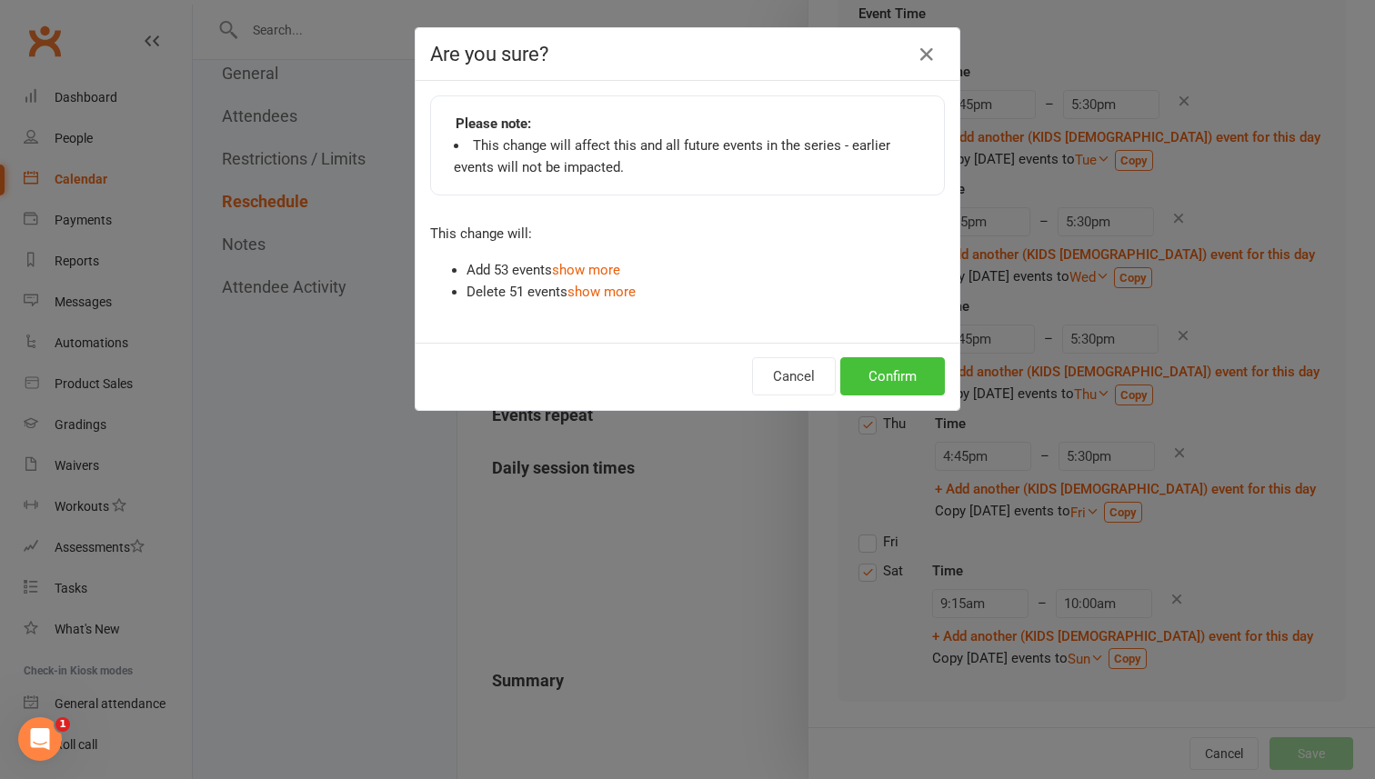
click at [874, 380] on button "Confirm" at bounding box center [892, 376] width 105 height 38
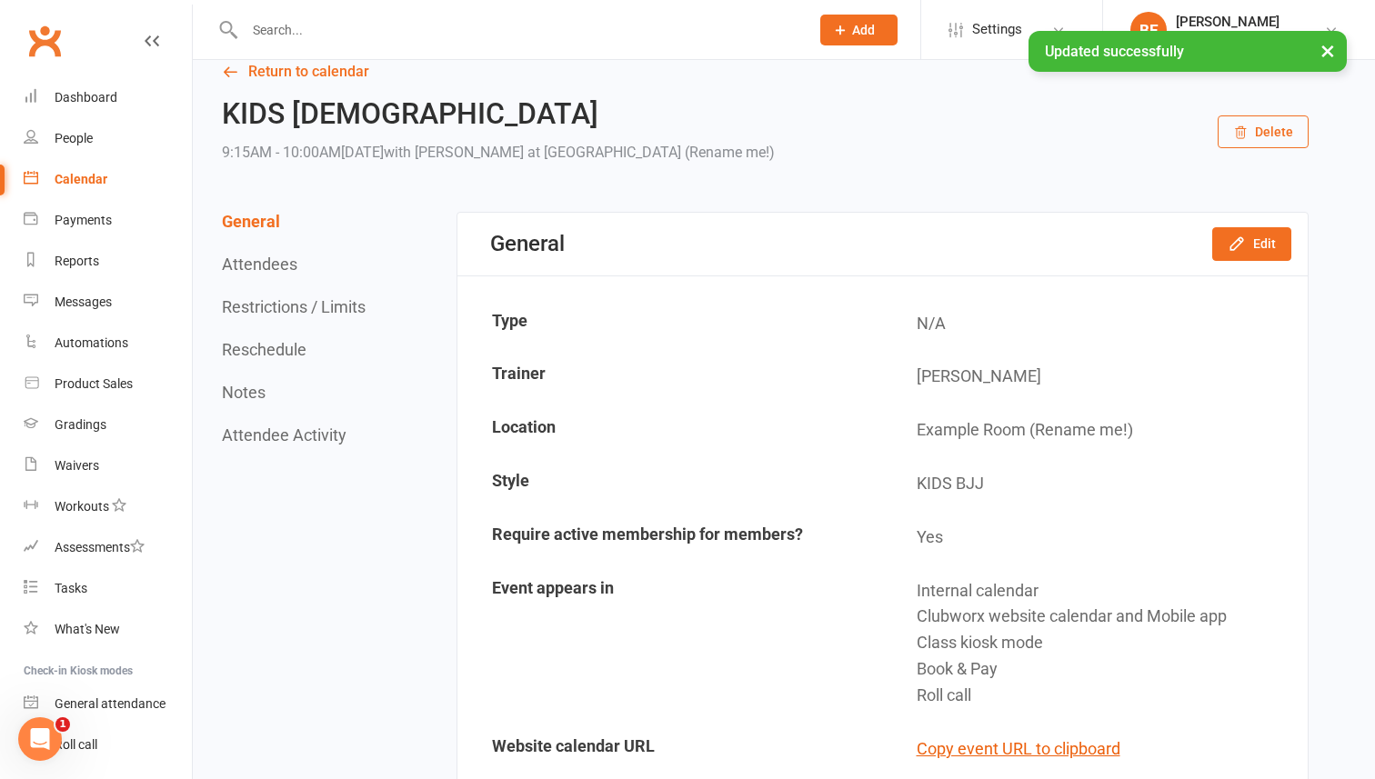
scroll to position [0, 0]
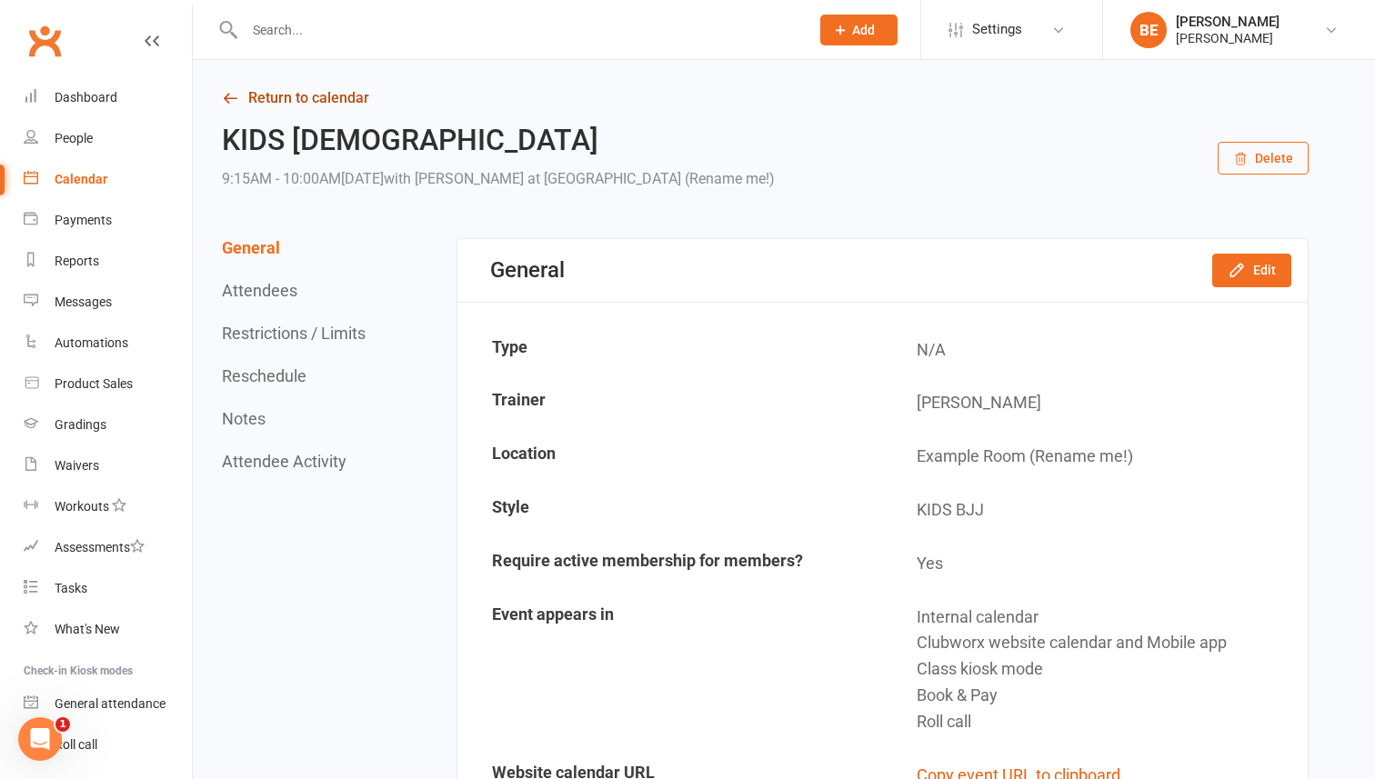
click at [280, 95] on link "Return to calendar" at bounding box center [765, 97] width 1086 height 25
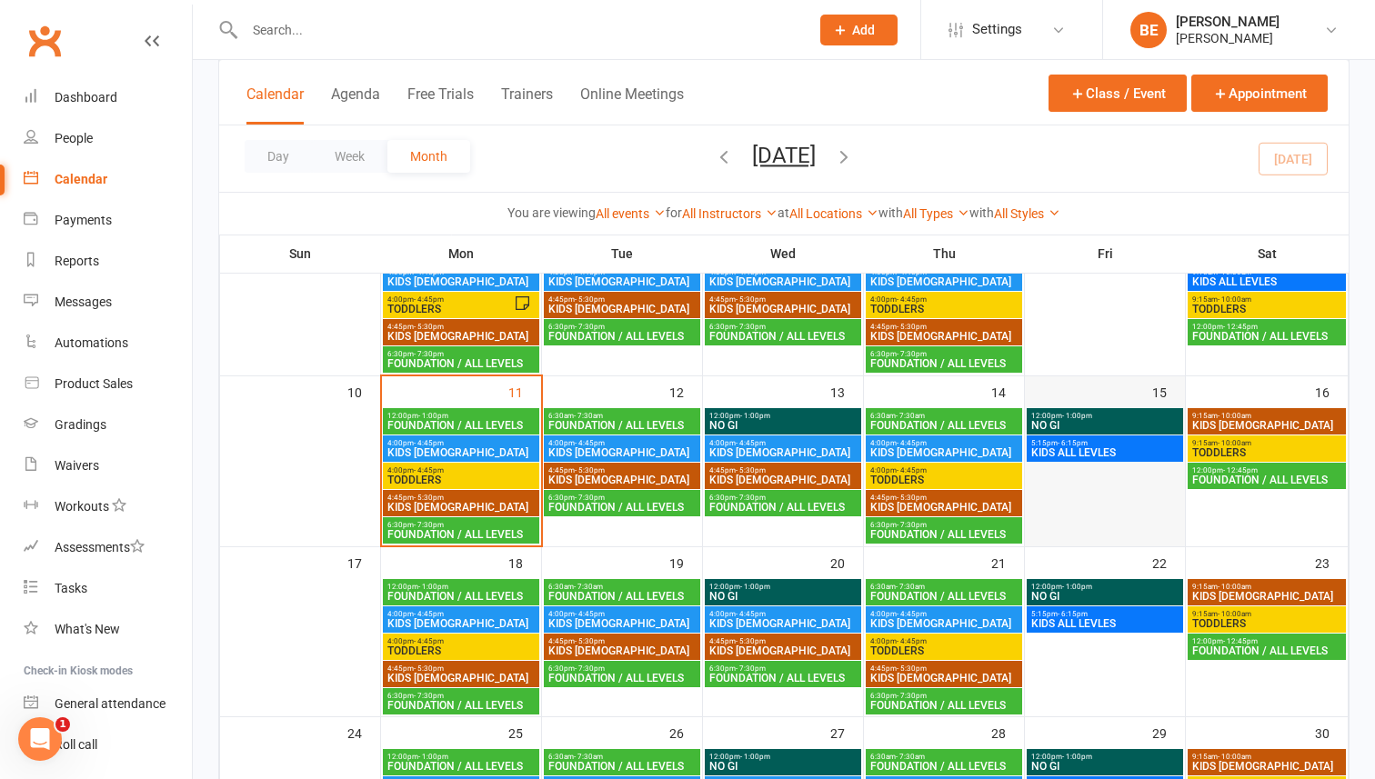
scroll to position [325, 0]
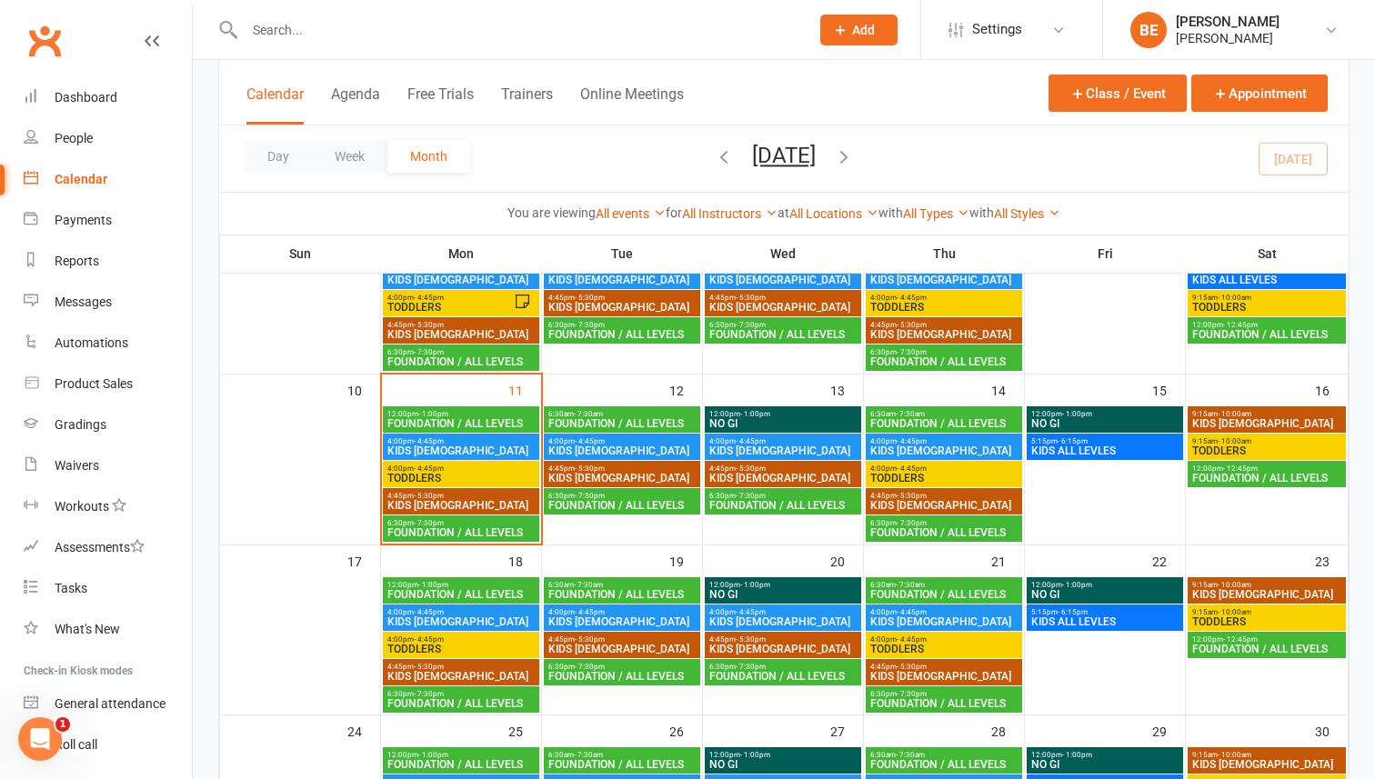
click at [1244, 418] on span "KIDS [DEMOGRAPHIC_DATA]" at bounding box center [1266, 423] width 151 height 11
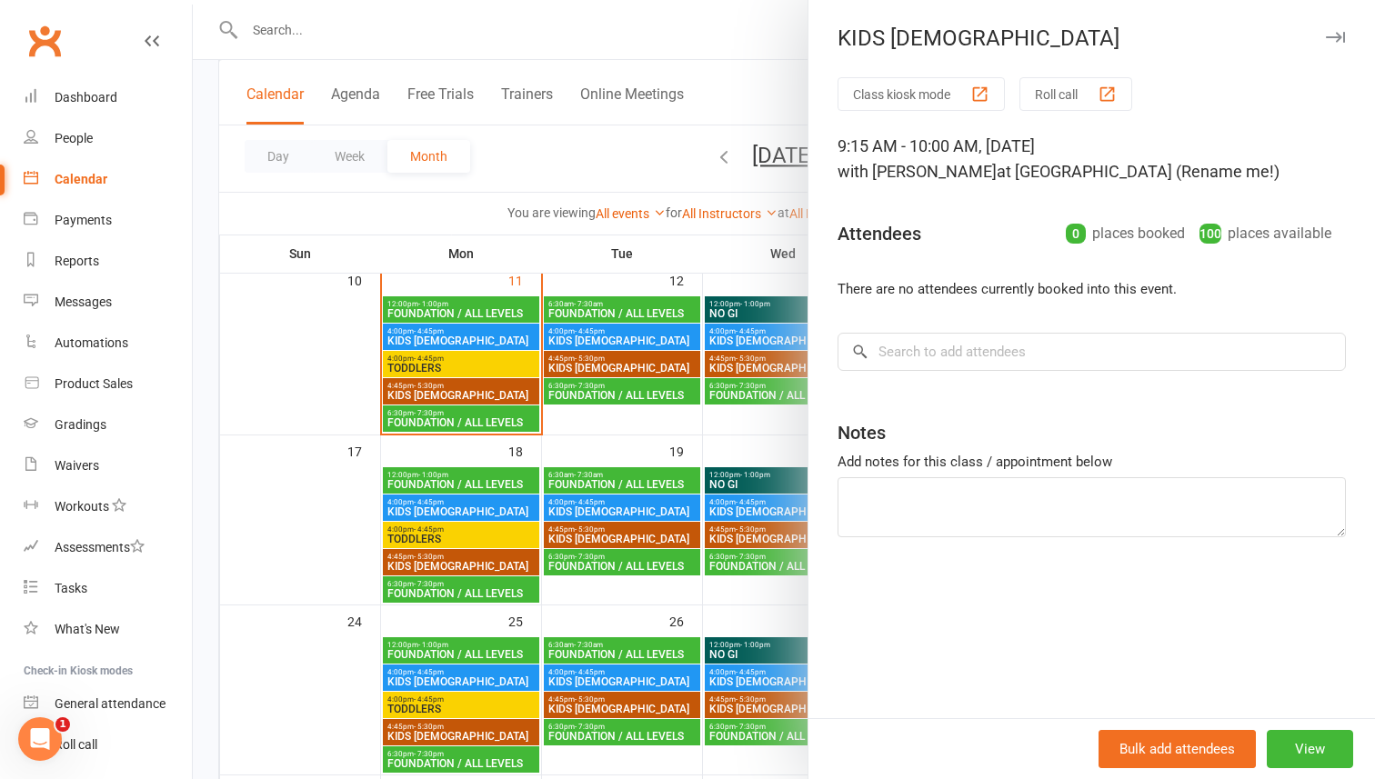
scroll to position [480, 0]
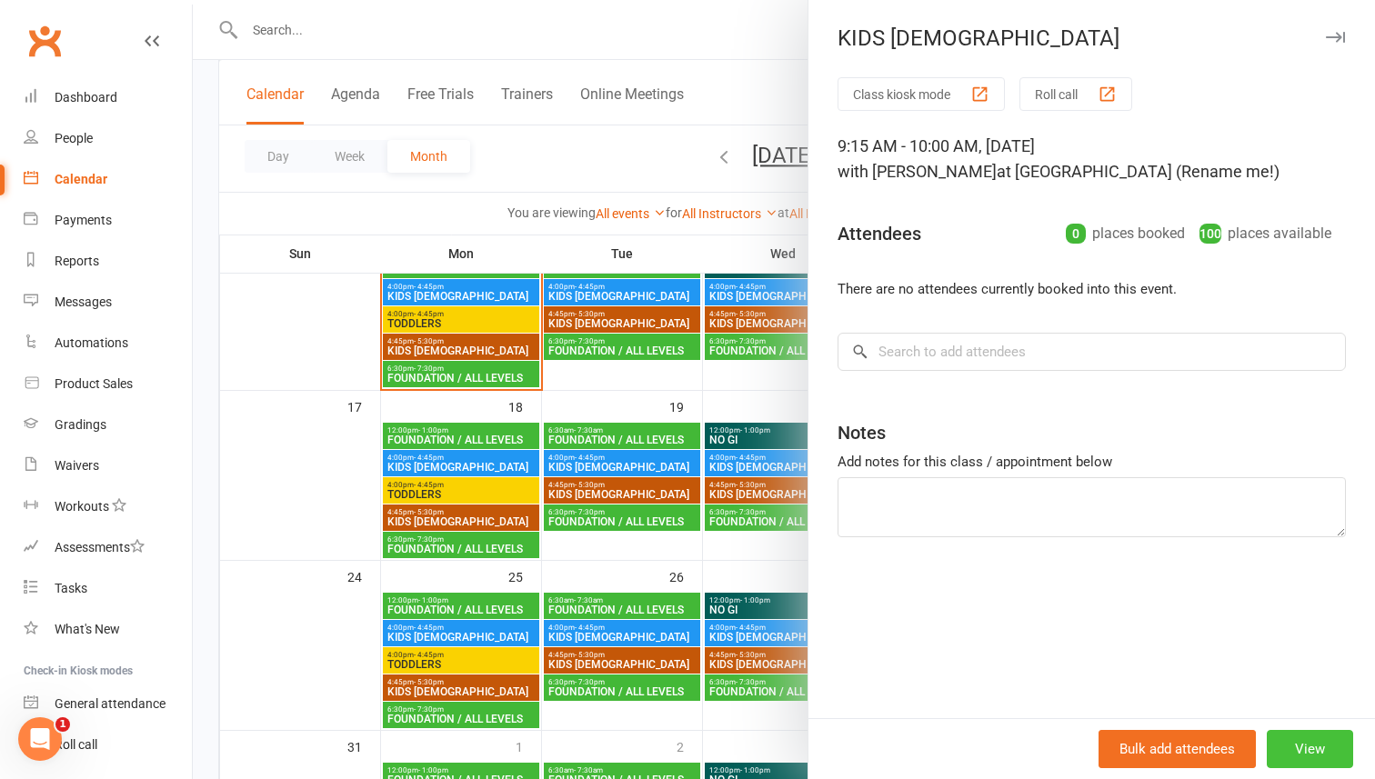
click at [1323, 747] on button "View" at bounding box center [1309, 749] width 86 height 38
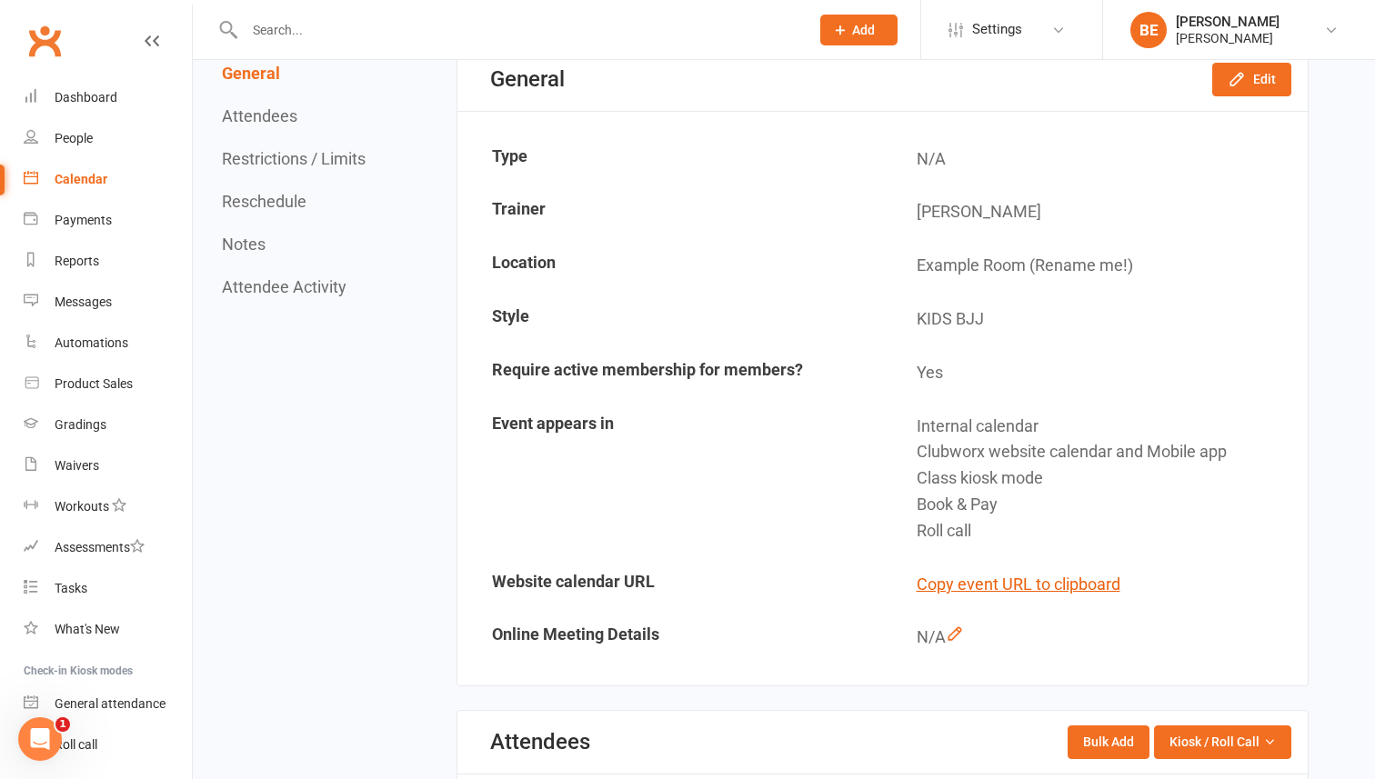
scroll to position [201, 0]
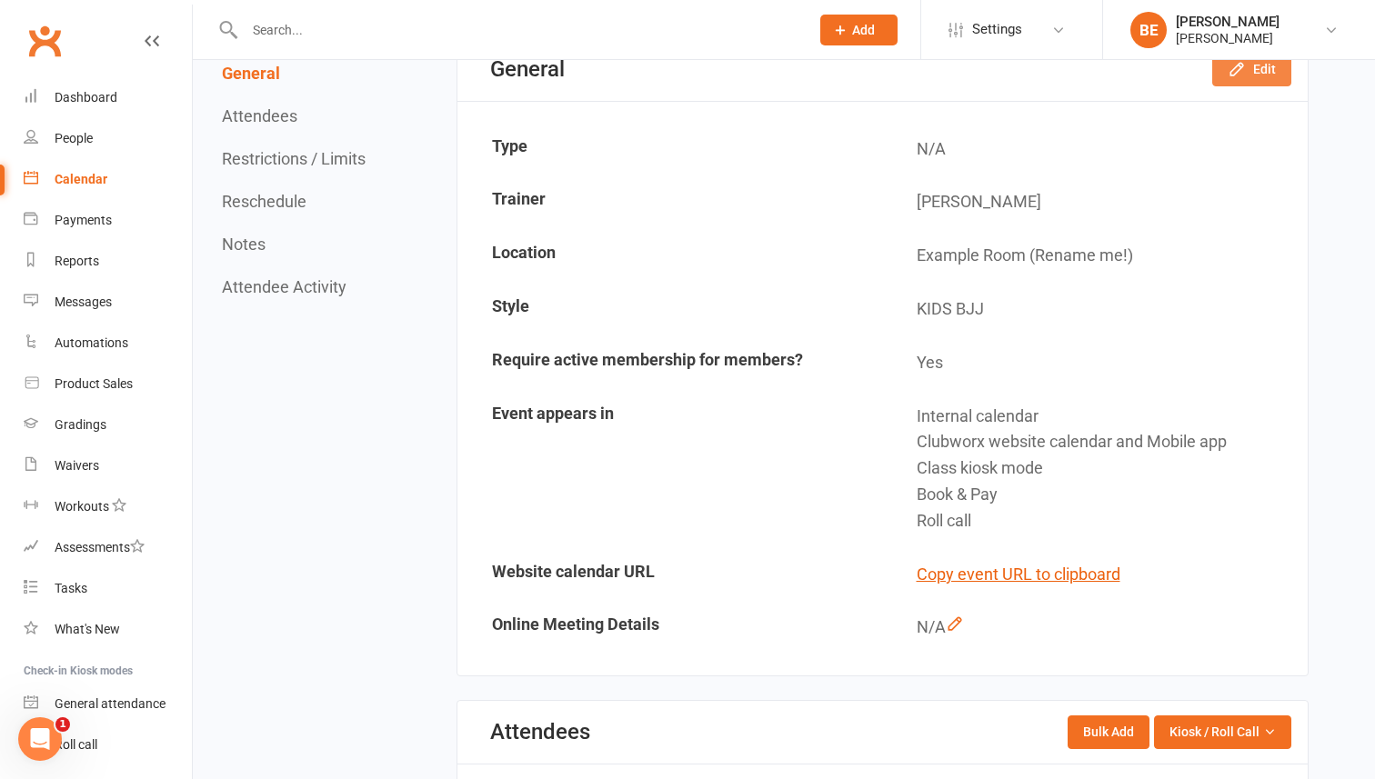
click at [1236, 76] on icon "button" at bounding box center [1236, 69] width 18 height 18
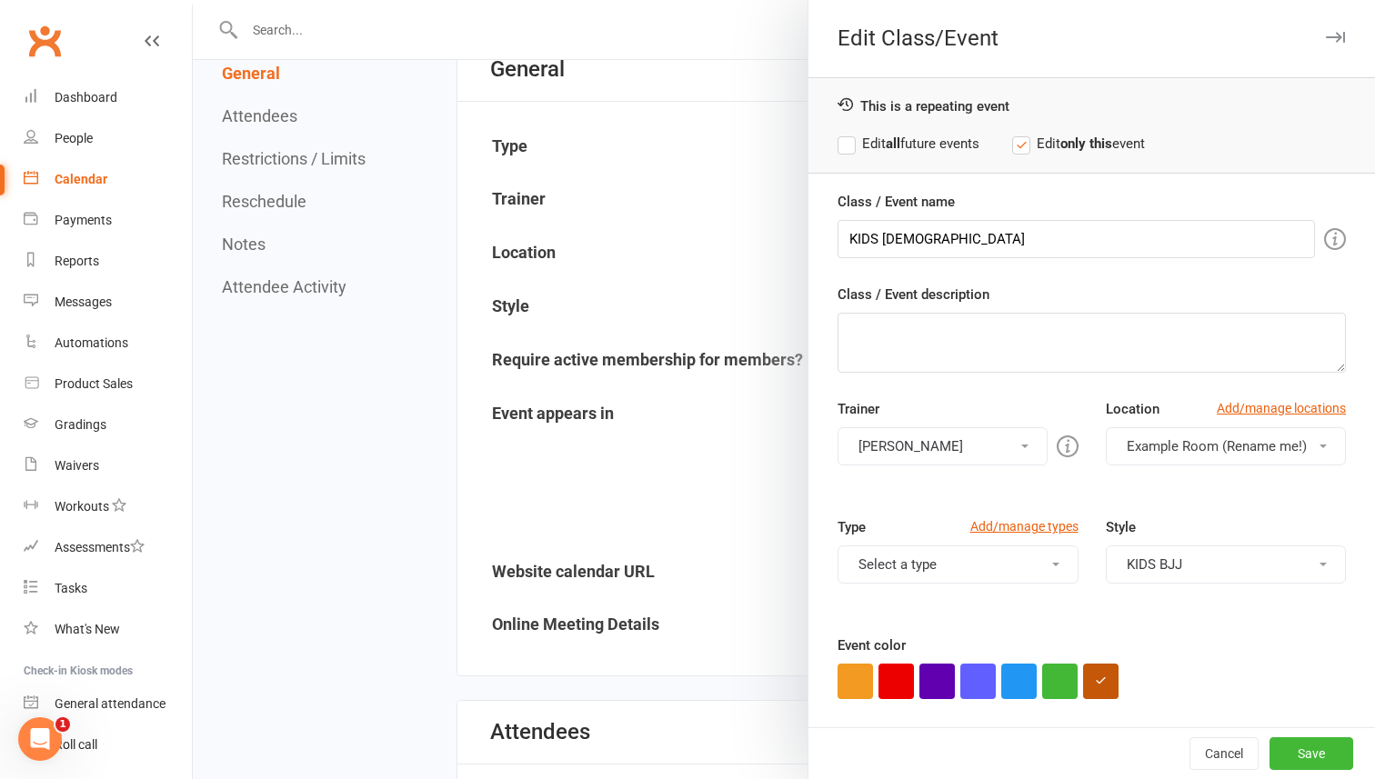
click at [1301, 446] on span "Example Room (Rename me!)" at bounding box center [1216, 446] width 180 height 16
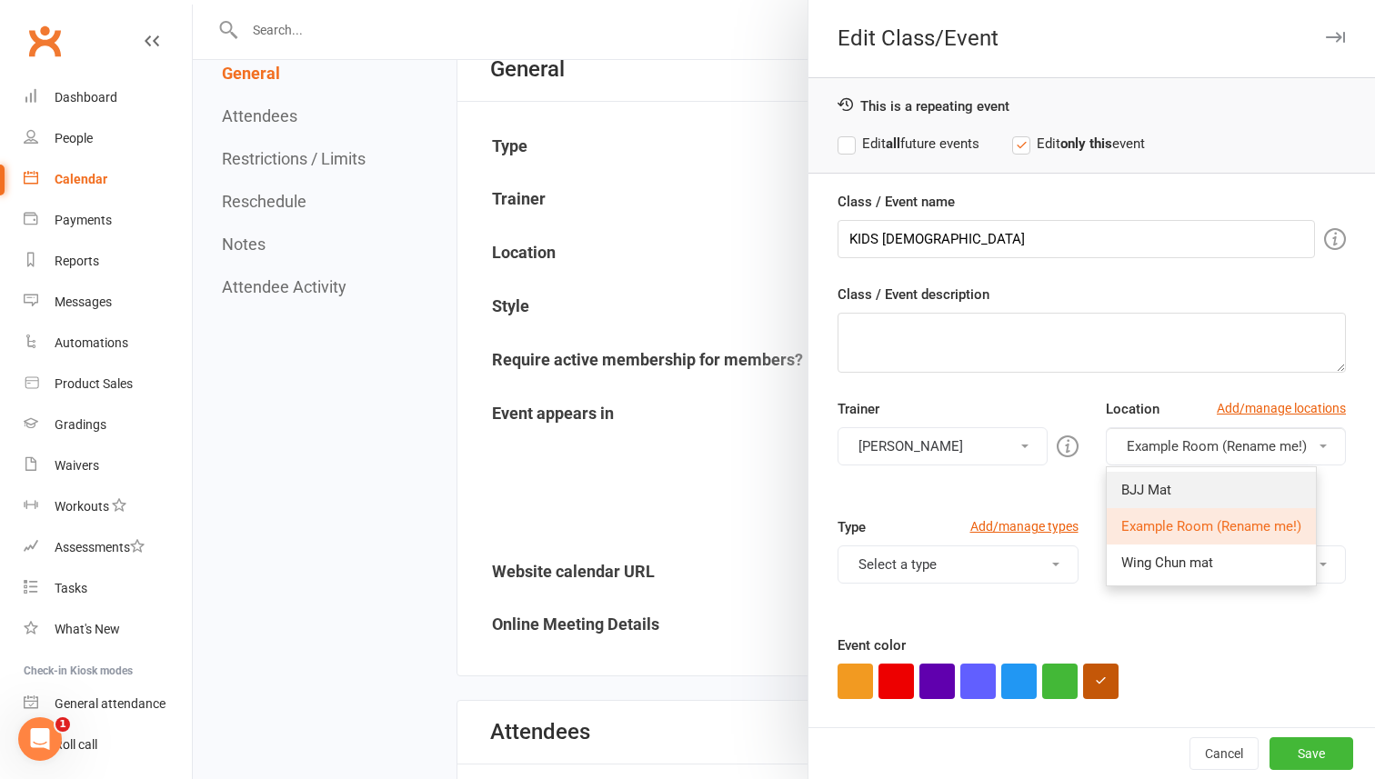
click at [1196, 480] on link "BJJ Mat" at bounding box center [1210, 490] width 209 height 36
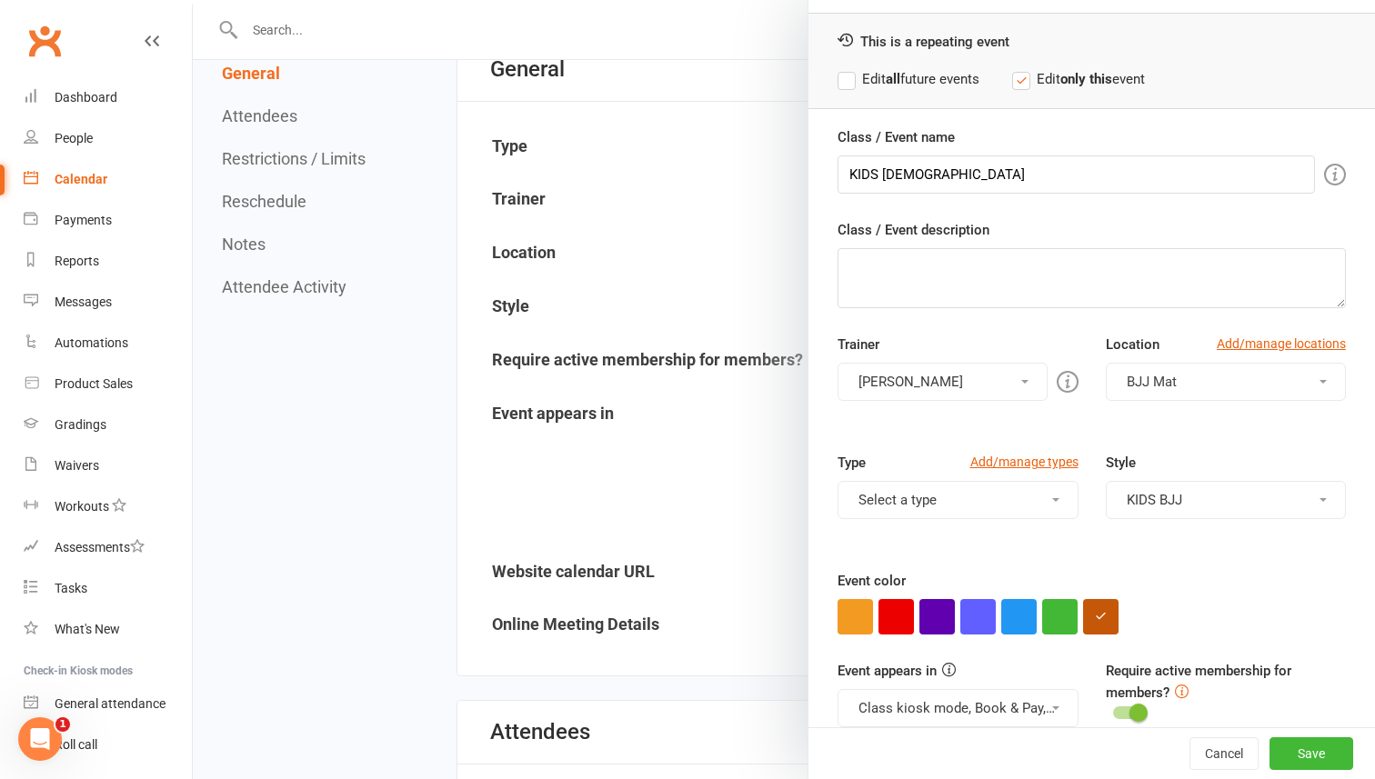
scroll to position [90, 0]
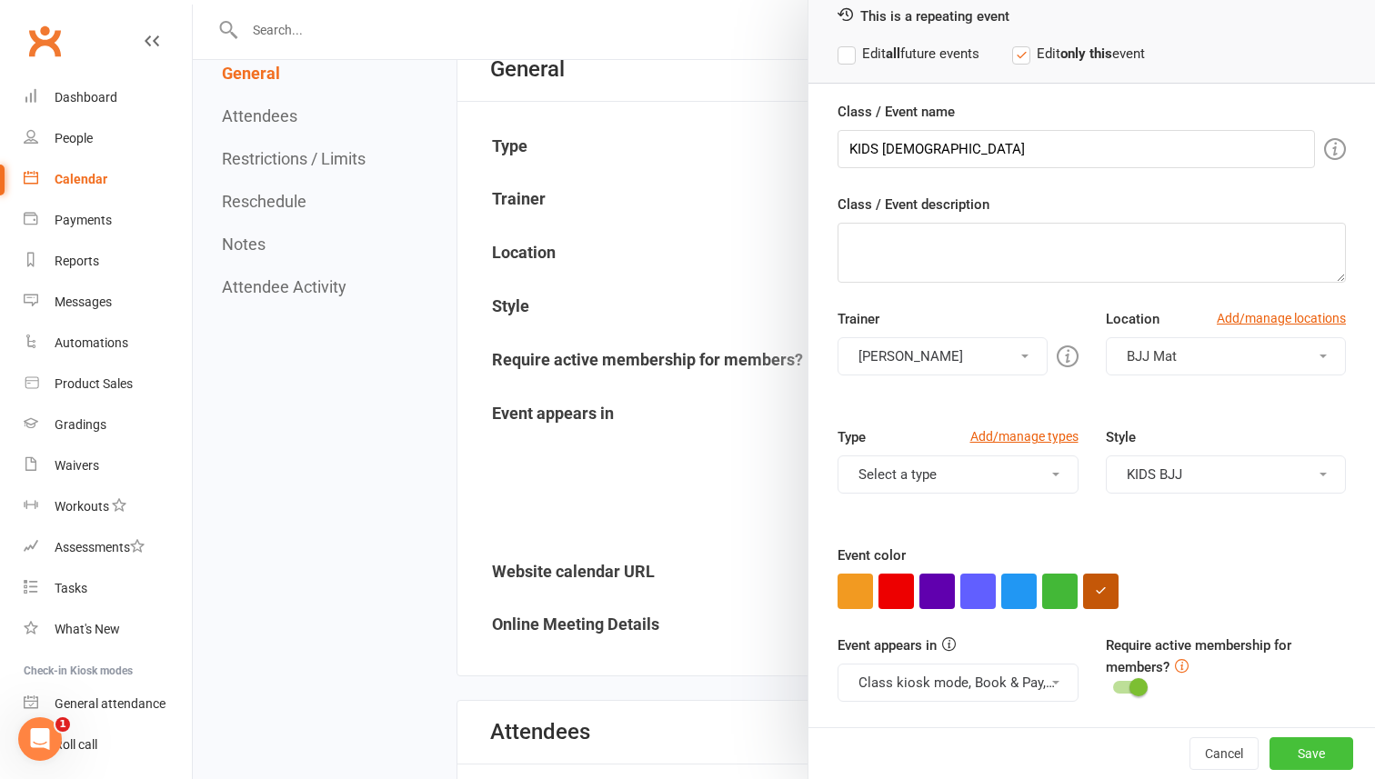
click at [1306, 752] on button "Save" at bounding box center [1311, 753] width 84 height 33
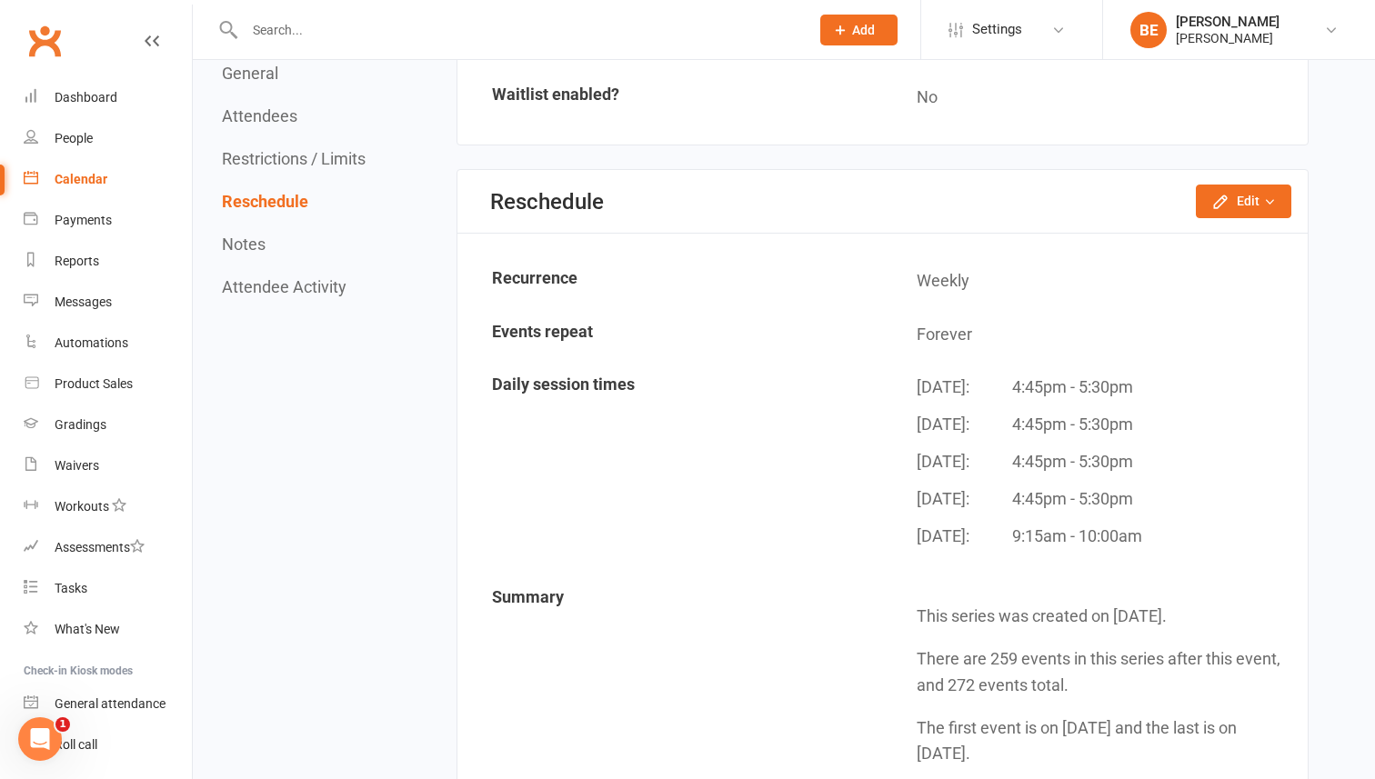
scroll to position [1482, 0]
click at [1263, 205] on icon "button" at bounding box center [1269, 202] width 13 height 13
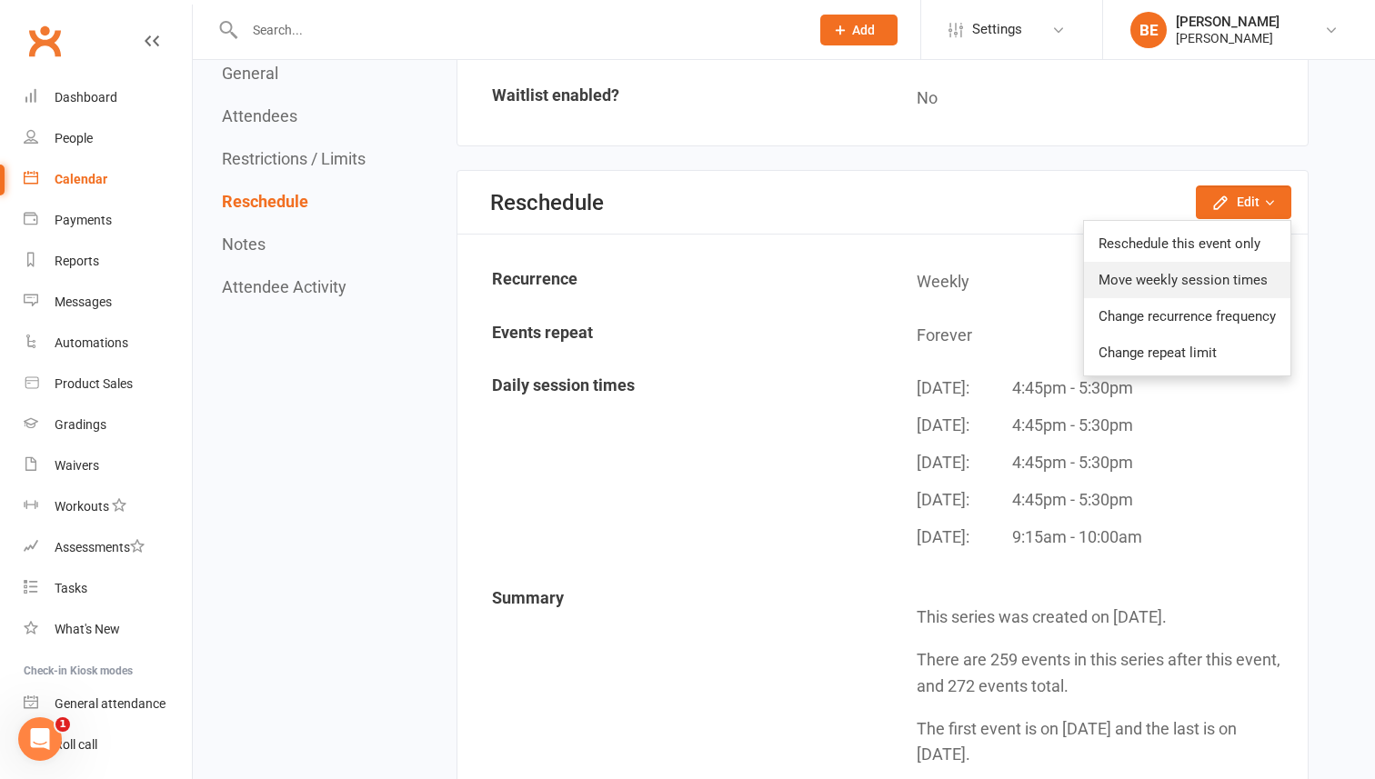
click at [1196, 275] on link "Move weekly session times" at bounding box center [1187, 280] width 206 height 36
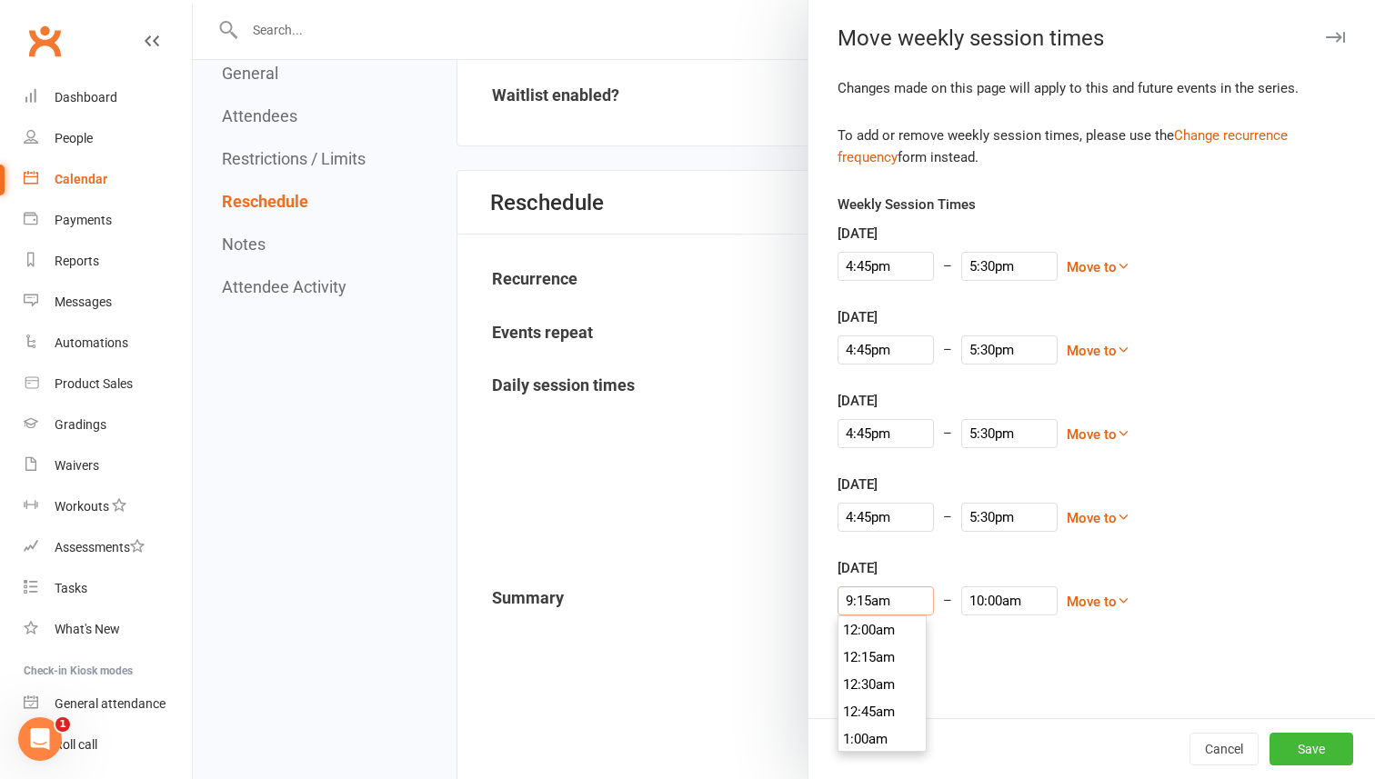
click at [889, 605] on input "9:15am" at bounding box center [885, 600] width 96 height 29
type input "10:15am"
type input "11:00am"
click at [858, 715] on li "10:15am" at bounding box center [881, 715] width 87 height 27
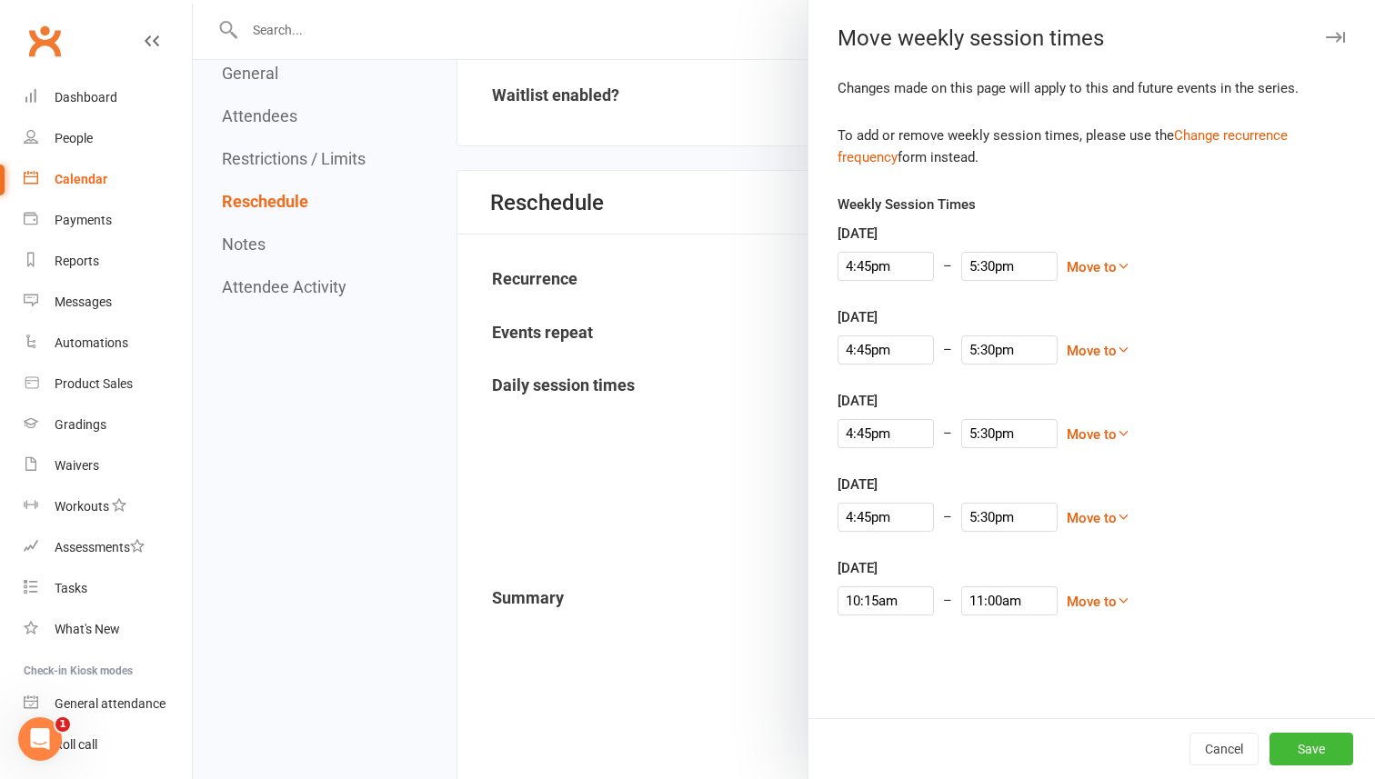
click at [1236, 507] on div "4:45pm – 5:30pm Move to [DATE] [DATE] [DATE] [DATE] [DATE] [DATE] Move to a lat…" at bounding box center [1091, 517] width 508 height 29
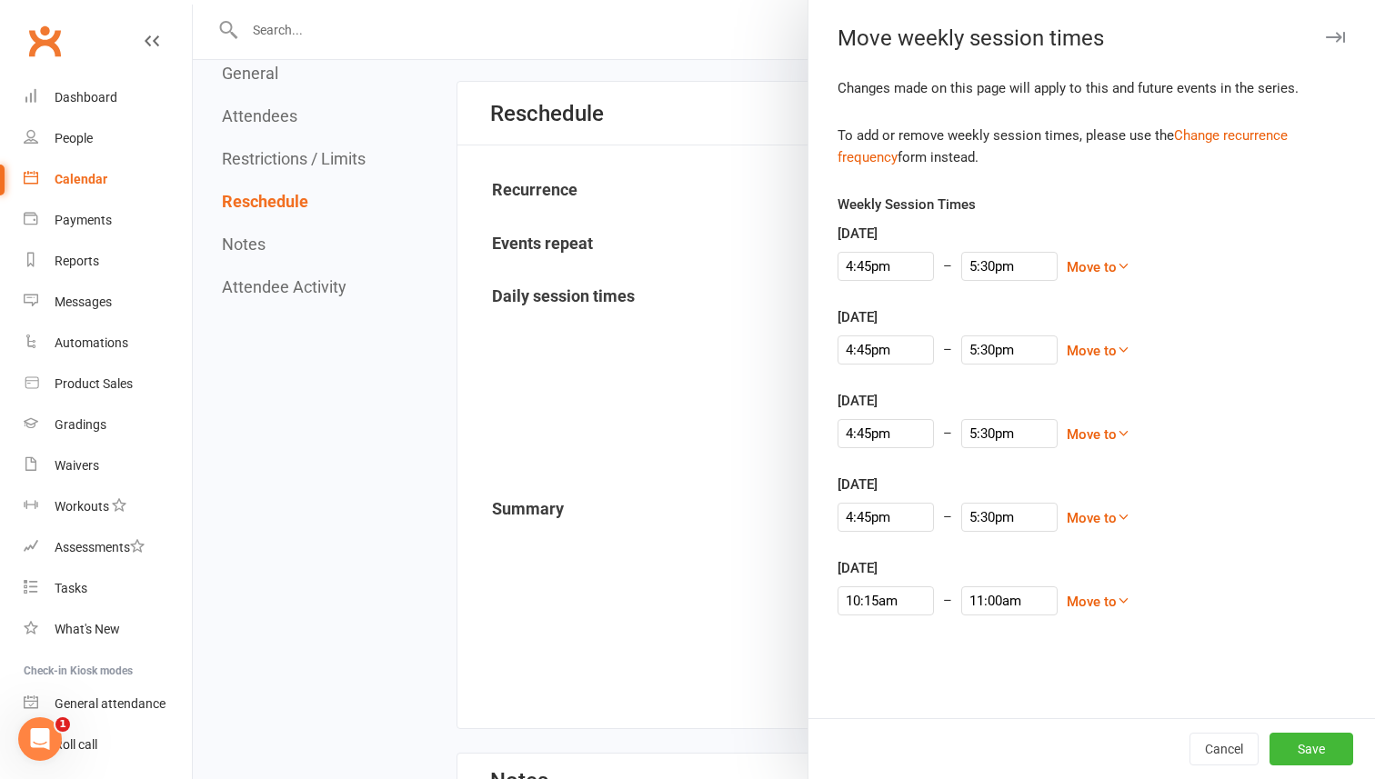
scroll to position [1573, 0]
click at [1320, 748] on button "Save" at bounding box center [1311, 749] width 84 height 33
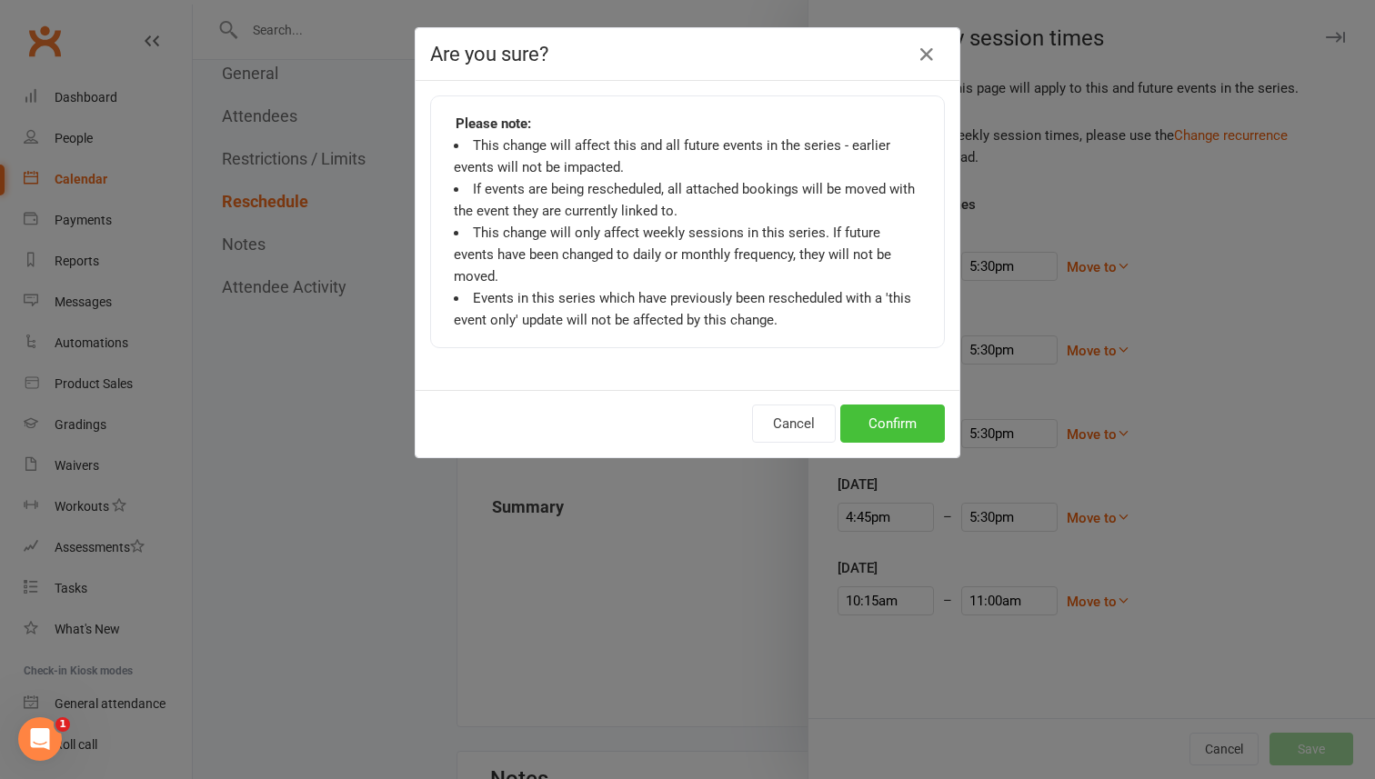
click at [916, 411] on button "Confirm" at bounding box center [892, 424] width 105 height 38
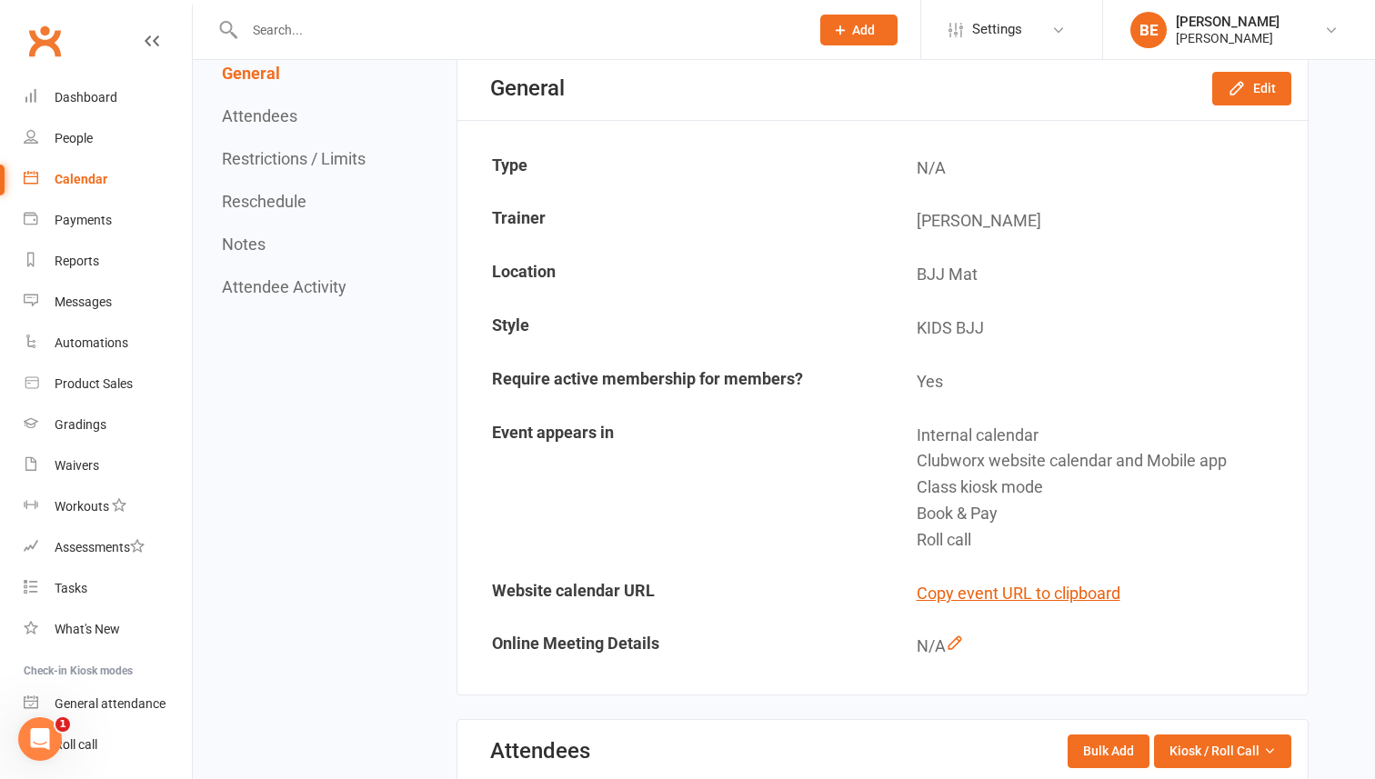
scroll to position [0, 0]
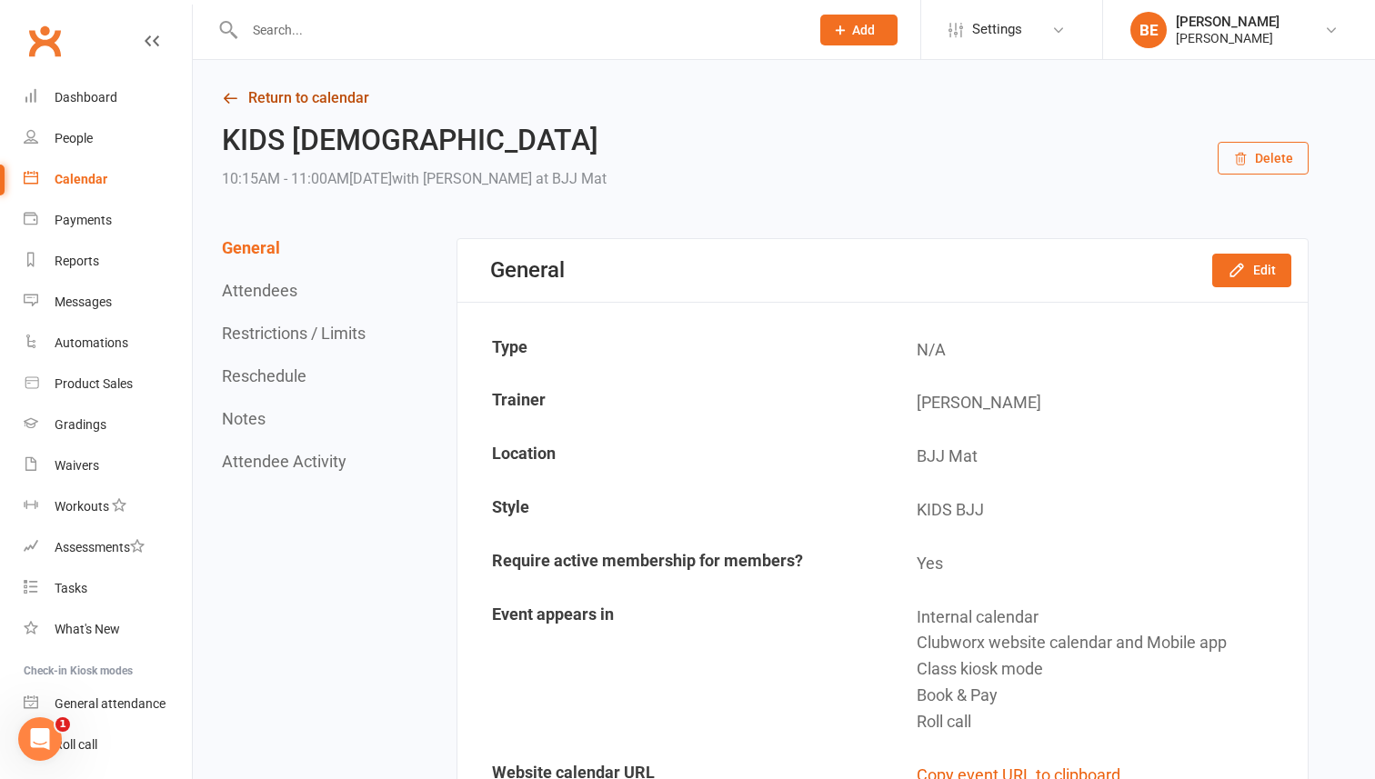
click at [268, 93] on link "Return to calendar" at bounding box center [765, 97] width 1086 height 25
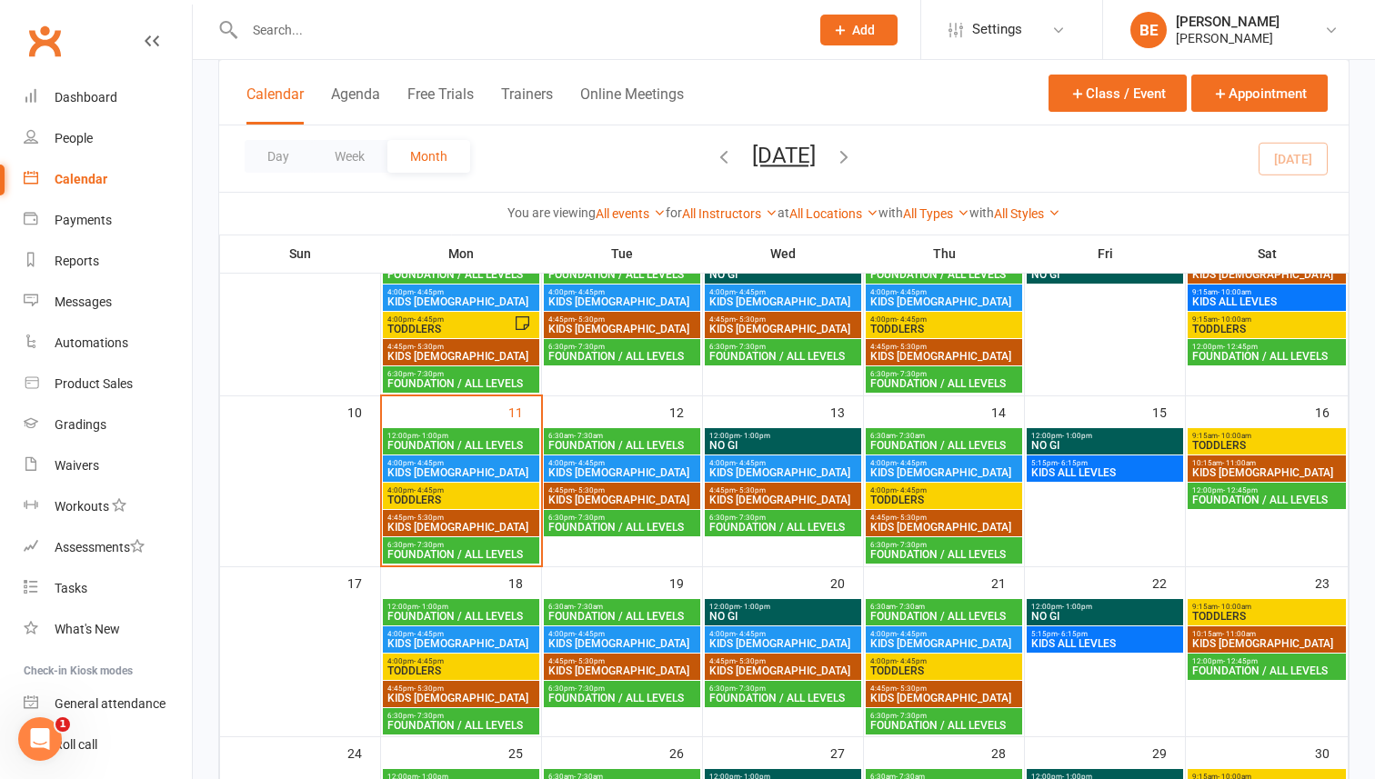
scroll to position [308, 0]
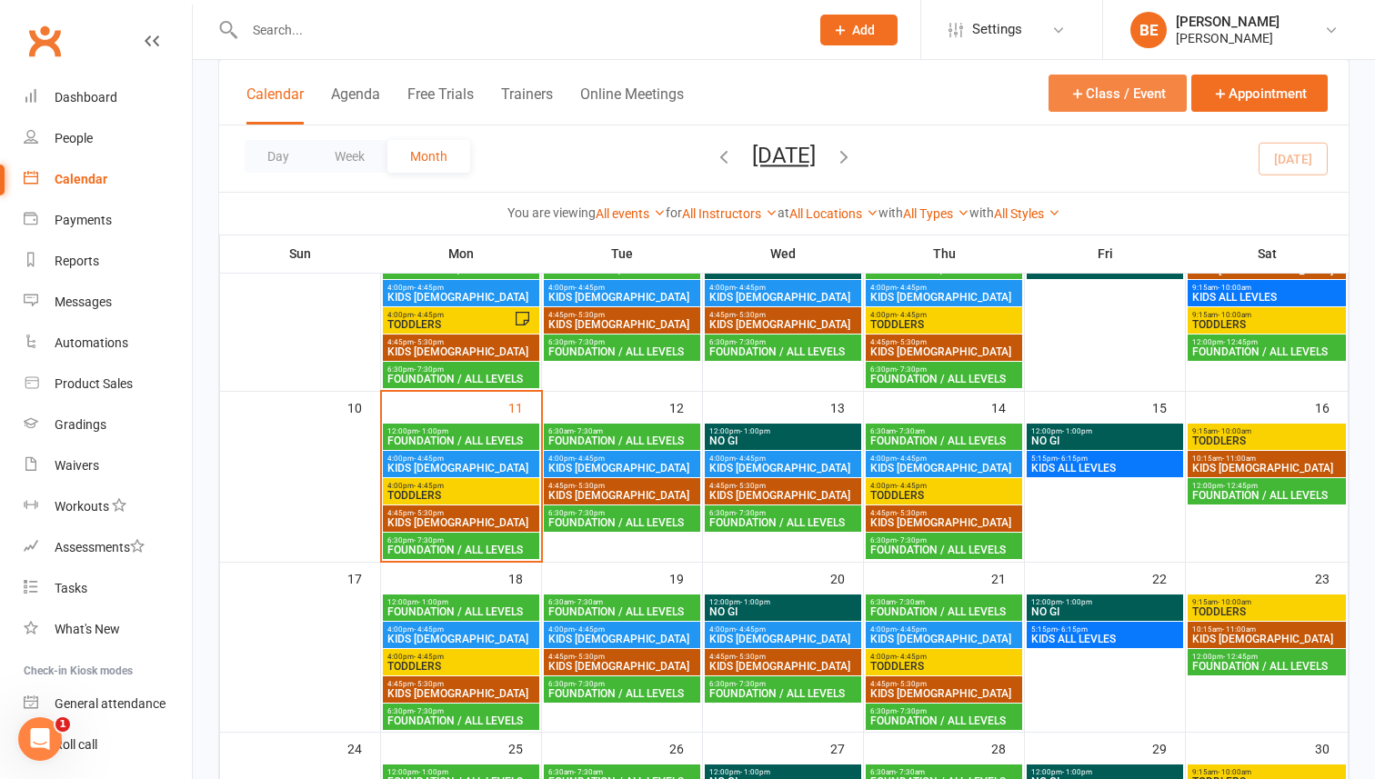
click at [1112, 90] on button "Class / Event" at bounding box center [1117, 93] width 138 height 37
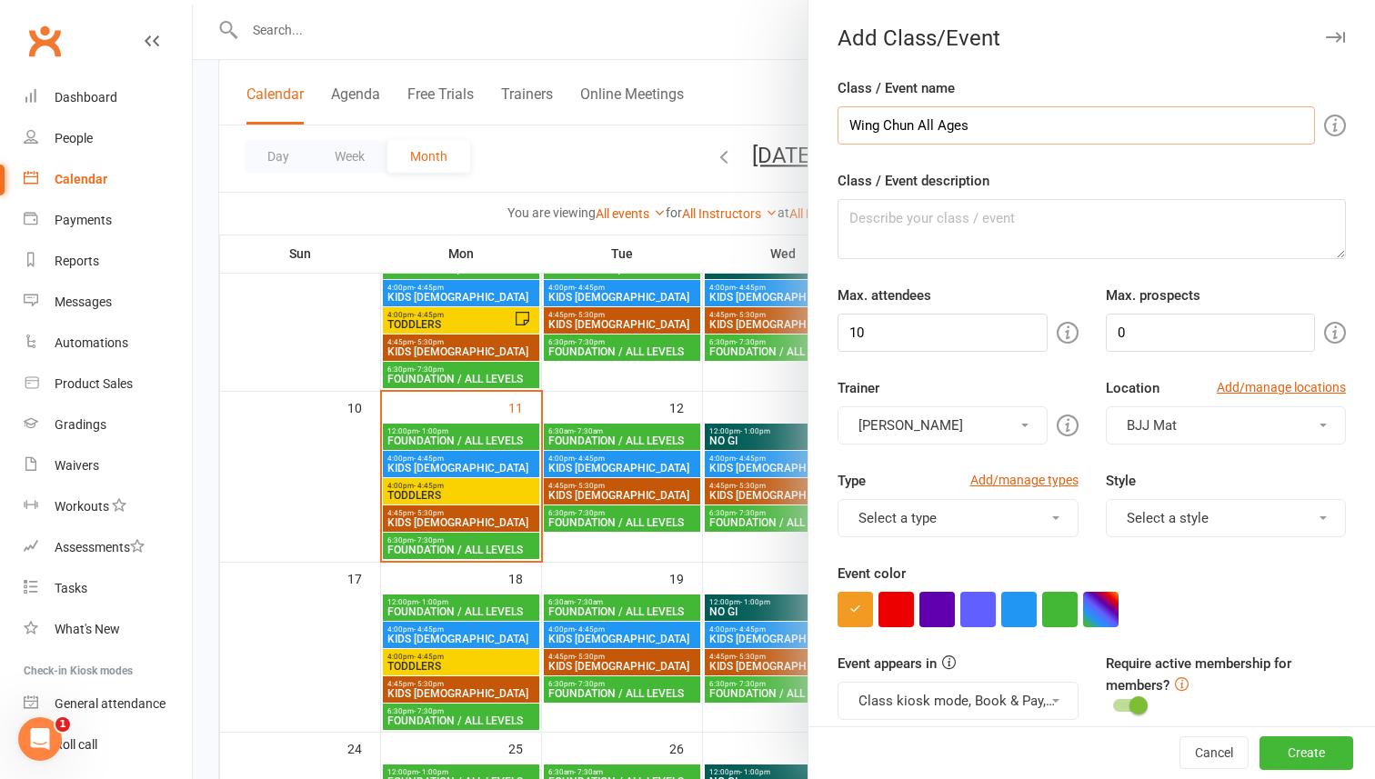
type input "Wing Chun All Ages"
click at [991, 229] on textarea "Class / Event description" at bounding box center [1091, 229] width 508 height 60
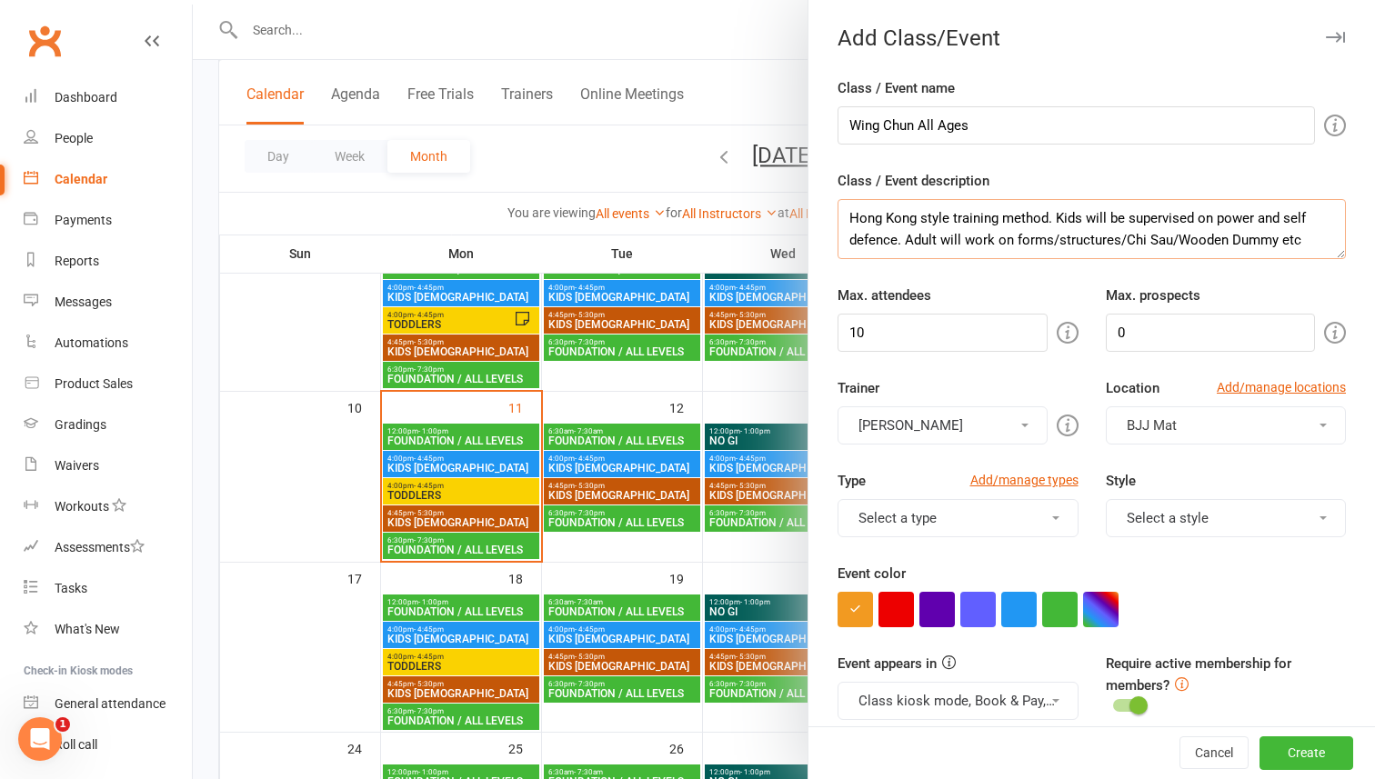
type textarea "Hong Kong style training method. Kids will be supervised on power and self defe…"
click at [912, 337] on input "10" at bounding box center [942, 333] width 210 height 38
type input "1"
type input "20"
click at [1169, 329] on input "0" at bounding box center [1211, 333] width 210 height 38
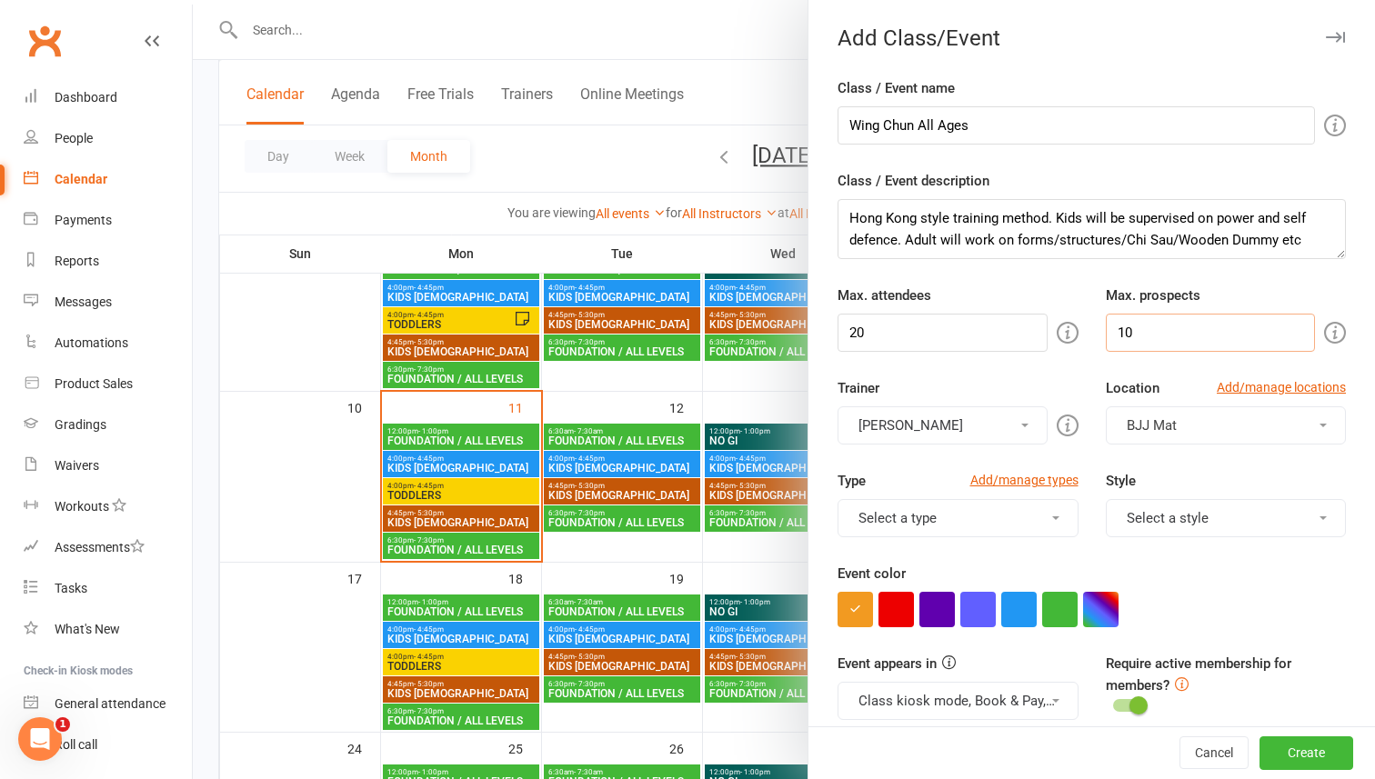
type input "10"
click at [1327, 421] on button "BJJ Mat" at bounding box center [1226, 425] width 241 height 38
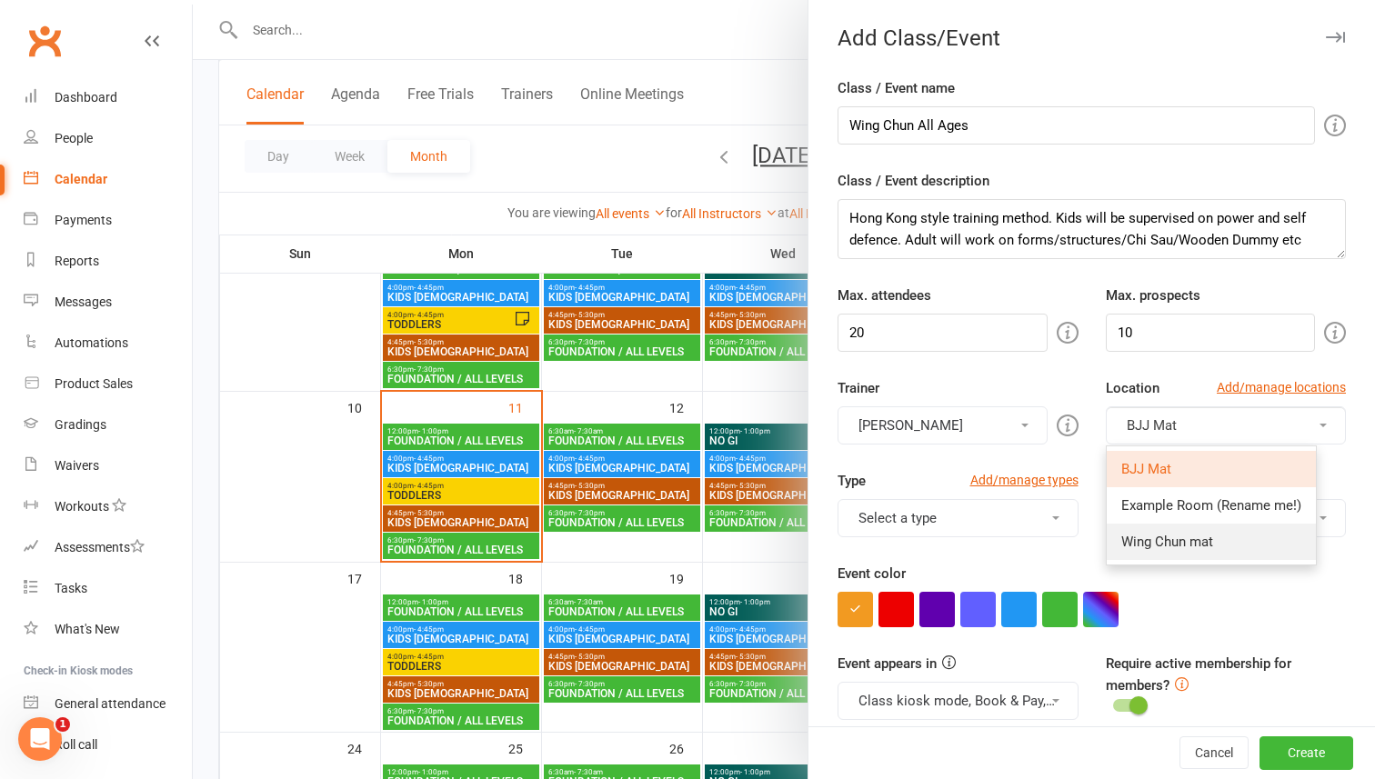
click at [1210, 540] on span "Wing Chun mat" at bounding box center [1167, 542] width 92 height 16
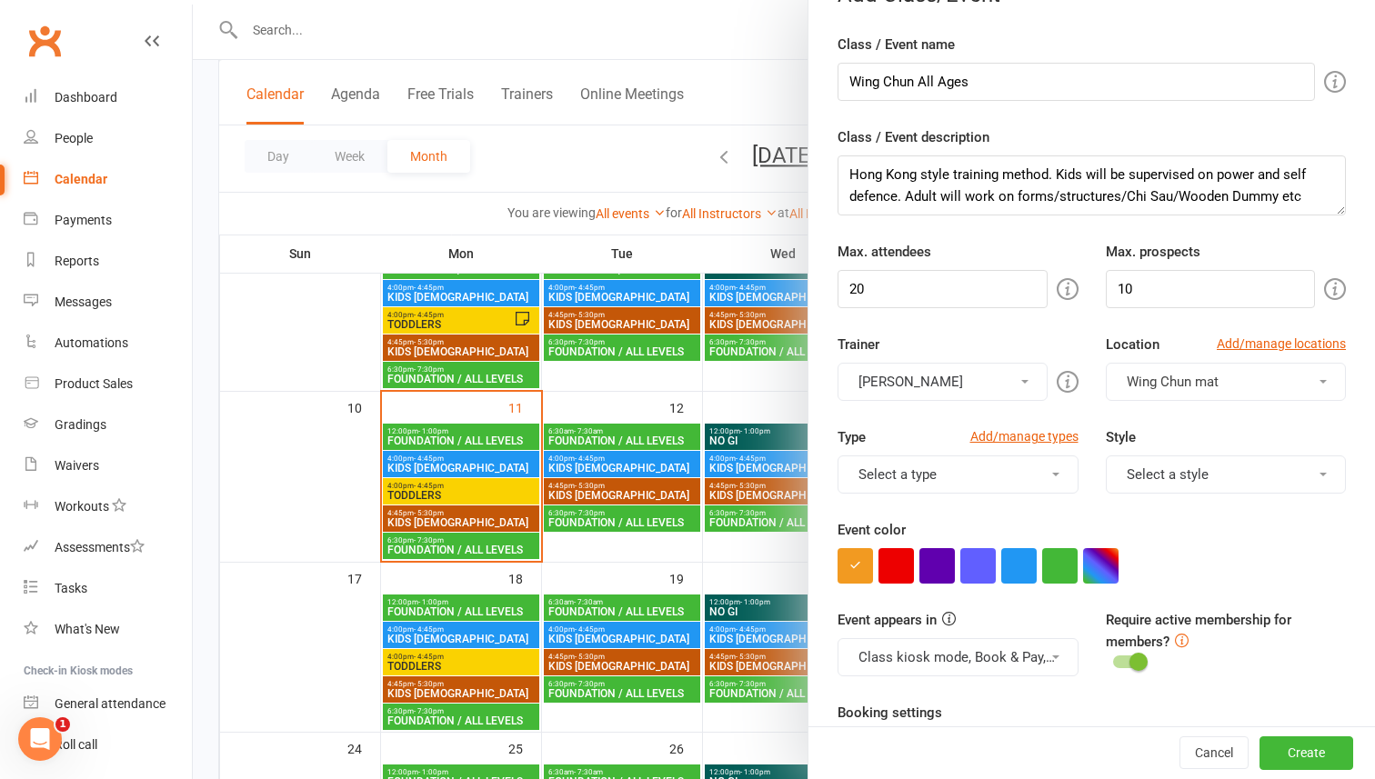
scroll to position [49, 0]
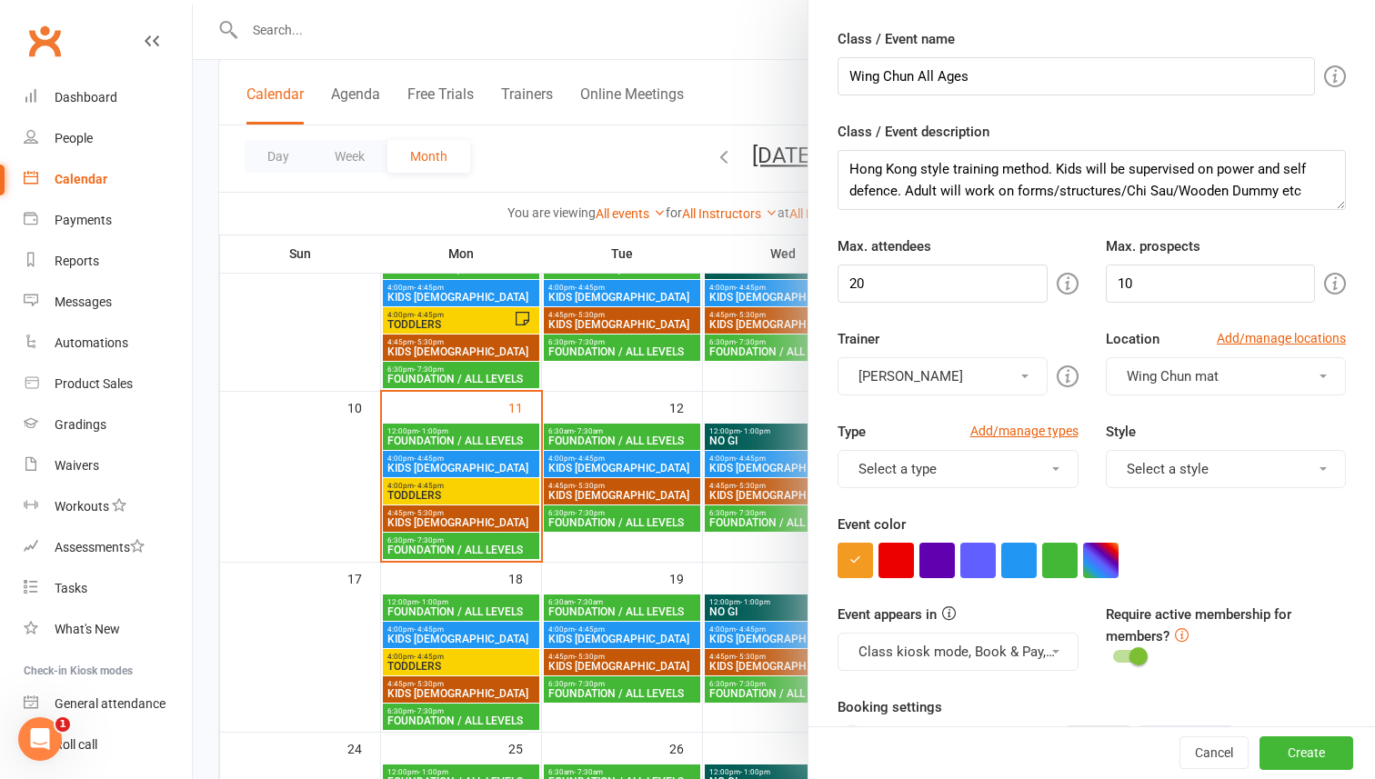
click at [1322, 468] on span at bounding box center [1322, 469] width 7 height 4
click at [1220, 415] on div "Trainer [PERSON_NAME] [GEOGRAPHIC_DATA][PERSON_NAME] Location Add/manage locati…" at bounding box center [1092, 374] width 536 height 93
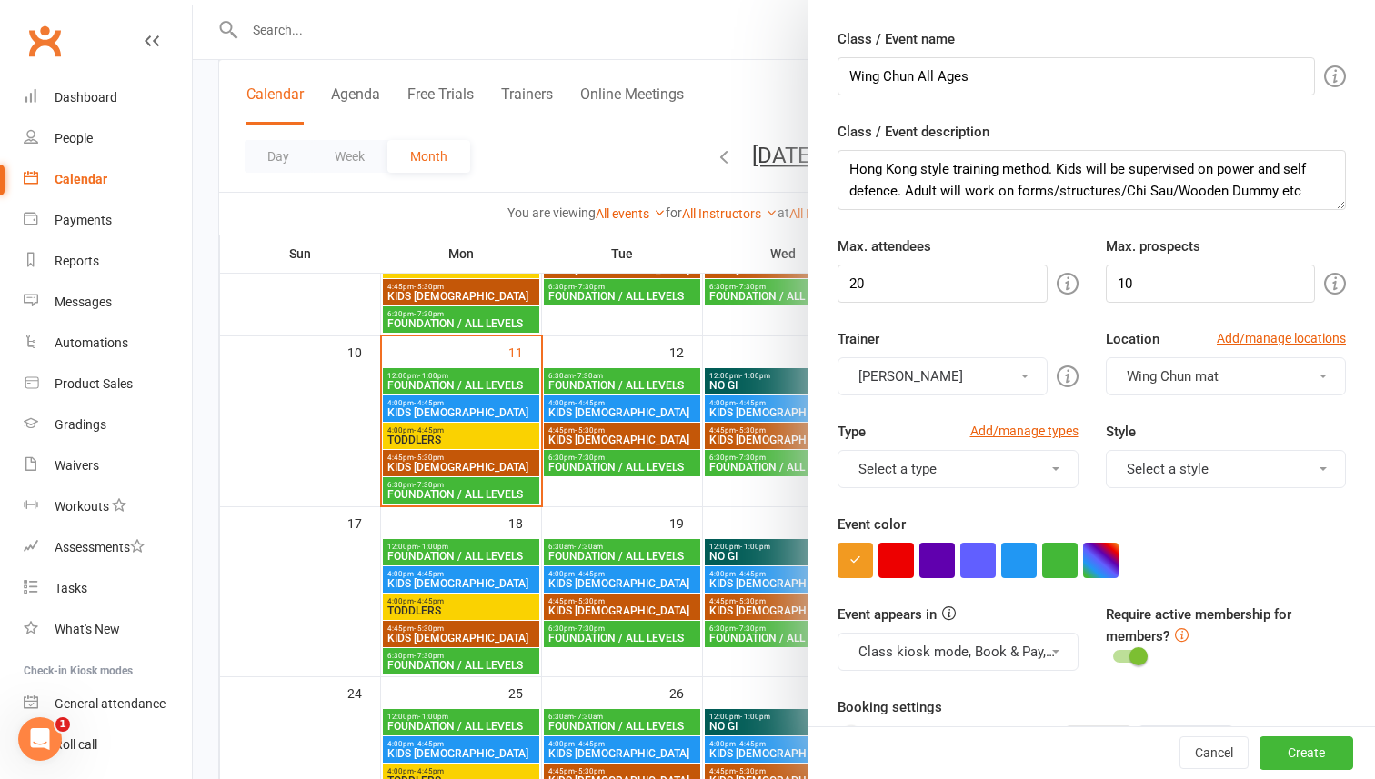
click at [1056, 466] on button "Select a type" at bounding box center [957, 469] width 241 height 38
click at [1231, 411] on div "Trainer [PERSON_NAME] [GEOGRAPHIC_DATA][PERSON_NAME] Location Add/manage locati…" at bounding box center [1092, 374] width 536 height 93
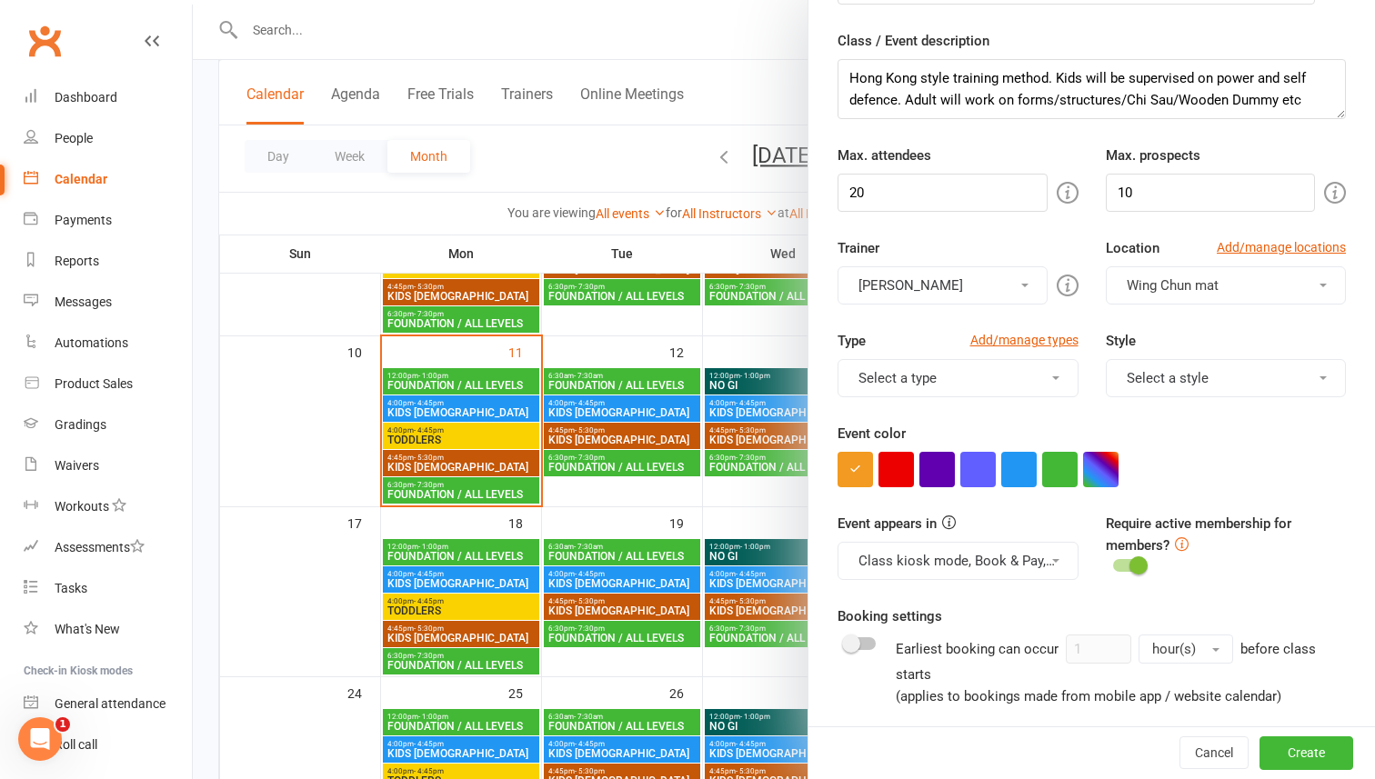
scroll to position [166, 0]
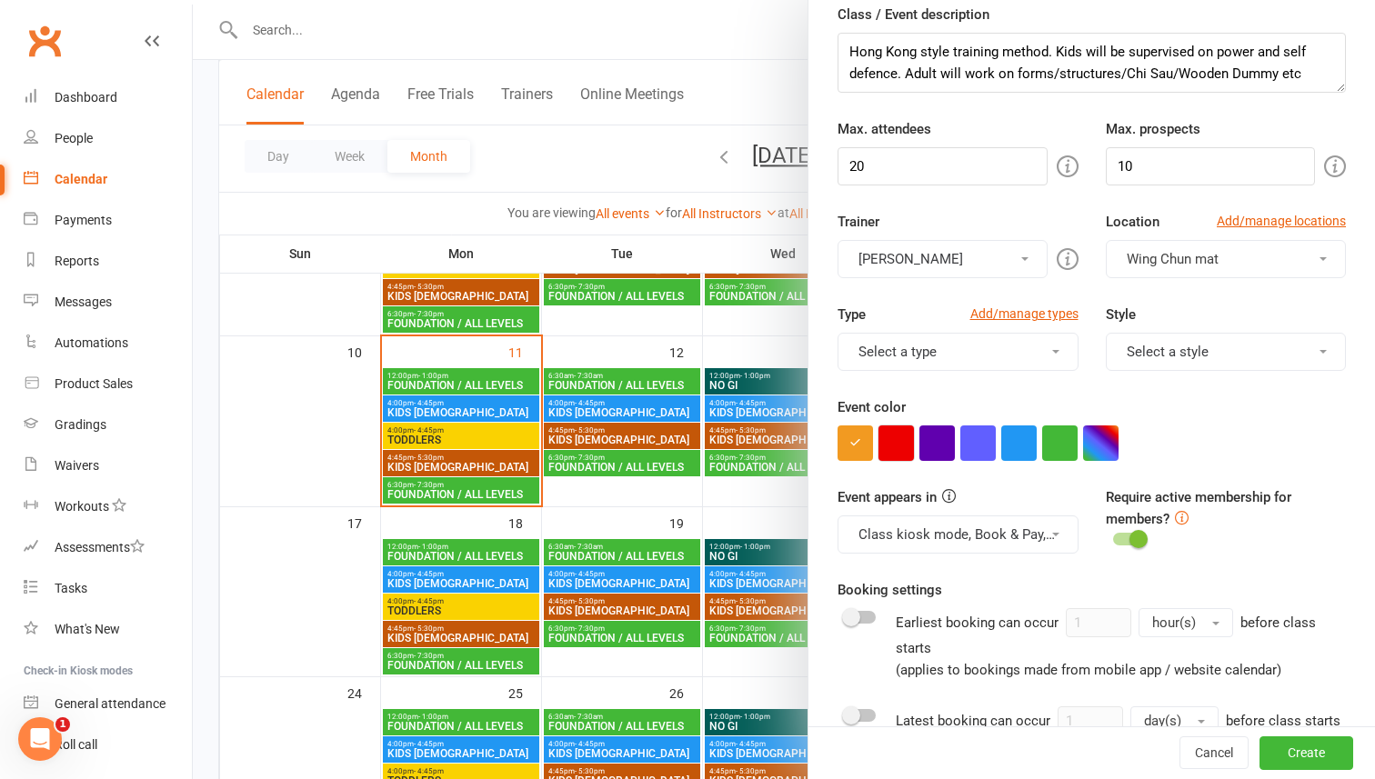
click at [898, 449] on button "button" at bounding box center [895, 442] width 35 height 35
click at [1097, 449] on button "button" at bounding box center [1100, 442] width 35 height 35
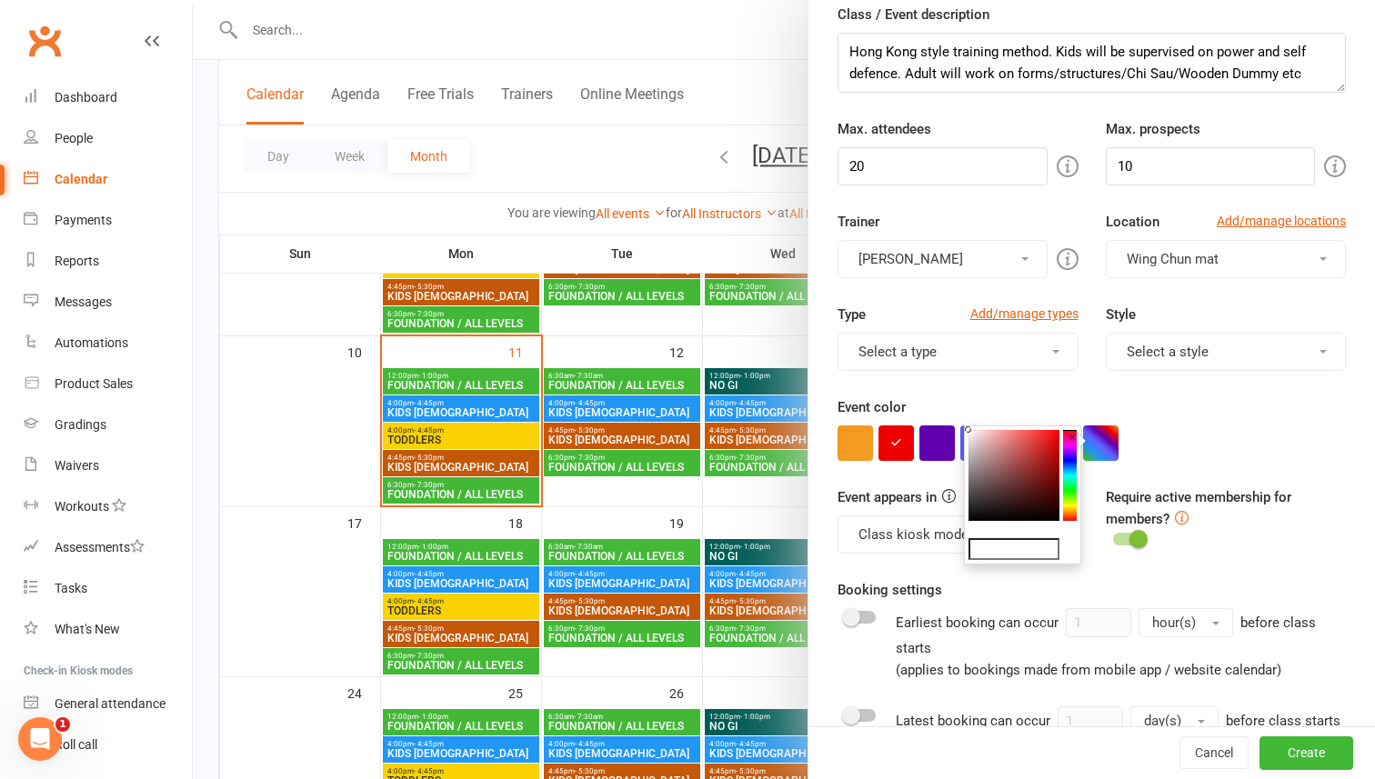
click at [1032, 451] on colorpicker-saturation at bounding box center [1013, 475] width 91 height 91
type input "#c43b3b"
click at [1179, 424] on div "Event color" at bounding box center [1091, 428] width 508 height 65
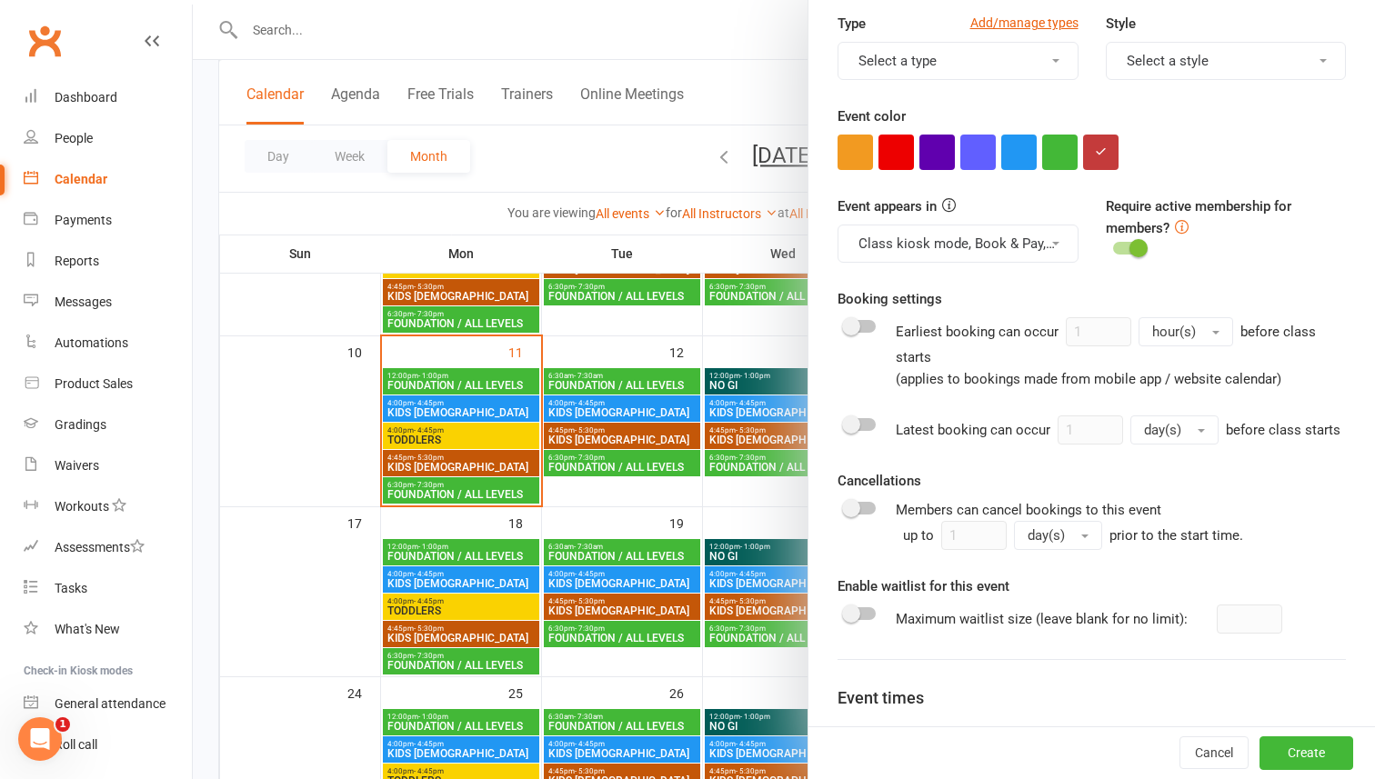
scroll to position [464, 0]
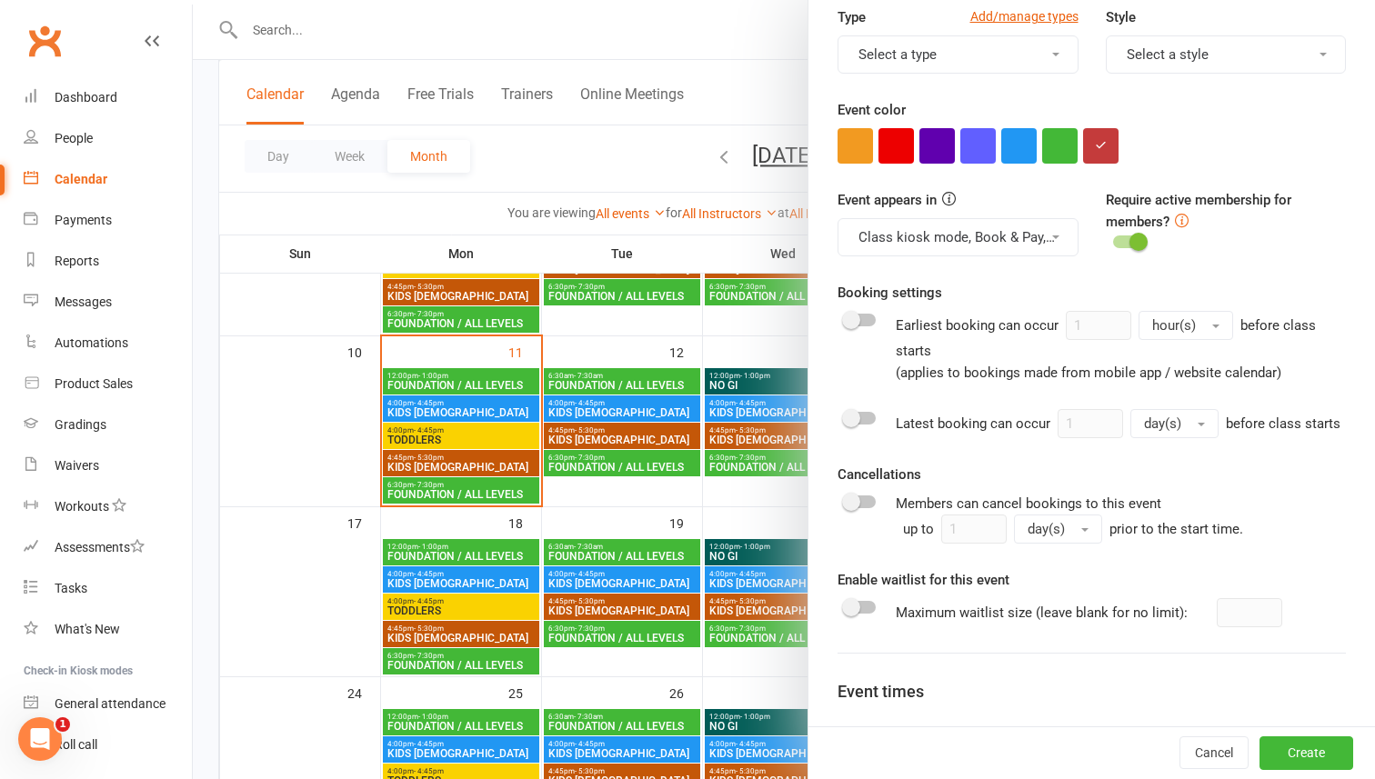
click at [850, 318] on span at bounding box center [851, 320] width 18 height 18
click at [845, 317] on input "checkbox" at bounding box center [845, 317] width 0 height 0
click at [1216, 325] on button "hour(s)" at bounding box center [1185, 325] width 95 height 29
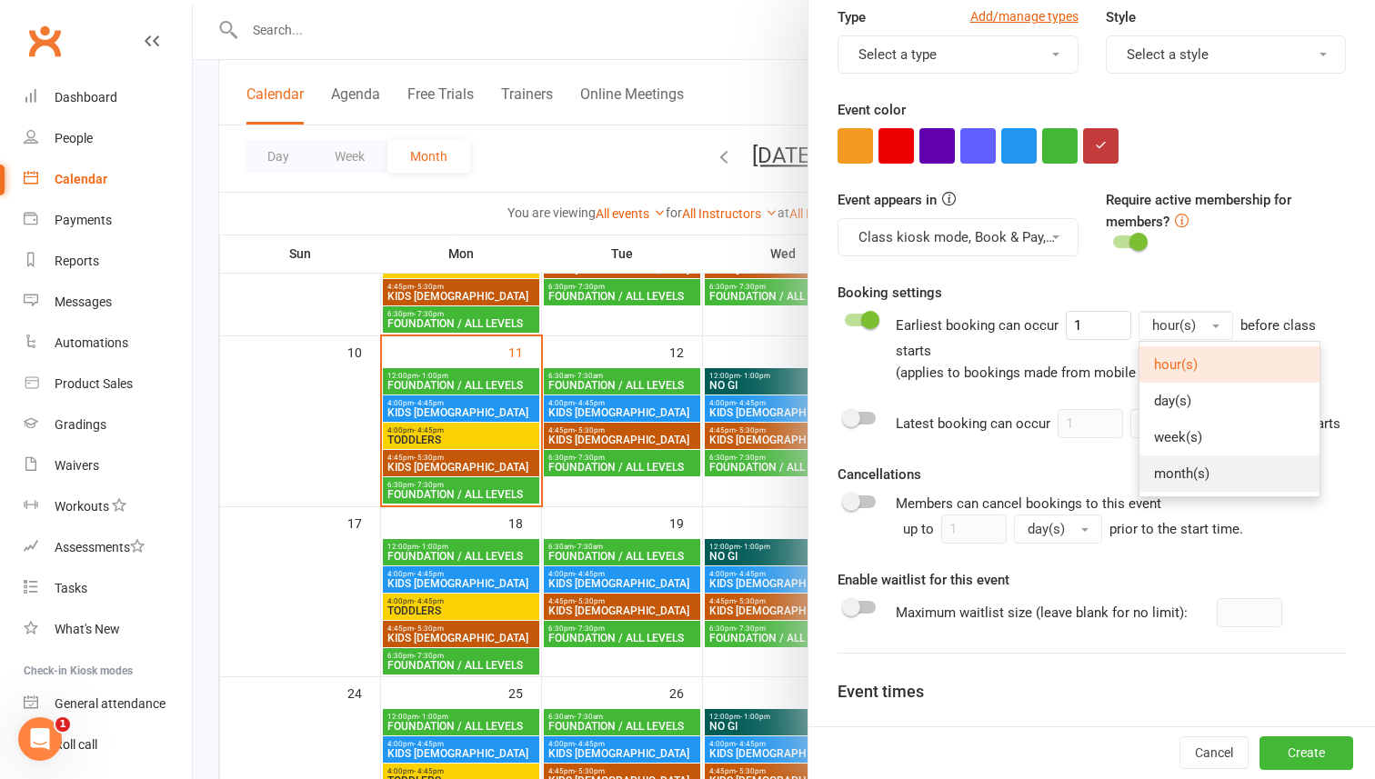
click at [1170, 469] on span "month(s)" at bounding box center [1181, 473] width 55 height 16
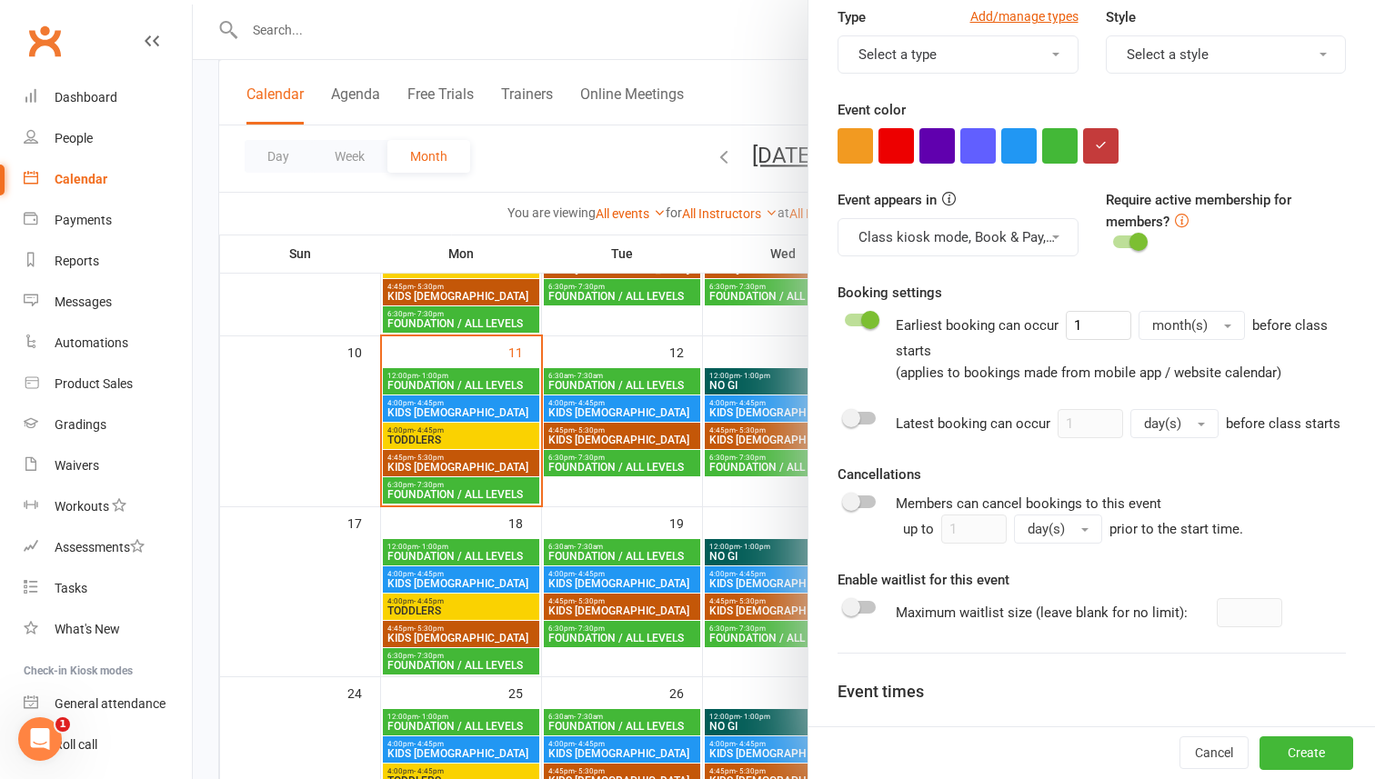
click at [851, 413] on span at bounding box center [851, 418] width 18 height 18
click at [845, 415] on input "checkbox" at bounding box center [845, 415] width 0 height 0
click at [1204, 426] on button "day(s)" at bounding box center [1174, 423] width 88 height 29
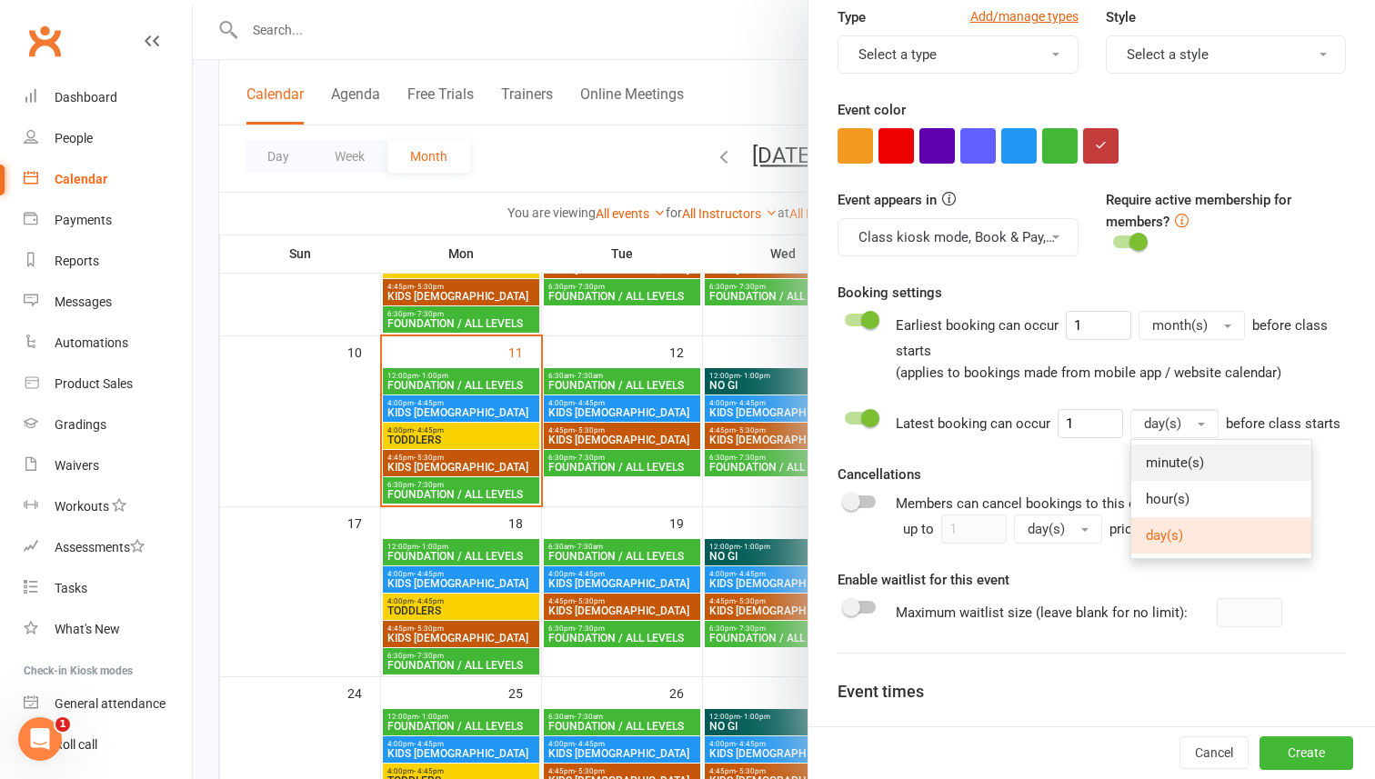
click at [1186, 461] on span "minute(s)" at bounding box center [1175, 463] width 58 height 16
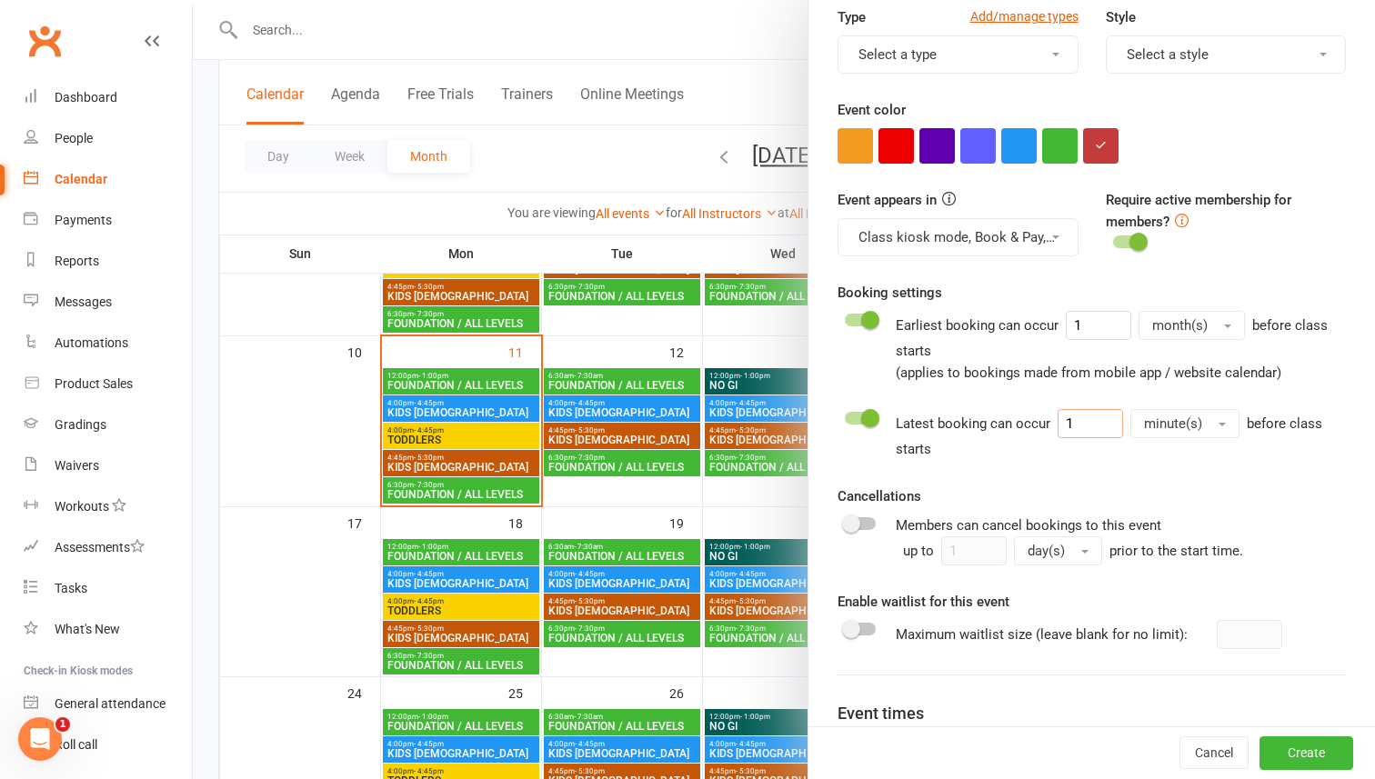
click at [1100, 427] on input "1" at bounding box center [1089, 423] width 65 height 29
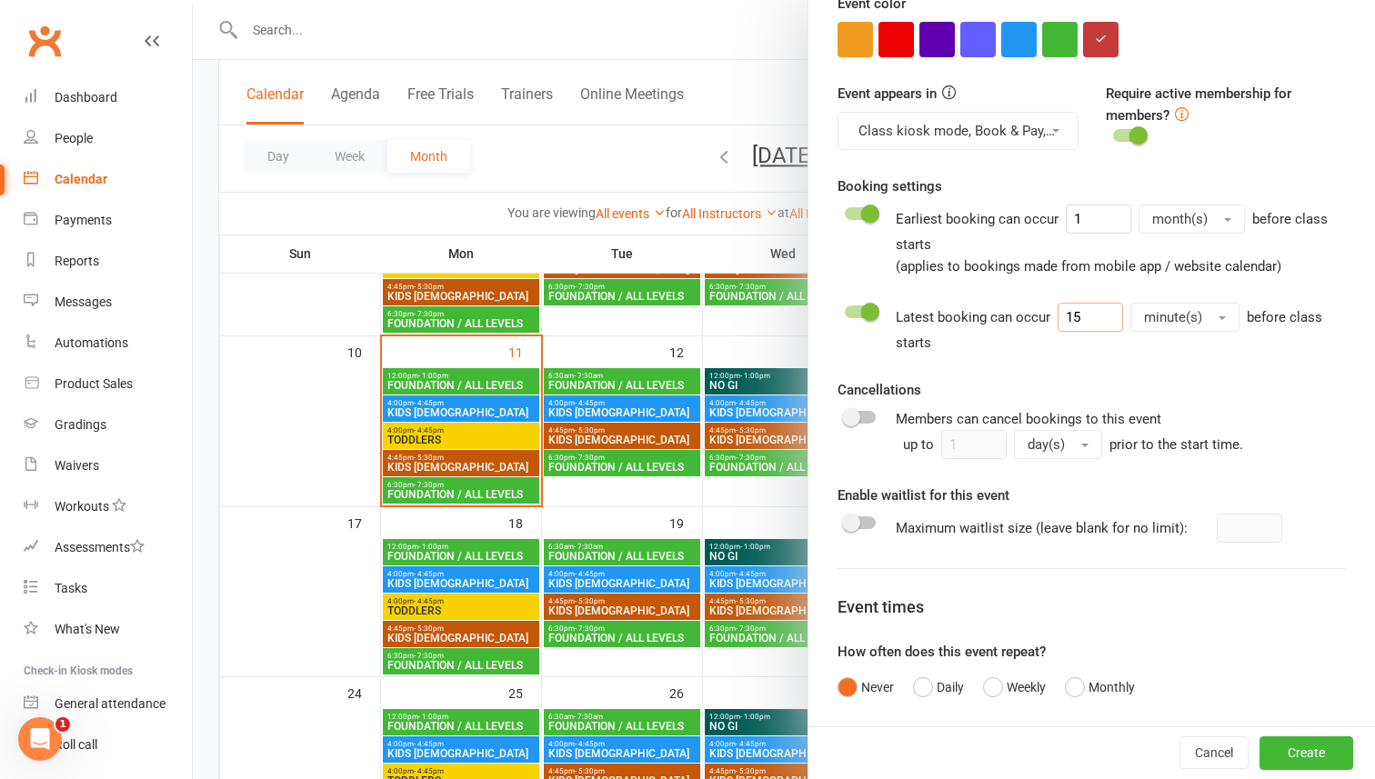
scroll to position [573, 0]
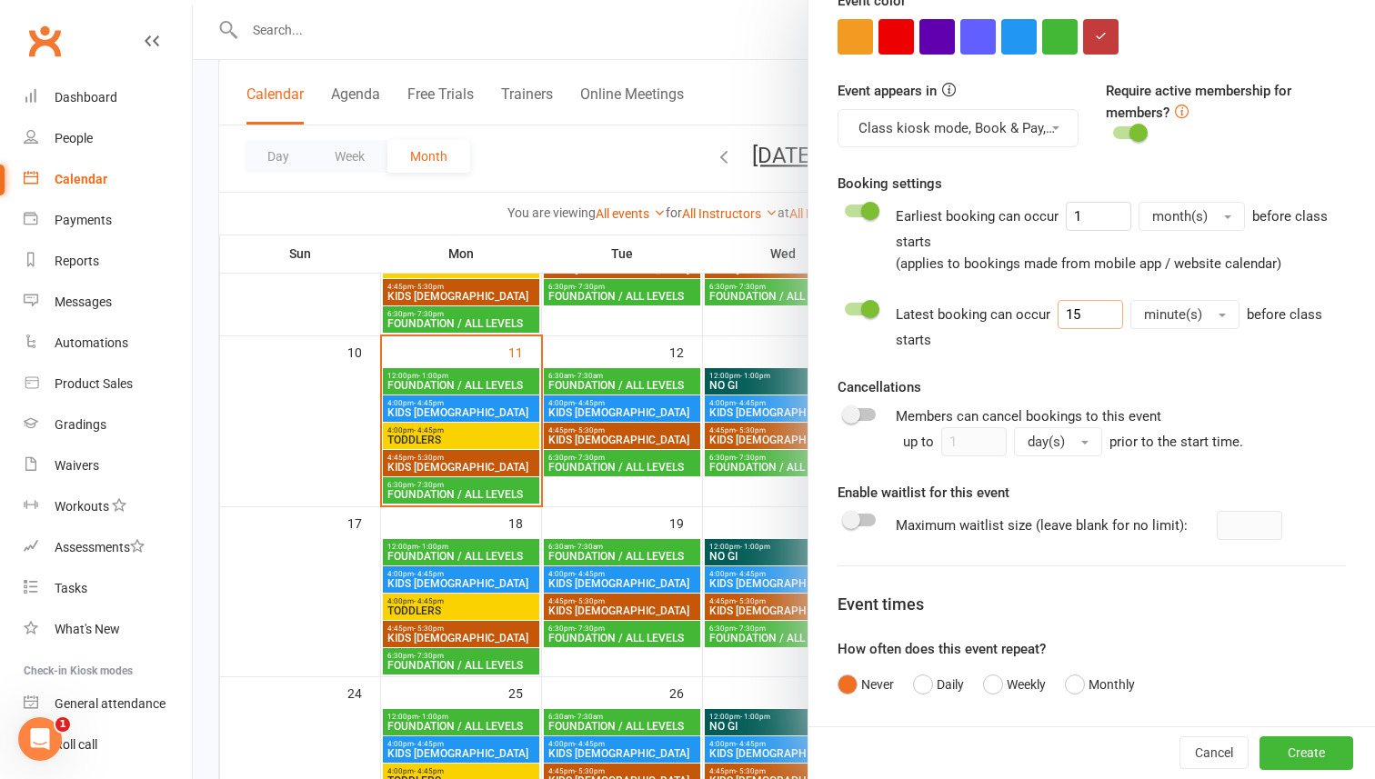
type input "15"
click at [854, 415] on span at bounding box center [851, 414] width 18 height 18
click at [845, 412] on input "checkbox" at bounding box center [845, 412] width 0 height 0
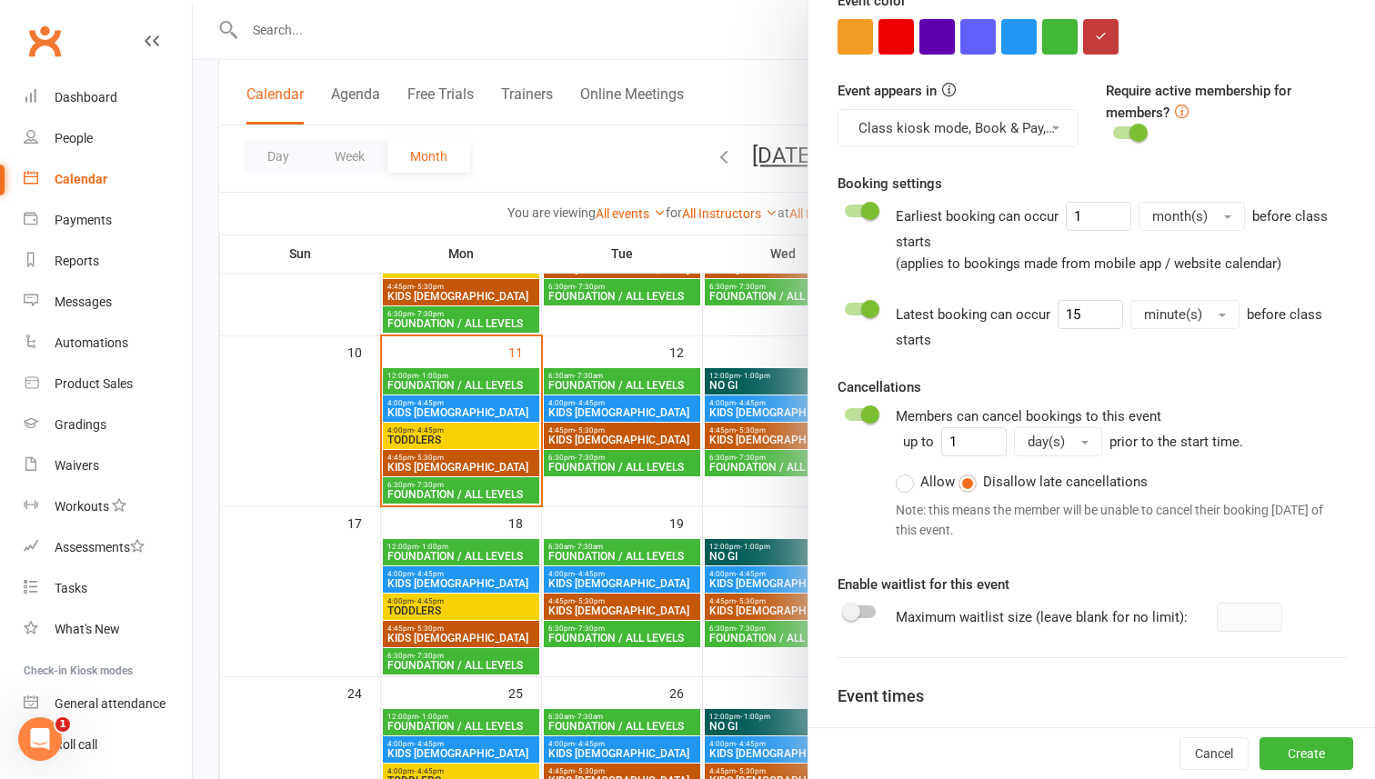
click at [854, 415] on div at bounding box center [860, 414] width 31 height 13
click at [845, 412] on input "checkbox" at bounding box center [845, 412] width 0 height 0
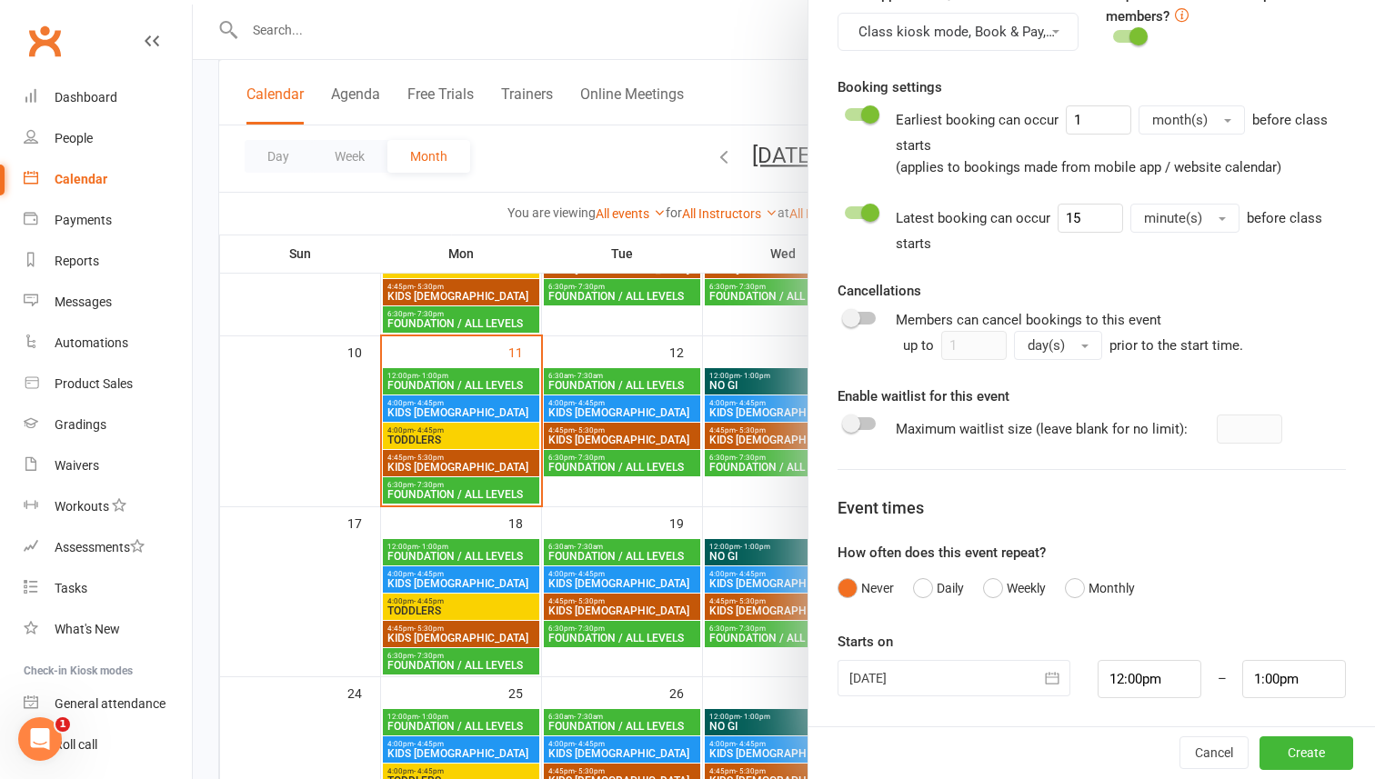
scroll to position [410, 0]
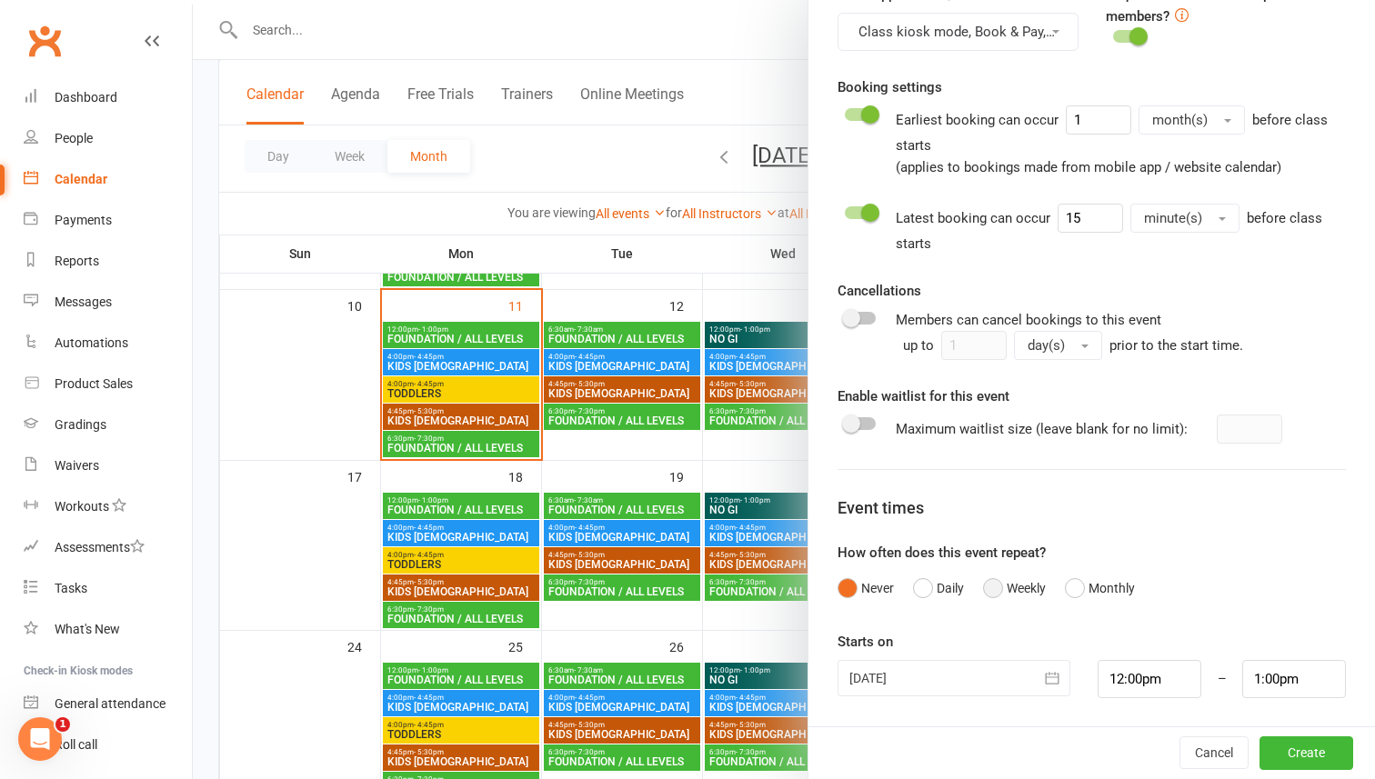
click at [995, 587] on button "Weekly" at bounding box center [1014, 588] width 63 height 35
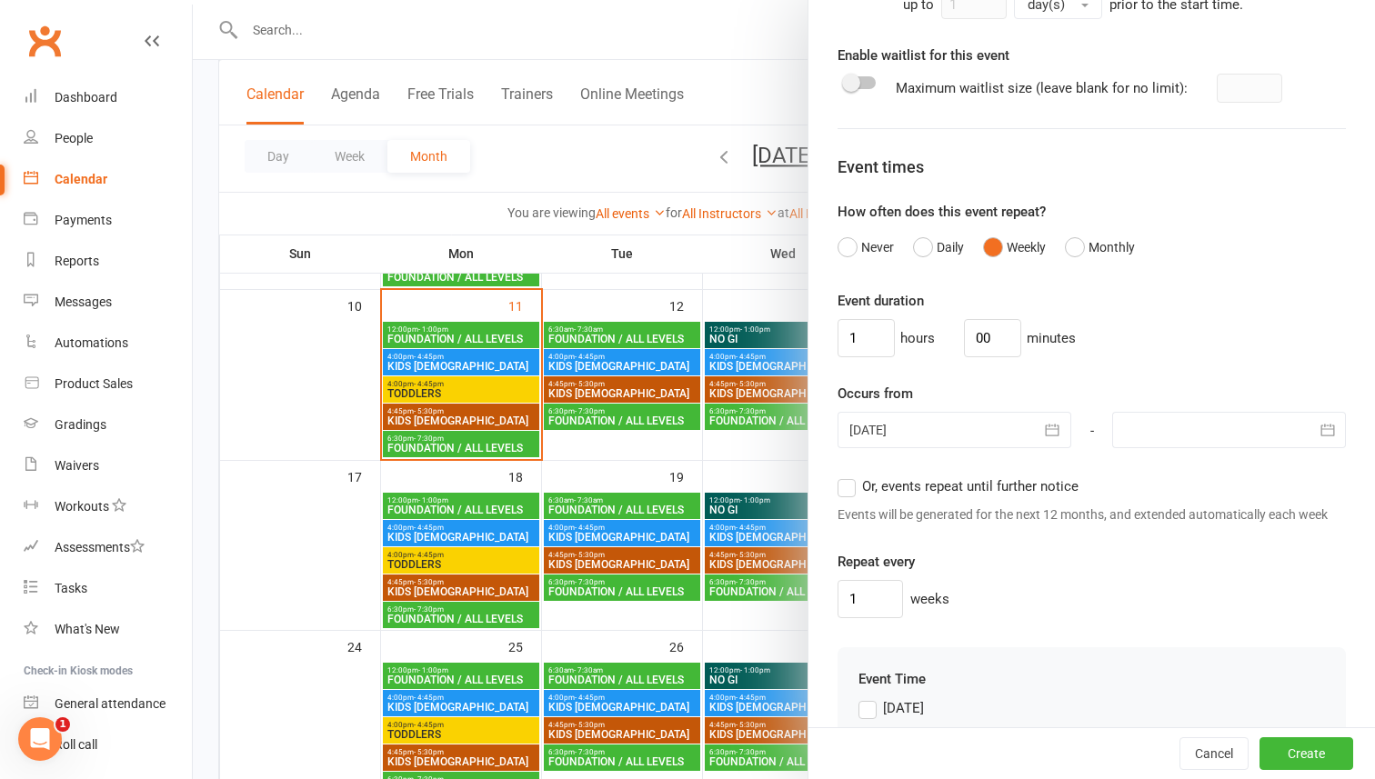
scroll to position [1023, 0]
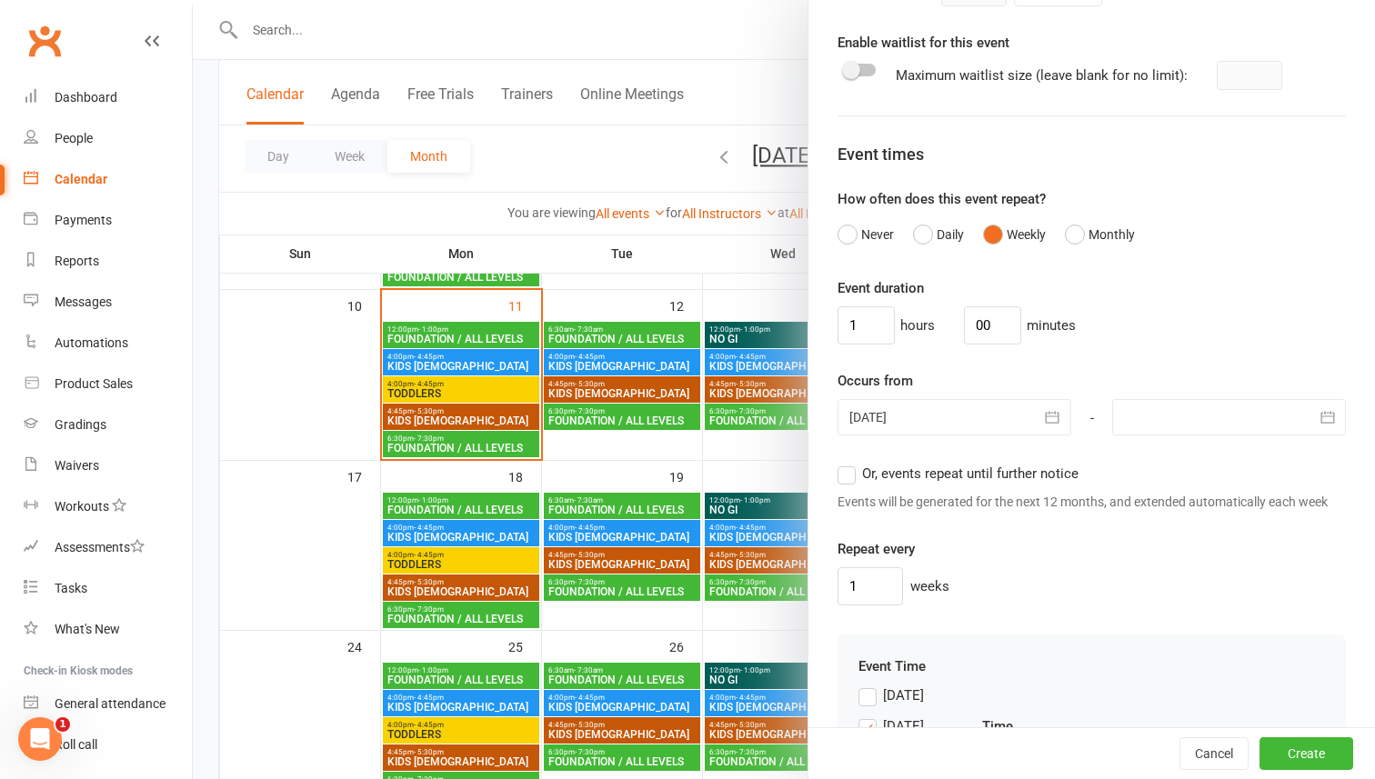
click at [844, 476] on label "Or, events repeat until further notice" at bounding box center [957, 474] width 241 height 22
click at [844, 463] on input "Or, events repeat until further notice" at bounding box center [843, 463] width 12 height 0
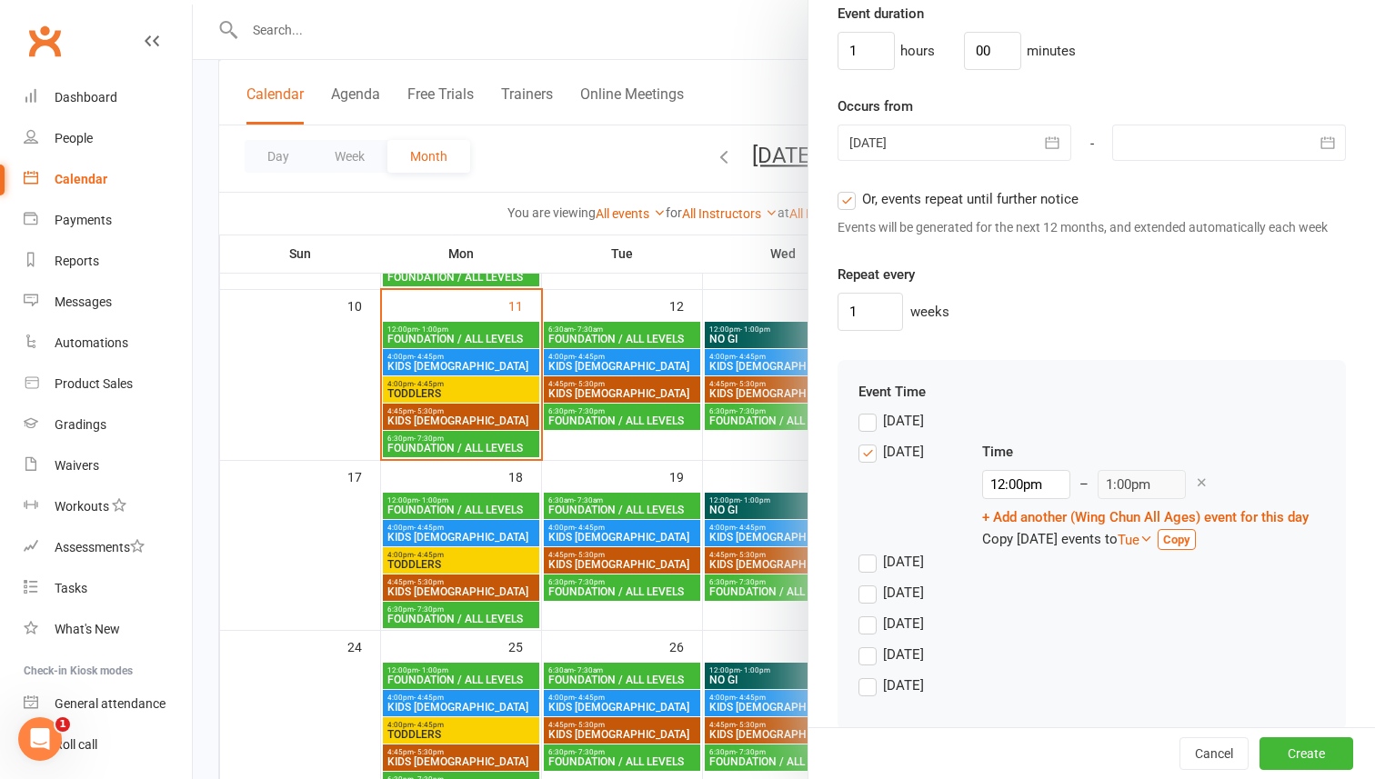
scroll to position [1326, 0]
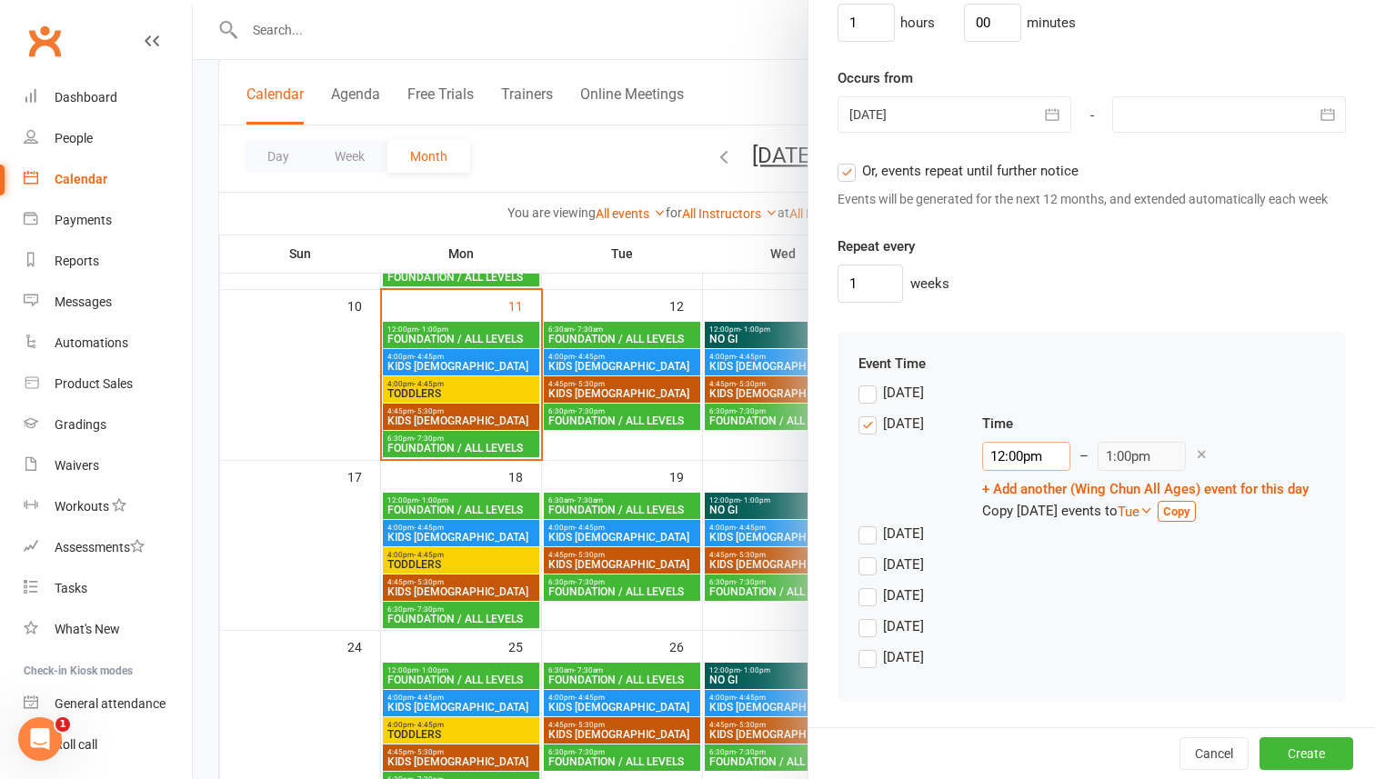
click at [1013, 455] on input "12:00pm" at bounding box center [1026, 456] width 88 height 29
type input "5:30pm"
type input "6:30pm"
click at [1019, 521] on li "5:30pm" at bounding box center [1026, 519] width 87 height 27
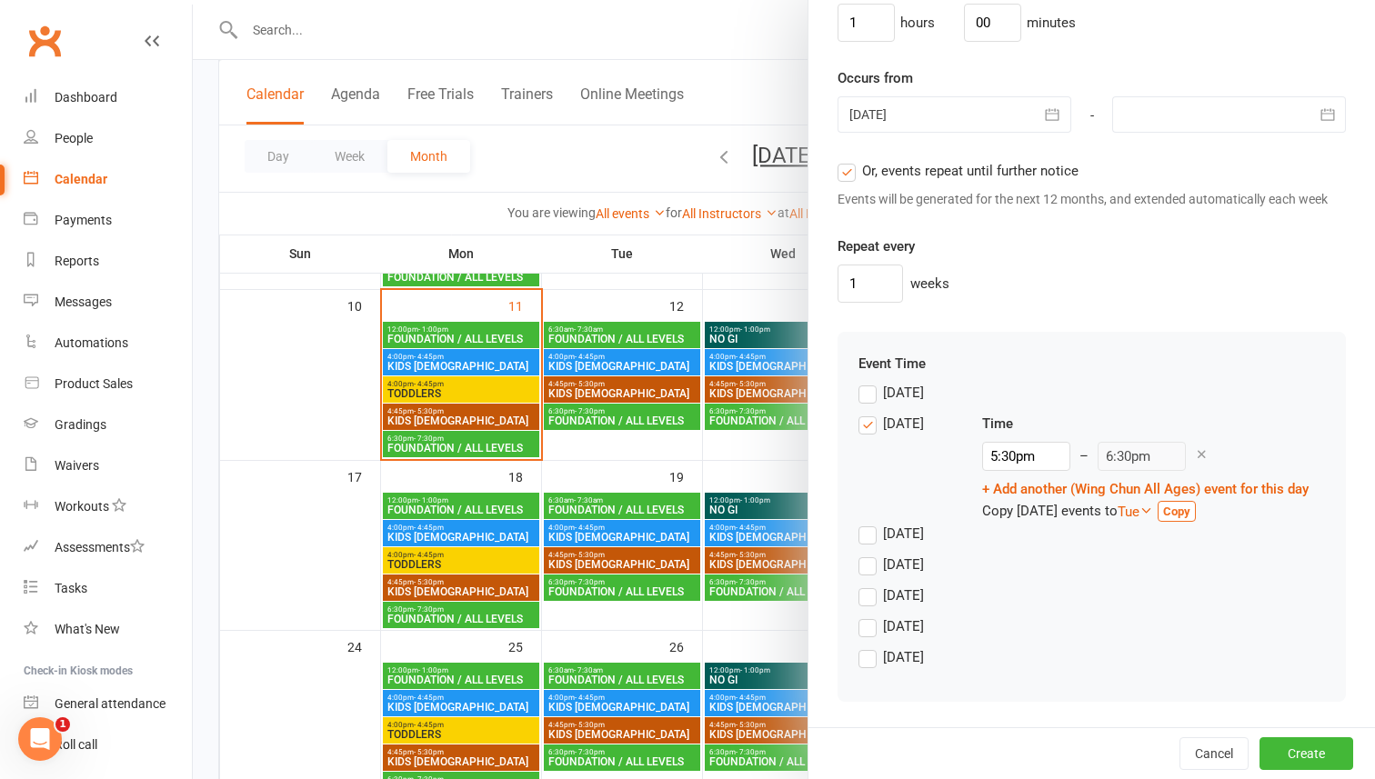
click at [1190, 515] on strong "Copy" at bounding box center [1176, 512] width 27 height 14
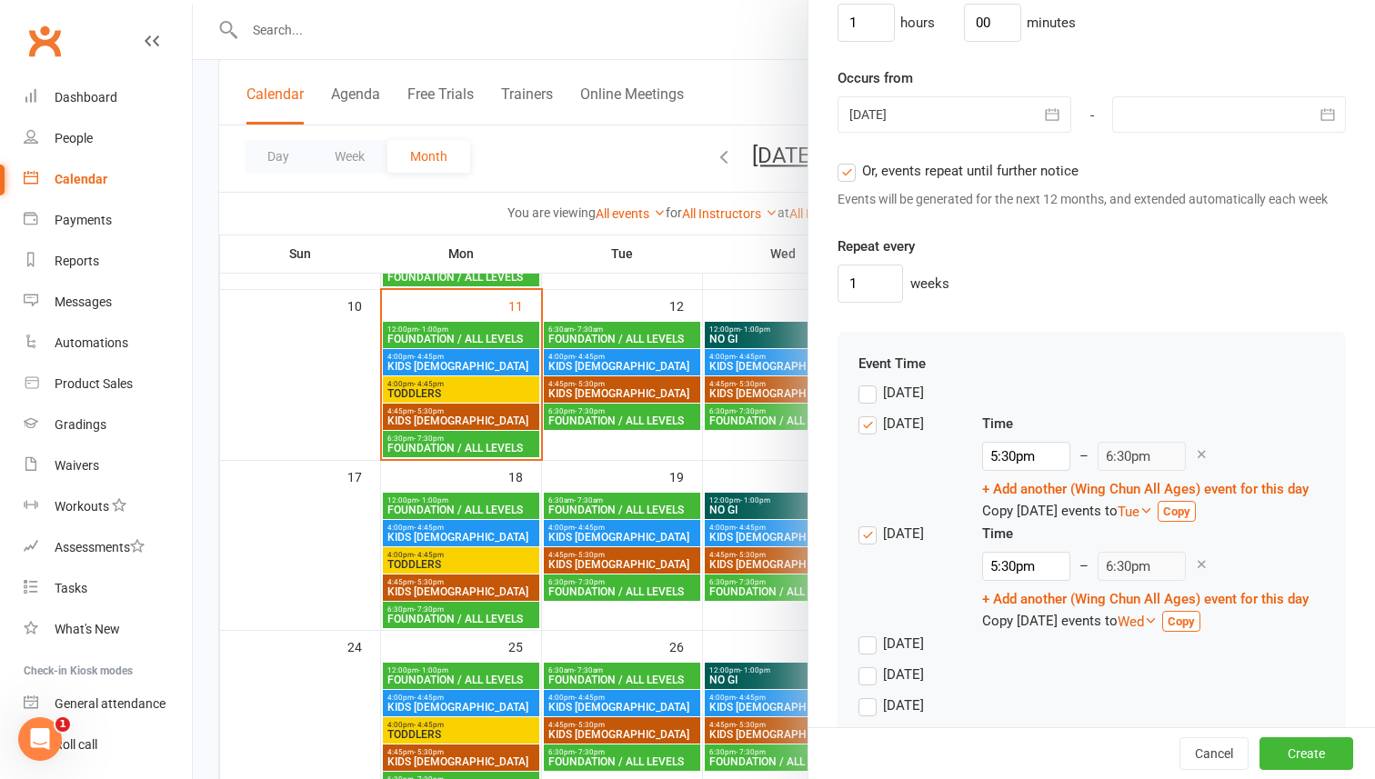
scroll to position [1405, 0]
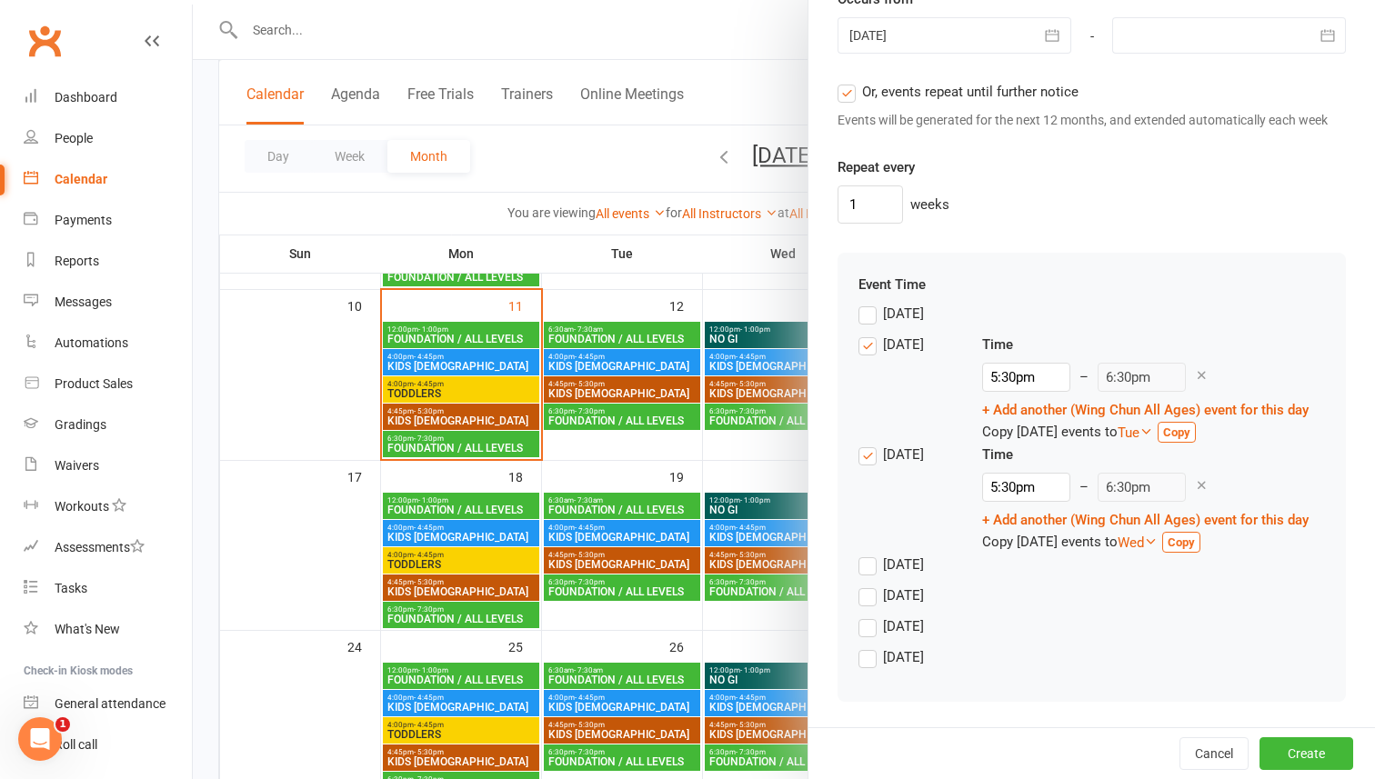
click at [1195, 546] on strong "Copy" at bounding box center [1180, 543] width 27 height 14
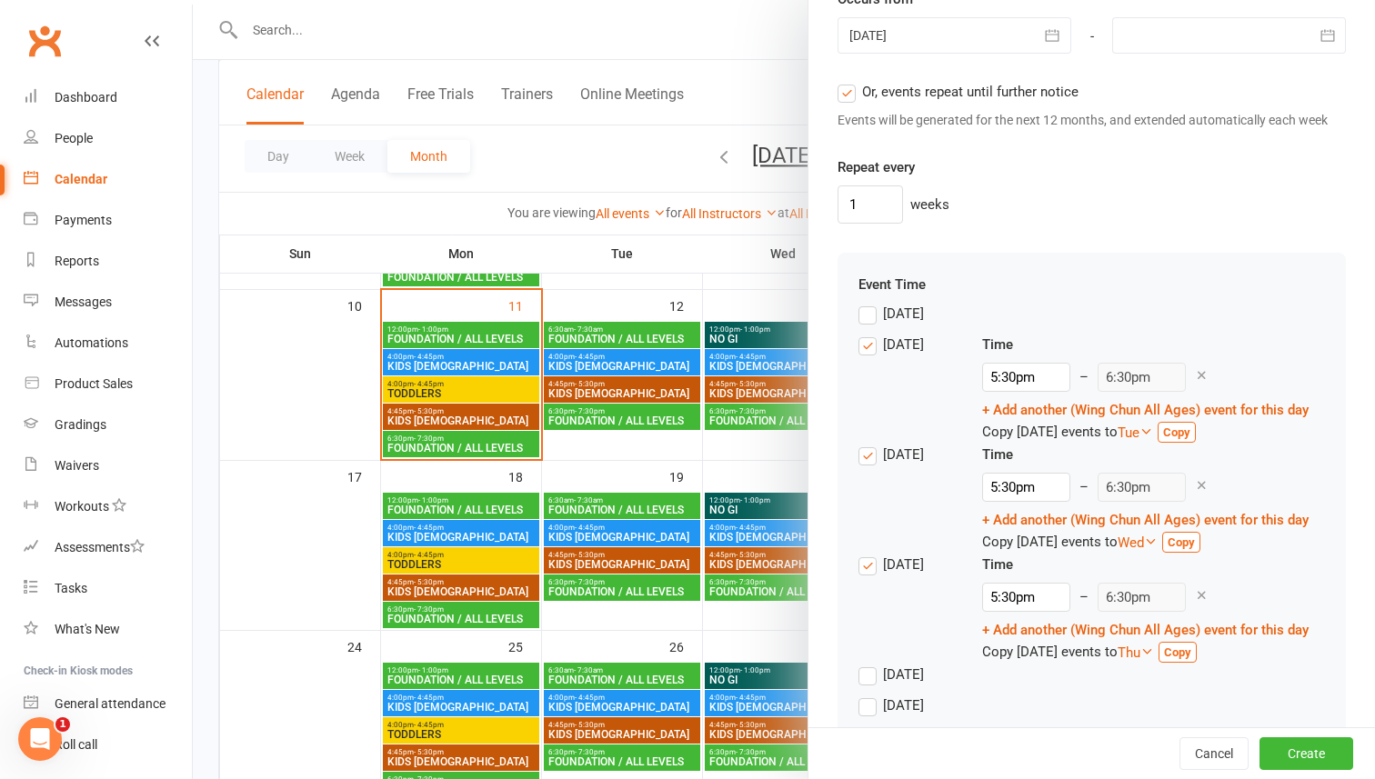
scroll to position [1484, 0]
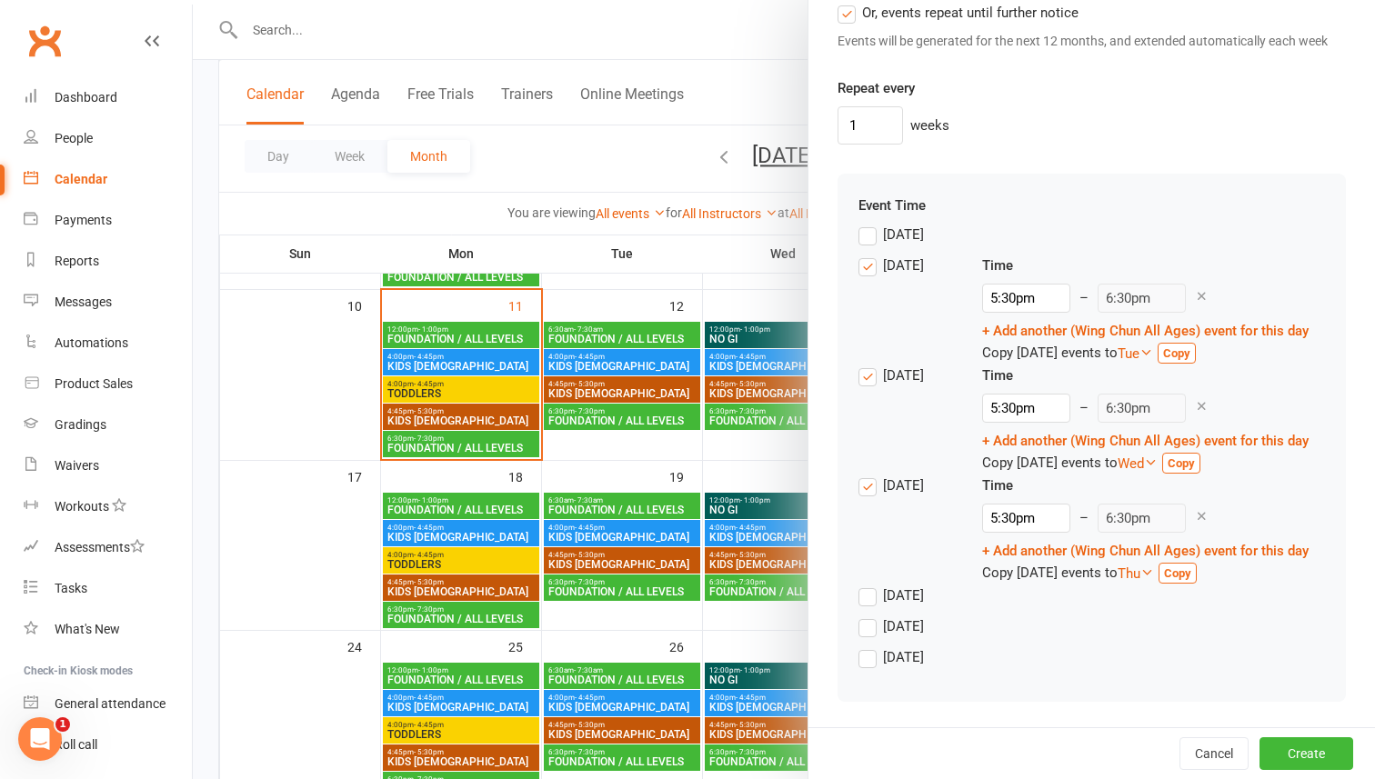
click at [1191, 570] on strong "Copy" at bounding box center [1177, 573] width 27 height 14
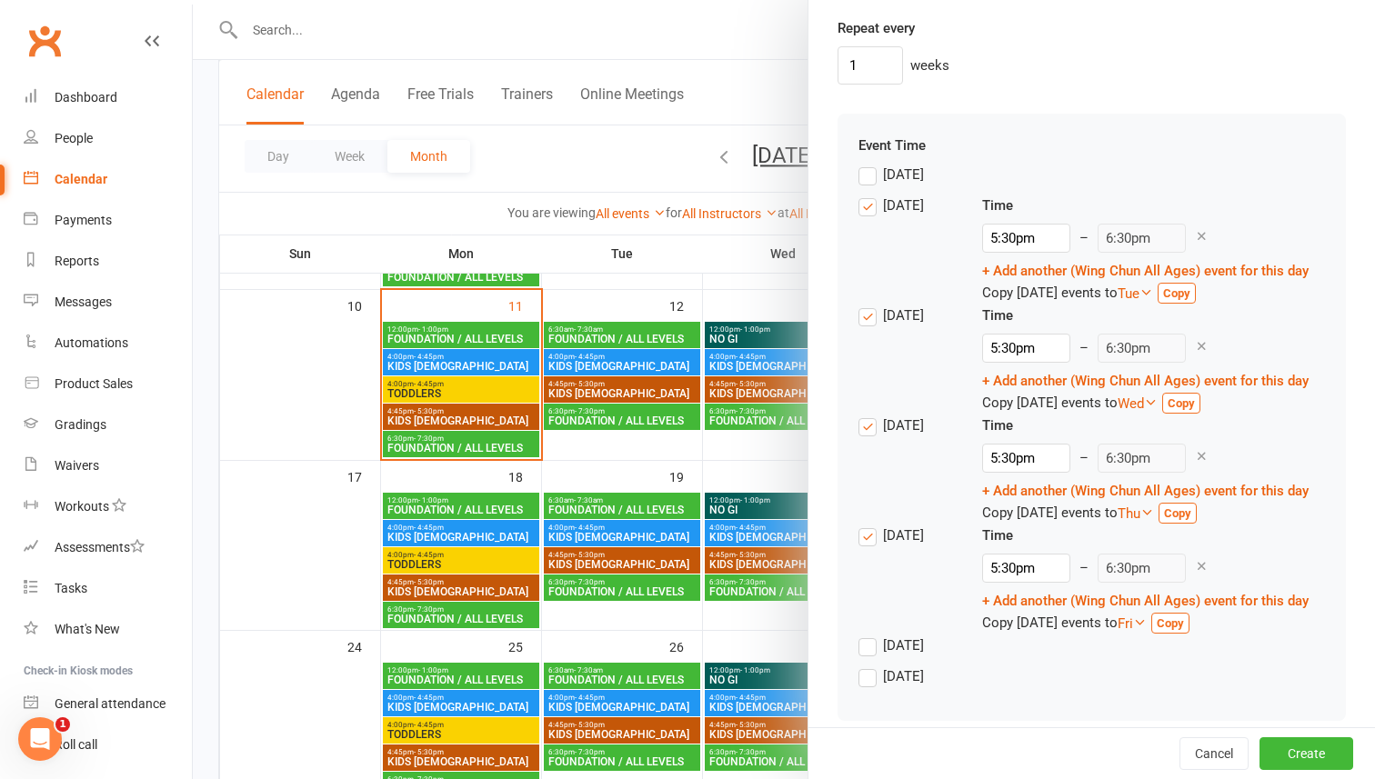
scroll to position [1548, 0]
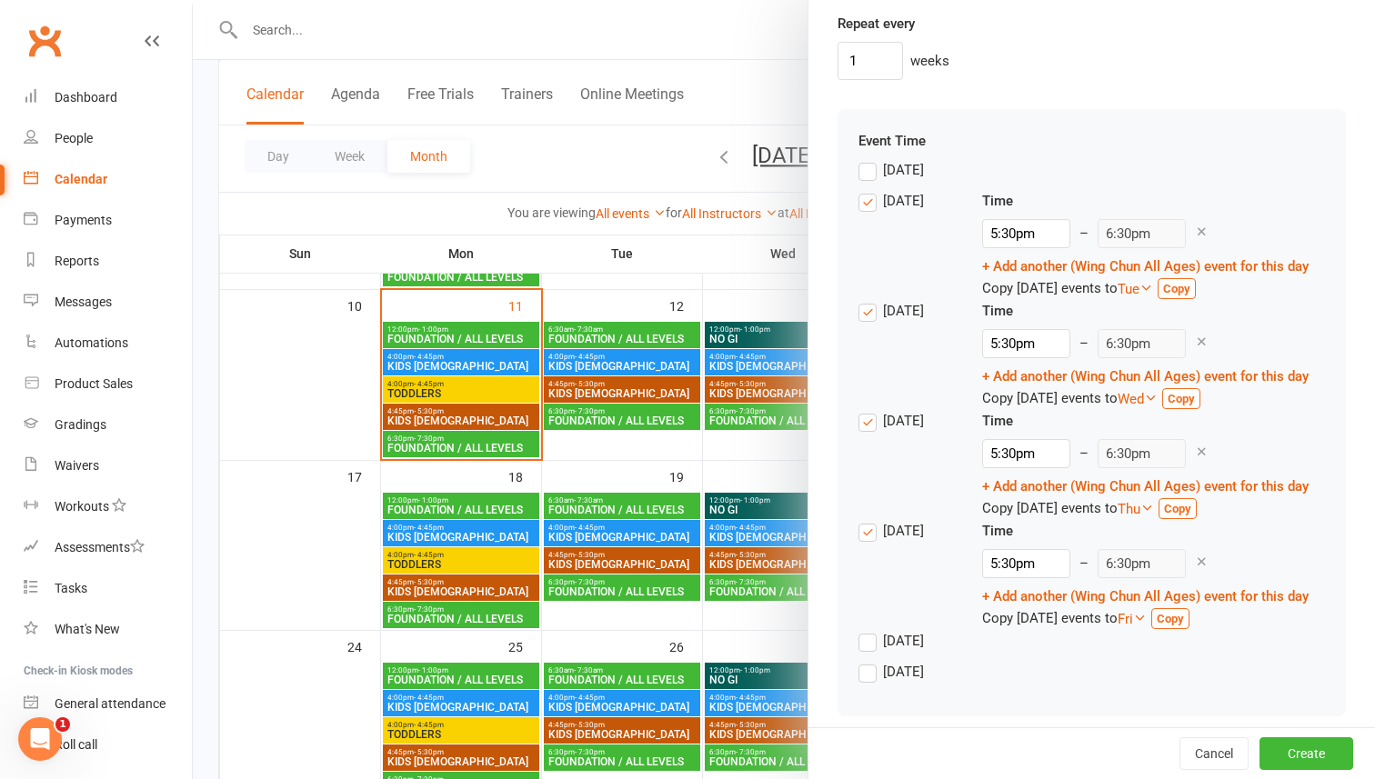
click at [1184, 619] on strong "Copy" at bounding box center [1169, 619] width 27 height 14
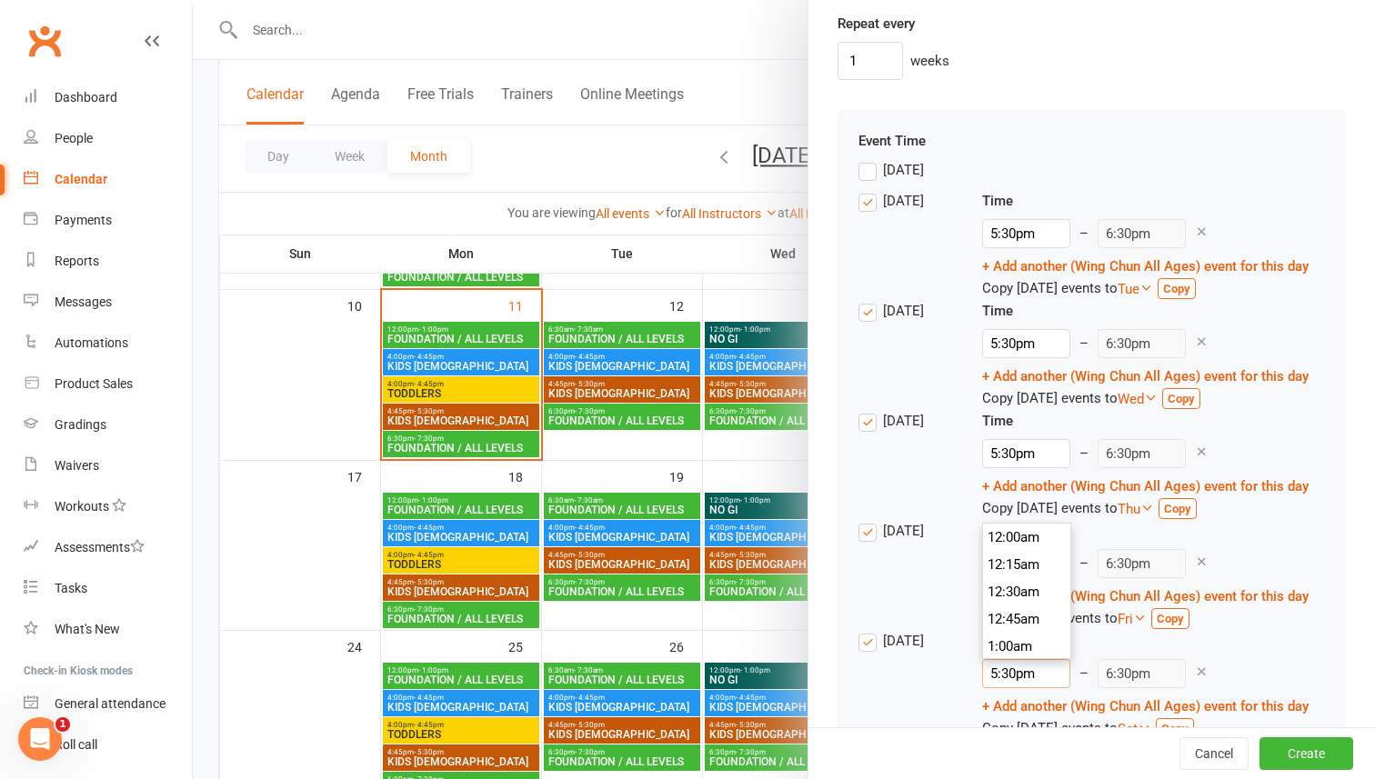
click at [1019, 676] on input "5:30pm" at bounding box center [1026, 673] width 88 height 29
type input "4:00pm"
type input "5:00pm"
click at [1011, 565] on li "4:00pm" at bounding box center [1026, 560] width 87 height 27
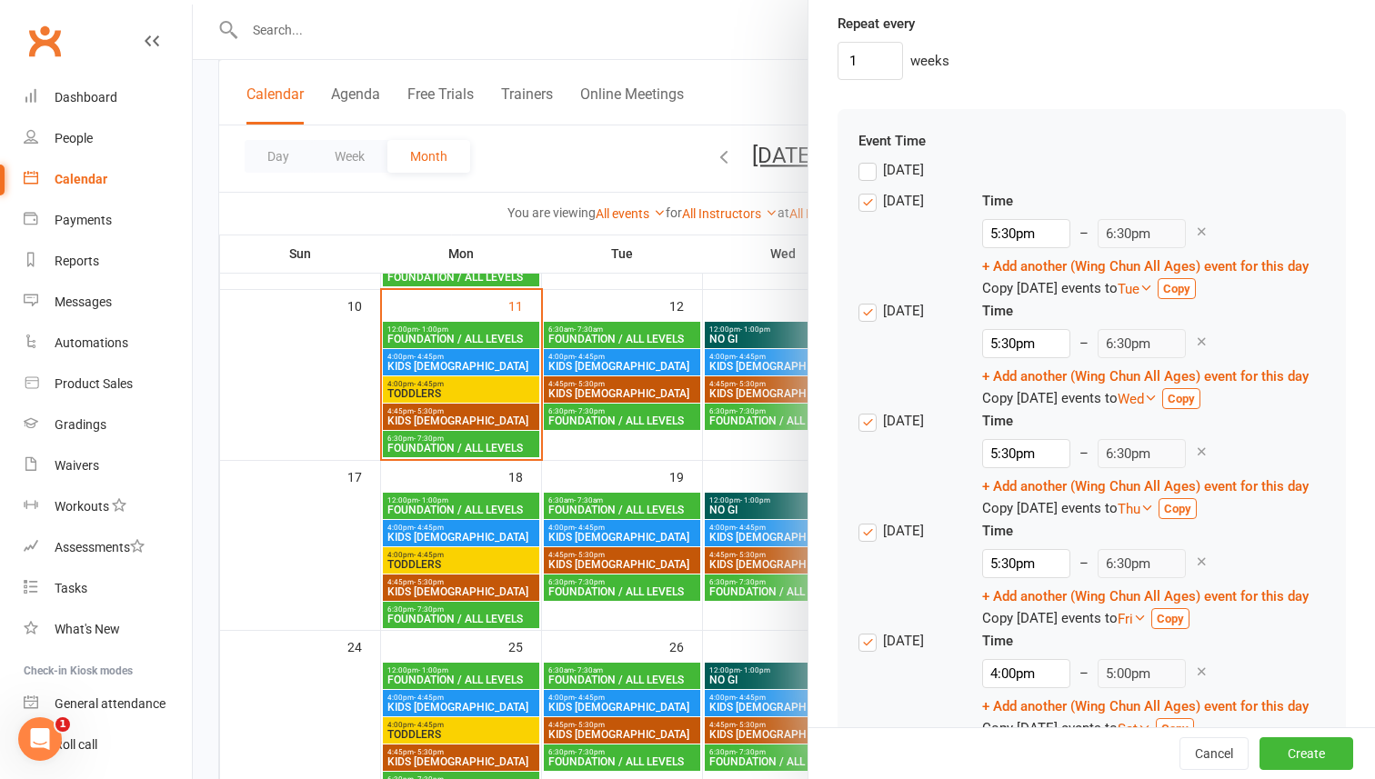
click at [1292, 656] on div "Time 4:00pm 12:00am 12:15am 12:30am 12:45am 1:00am 1:15am 1:30am 1:45am 2:00am …" at bounding box center [1145, 685] width 326 height 110
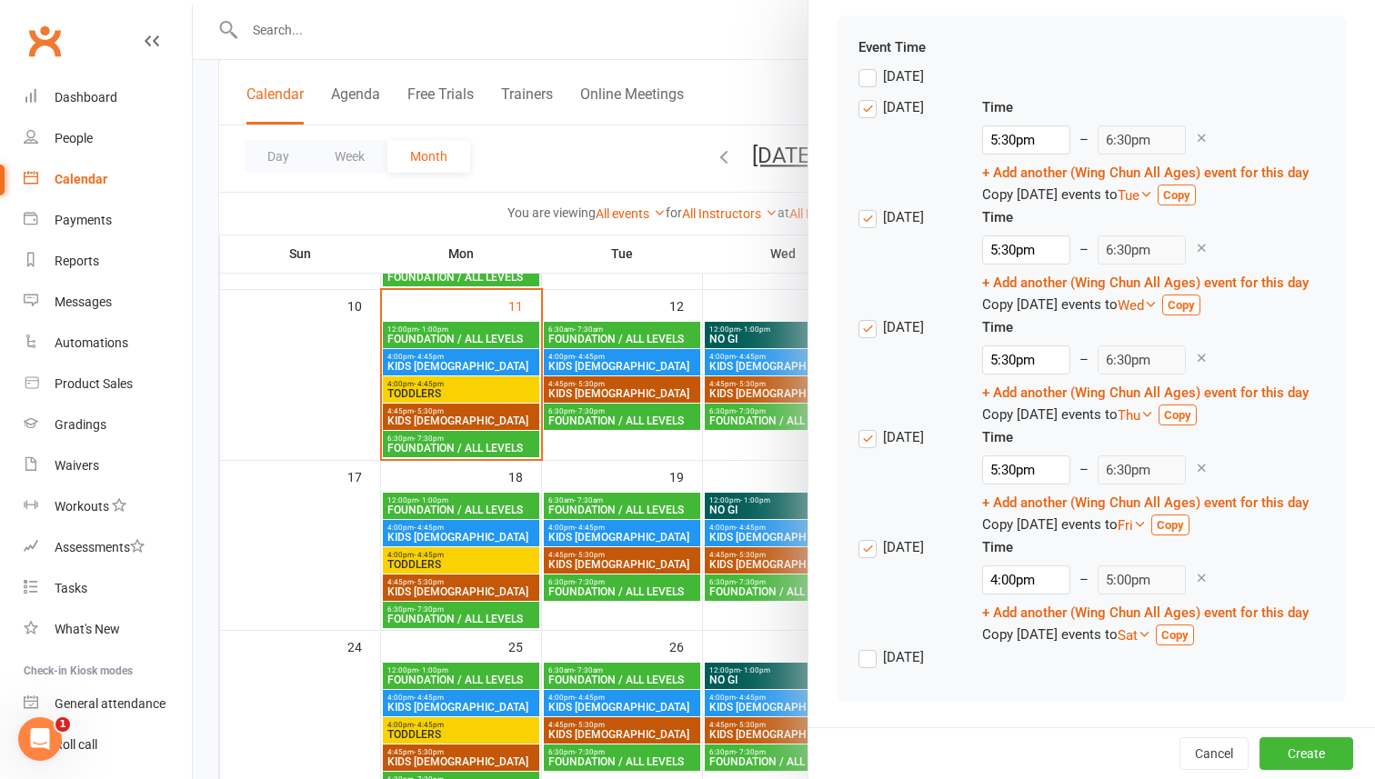
click at [1185, 639] on strong "Copy" at bounding box center [1174, 635] width 27 height 14
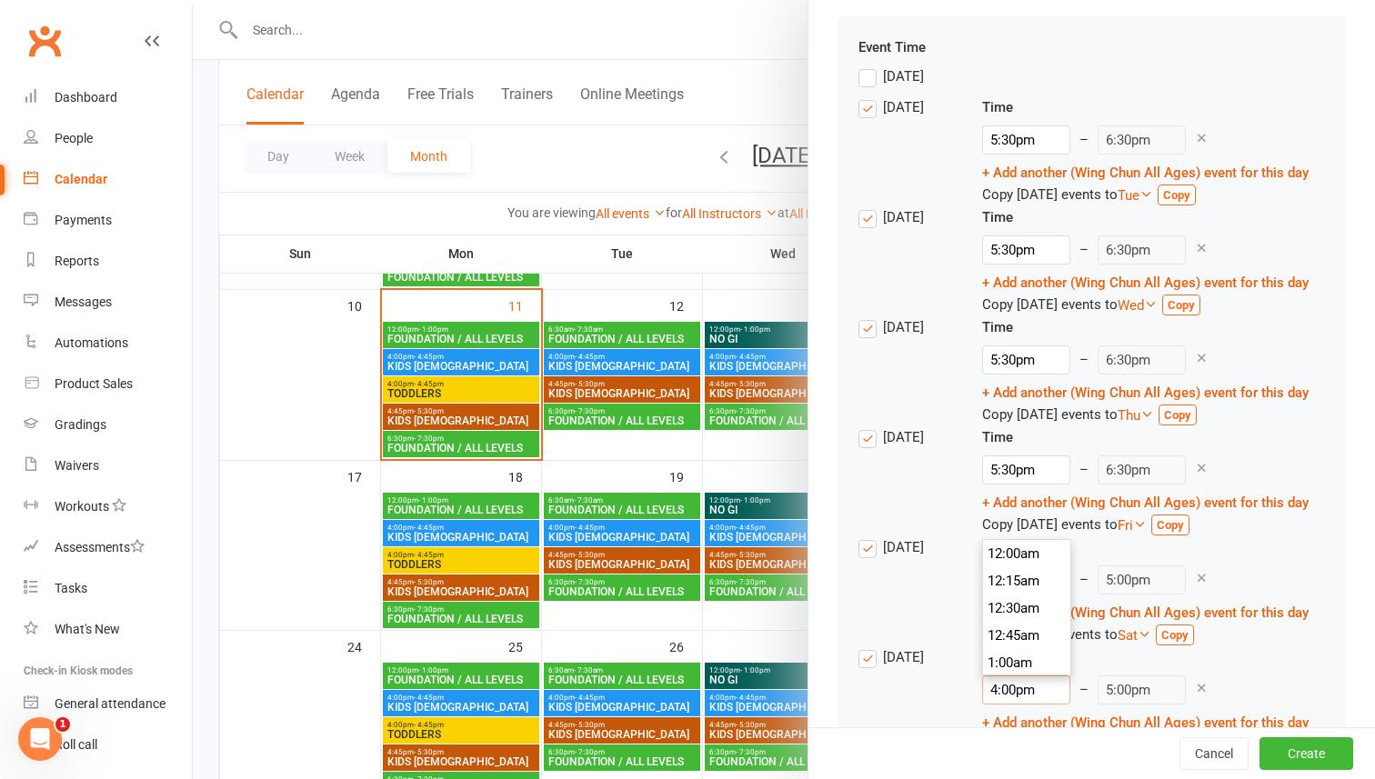
click at [1019, 689] on input "4:00pm" at bounding box center [1026, 690] width 88 height 29
type input "11:00am"
type input "12:00pm"
click at [1010, 598] on li "11:00am" at bounding box center [1026, 596] width 87 height 27
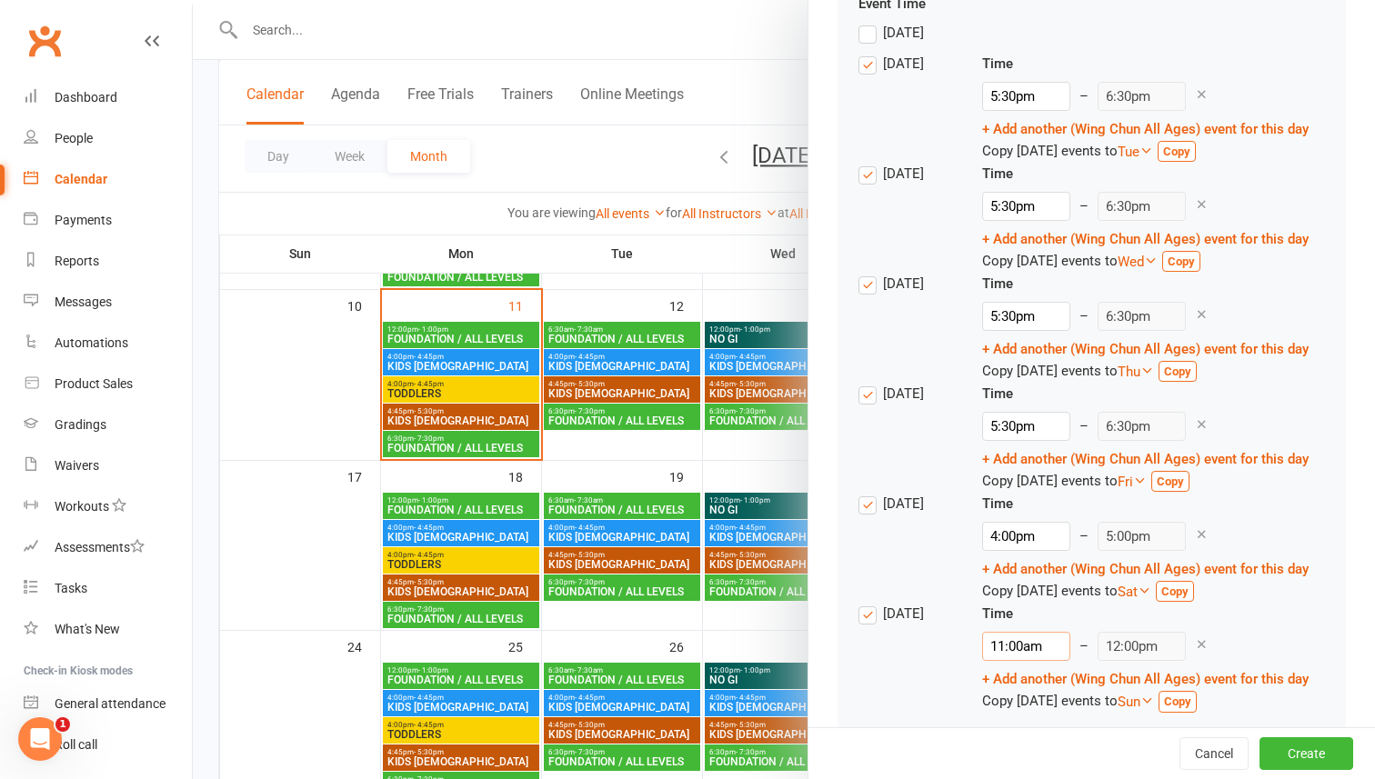
scroll to position [1721, 0]
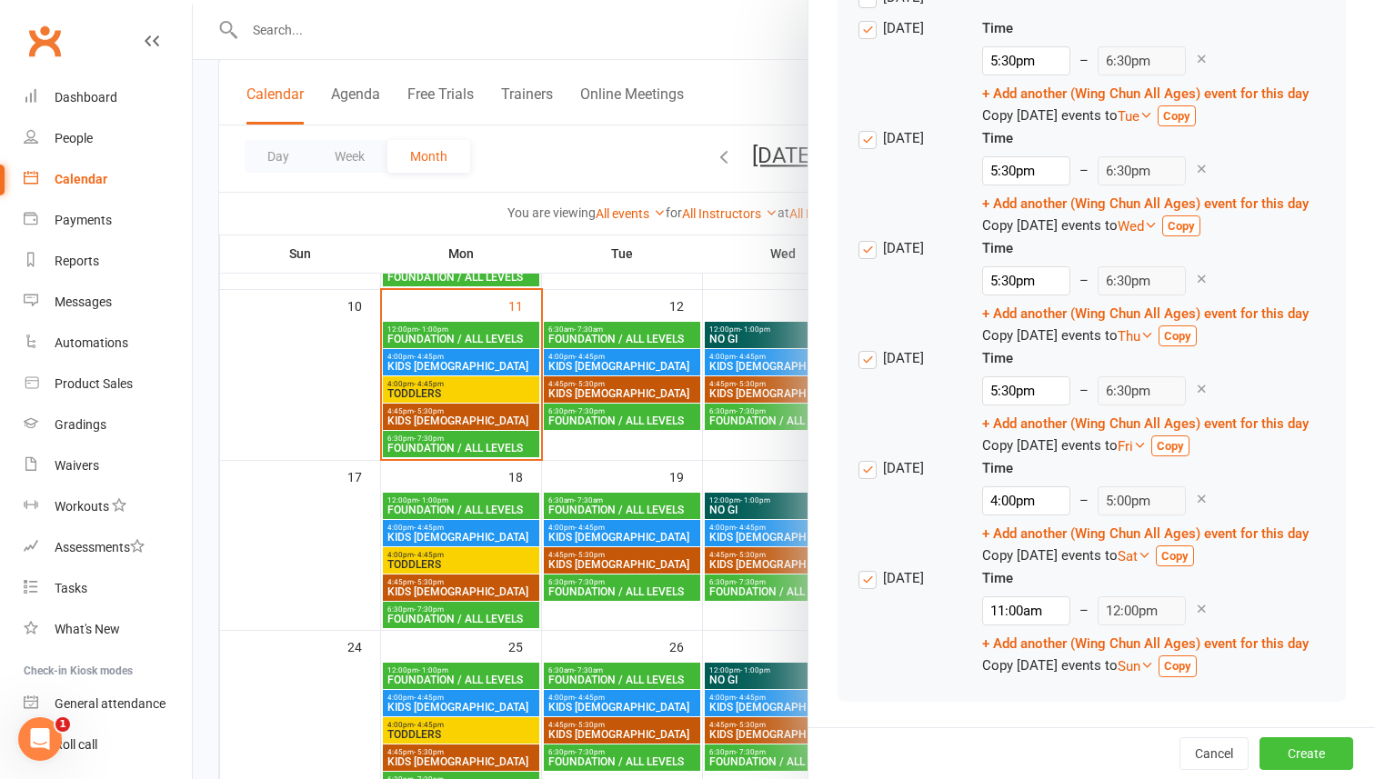
click at [1303, 751] on button "Create" at bounding box center [1306, 753] width 94 height 33
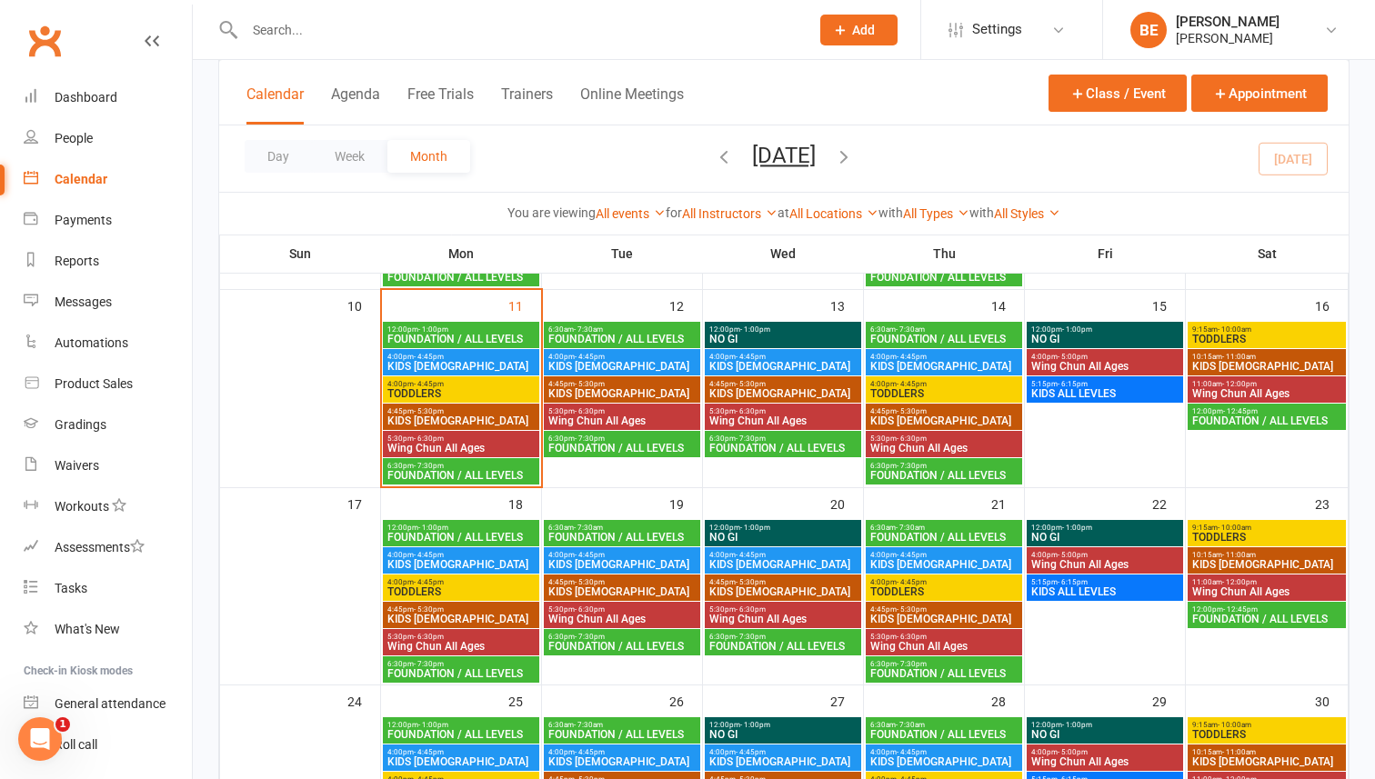
click at [455, 447] on span "Wing Chun All Ages" at bounding box center [460, 448] width 149 height 11
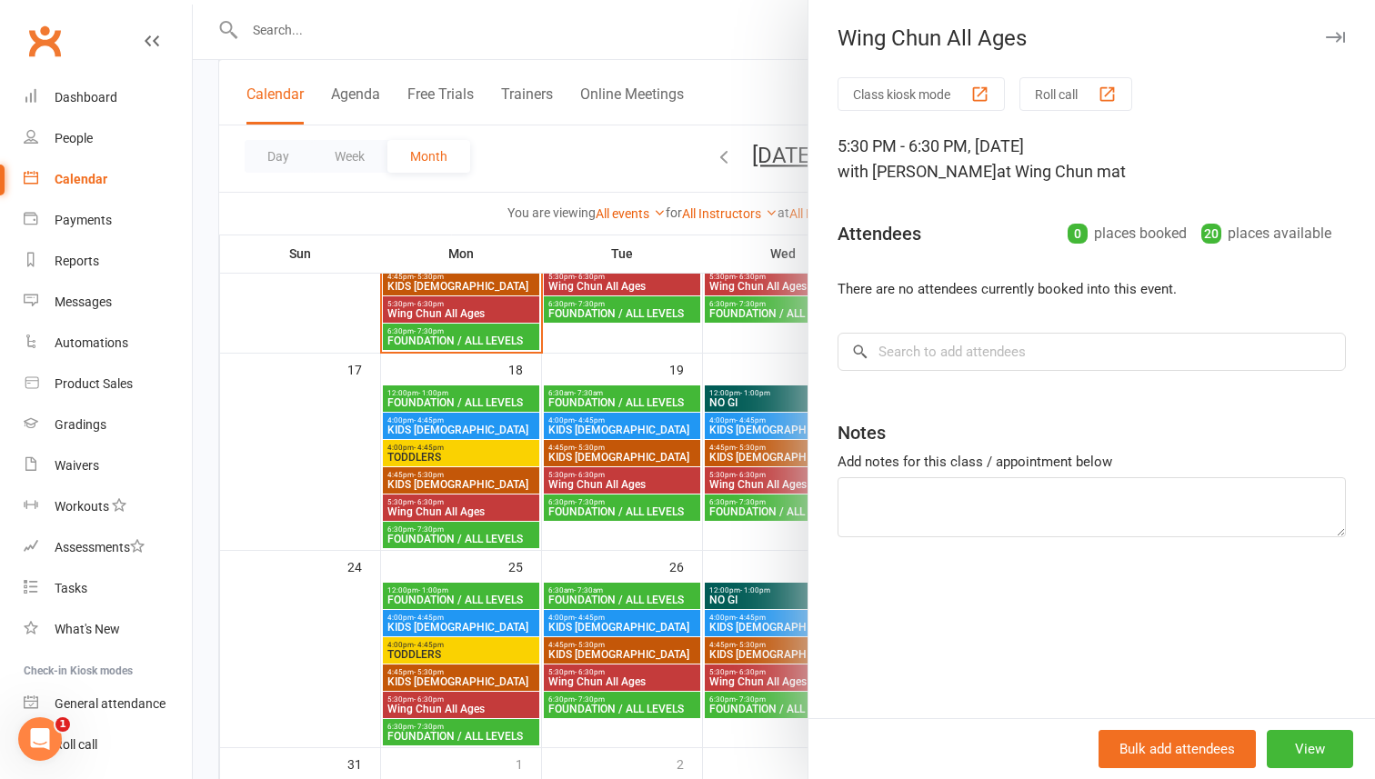
scroll to position [596, 0]
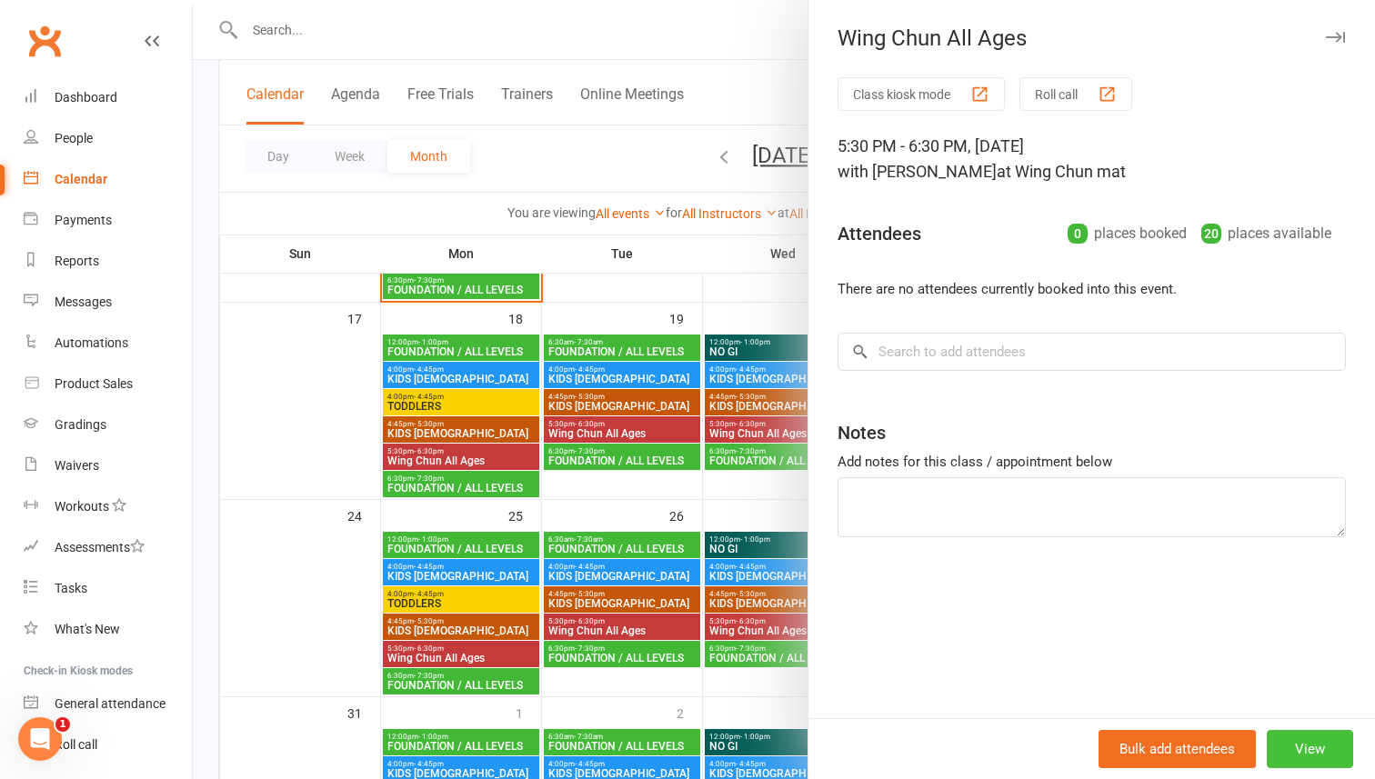
click at [1309, 745] on button "View" at bounding box center [1309, 749] width 86 height 38
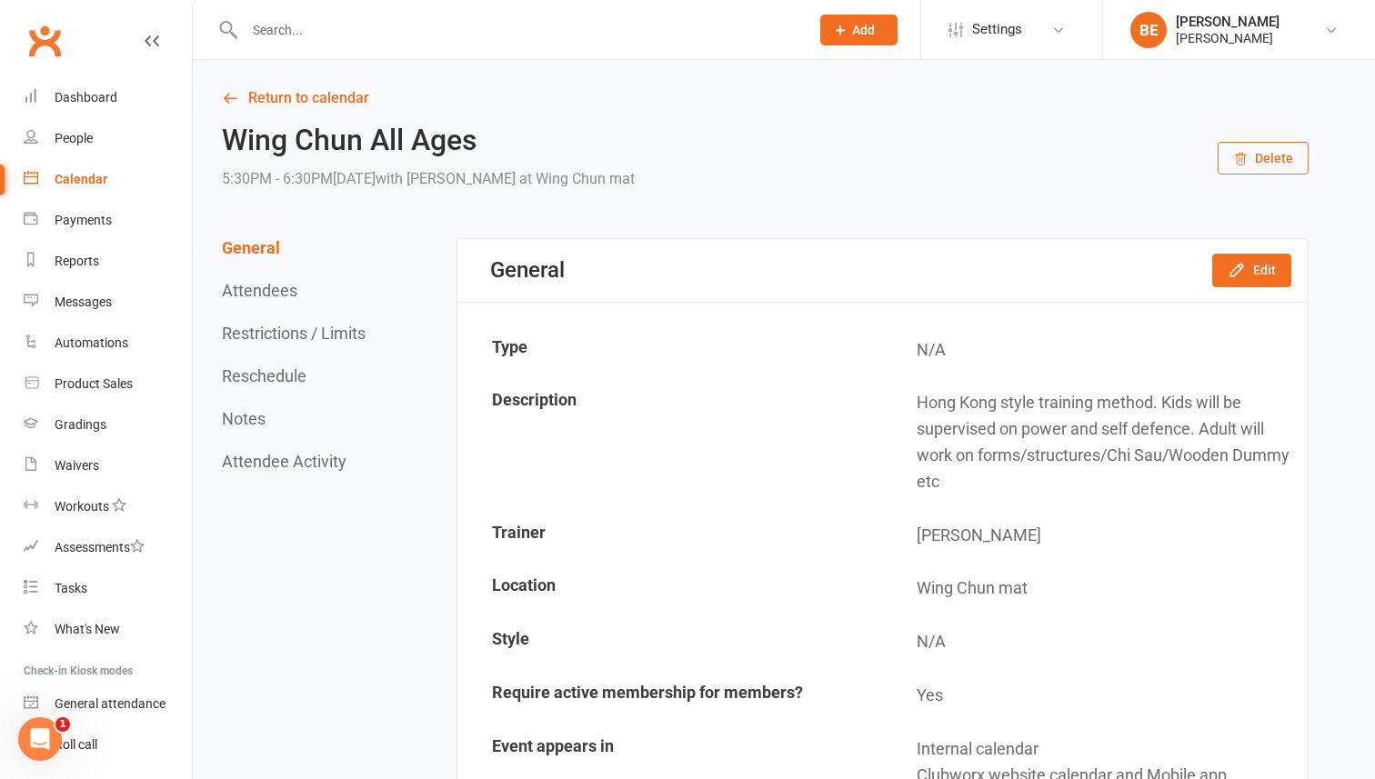
click at [294, 148] on h2 "Wing Chun All Ages" at bounding box center [428, 141] width 413 height 32
click at [270, 90] on link "Return to calendar" at bounding box center [765, 97] width 1086 height 25
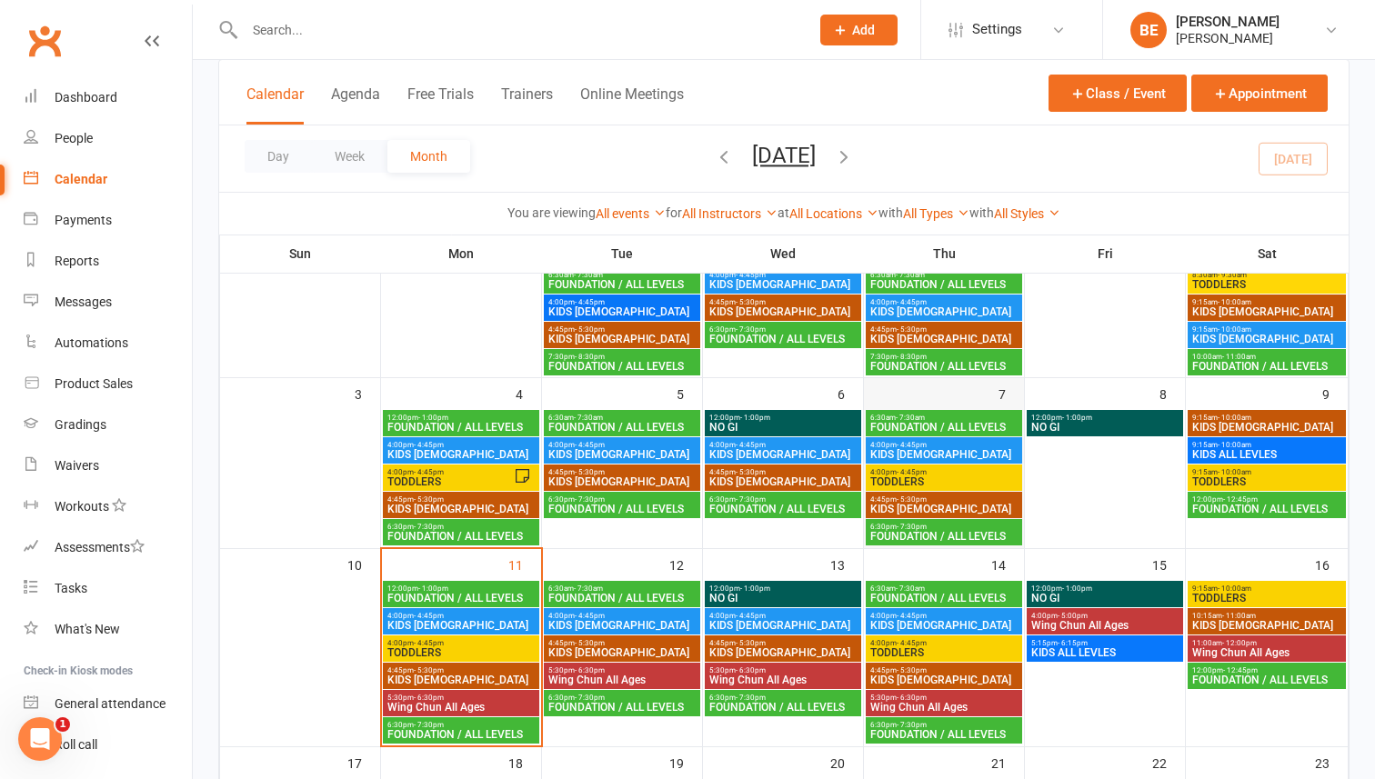
scroll to position [135, 0]
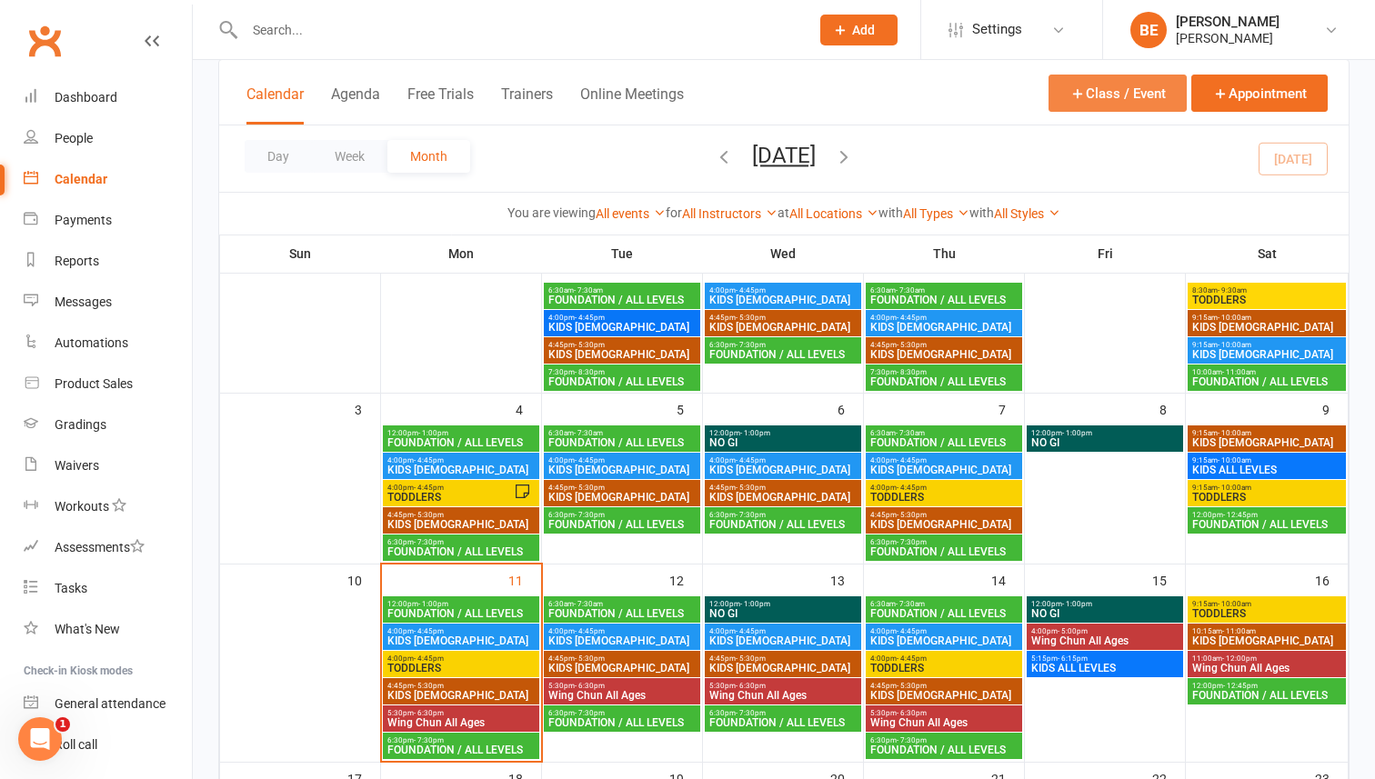
click at [1096, 94] on button "Class / Event" at bounding box center [1117, 93] width 138 height 37
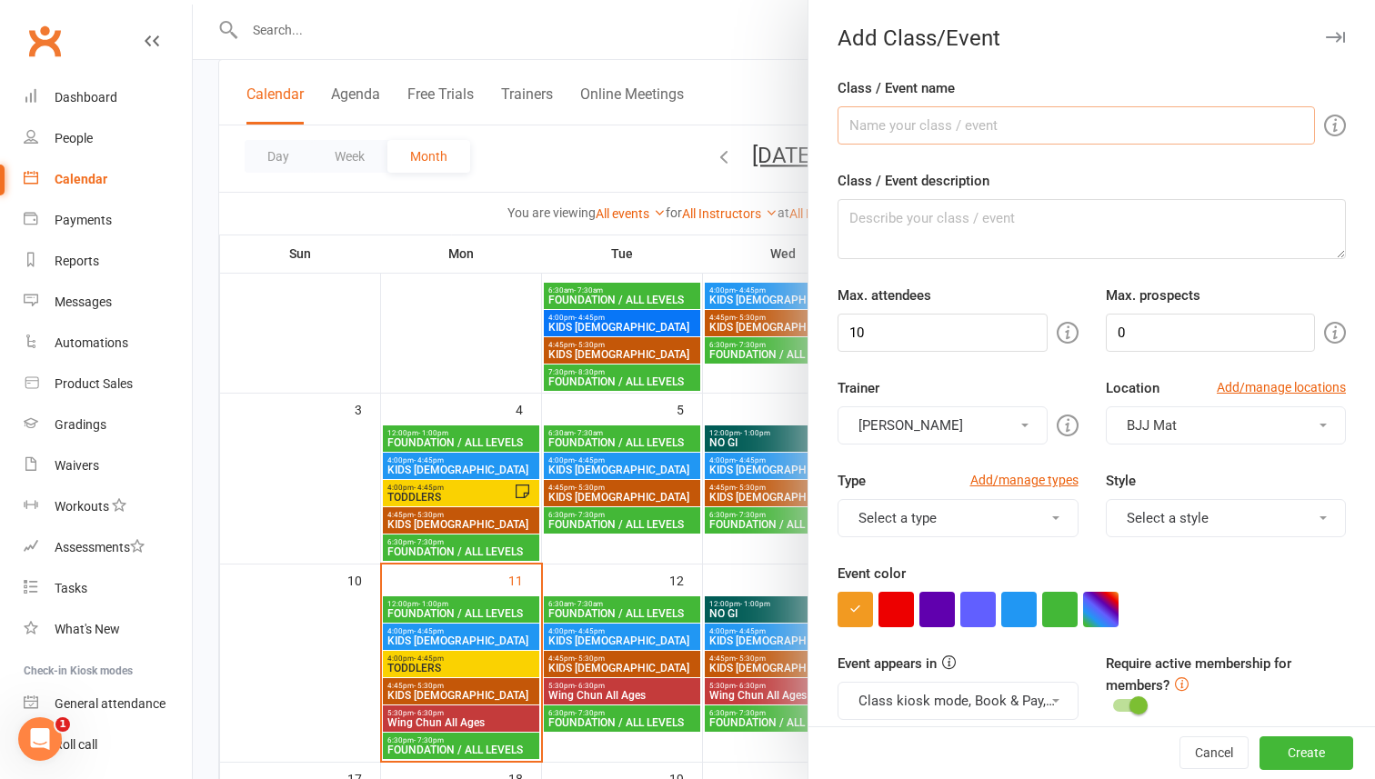
click at [998, 128] on input "Class / Event name" at bounding box center [1075, 125] width 477 height 38
type input "WING CHUN Adult 14+"
click at [925, 229] on textarea "Class / Event description" at bounding box center [1091, 229] width 508 height 60
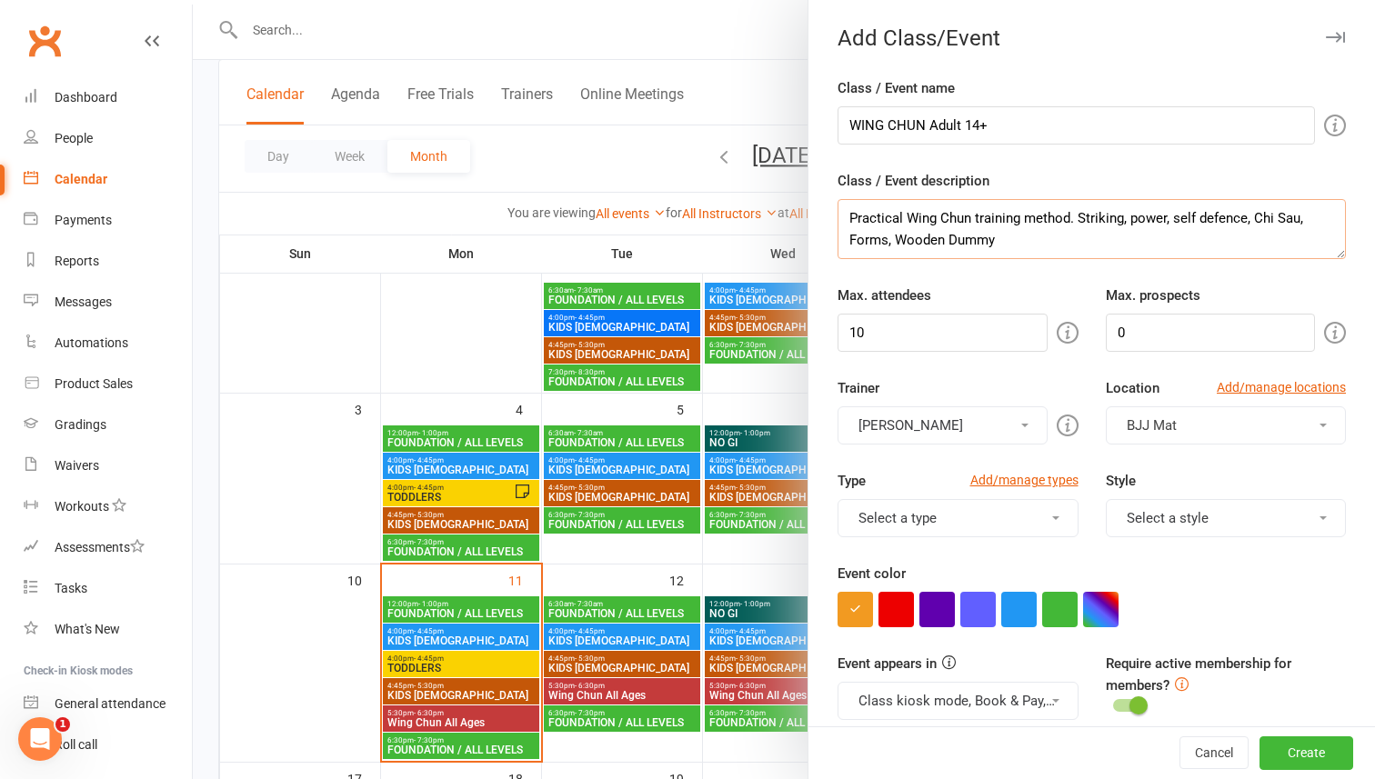
click at [1165, 218] on textarea "Practical Wing Chun training method. Striking, power, self defence, Chi Sau, Fo…" at bounding box center [1091, 229] width 508 height 60
click at [1181, 215] on textarea "Practical Wing Chun training method. Striking, Power, self defence, Chi Sau, Fo…" at bounding box center [1091, 229] width 508 height 60
click at [1021, 238] on textarea "Practical Wing Chun training method. Striking, Power, Self defence, Chi Sau, Fo…" at bounding box center [1091, 229] width 508 height 60
type textarea "Practical Wing Chun training method. Striking, Power, Self defence, Chi Sau, Fo…"
click at [1231, 341] on input "0" at bounding box center [1211, 333] width 210 height 38
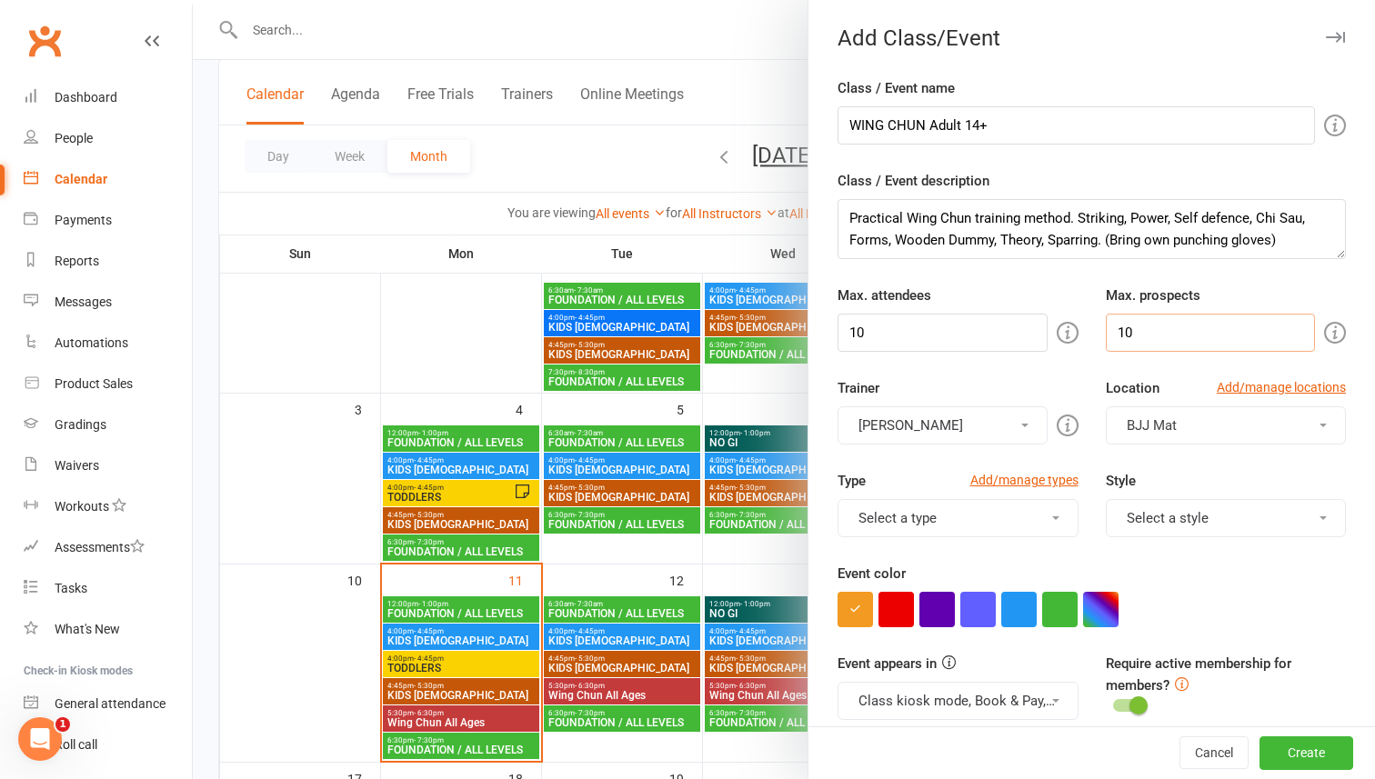
type input "10"
click at [1011, 332] on div "Attendee limits help you manage class numbers if you have restricted space. If …" at bounding box center [867, 333] width 349 height 42
click at [939, 325] on input "10" at bounding box center [942, 333] width 210 height 38
type input "1"
type input "3"
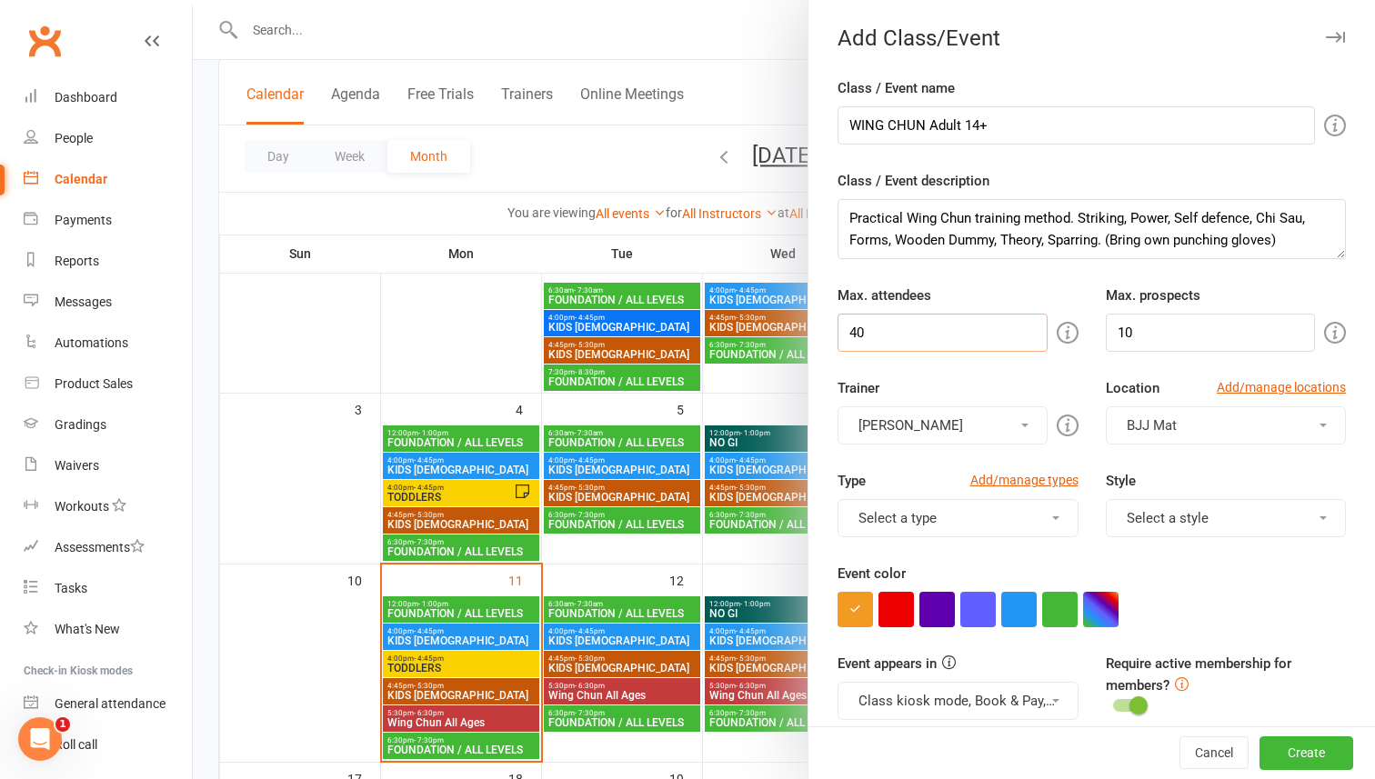
type input "40"
click at [1319, 426] on span "button" at bounding box center [1322, 426] width 7 height 4
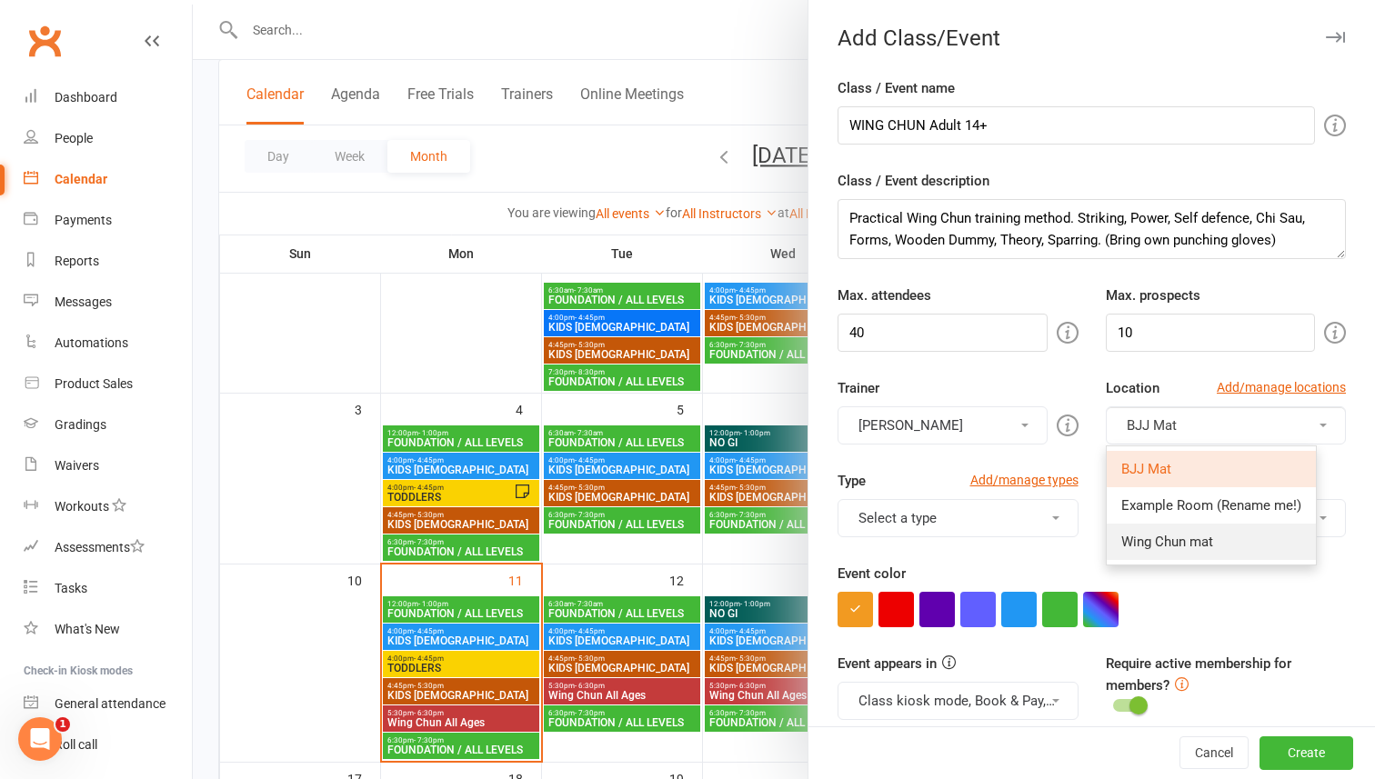
click at [1221, 548] on link "Wing Chun mat" at bounding box center [1210, 542] width 209 height 36
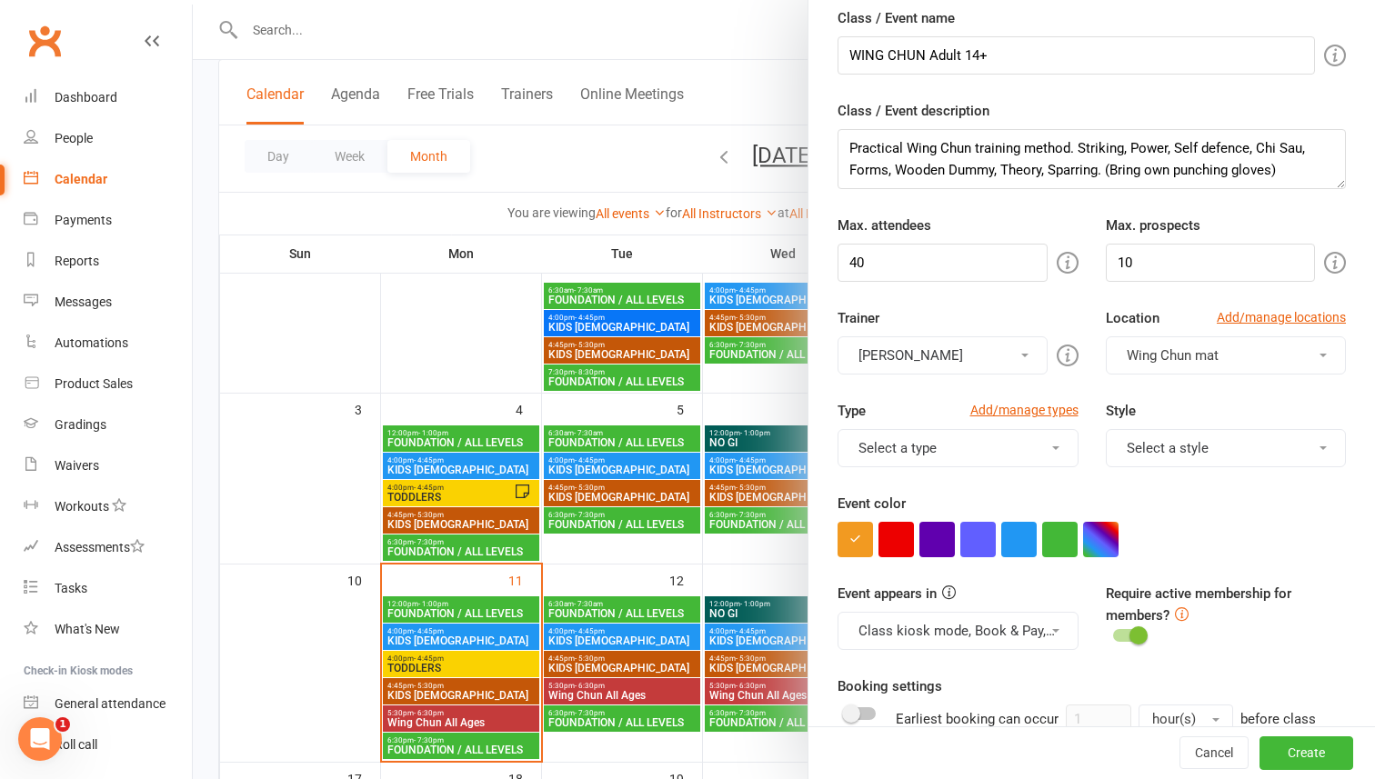
scroll to position [101, 0]
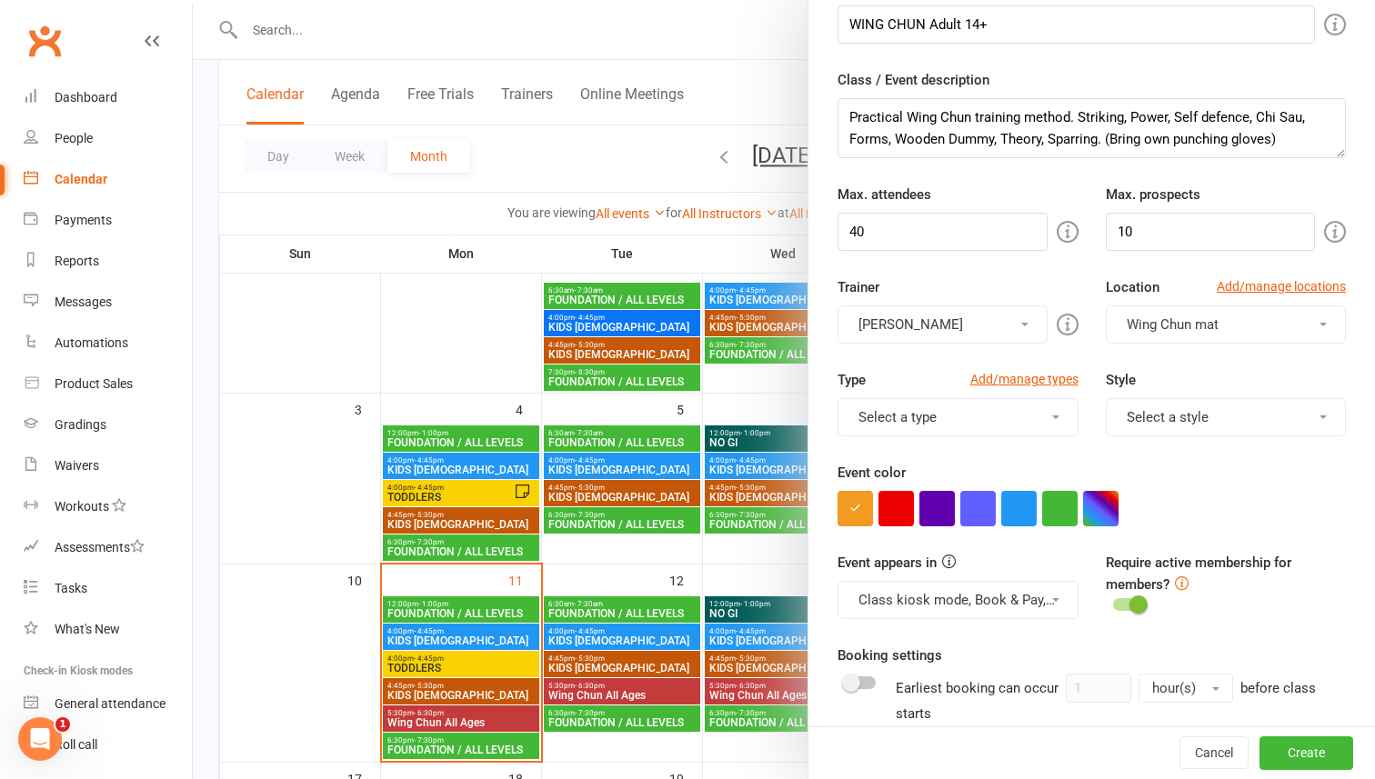
click at [1327, 415] on button "Select a style" at bounding box center [1226, 417] width 241 height 38
click at [1196, 370] on div "Style Select a style ADULTS BJJ KIDS BJJ" at bounding box center [1226, 402] width 268 height 67
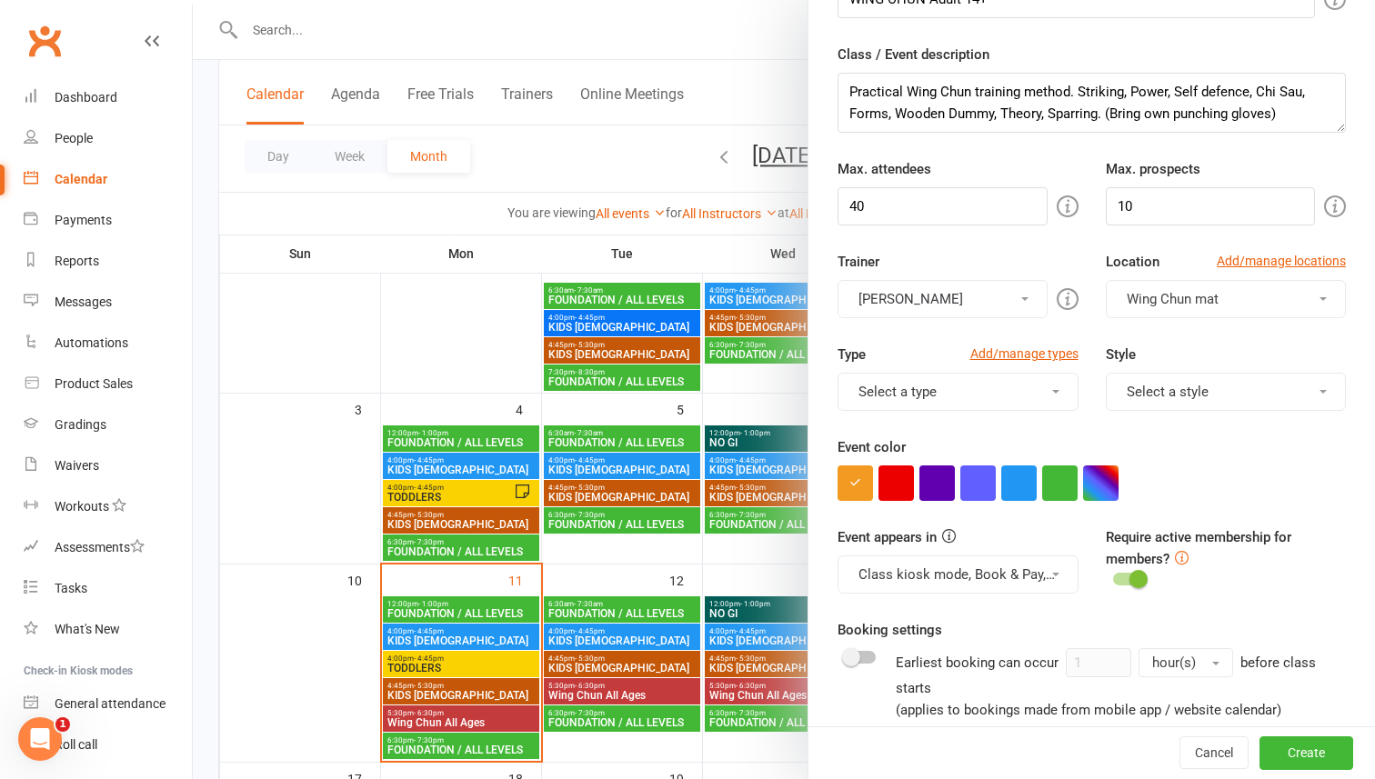
scroll to position [127, 0]
click at [1113, 470] on button "button" at bounding box center [1100, 482] width 35 height 35
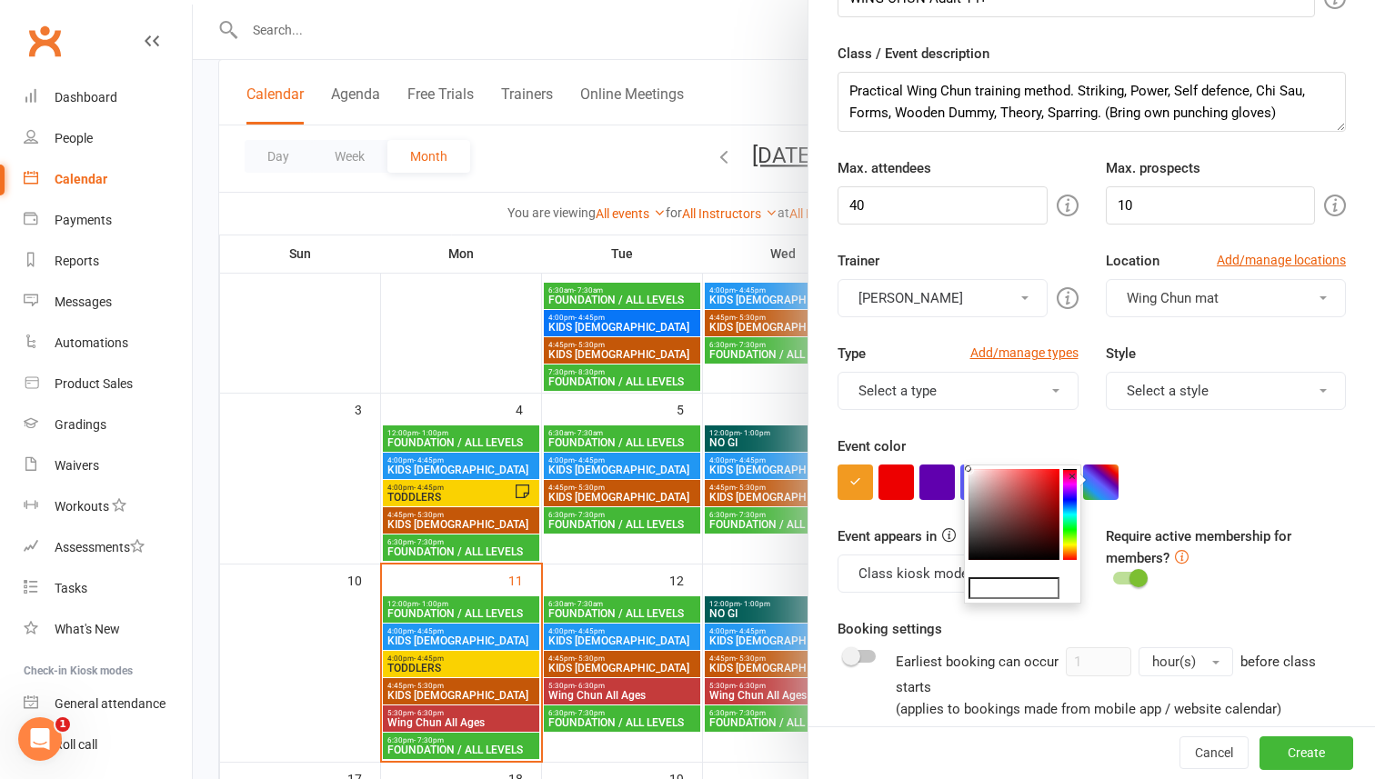
click at [1069, 546] on colorpicker-hue at bounding box center [1070, 514] width 14 height 91
click at [1069, 546] on icon at bounding box center [1070, 546] width 14 height 2
click at [1047, 474] on colorpicker-saturation at bounding box center [1013, 514] width 91 height 91
type input "#f2ea1f"
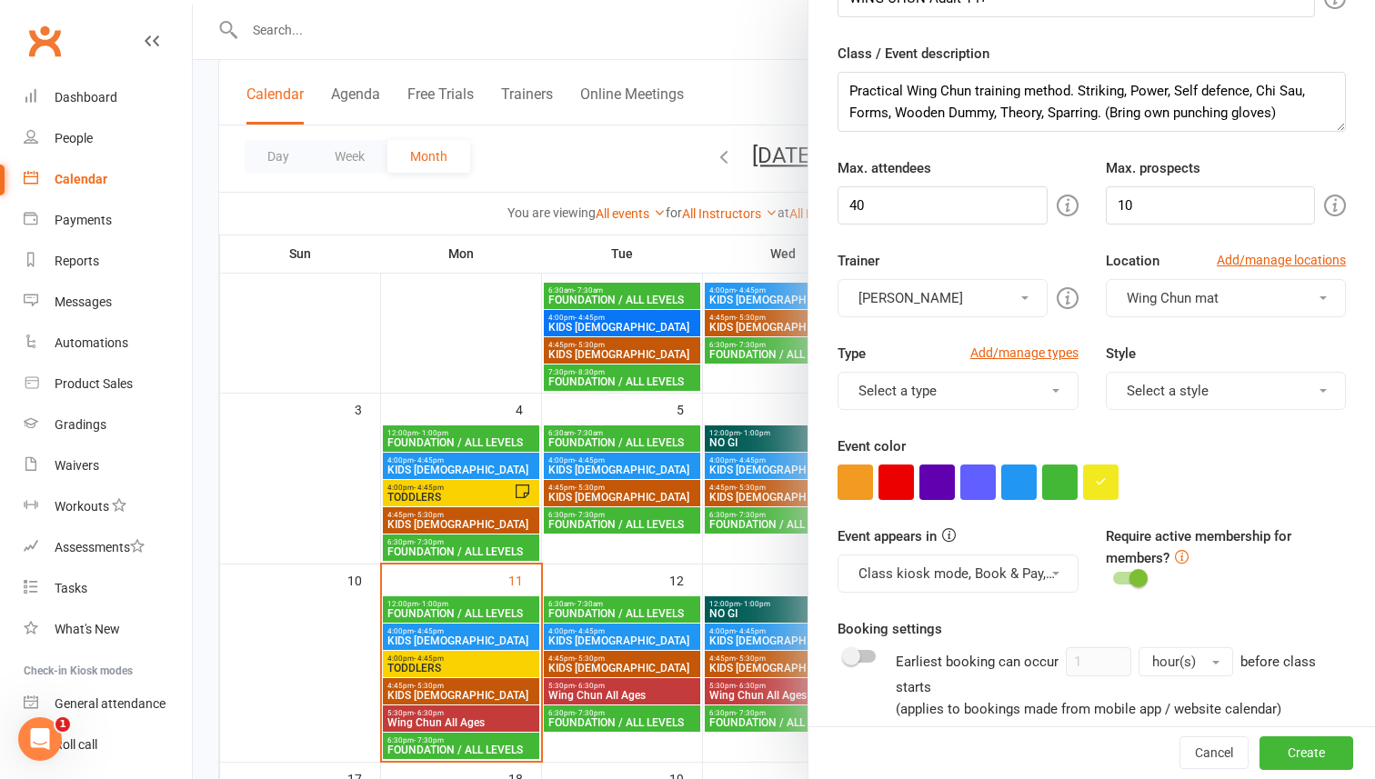
click at [1307, 604] on div "Event appears in Class kiosk mode, Book & Pay, Roll call, Clubworx website cale…" at bounding box center [1092, 572] width 536 height 93
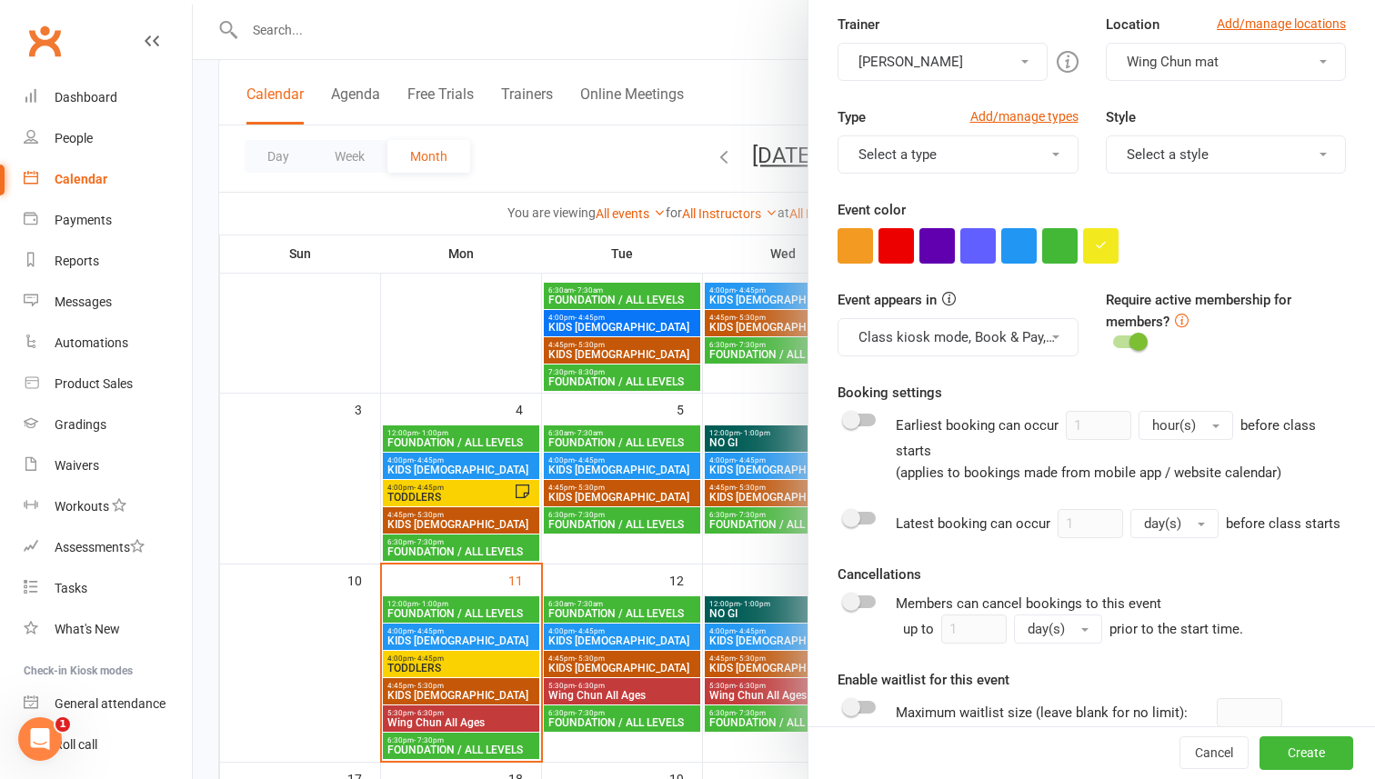
scroll to position [365, 0]
click at [860, 417] on div at bounding box center [860, 419] width 31 height 13
click at [845, 416] on input "checkbox" at bounding box center [845, 416] width 0 height 0
click at [1211, 421] on button "hour(s)" at bounding box center [1185, 424] width 95 height 29
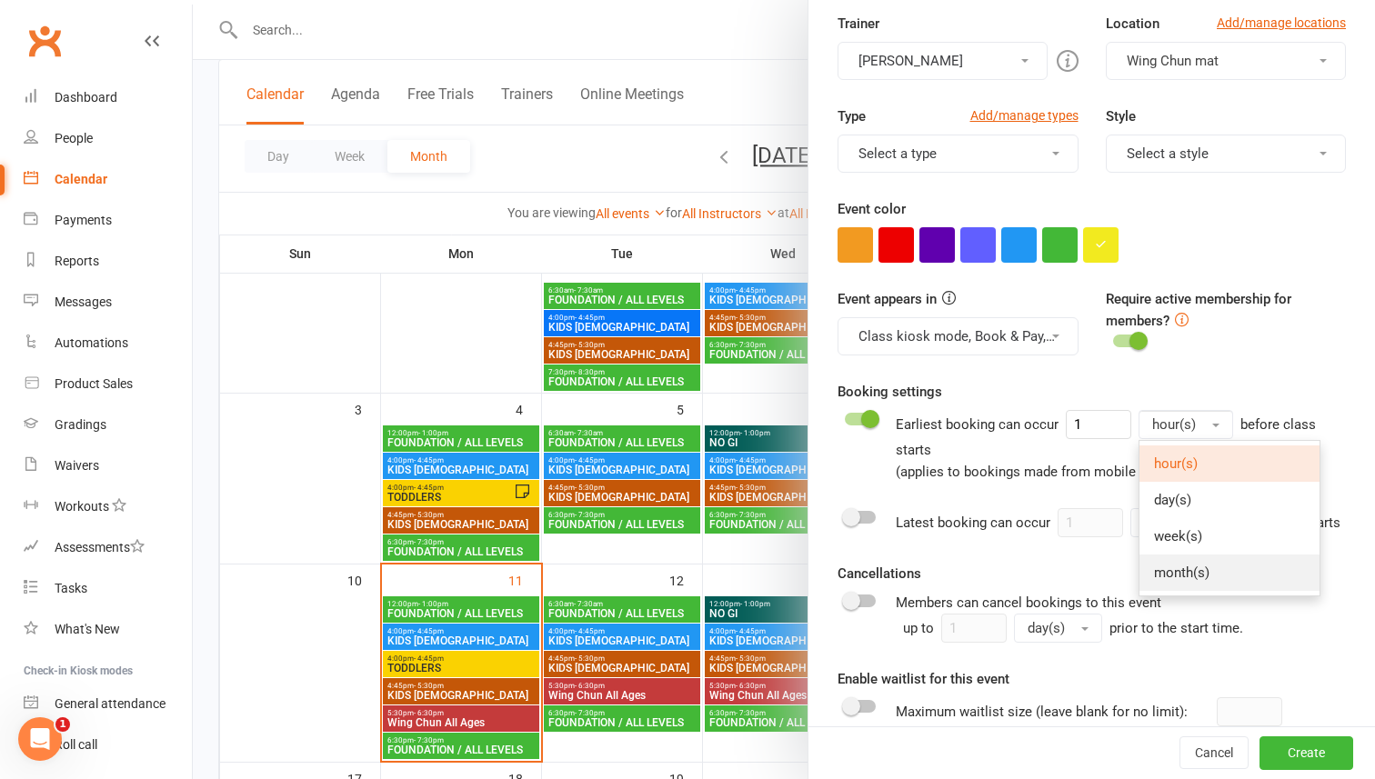
click at [1166, 568] on span "month(s)" at bounding box center [1181, 573] width 55 height 16
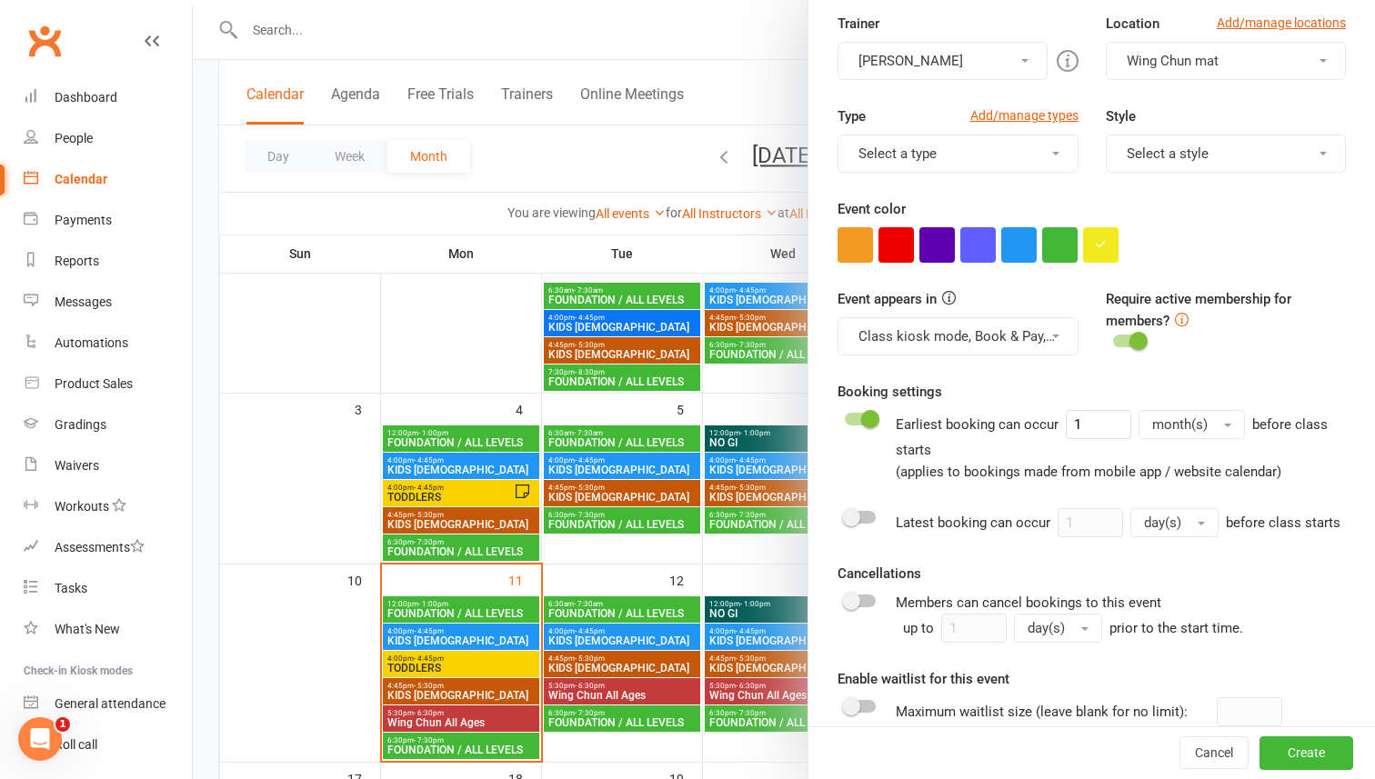
click at [863, 517] on div at bounding box center [860, 517] width 31 height 13
click at [845, 515] on input "checkbox" at bounding box center [845, 515] width 0 height 0
click at [1185, 530] on button "day(s)" at bounding box center [1174, 522] width 88 height 29
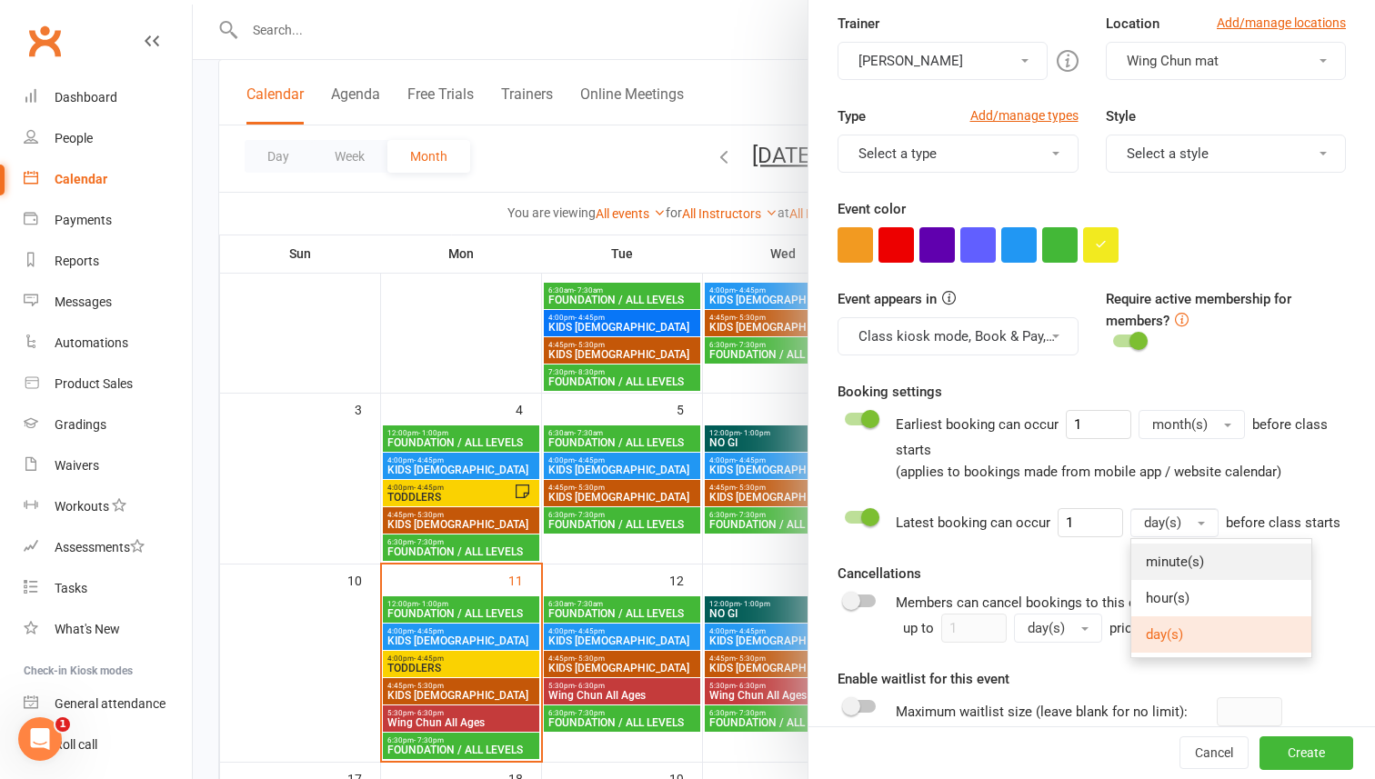
click at [1175, 567] on span "minute(s)" at bounding box center [1175, 562] width 58 height 16
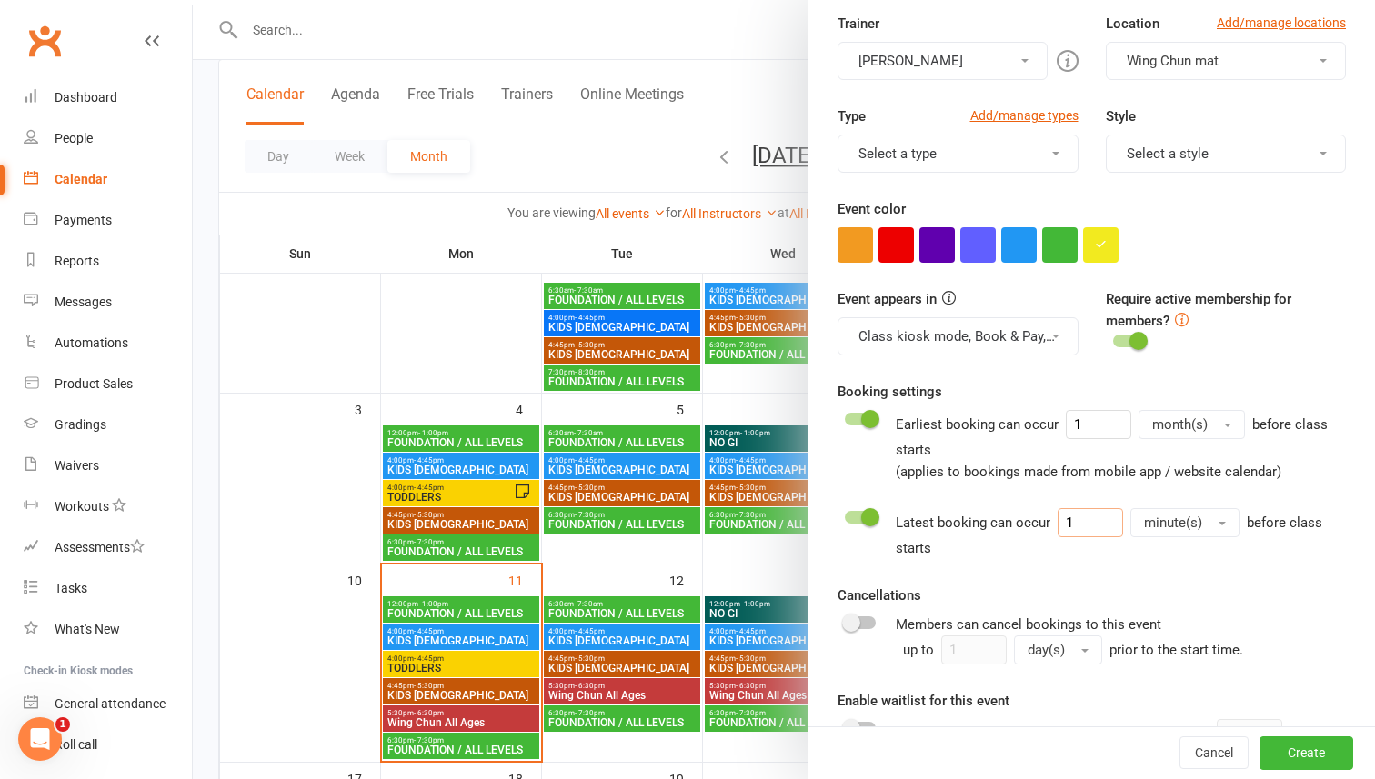
click at [1093, 530] on input "1" at bounding box center [1089, 522] width 65 height 29
type input "15"
click at [1179, 593] on div "Cancellations Members can cancel bookings to this event up to 1 day(s) prior to…" at bounding box center [1091, 625] width 508 height 80
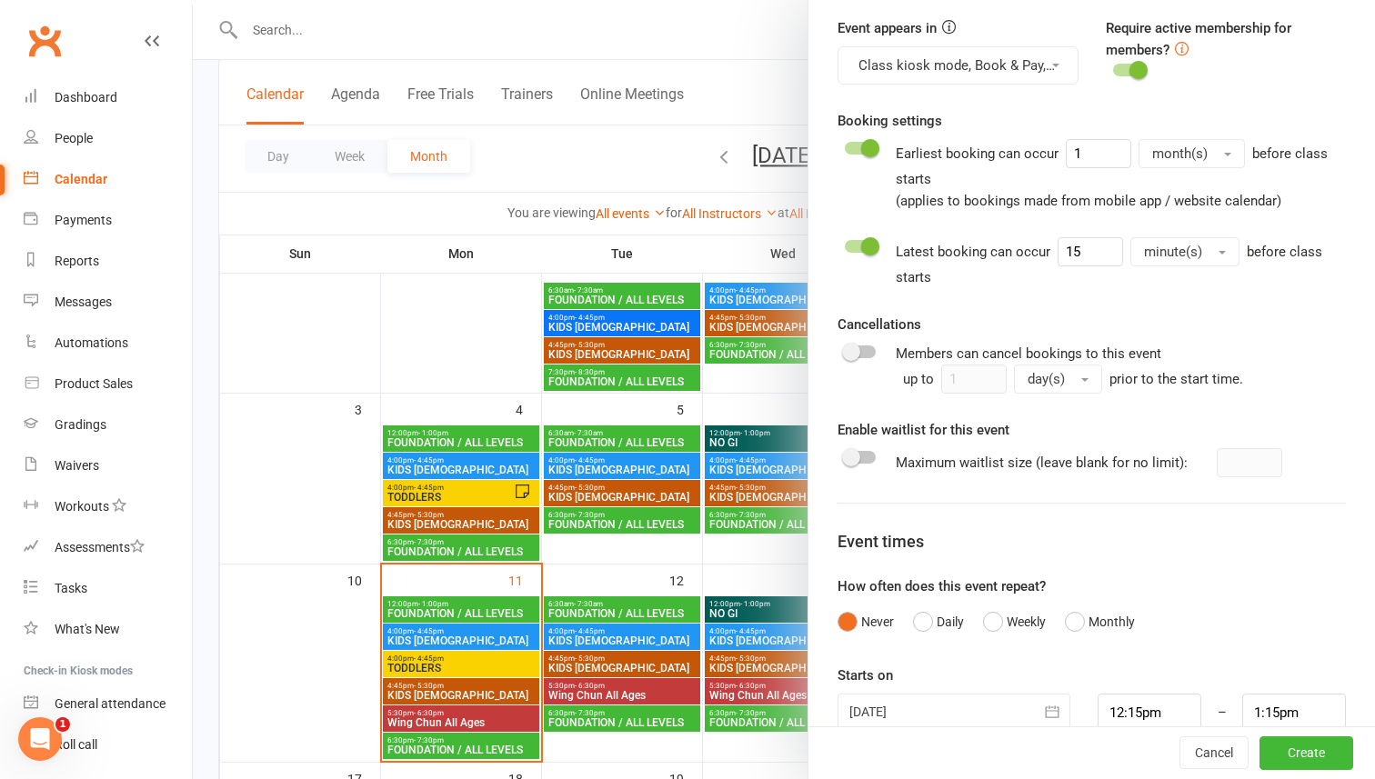
scroll to position [669, 0]
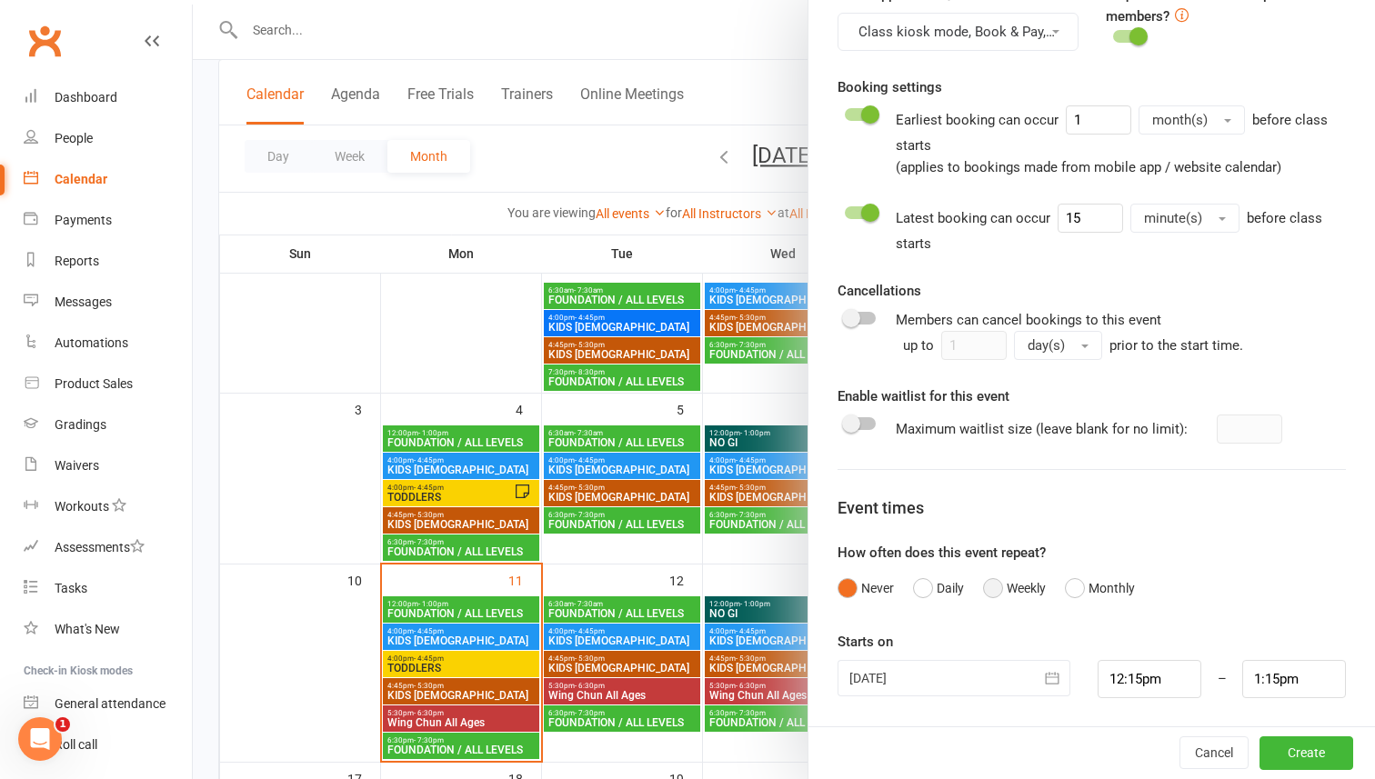
click at [993, 590] on button "Weekly" at bounding box center [1014, 588] width 63 height 35
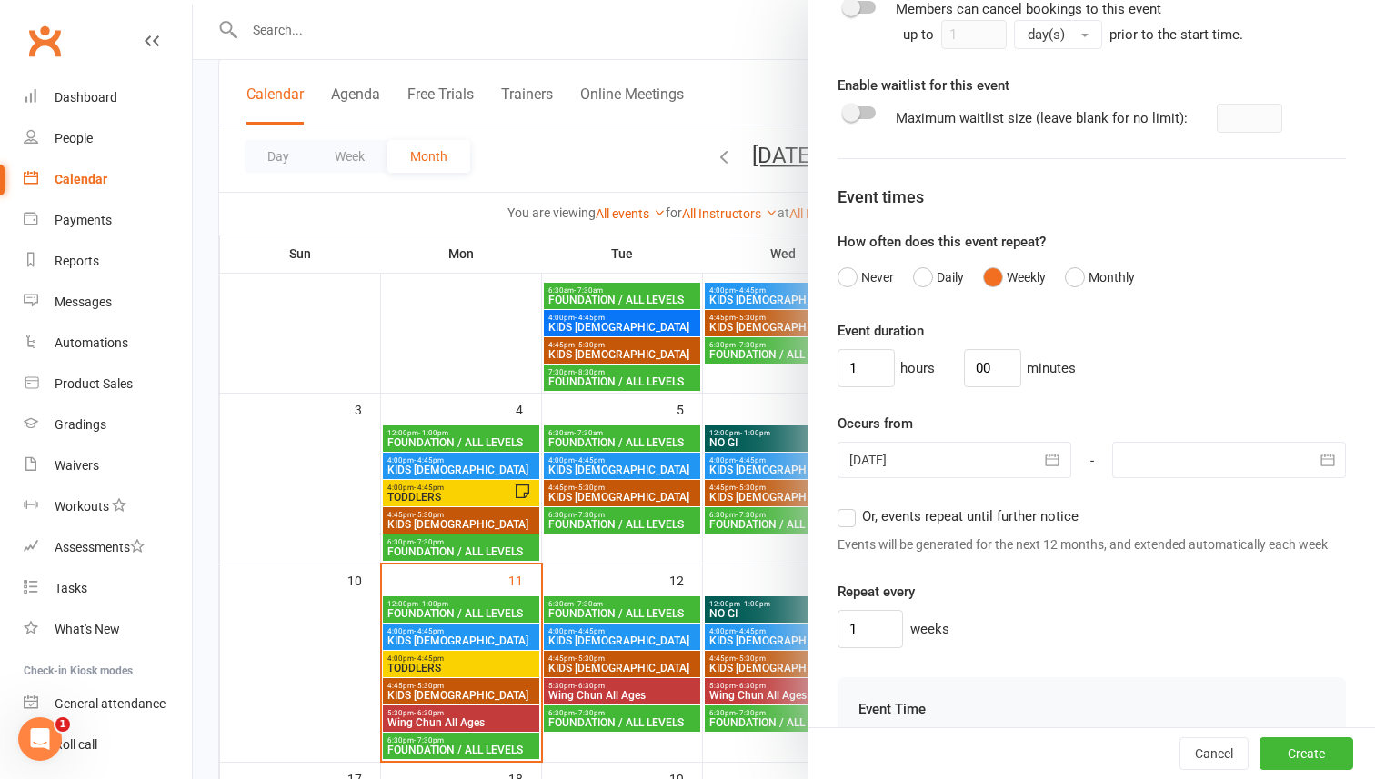
scroll to position [987, 0]
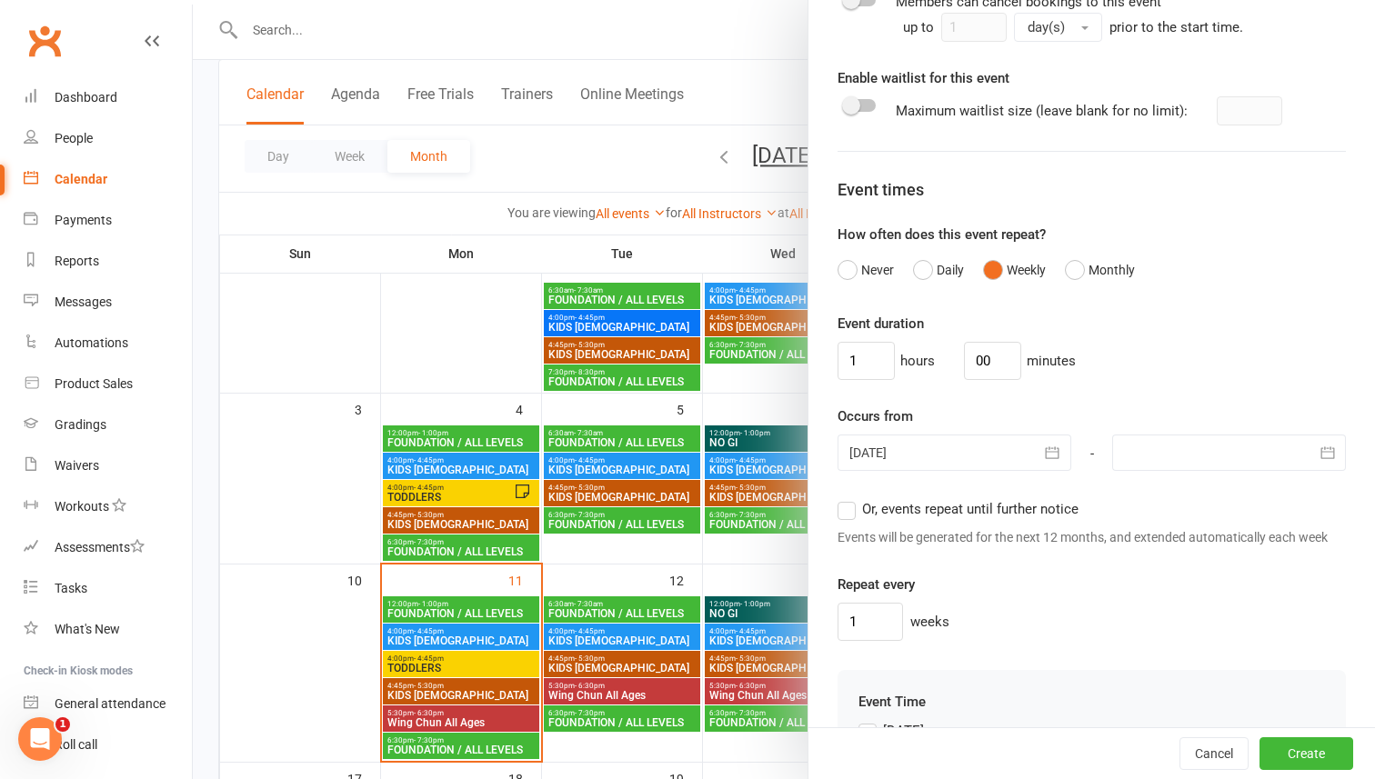
click at [846, 509] on label "Or, events repeat until further notice" at bounding box center [957, 509] width 241 height 22
click at [846, 498] on input "Or, events repeat until further notice" at bounding box center [843, 498] width 12 height 0
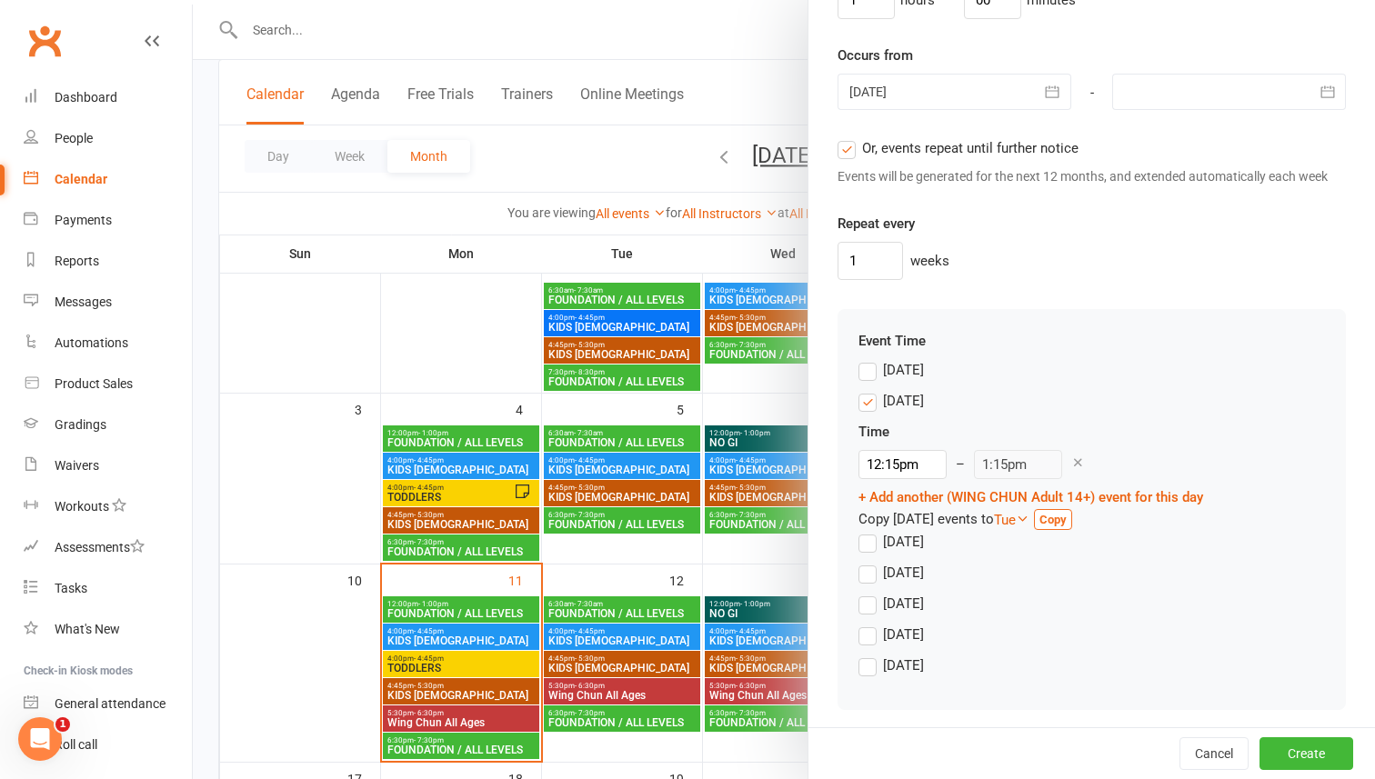
scroll to position [1350, 0]
click at [885, 465] on input "12:15pm" at bounding box center [902, 462] width 88 height 29
type input "7:30pm"
type input "8:30pm"
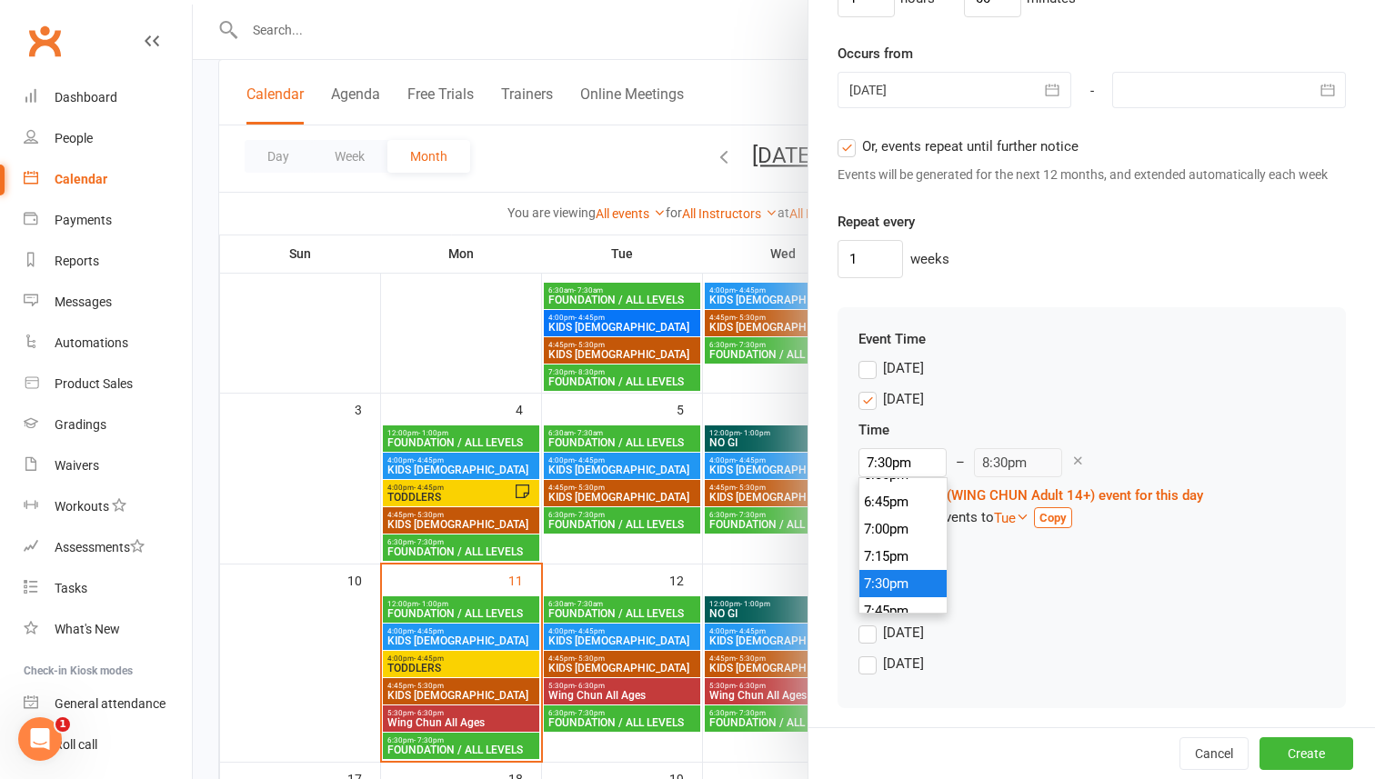
click at [889, 576] on li "7:30pm" at bounding box center [902, 583] width 87 height 27
click at [1134, 450] on div "7:30pm 12:00am 12:15am 12:30am 12:45am 1:00am 1:15am 1:30am 1:45am 2:00am 2:15a…" at bounding box center [1030, 462] width 345 height 29
click at [1066, 519] on strong "Copy" at bounding box center [1052, 518] width 27 height 14
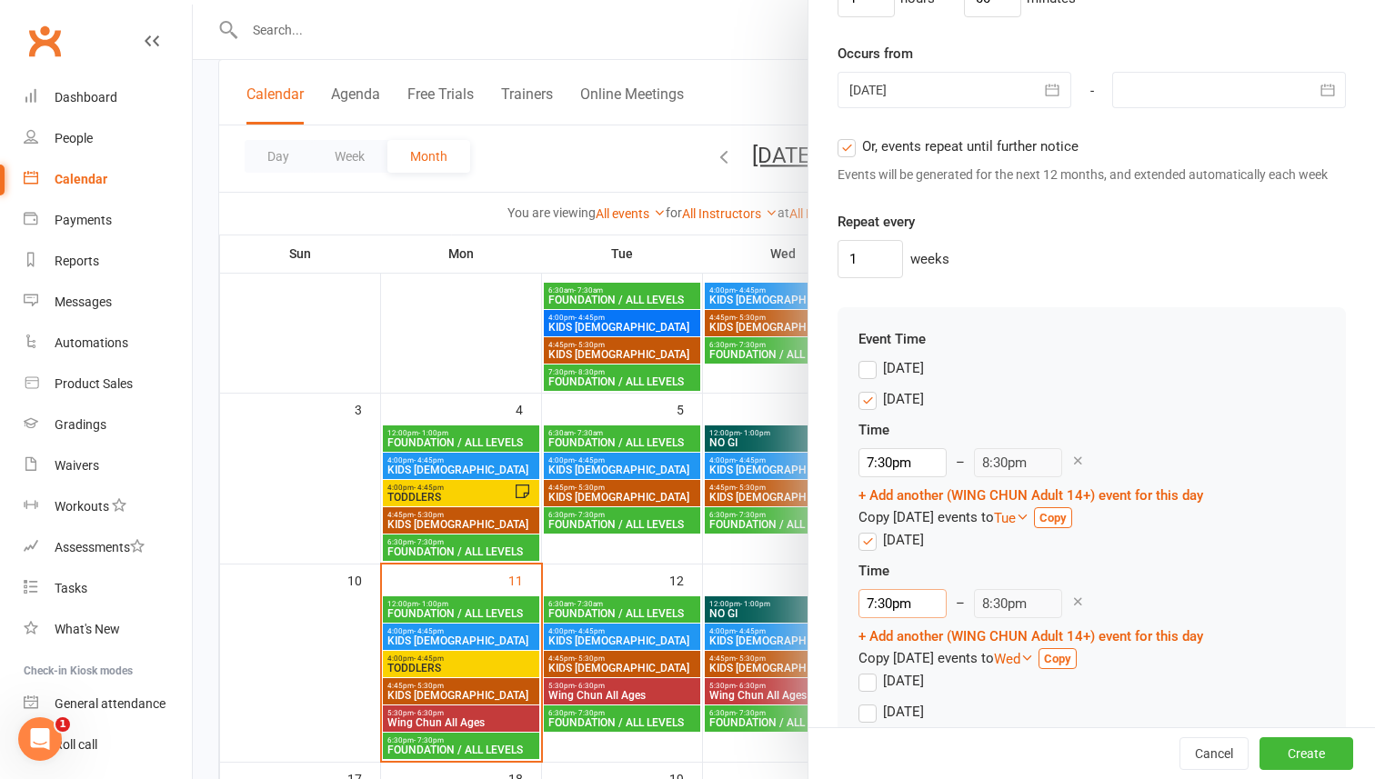
click at [908, 607] on input "7:30pm" at bounding box center [902, 603] width 88 height 29
type input "7:30am"
type input "8:30am"
click at [883, 714] on li "7:30am" at bounding box center [902, 712] width 87 height 27
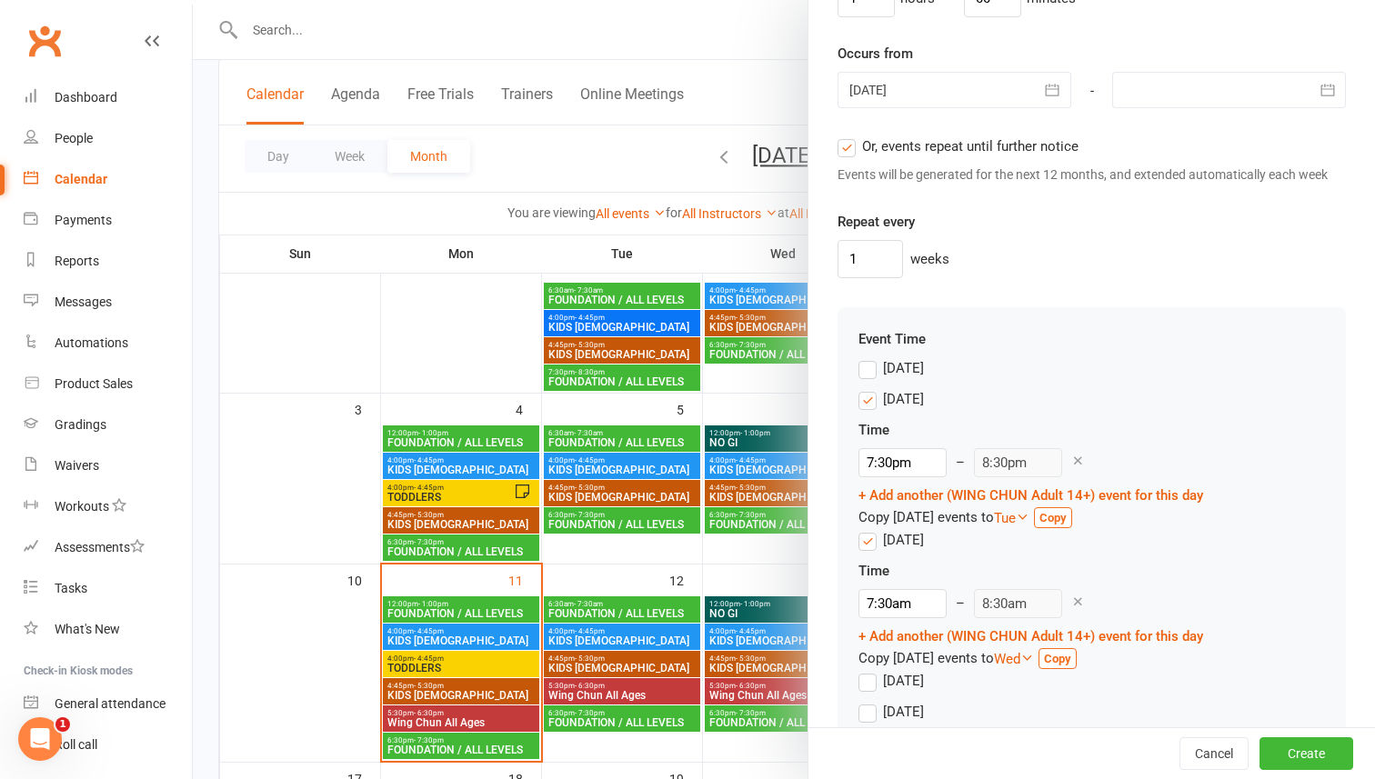
click at [1165, 573] on div "Time" at bounding box center [1030, 571] width 345 height 22
click at [862, 636] on link "+ Add another (WING CHUN Adult 14+) event for this day" at bounding box center [1030, 636] width 345 height 16
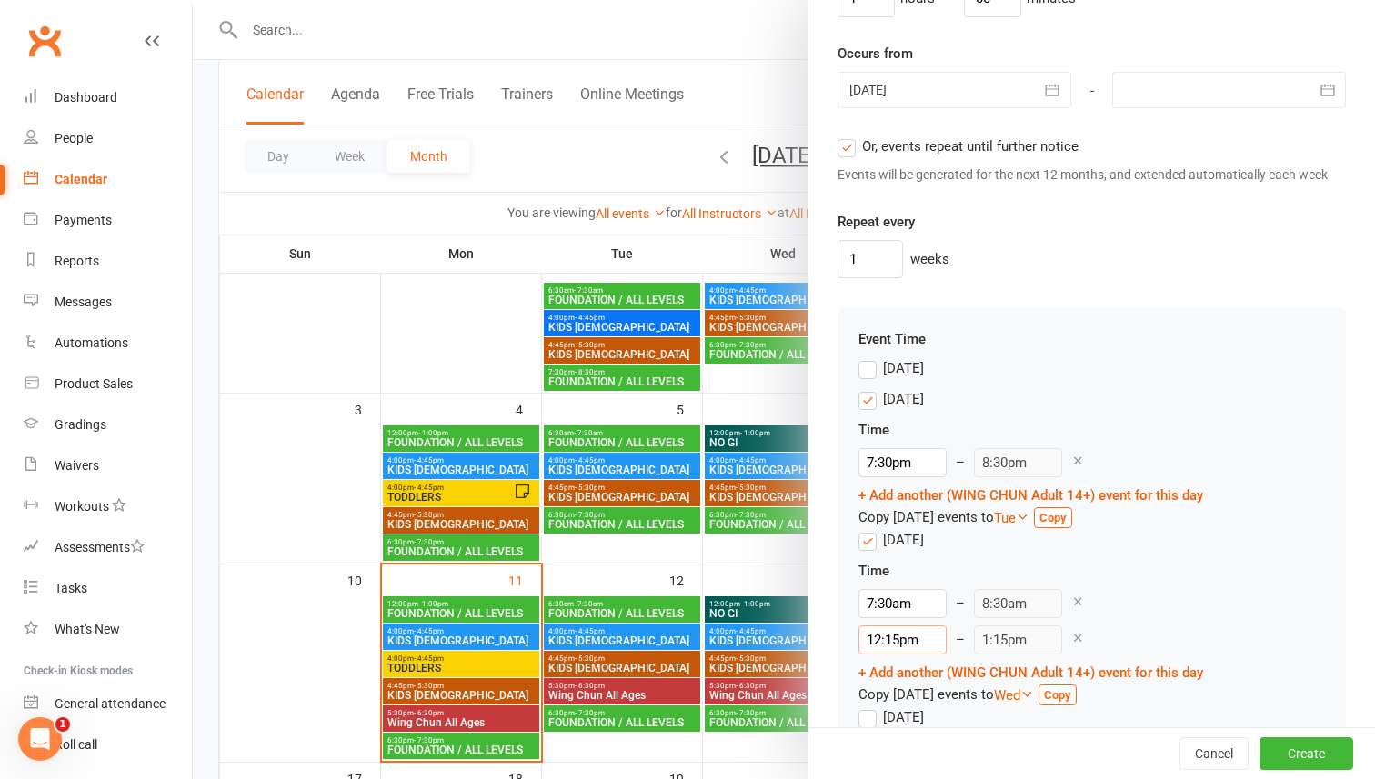
click at [888, 643] on input "12:15pm" at bounding box center [902, 640] width 88 height 29
type input "12:00pm"
type input "1:00pm"
click at [904, 504] on li "12:00pm" at bounding box center [902, 503] width 87 height 27
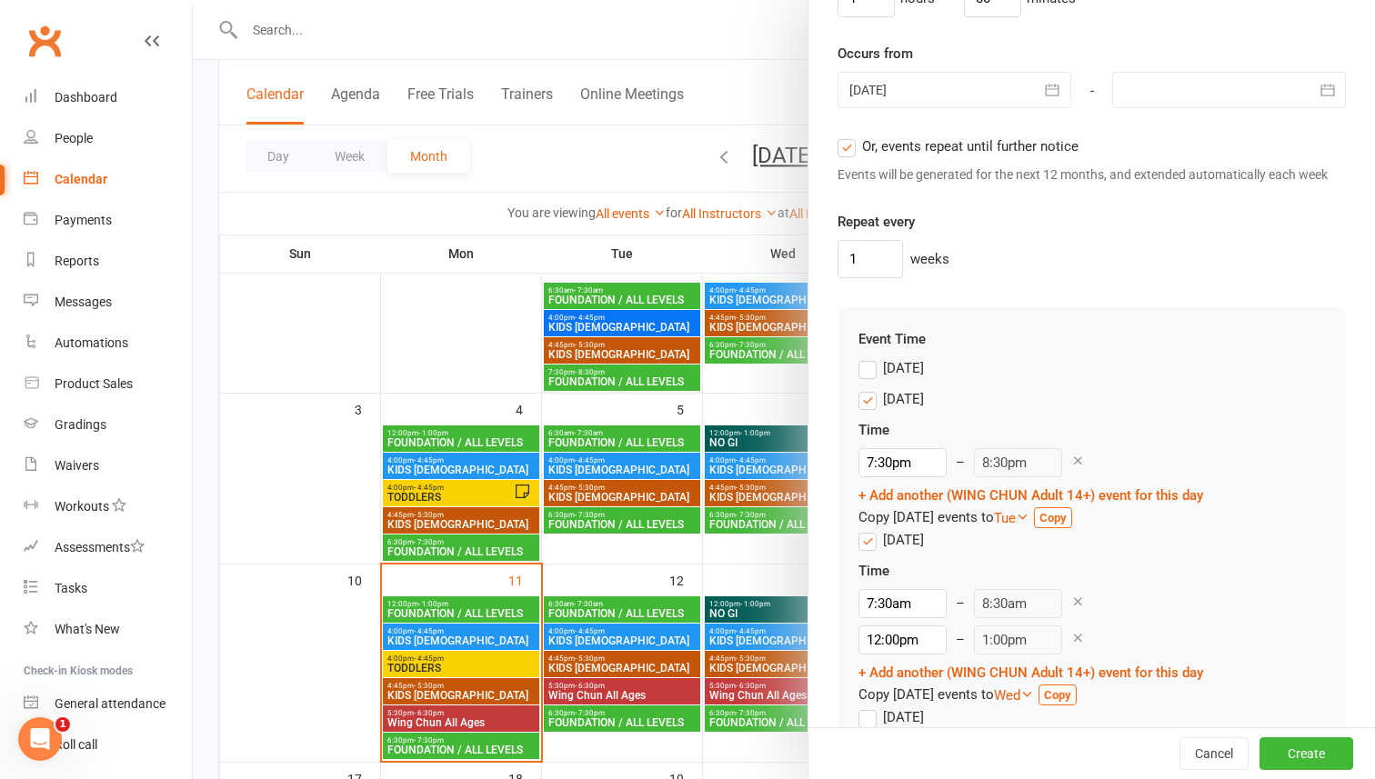
click at [1139, 621] on div "Time 7:30am 12:00am 12:15am 12:30am 12:45am 1:00am 1:15am 1:30am 1:45am 2:00am …" at bounding box center [1030, 633] width 345 height 146
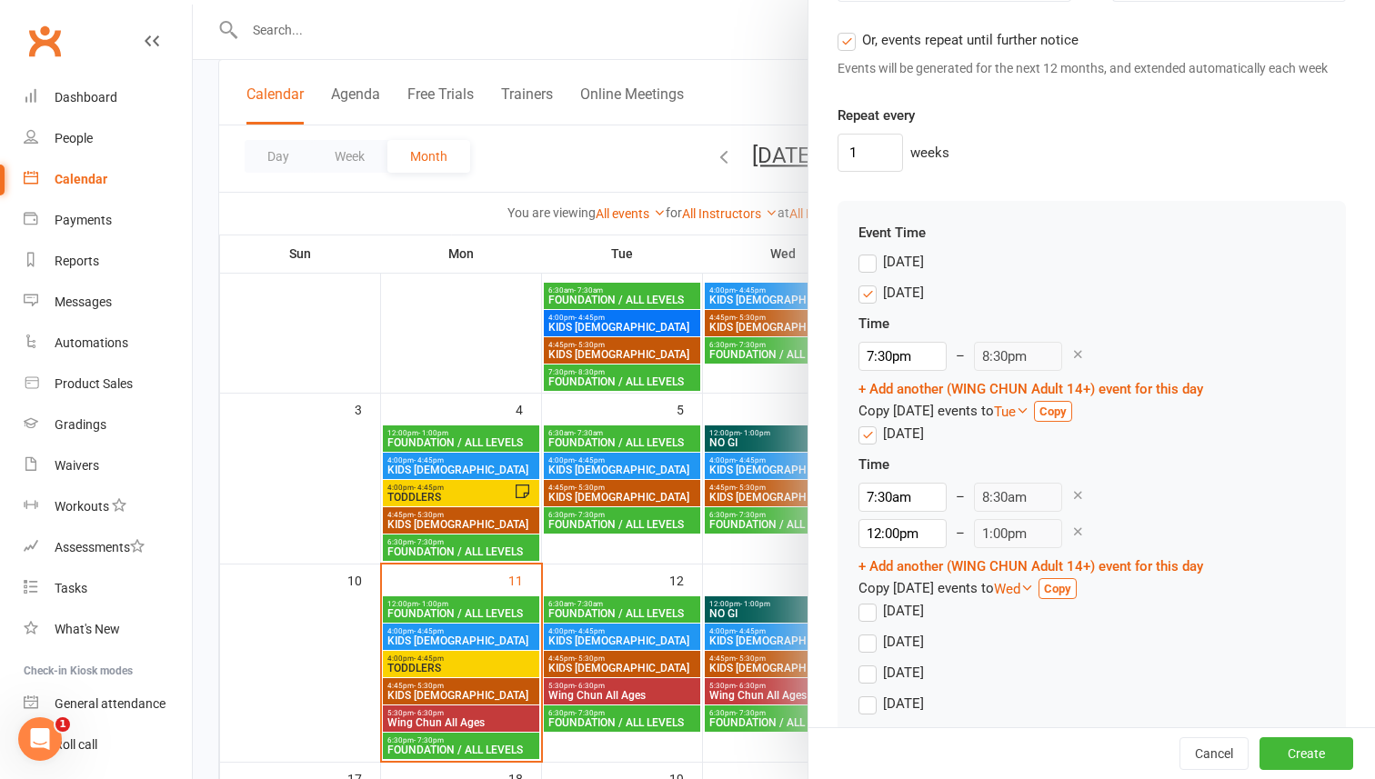
scroll to position [1459, 0]
click at [1071, 588] on strong "Copy" at bounding box center [1057, 586] width 27 height 14
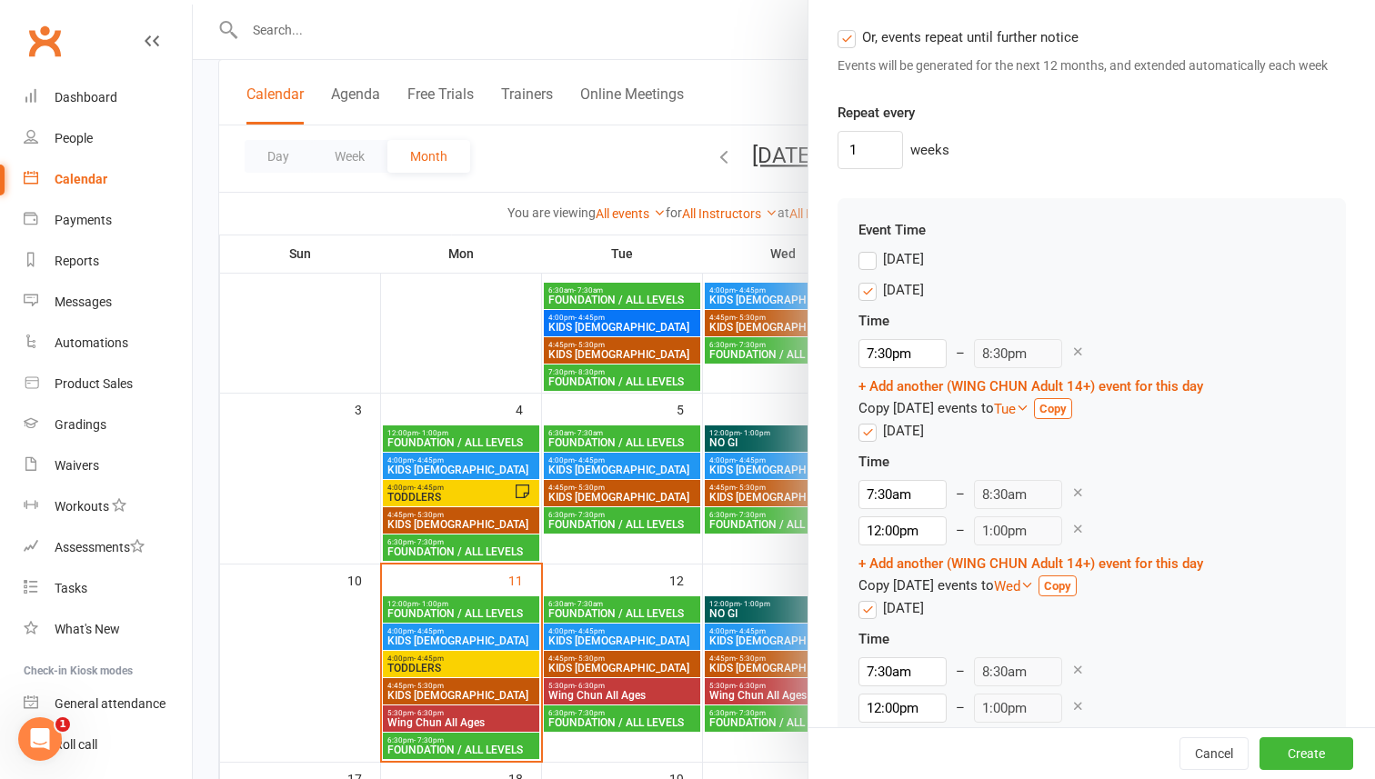
click at [870, 609] on label "[DATE]" at bounding box center [890, 608] width 65 height 22
click at [870, 597] on input "[DATE]" at bounding box center [864, 597] width 12 height 0
click at [1034, 585] on icon at bounding box center [1027, 585] width 14 height 14
click at [1036, 703] on label "Thu" at bounding box center [1024, 703] width 41 height 19
click at [1016, 694] on input "Thu" at bounding box center [1010, 694] width 12 height 0
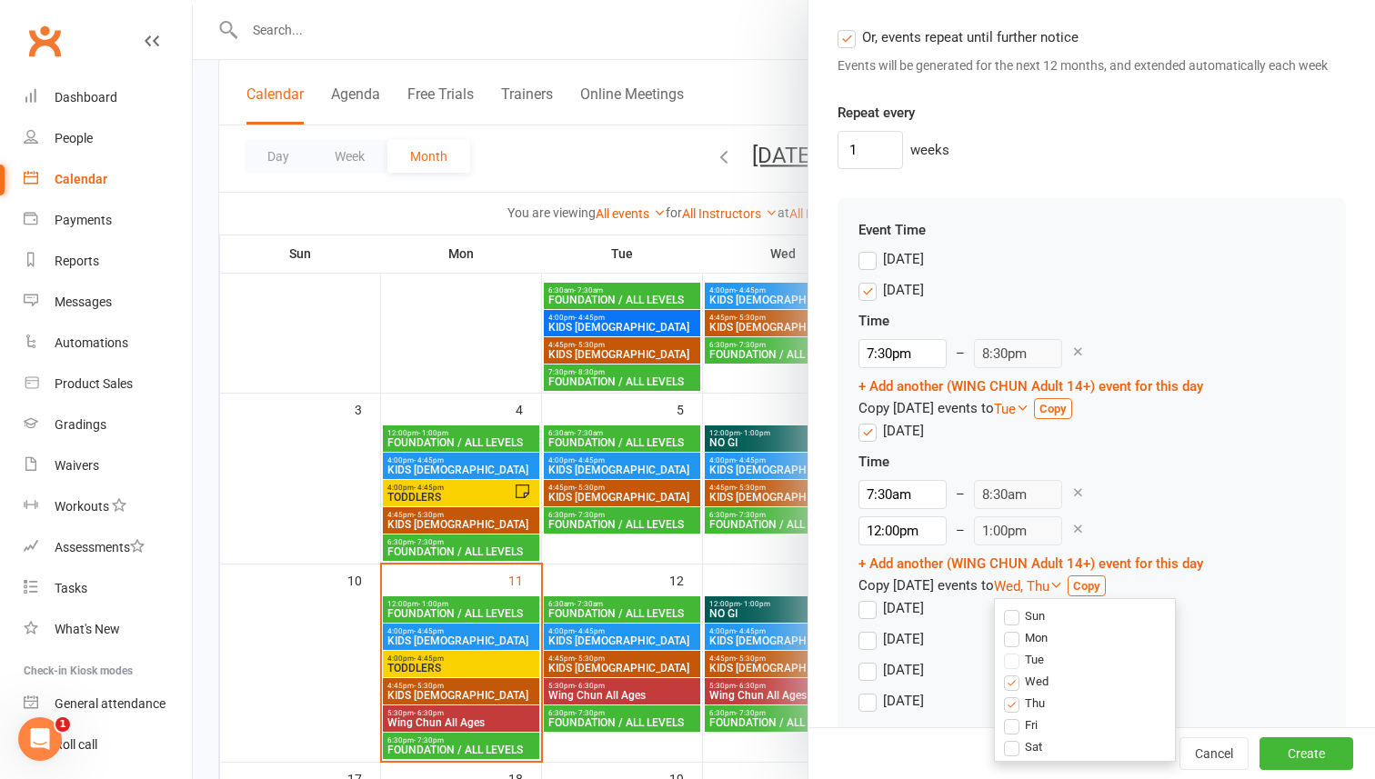
click at [1035, 682] on label "Wed" at bounding box center [1026, 681] width 45 height 19
click at [1016, 672] on input "Wed" at bounding box center [1010, 672] width 12 height 0
click at [1067, 586] on strong "Copy" at bounding box center [1053, 586] width 27 height 14
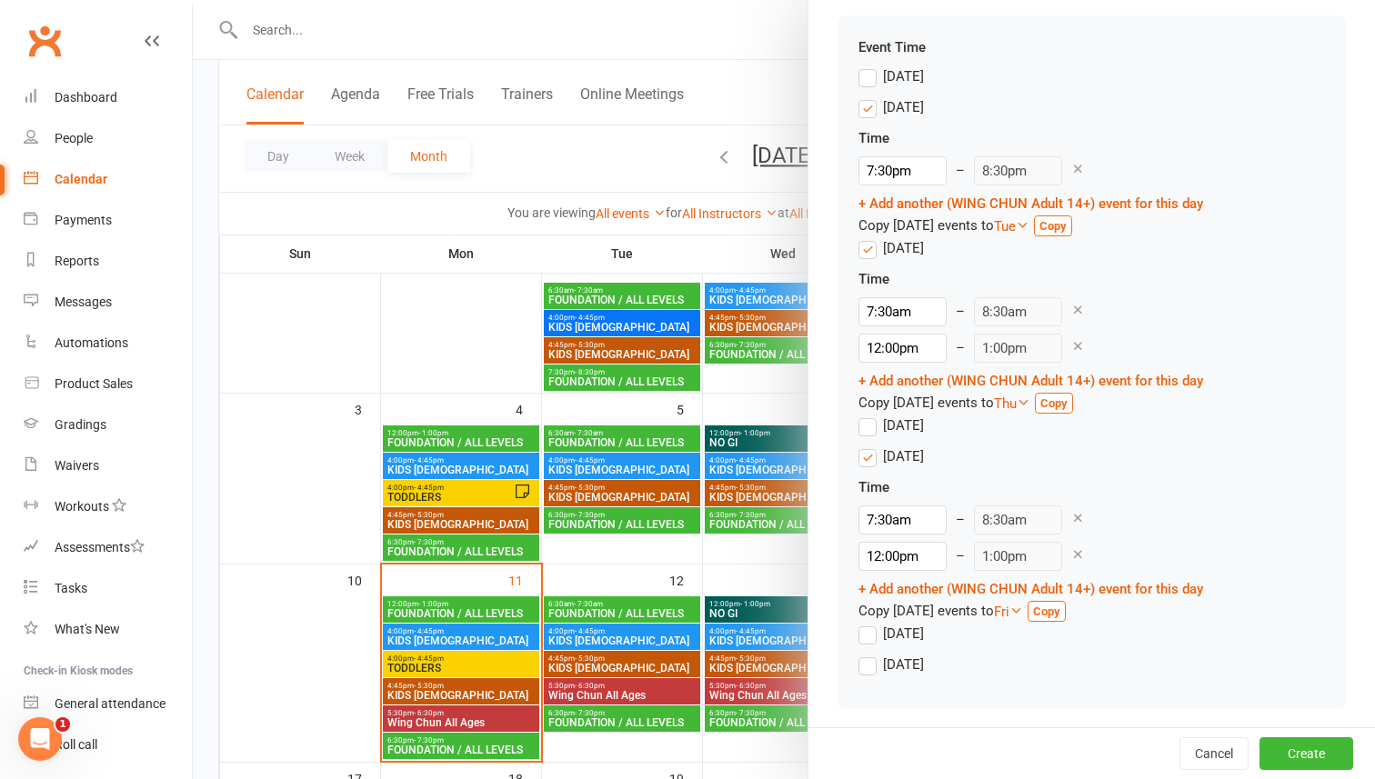
scroll to position [1649, 0]
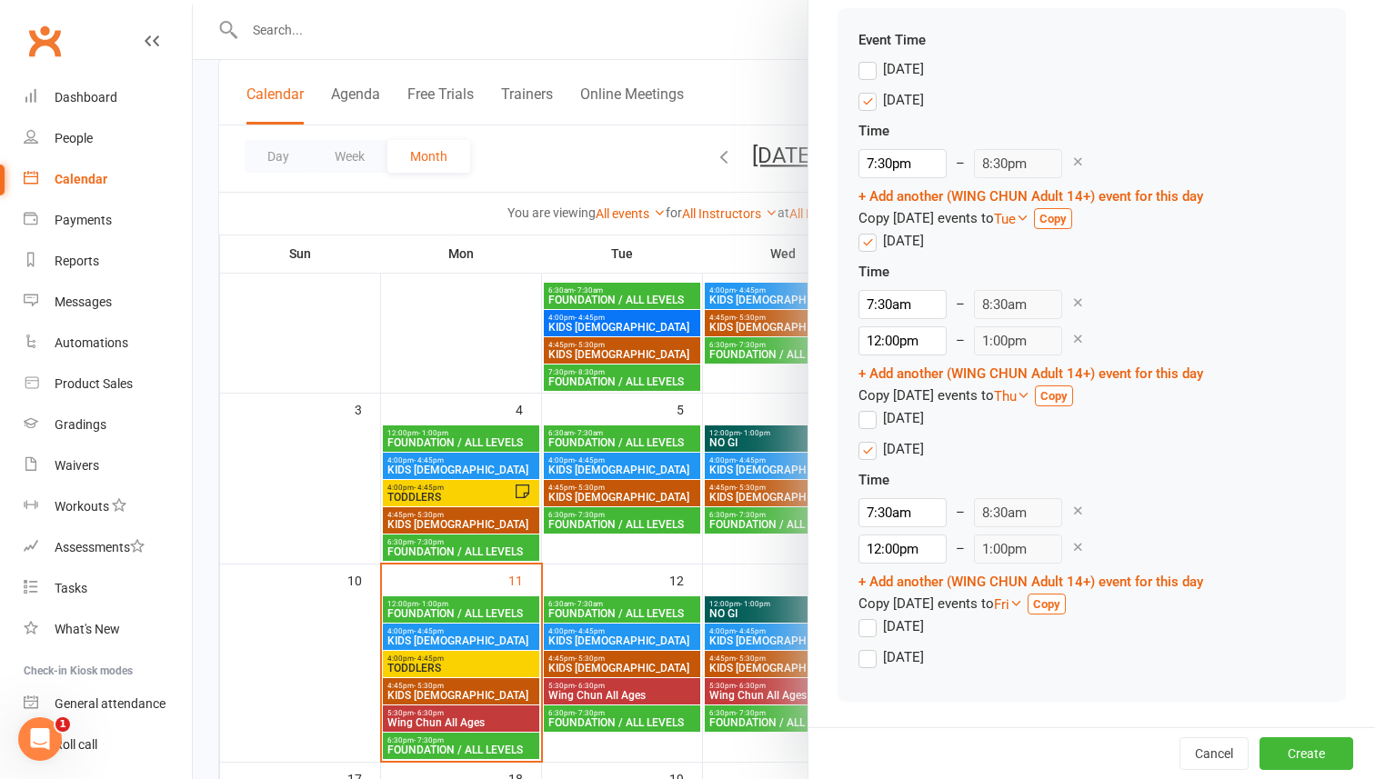
click at [1060, 604] on strong "Copy" at bounding box center [1046, 604] width 27 height 14
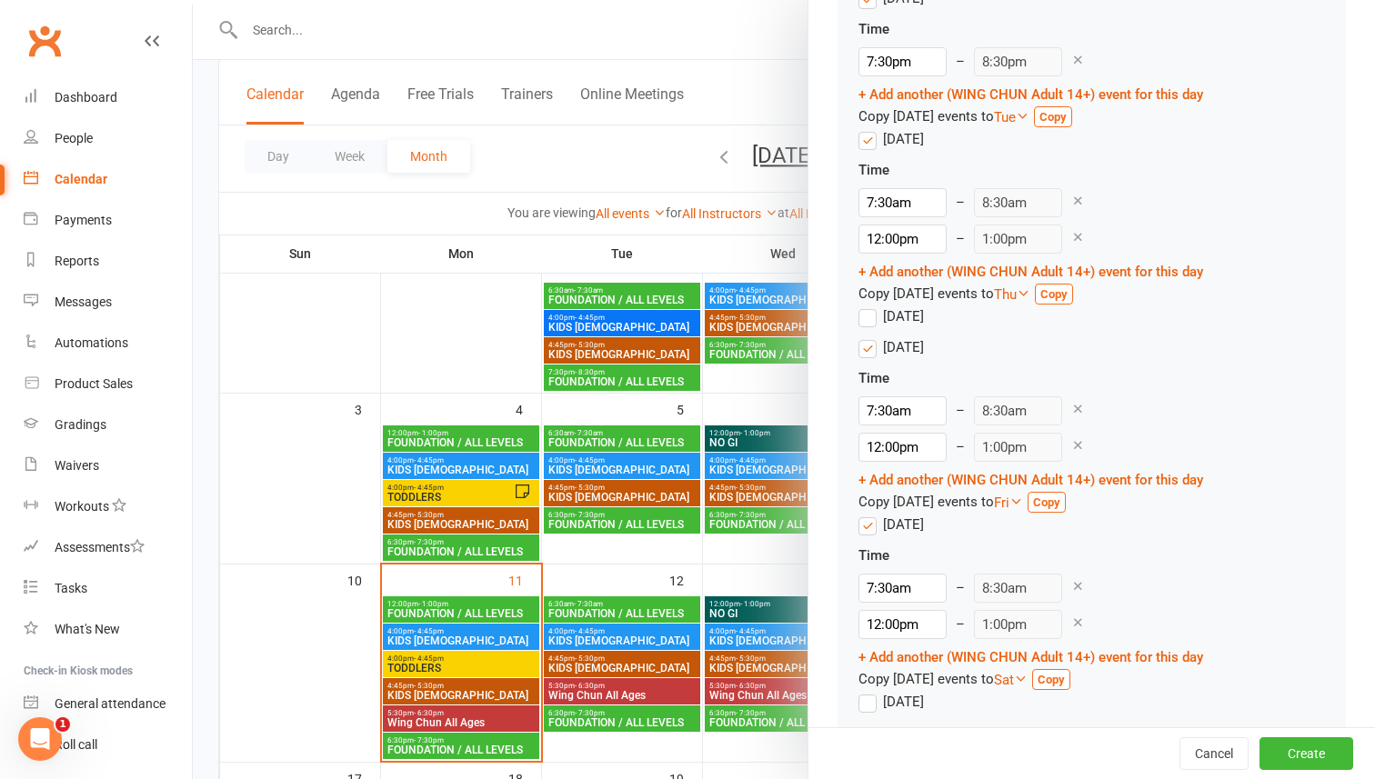
scroll to position [1771, 0]
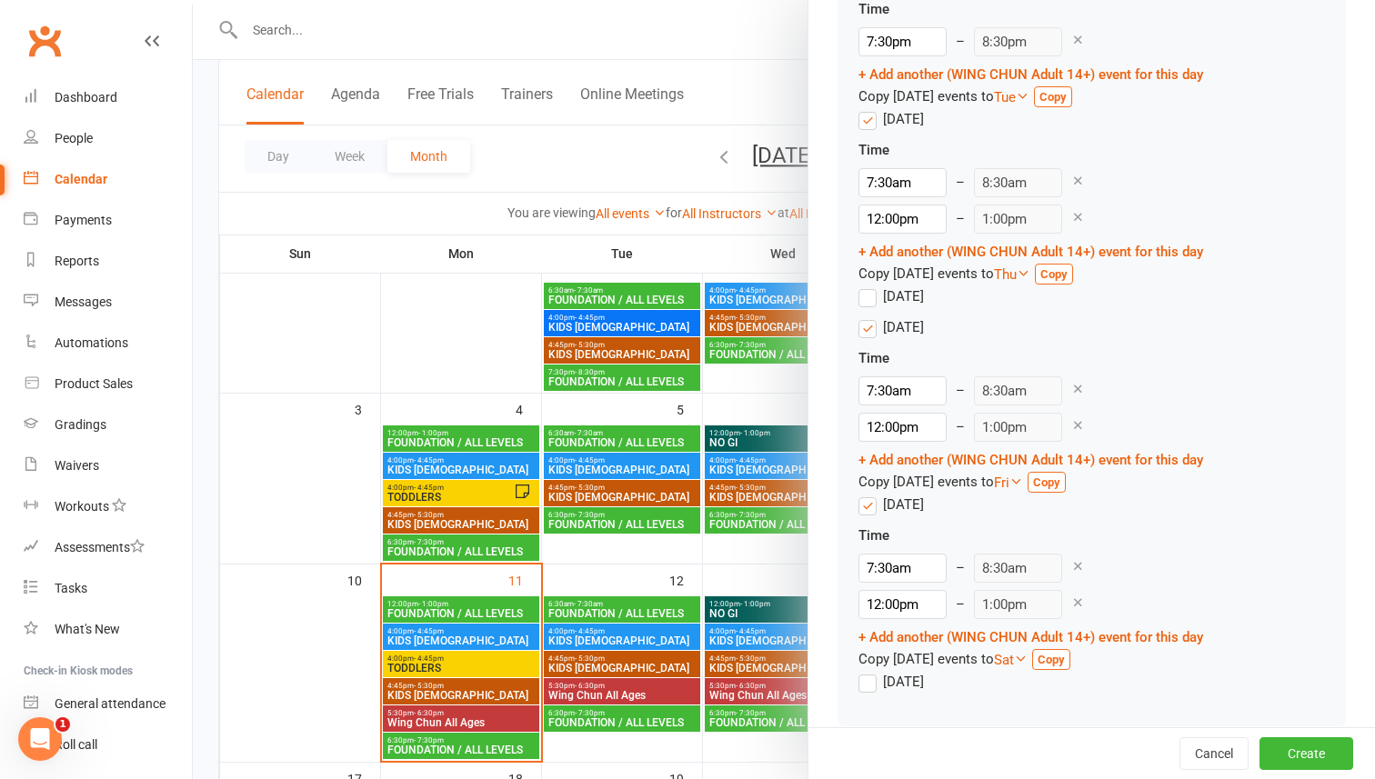
click at [1071, 605] on icon at bounding box center [1078, 603] width 14 height 14
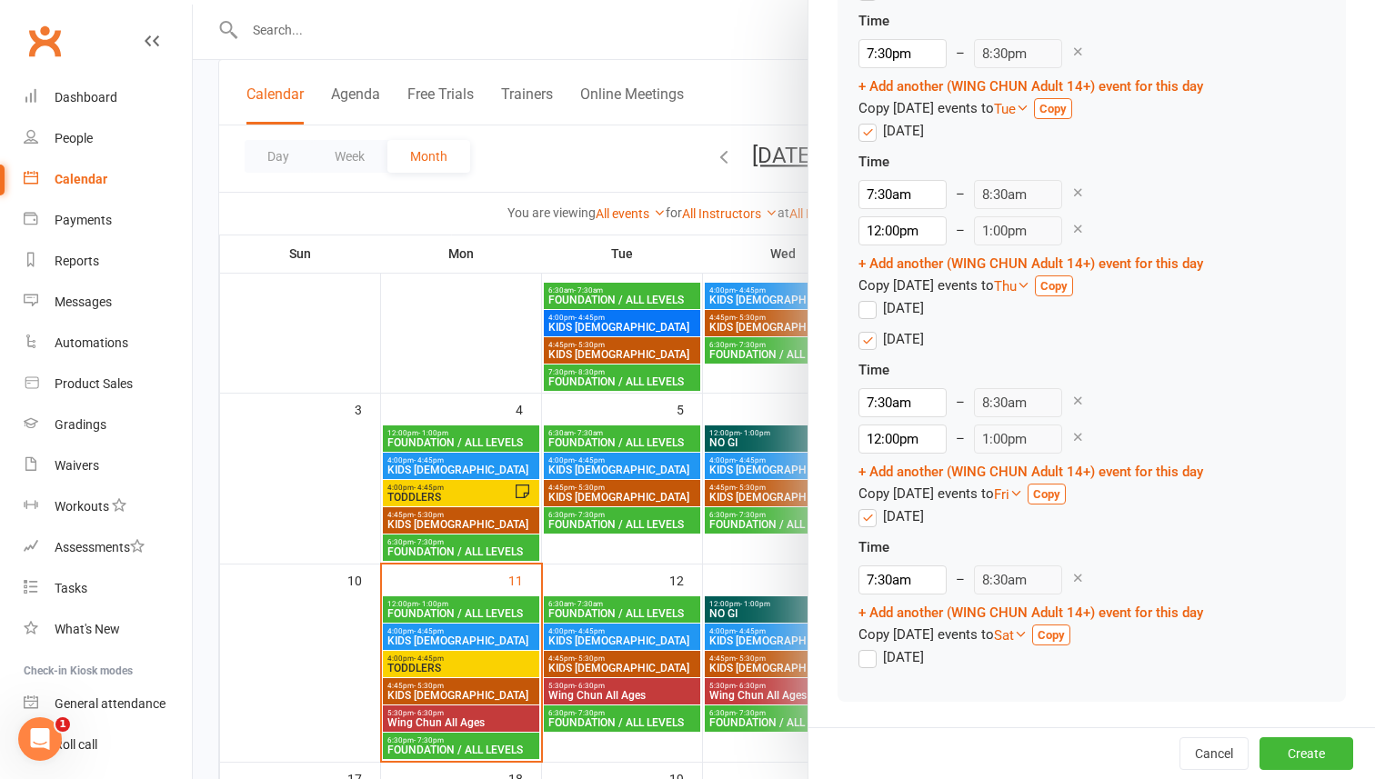
scroll to position [1759, 0]
click at [894, 586] on input "7:30am" at bounding box center [902, 580] width 88 height 29
type input "6:15am"
type input "7:15am"
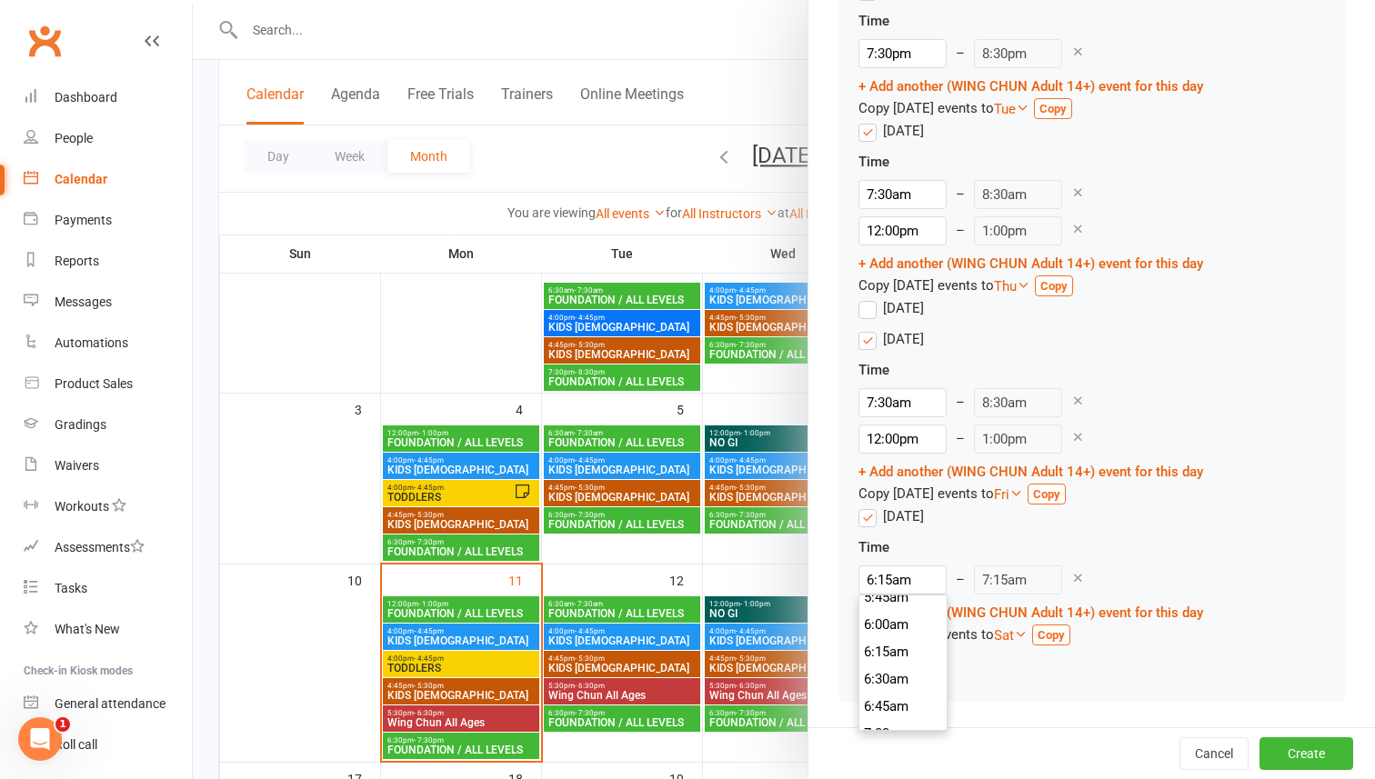
click at [875, 650] on li "6:15am" at bounding box center [902, 651] width 87 height 27
click at [1145, 551] on div "Time" at bounding box center [1030, 547] width 345 height 22
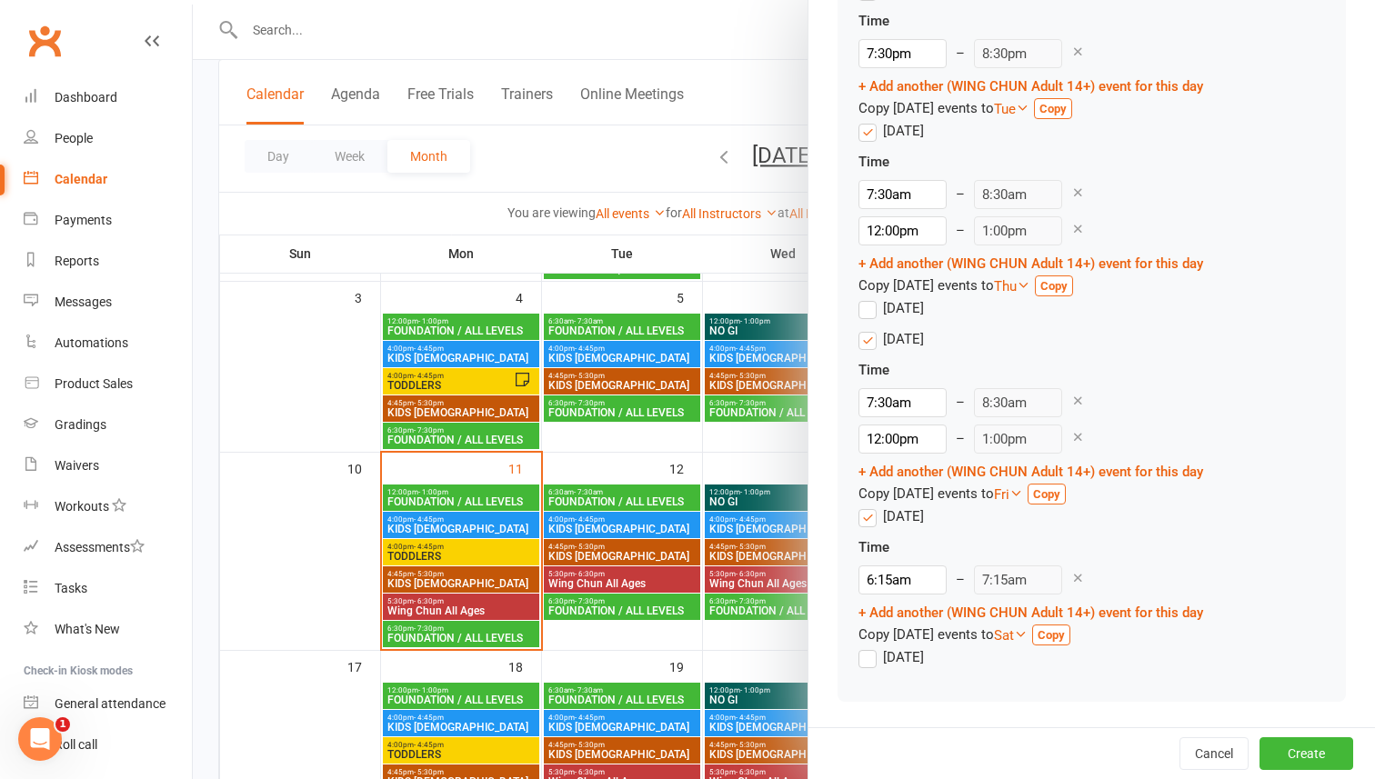
scroll to position [256, 0]
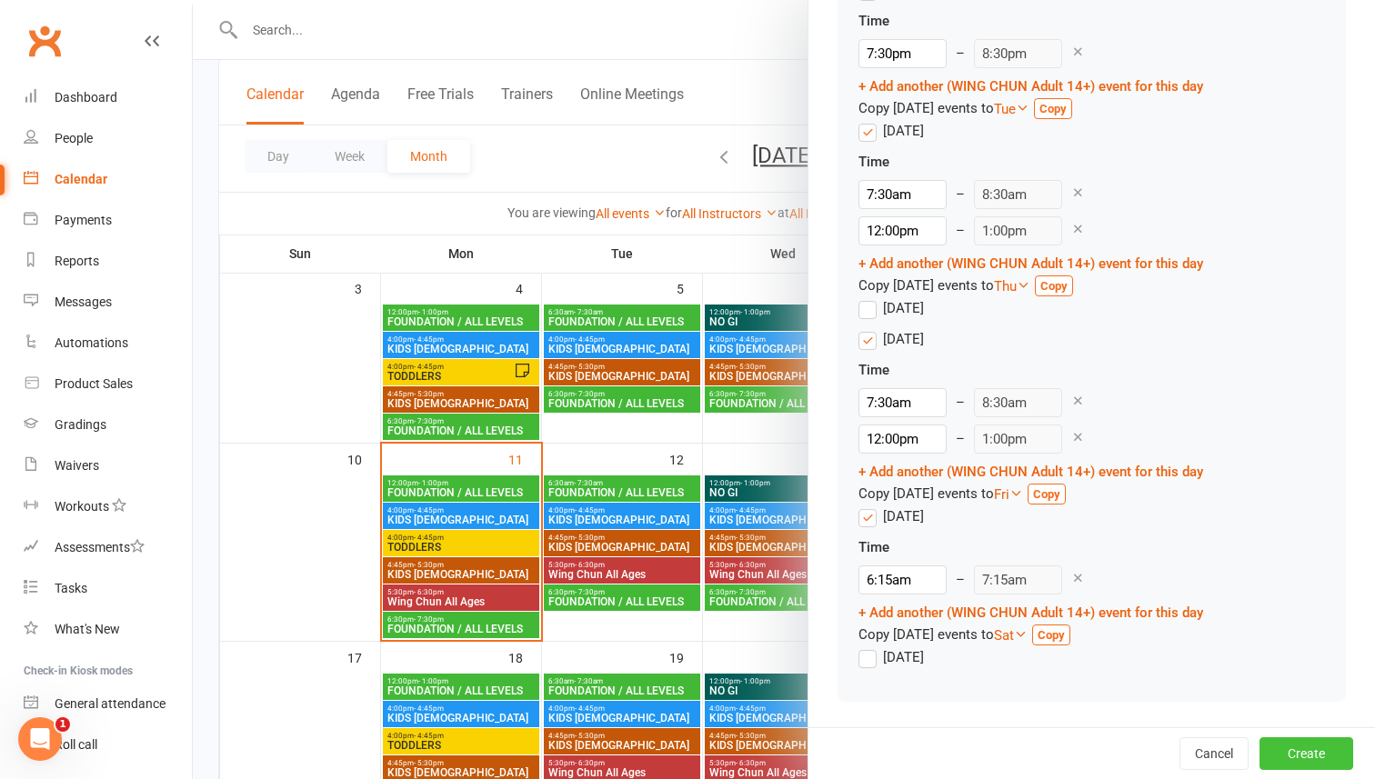
click at [1298, 754] on button "Create" at bounding box center [1306, 753] width 94 height 33
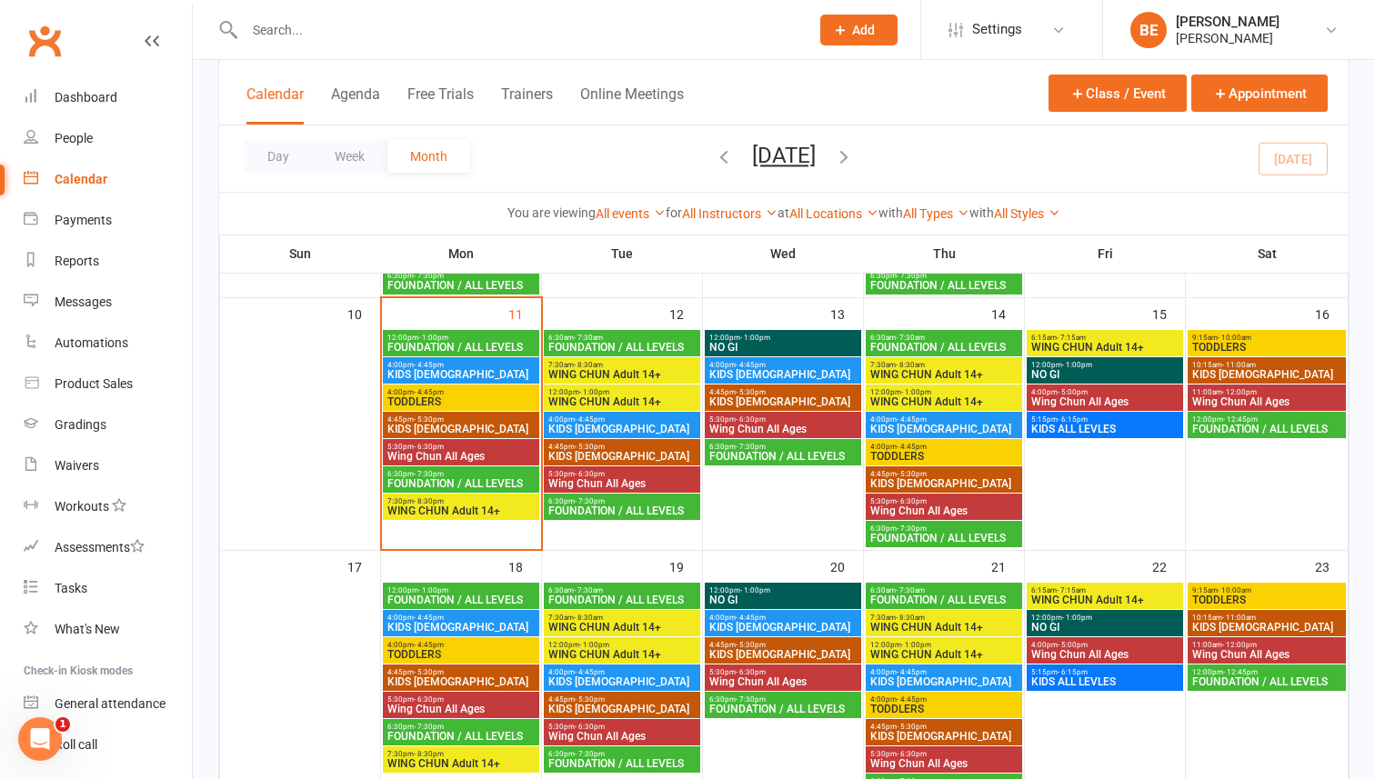
scroll to position [424, 0]
